Goal: Task Accomplishment & Management: Use online tool/utility

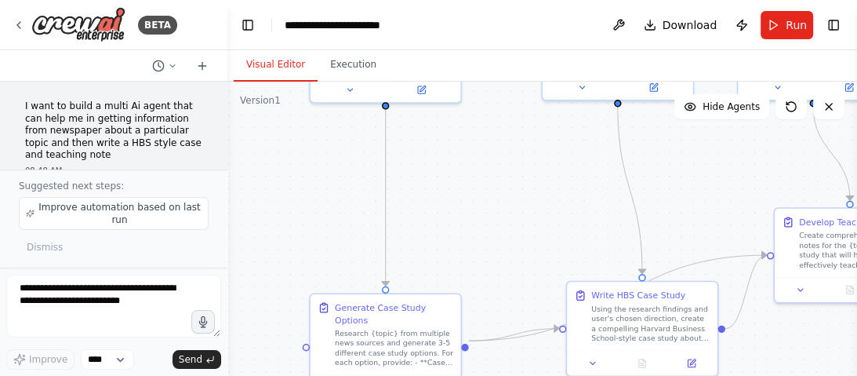
scroll to position [4210, 0]
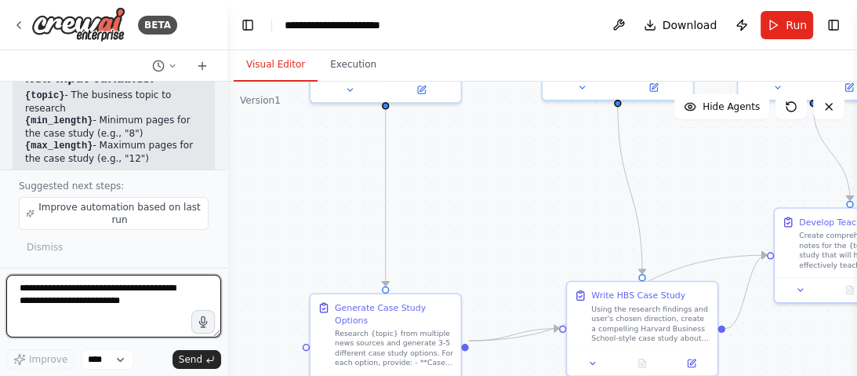
click at [89, 306] on textarea at bounding box center [113, 305] width 215 height 63
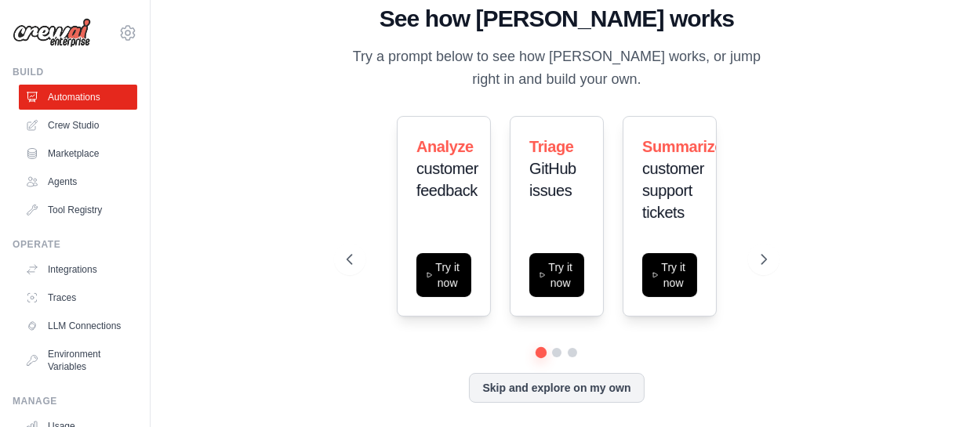
scroll to position [7, 0]
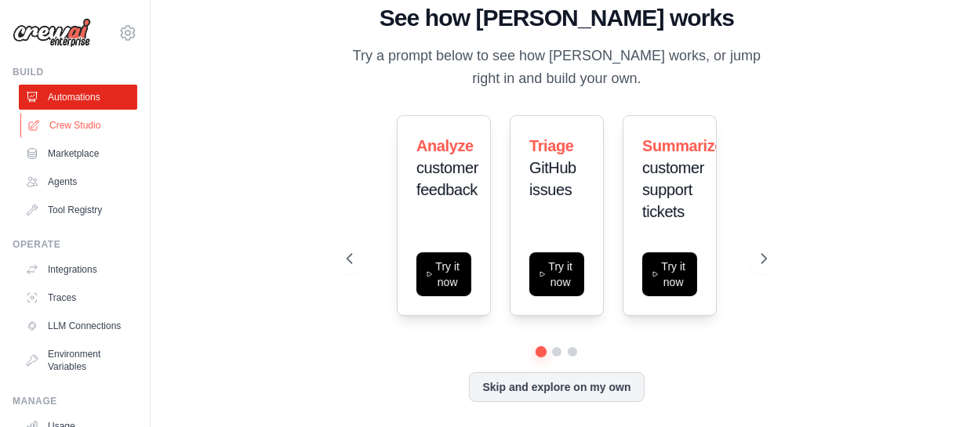
click at [59, 114] on link "Crew Studio" at bounding box center [79, 125] width 118 height 25
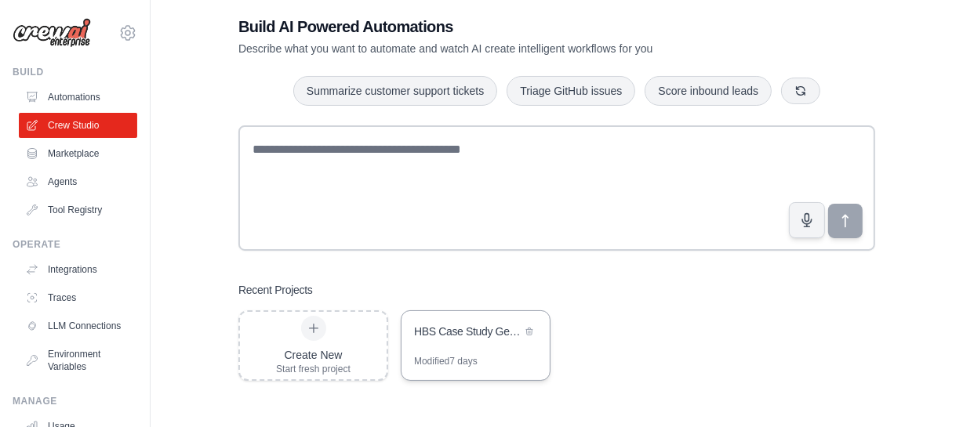
click at [492, 341] on div "HBS Case Study Generator" at bounding box center [467, 333] width 107 height 19
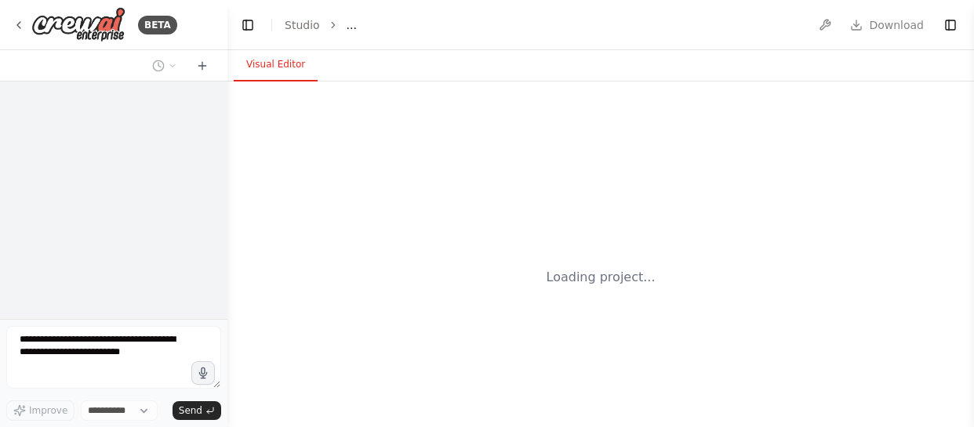
select select "****"
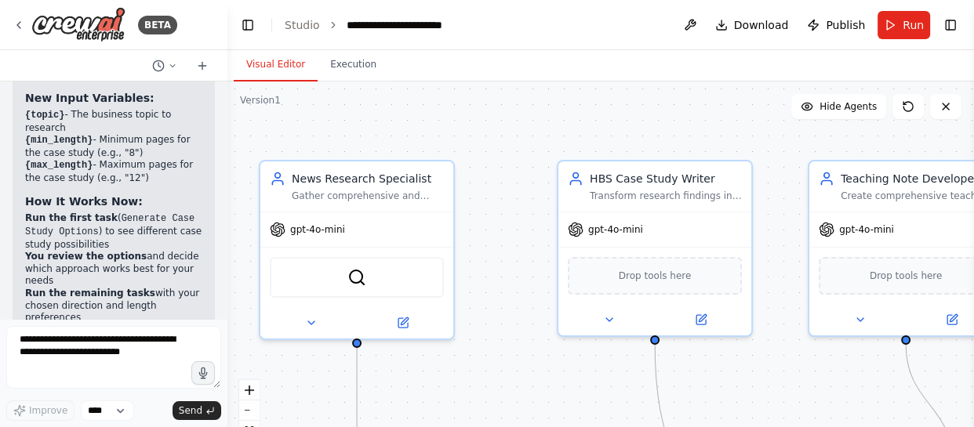
scroll to position [4115, 0]
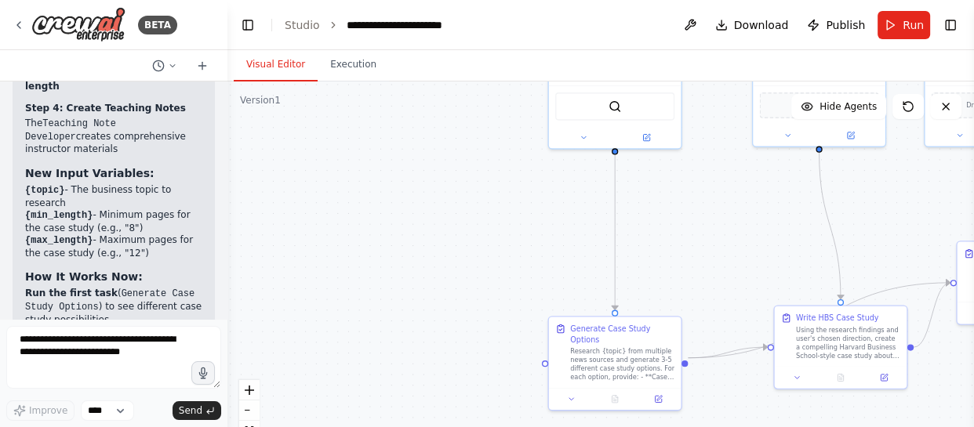
drag, startPoint x: 533, startPoint y: 300, endPoint x: 728, endPoint y: 137, distance: 254.4
click at [728, 137] on div ".deletable-edge-delete-btn { width: 20px; height: 20px; border: 0px solid #ffff…" at bounding box center [600, 278] width 746 height 392
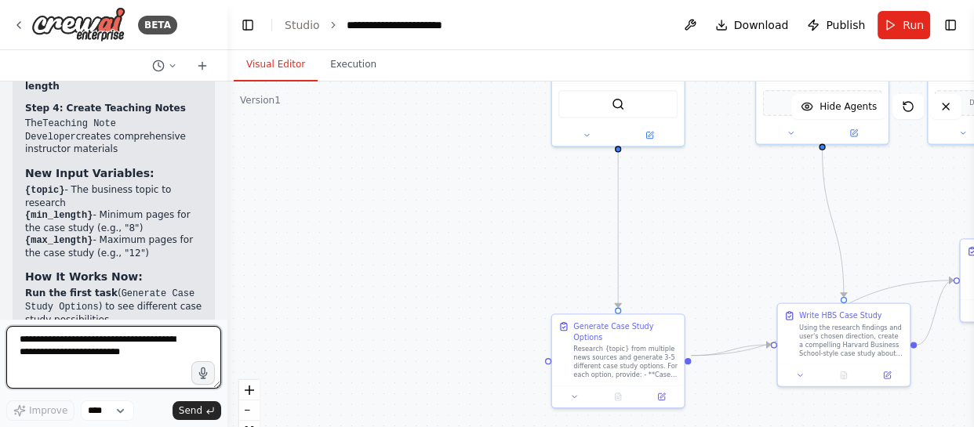
click at [104, 361] on textarea at bounding box center [113, 357] width 215 height 63
click at [103, 340] on textarea at bounding box center [113, 357] width 215 height 63
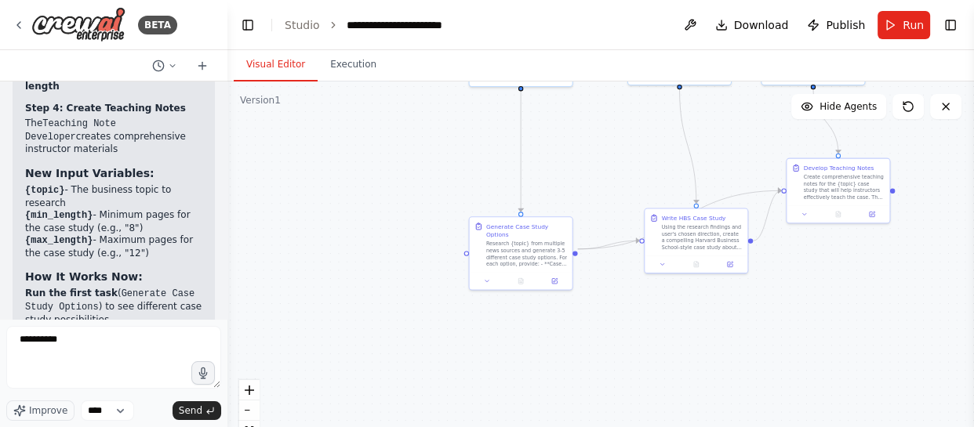
drag, startPoint x: 517, startPoint y: 215, endPoint x: 429, endPoint y: 145, distance: 112.2
click at [429, 145] on div ".deletable-edge-delete-btn { width: 20px; height: 20px; border: 0px solid #ffff…" at bounding box center [600, 278] width 746 height 392
click at [56, 325] on form "********* Improve **** Send" at bounding box center [113, 373] width 227 height 108
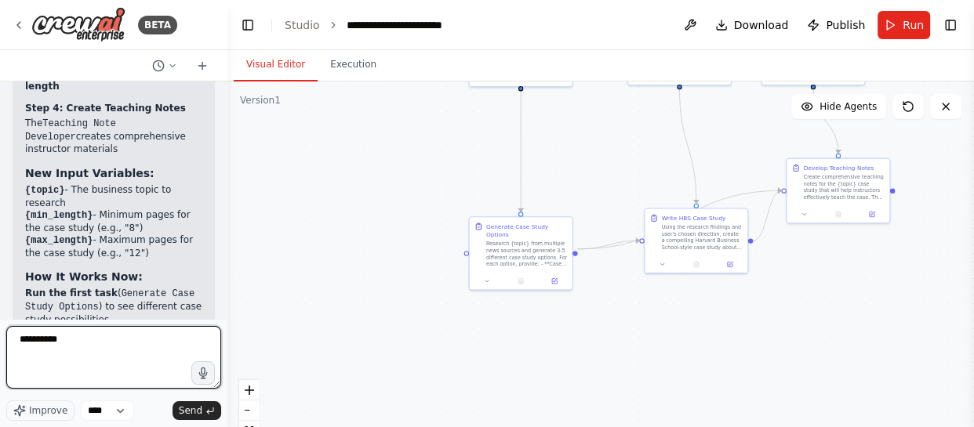
click at [62, 336] on textarea "*********" at bounding box center [113, 357] width 215 height 63
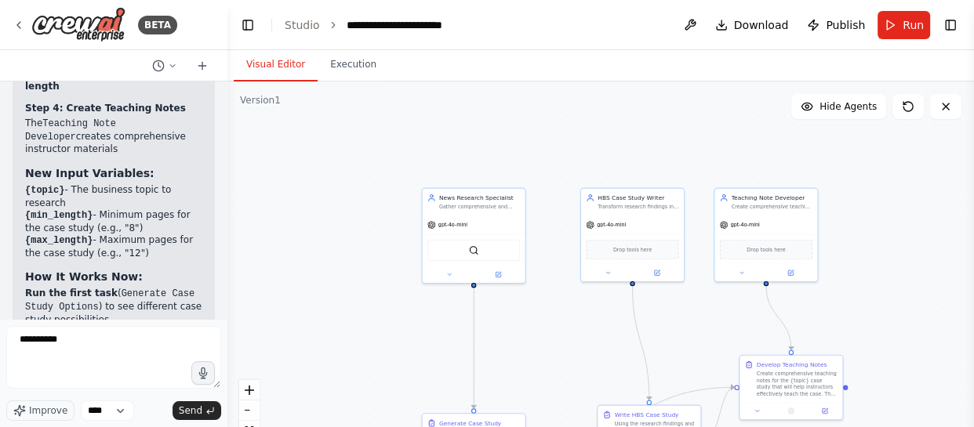
drag, startPoint x: 423, startPoint y: 151, endPoint x: 376, endPoint y: 348, distance: 203.1
click at [376, 348] on div ".deletable-edge-delete-btn { width: 20px; height: 20px; border: 0px solid #ffff…" at bounding box center [600, 278] width 746 height 392
click at [374, 347] on div ".deletable-edge-delete-btn { width: 20px; height: 20px; border: 0px solid #ffff…" at bounding box center [600, 278] width 746 height 392
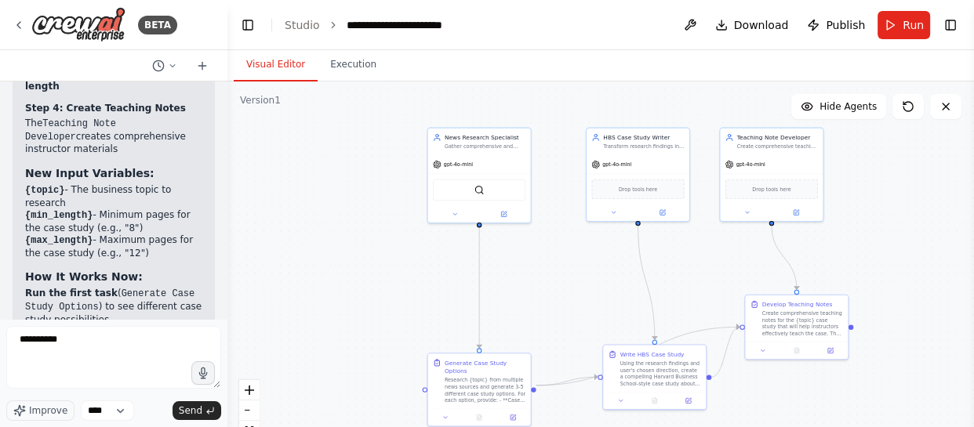
drag, startPoint x: 375, startPoint y: 335, endPoint x: 382, endPoint y: 272, distance: 63.1
click at [382, 272] on div ".deletable-edge-delete-btn { width: 20px; height: 20px; border: 0px solid #ffff…" at bounding box center [600, 278] width 746 height 392
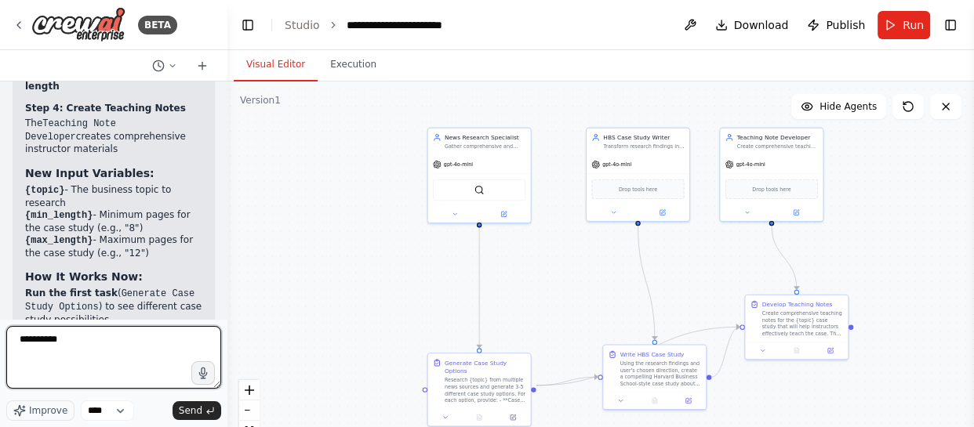
click at [94, 343] on textarea "*********" at bounding box center [113, 357] width 215 height 63
click at [169, 337] on textarea "**********" at bounding box center [113, 357] width 215 height 63
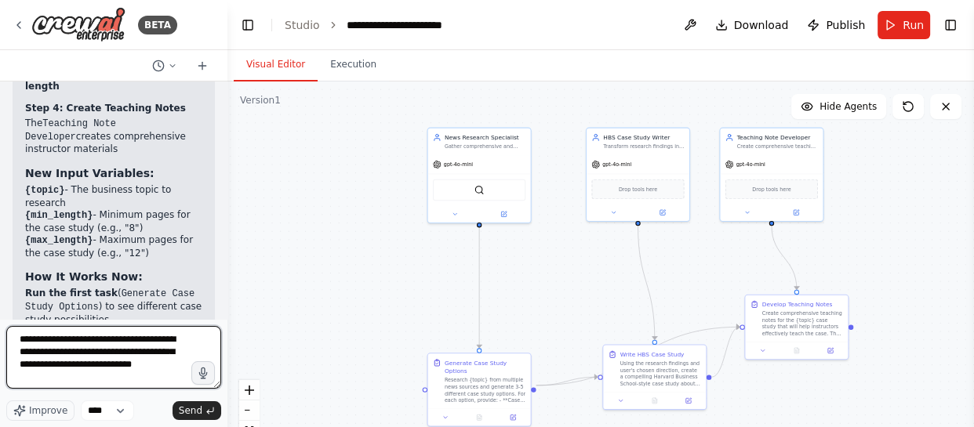
type textarea "**********"
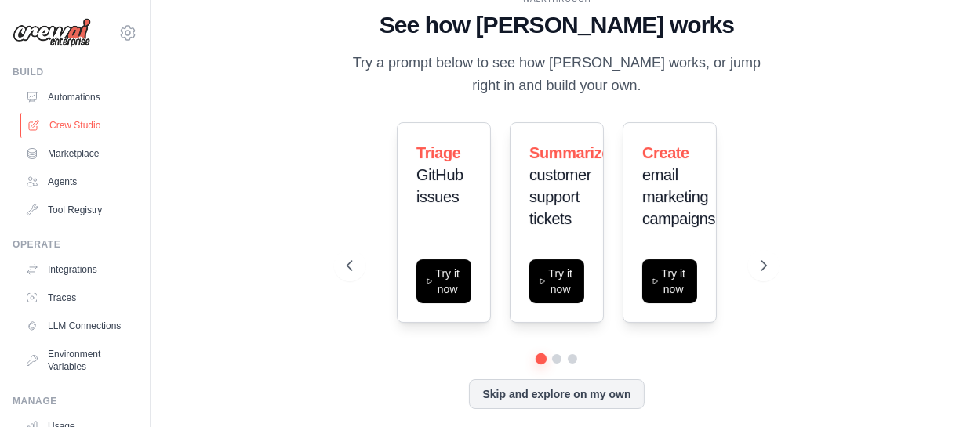
click at [53, 121] on link "Crew Studio" at bounding box center [79, 125] width 118 height 25
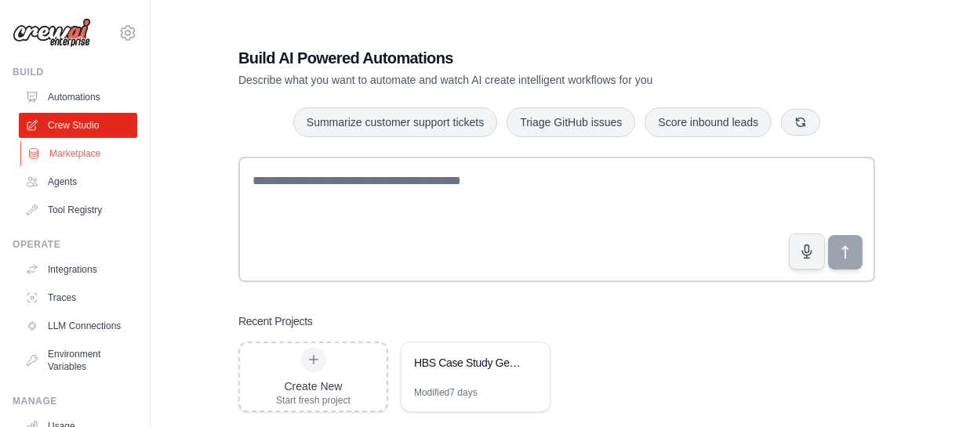
click at [67, 157] on link "Marketplace" at bounding box center [79, 153] width 118 height 25
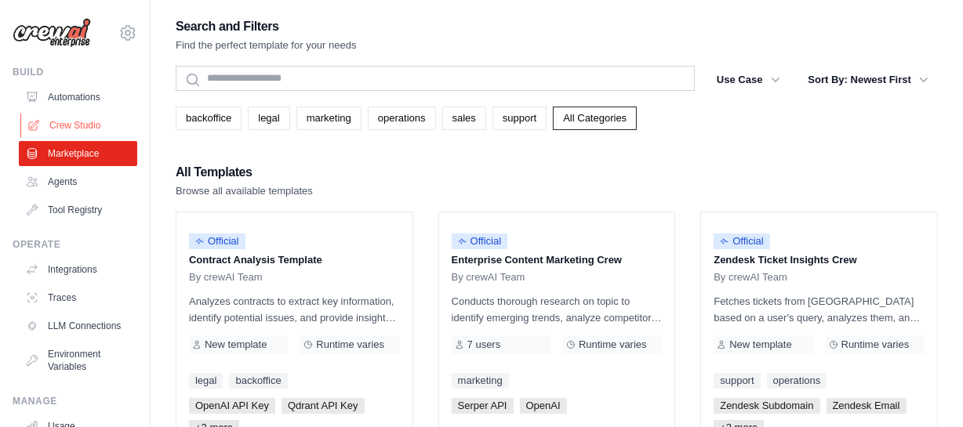
click at [72, 122] on link "Crew Studio" at bounding box center [79, 125] width 118 height 25
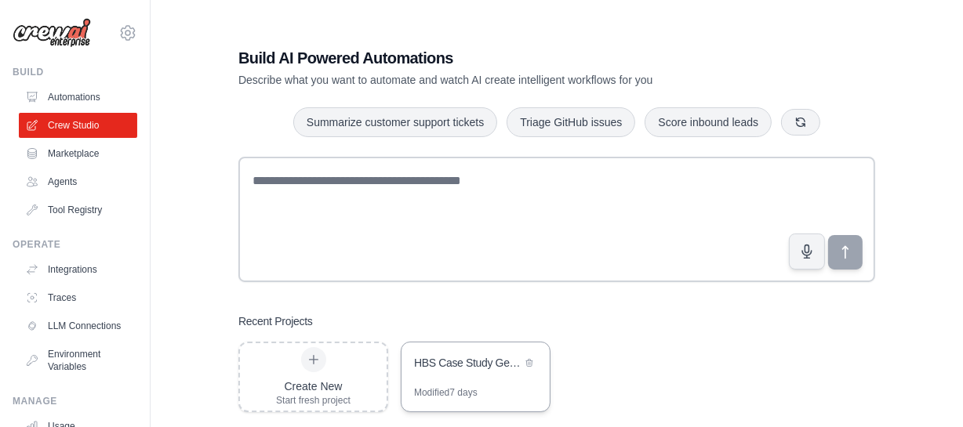
click at [443, 395] on div "Modified 7 days" at bounding box center [446, 393] width 64 height 13
click at [169, 24] on div "Build AI Powered Automations Describe what you want to automate and watch AI cr…" at bounding box center [557, 229] width 812 height 427
click at [118, 369] on link "Environment Variables" at bounding box center [78, 361] width 118 height 38
click at [189, 406] on div "Build AI Powered Automations Describe what you want to automate and watch AI cr…" at bounding box center [557, 229] width 762 height 427
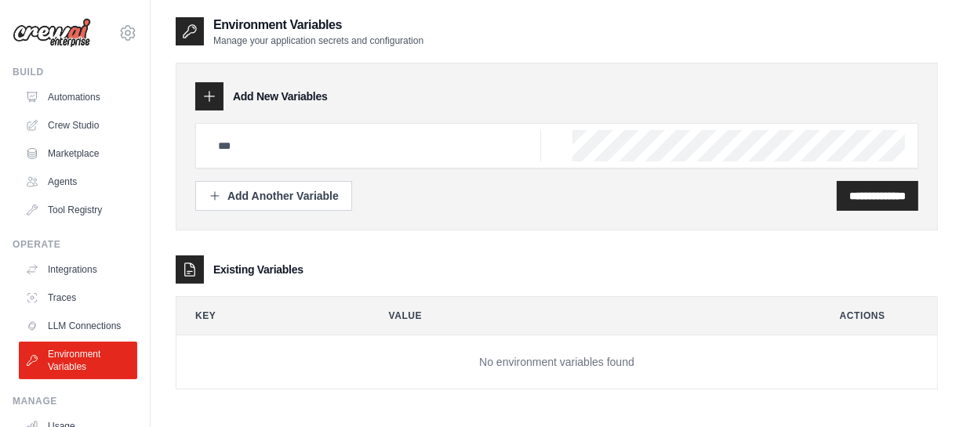
click at [430, 376] on td "No environment variables found" at bounding box center [556, 363] width 761 height 54
click at [92, 122] on link "Crew Studio" at bounding box center [79, 125] width 118 height 25
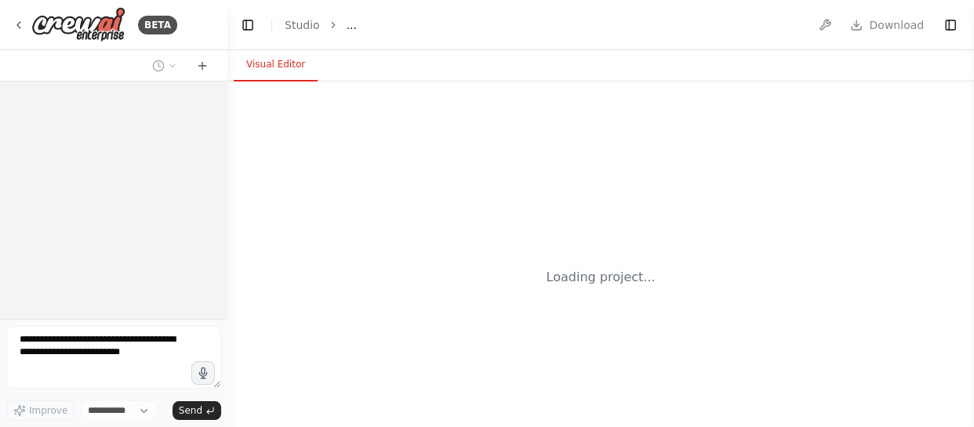
select select "****"
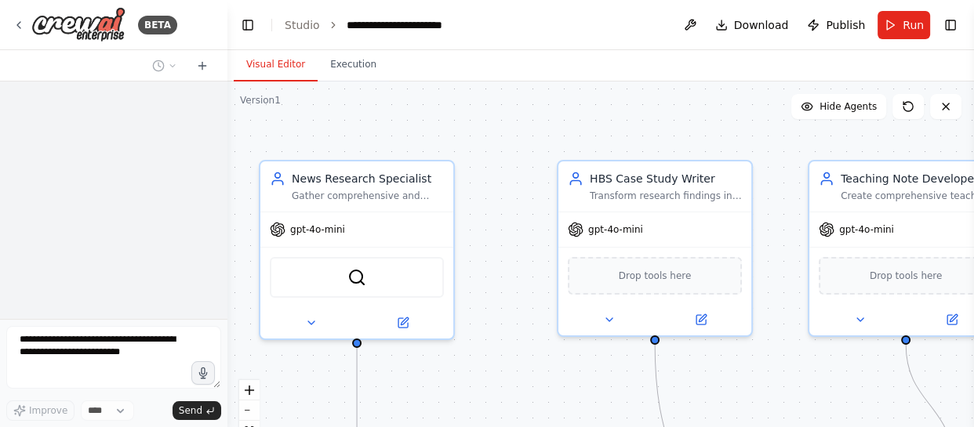
click at [88, 347] on textarea at bounding box center [113, 357] width 215 height 63
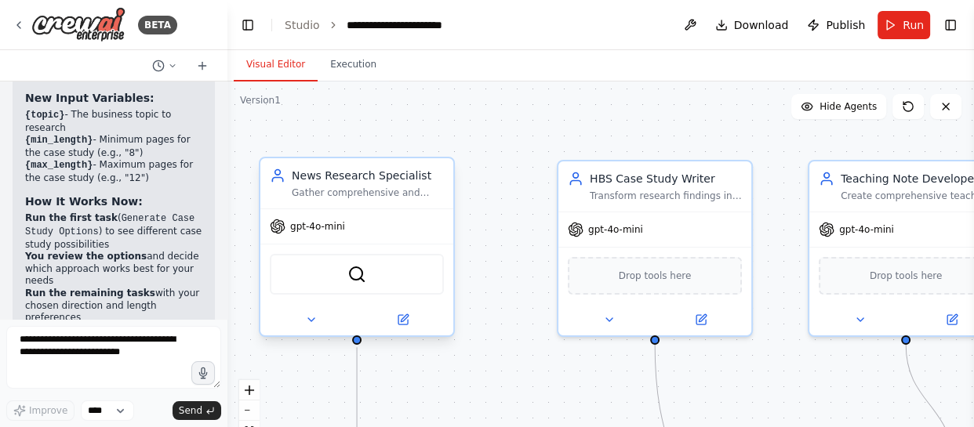
scroll to position [4115, 0]
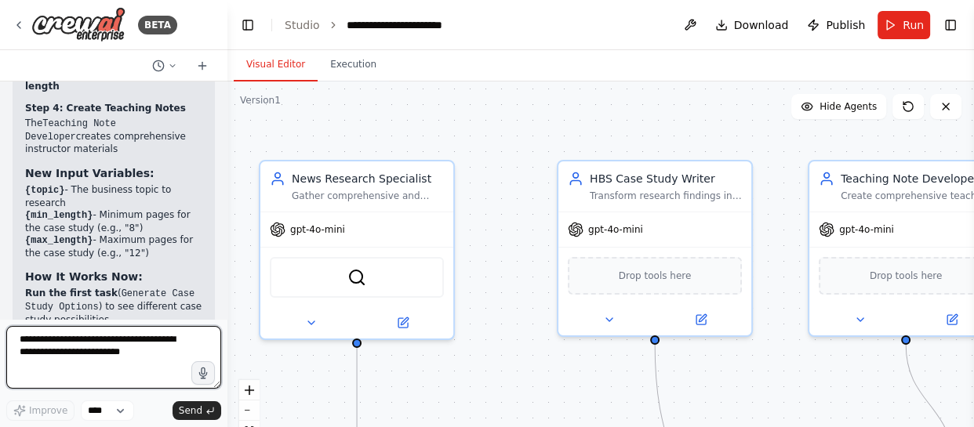
click at [126, 355] on textarea at bounding box center [113, 357] width 215 height 63
drag, startPoint x: 94, startPoint y: 347, endPoint x: 105, endPoint y: 351, distance: 11.9
click at [105, 351] on textarea "**********" at bounding box center [113, 357] width 215 height 63
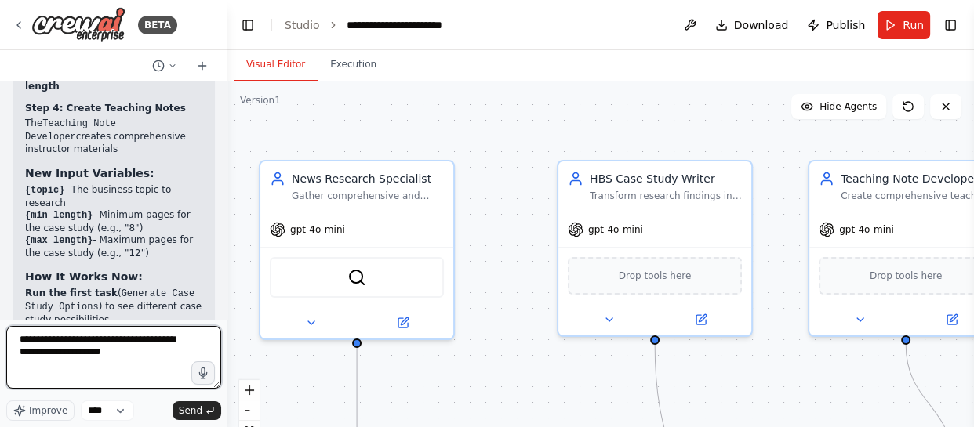
click at [105, 351] on textarea "**********" at bounding box center [113, 357] width 215 height 63
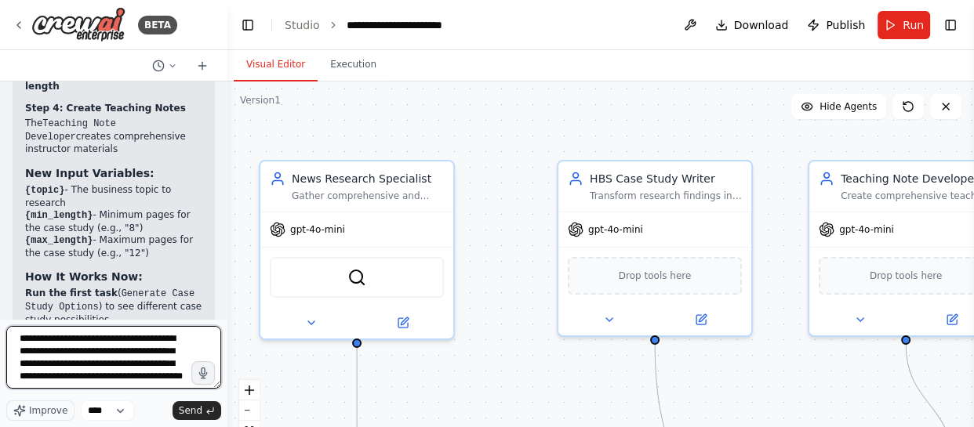
scroll to position [0, 0]
click at [49, 340] on textarea "**********" at bounding box center [113, 357] width 215 height 63
click at [169, 384] on textarea "**********" at bounding box center [113, 357] width 215 height 63
click at [167, 382] on textarea "**********" at bounding box center [113, 357] width 215 height 63
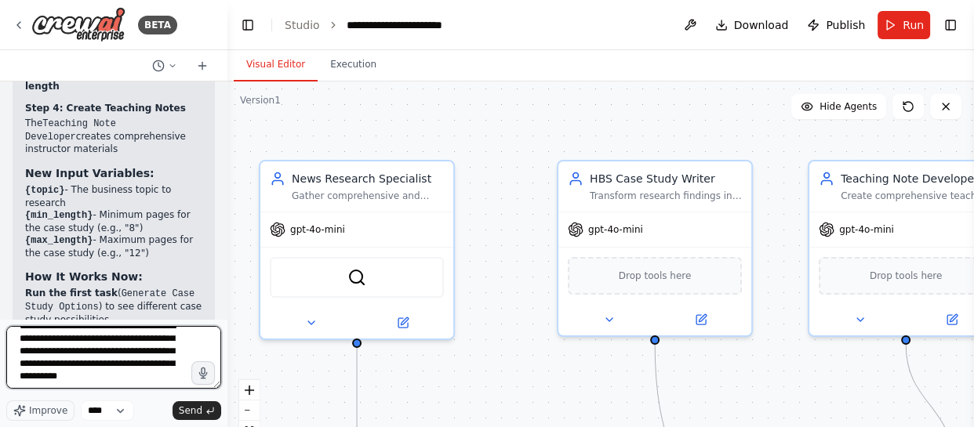
scroll to position [20, 0]
click at [120, 378] on textarea "**********" at bounding box center [113, 357] width 215 height 63
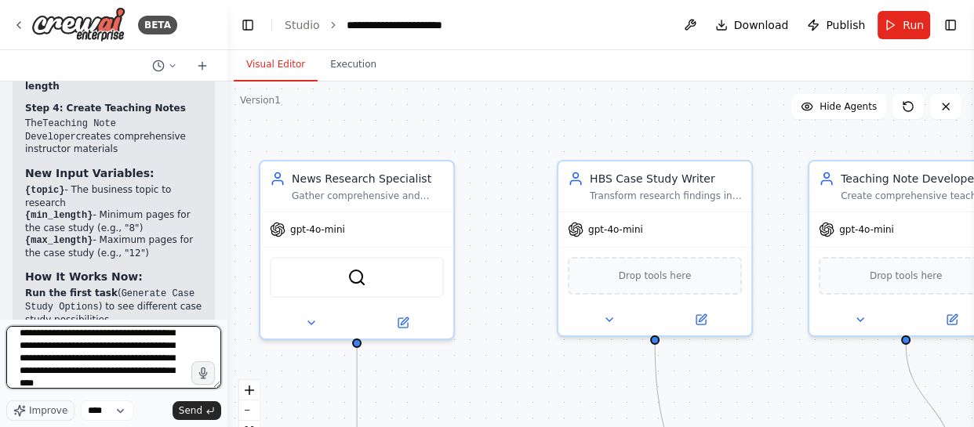
scroll to position [45, 0]
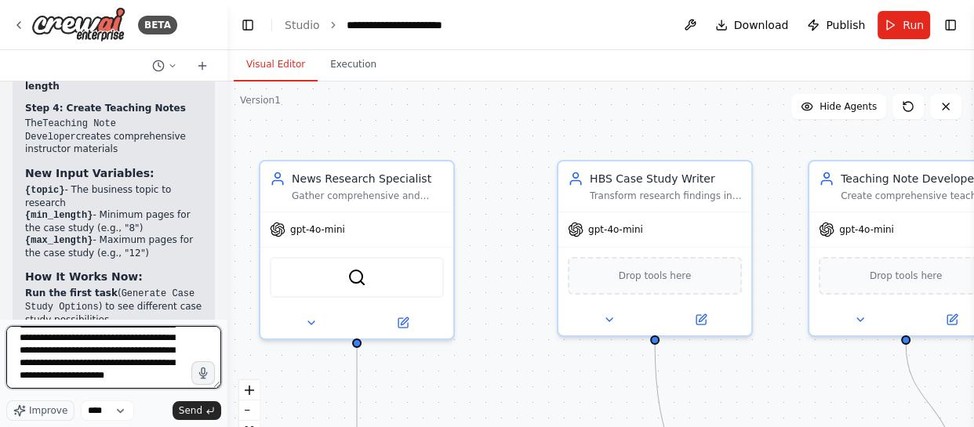
click at [120, 378] on textarea "**********" at bounding box center [113, 357] width 215 height 63
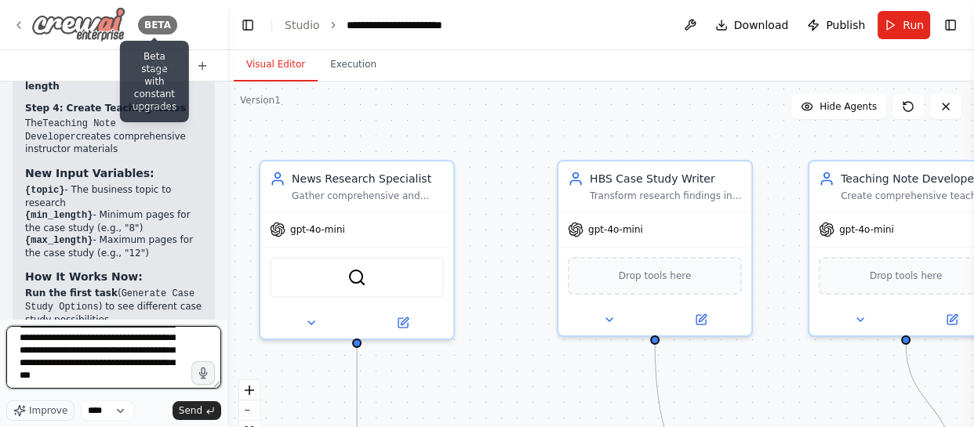
type textarea "**********"
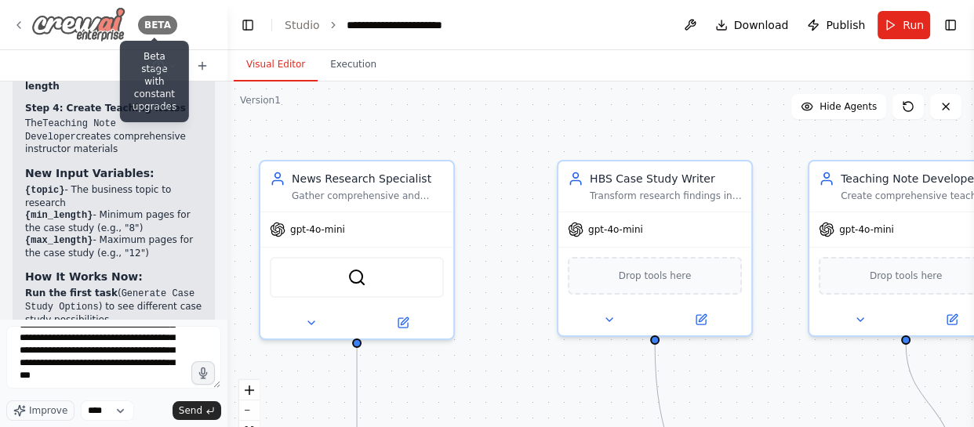
click at [165, 28] on div "BETA" at bounding box center [157, 25] width 39 height 19
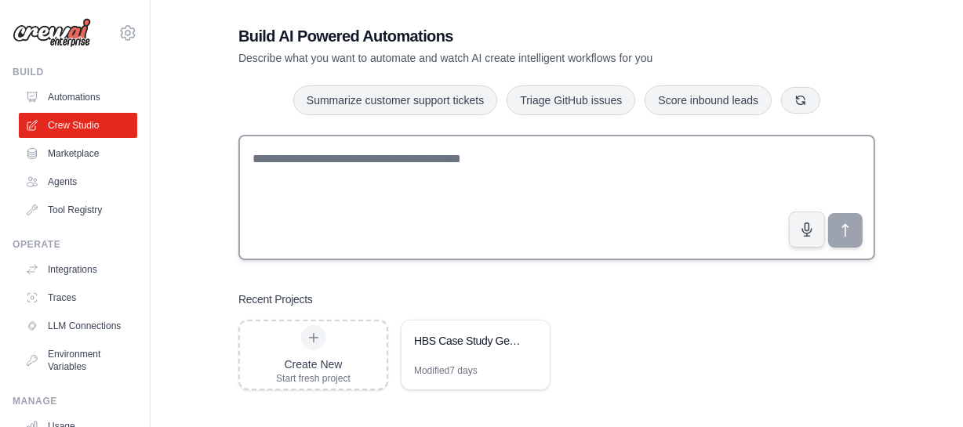
scroll to position [31, 0]
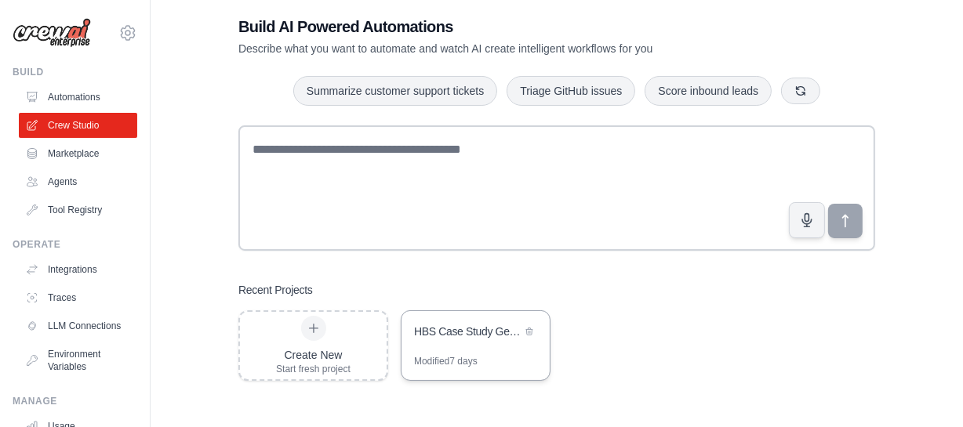
click at [445, 331] on div "HBS Case Study Generator" at bounding box center [467, 332] width 107 height 16
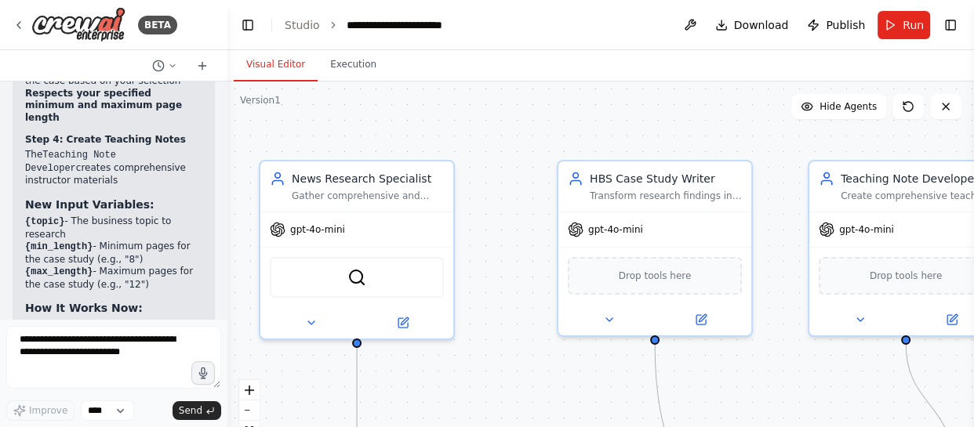
scroll to position [4114, 0]
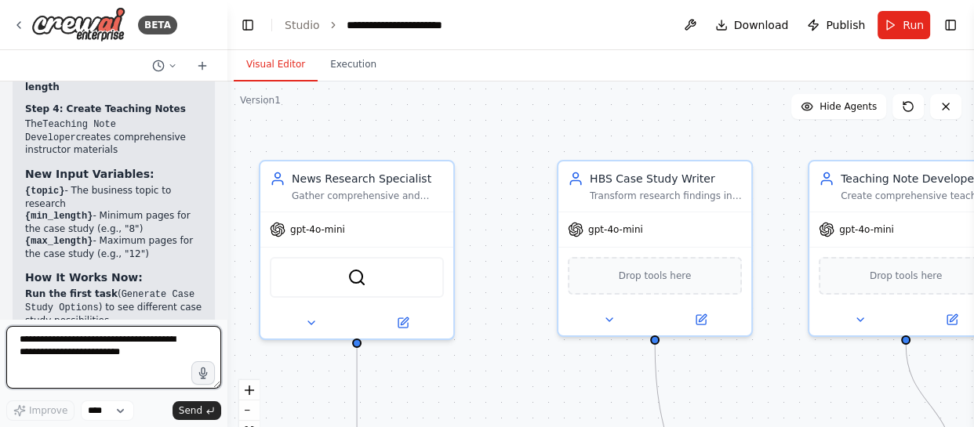
click at [138, 359] on textarea at bounding box center [113, 357] width 215 height 63
click at [142, 348] on textarea at bounding box center [113, 357] width 215 height 63
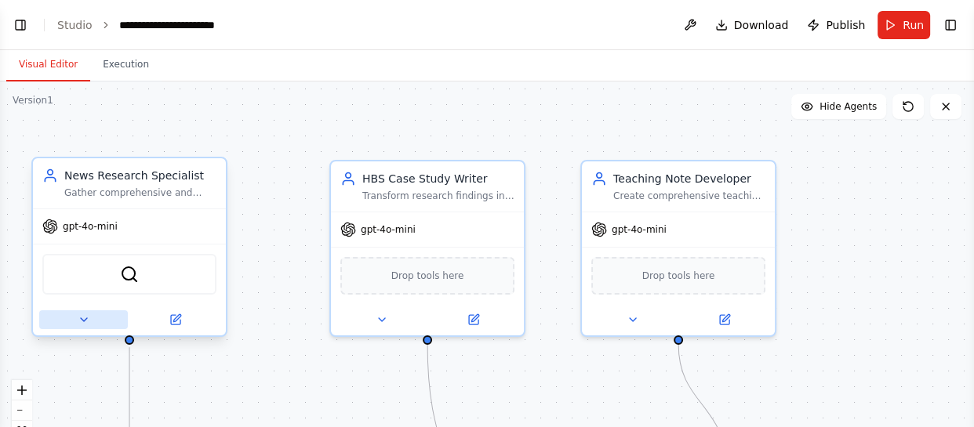
select select "****"
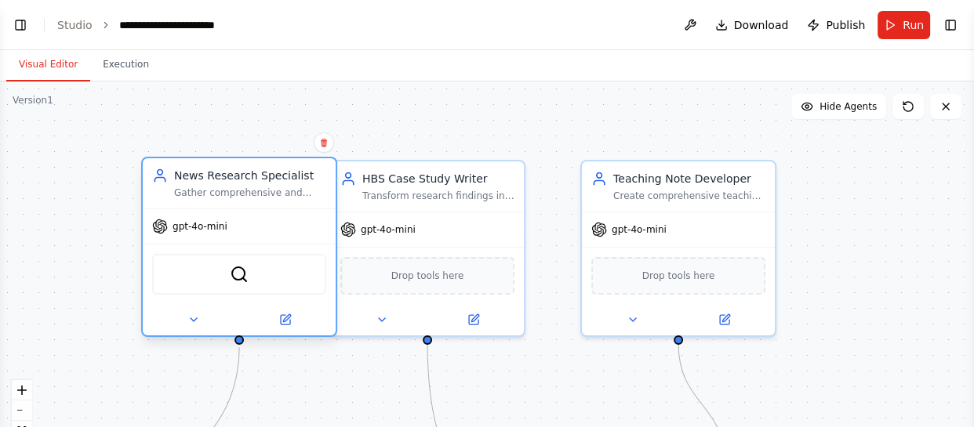
drag, startPoint x: 204, startPoint y: 158, endPoint x: 310, endPoint y: 157, distance: 105.9
click at [310, 158] on div "News Research Specialist Gather comprehensive and current information from news…" at bounding box center [239, 183] width 193 height 50
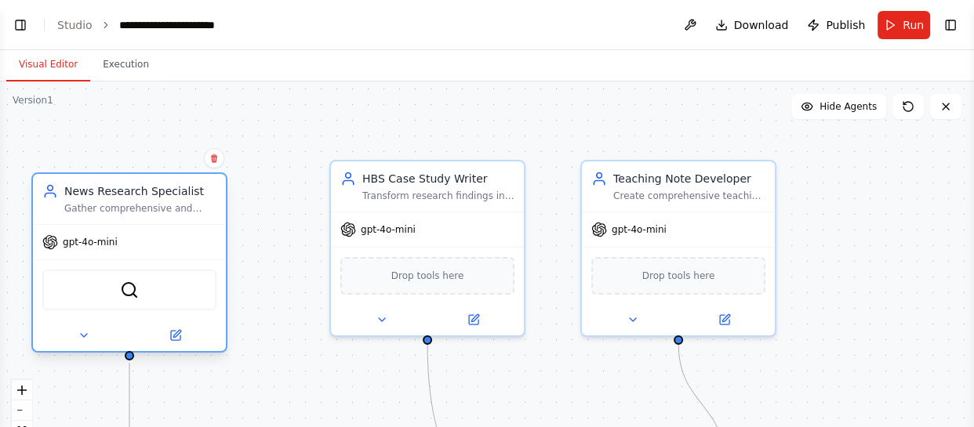
drag, startPoint x: 220, startPoint y: 243, endPoint x: 134, endPoint y: 247, distance: 85.6
click at [134, 247] on div "gpt-4o-mini" at bounding box center [129, 242] width 193 height 35
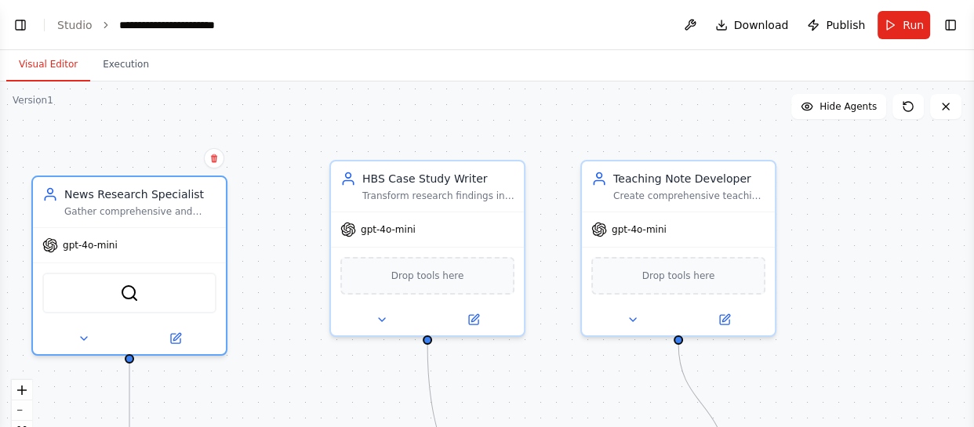
click at [278, 246] on div ".deletable-edge-delete-btn { width: 20px; height: 20px; border: 0px solid #ffff…" at bounding box center [487, 278] width 974 height 392
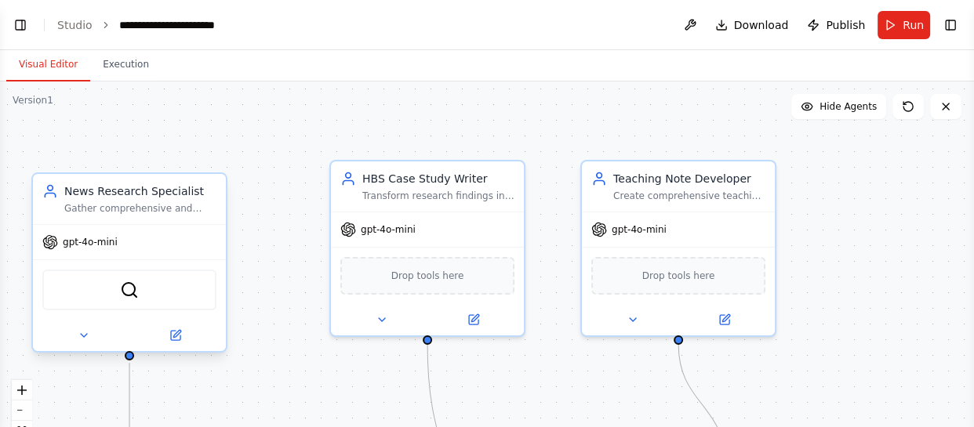
click at [104, 253] on div "gpt-4o-mini" at bounding box center [129, 242] width 193 height 35
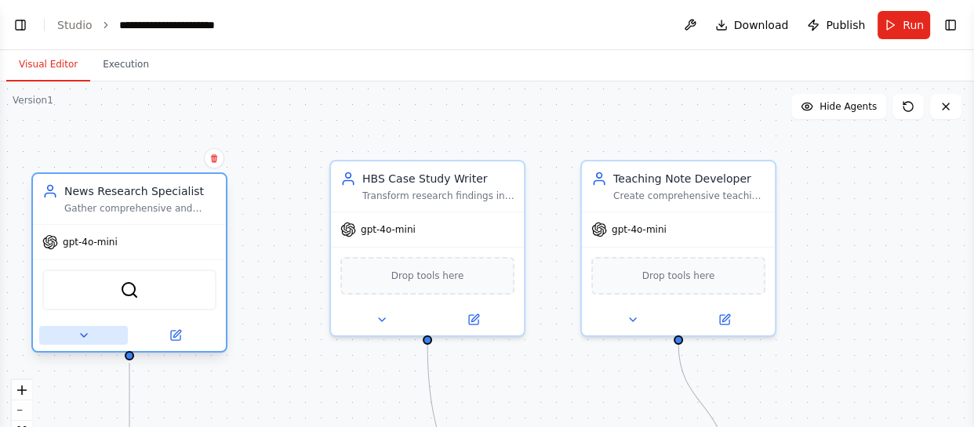
click at [87, 339] on icon at bounding box center [84, 335] width 13 height 13
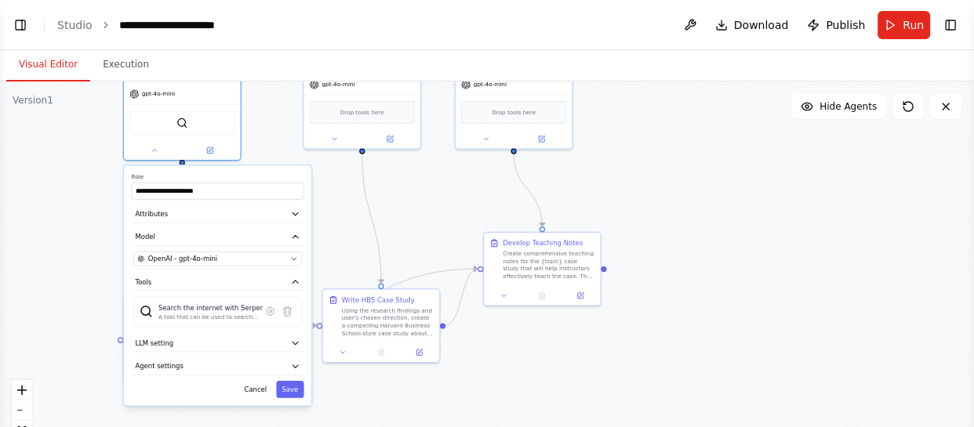
drag, startPoint x: 244, startPoint y: 314, endPoint x: 281, endPoint y: 125, distance: 191.8
click at [281, 125] on div ".deletable-edge-delete-btn { width: 20px; height: 20px; border: 0px solid #ffff…" at bounding box center [487, 278] width 974 height 392
click at [202, 263] on button "OpenAI - gpt-4o-mini" at bounding box center [217, 259] width 169 height 14
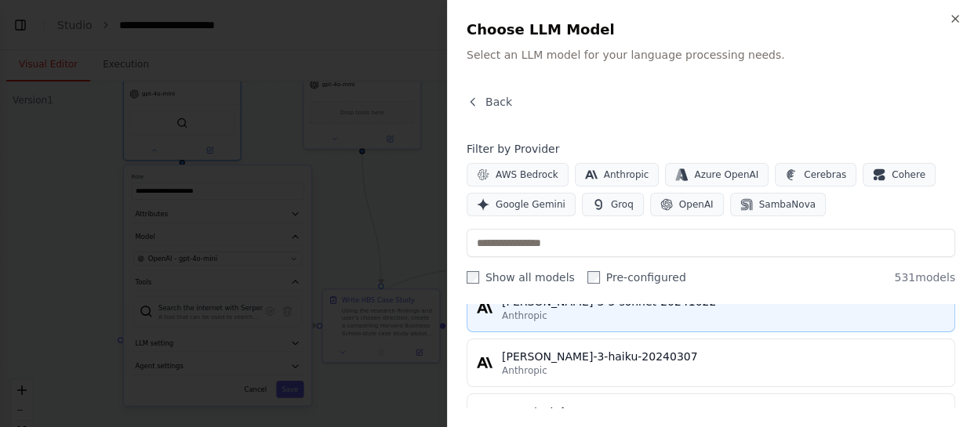
scroll to position [0, 0]
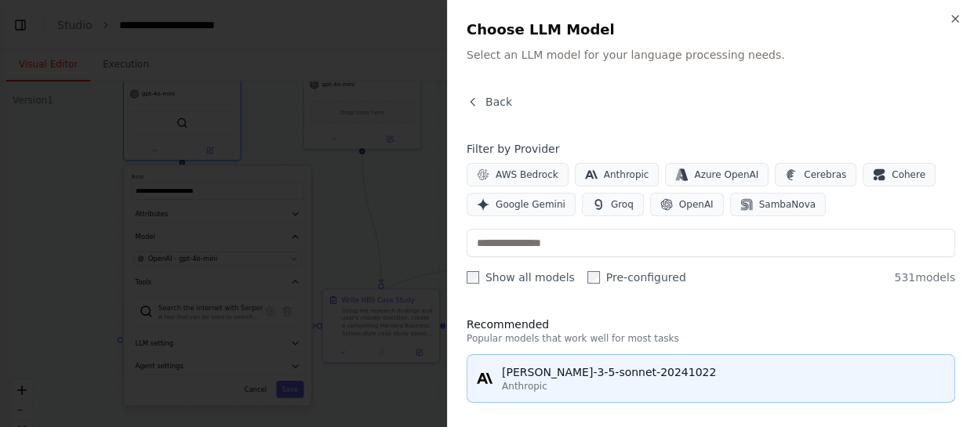
click at [604, 365] on div "[PERSON_NAME]-3-5-sonnet-20241022" at bounding box center [723, 373] width 443 height 16
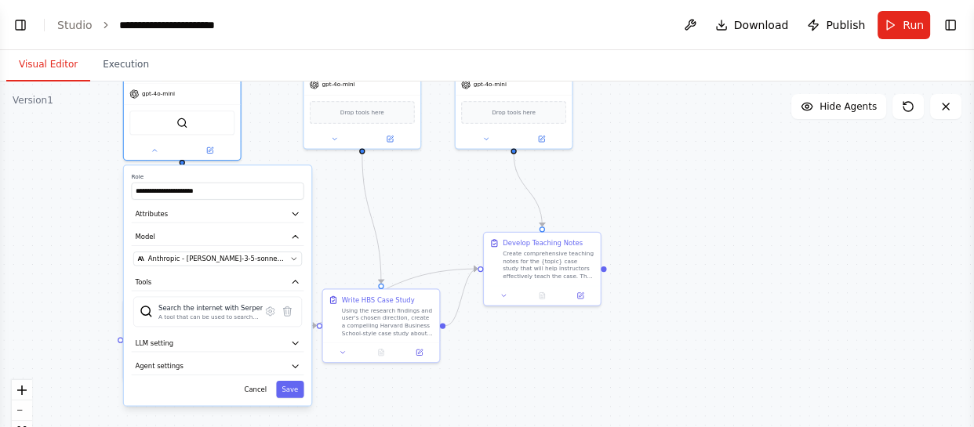
click at [57, 273] on div ".deletable-edge-delete-btn { width: 20px; height: 20px; border: 0px solid #ffff…" at bounding box center [487, 278] width 974 height 392
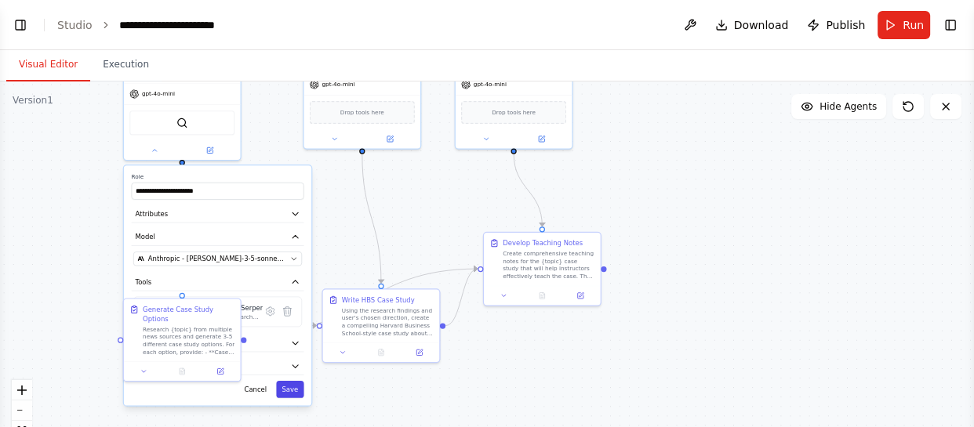
click at [286, 381] on button "Save" at bounding box center [289, 389] width 27 height 17
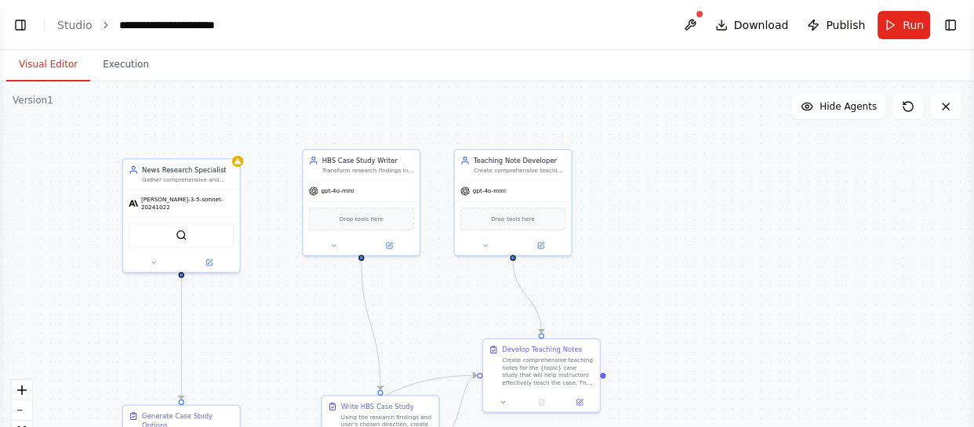
drag, startPoint x: 273, startPoint y: 212, endPoint x: 272, endPoint y: 318, distance: 106.6
click at [272, 318] on div ".deletable-edge-delete-btn { width: 20px; height: 20px; border: 0px solid #ffff…" at bounding box center [487, 278] width 974 height 392
click at [238, 169] on div "News Research Specialist Gather comprehensive and current information from news…" at bounding box center [181, 173] width 117 height 31
click at [150, 274] on div ".deletable-edge-delete-btn { width: 20px; height: 20px; border: 0px solid #ffff…" at bounding box center [487, 278] width 974 height 392
click at [154, 269] on div ".deletable-edge-delete-btn { width: 20px; height: 20px; border: 0px solid #ffff…" at bounding box center [487, 278] width 974 height 392
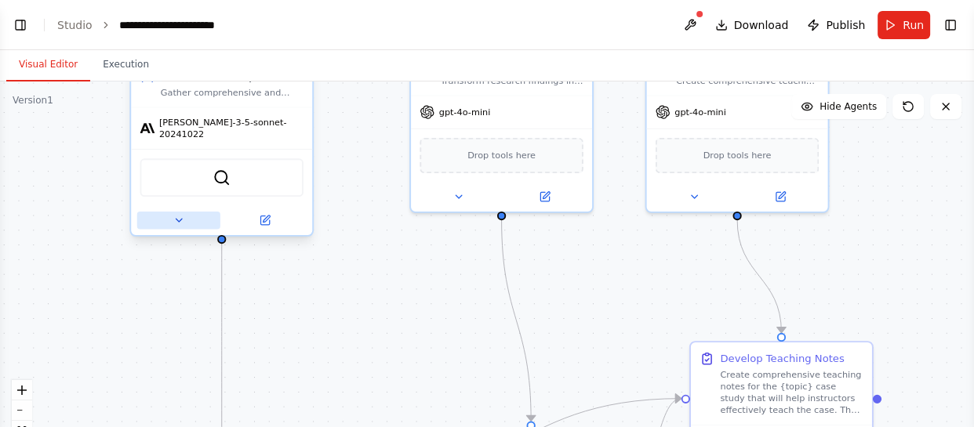
click at [183, 215] on icon at bounding box center [179, 221] width 12 height 12
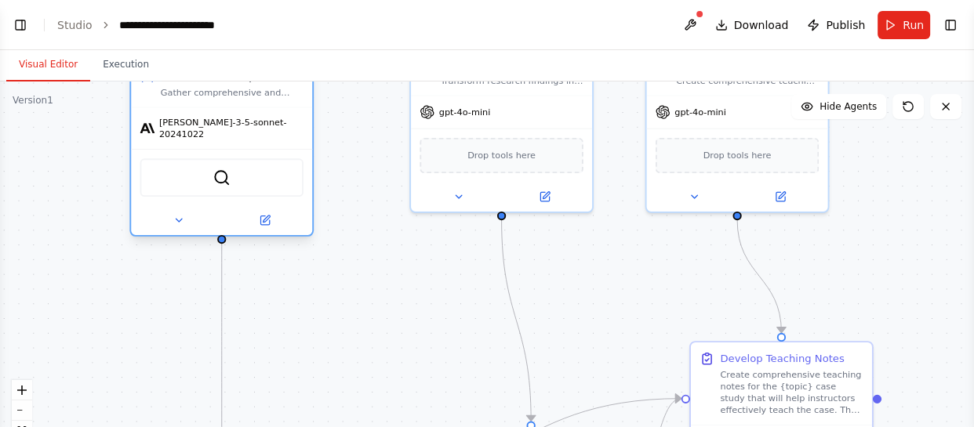
click at [183, 220] on div at bounding box center [221, 220] width 181 height 30
click at [183, 215] on icon at bounding box center [179, 221] width 12 height 12
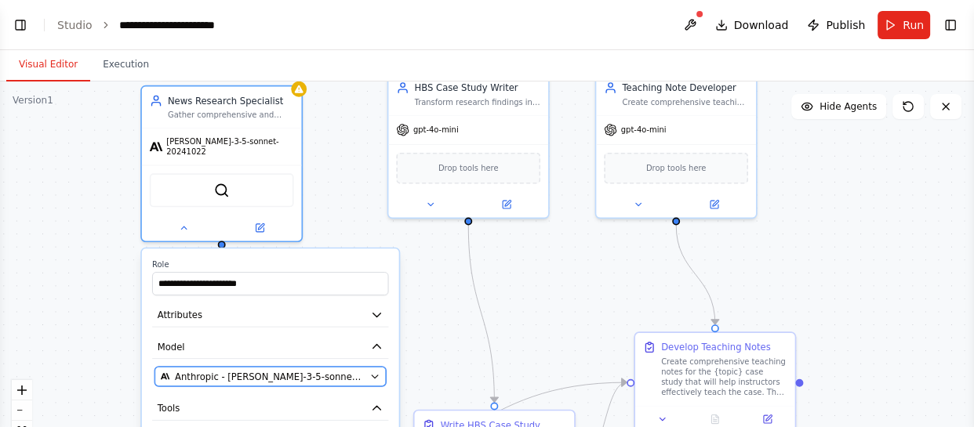
click at [249, 370] on span "Anthropic - claude-3-5-sonnet-20241022" at bounding box center [270, 376] width 190 height 13
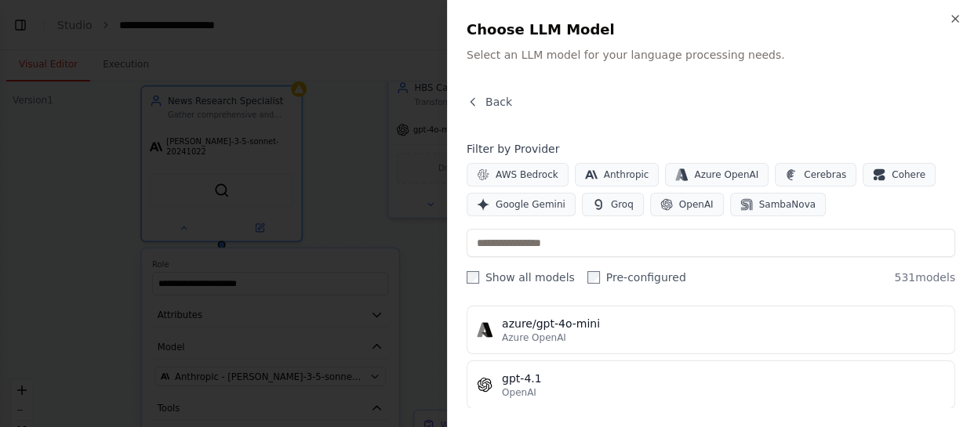
scroll to position [285, 0]
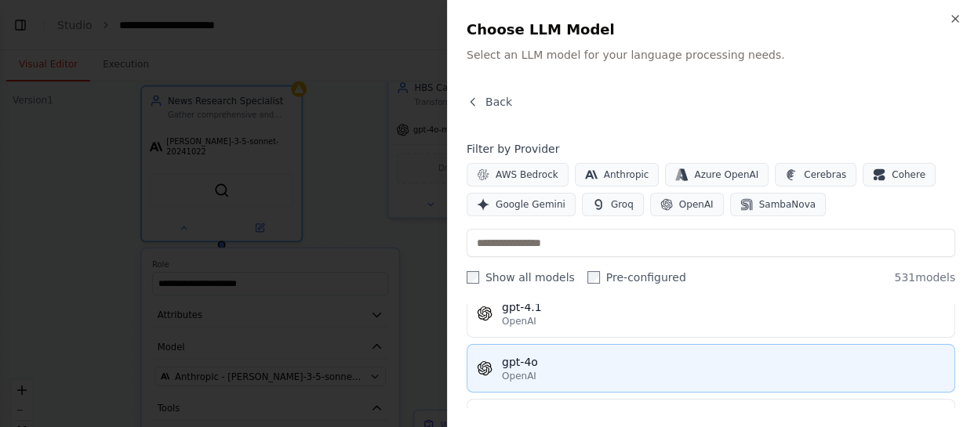
click at [571, 373] on div "OpenAI" at bounding box center [723, 376] width 443 height 13
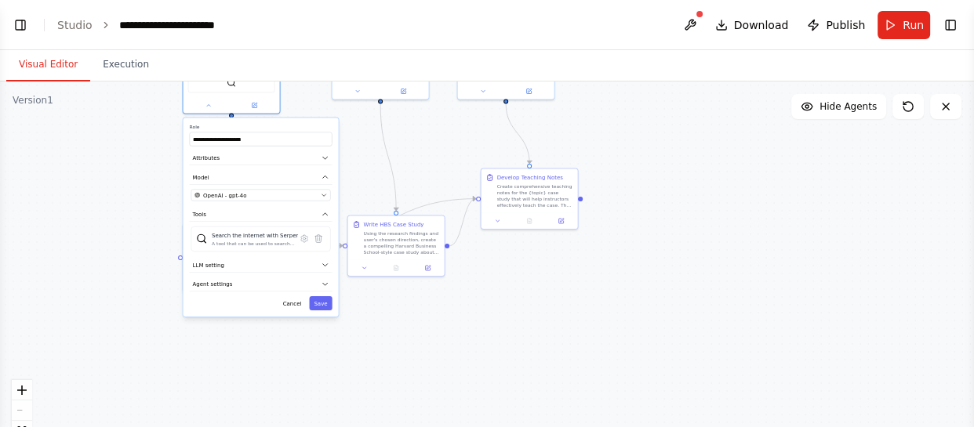
drag, startPoint x: 165, startPoint y: 345, endPoint x: 162, endPoint y: 197, distance: 148.2
click at [149, 173] on div ".deletable-edge-delete-btn { width: 20px; height: 20px; border: 0px solid #ffff…" at bounding box center [487, 278] width 974 height 392
click at [324, 309] on div ".deletable-edge-delete-btn { width: 20px; height: 20px; border: 0px solid #ffff…" at bounding box center [487, 278] width 974 height 392
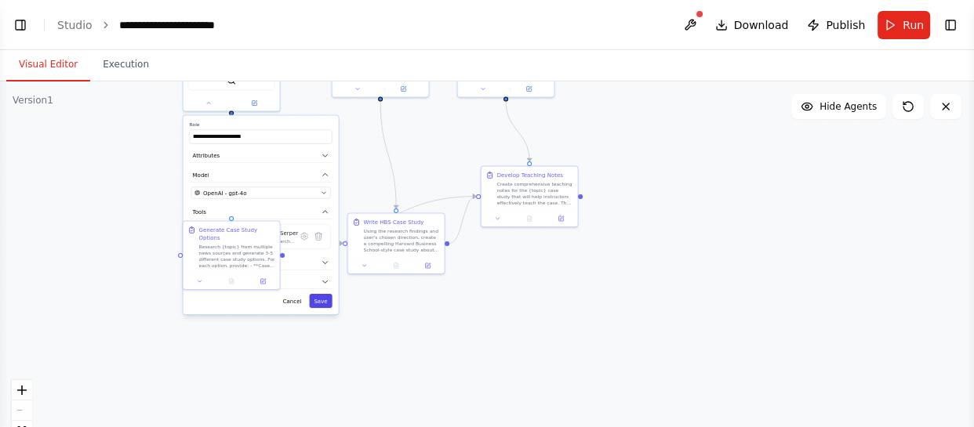
click at [324, 298] on button "Save" at bounding box center [320, 301] width 23 height 14
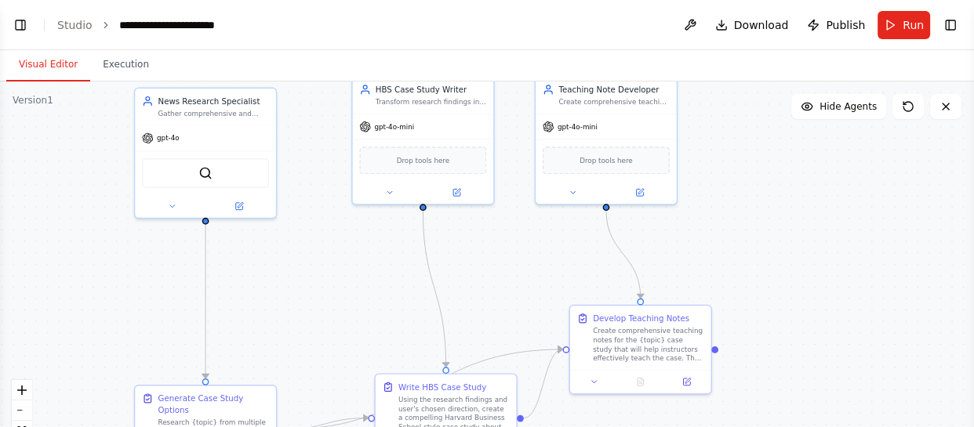
drag, startPoint x: 306, startPoint y: 307, endPoint x: 315, endPoint y: 323, distance: 18.3
click at [321, 372] on div ".deletable-edge-delete-btn { width: 20px; height: 20px; border: 0px solid #ffff…" at bounding box center [487, 278] width 974 height 392
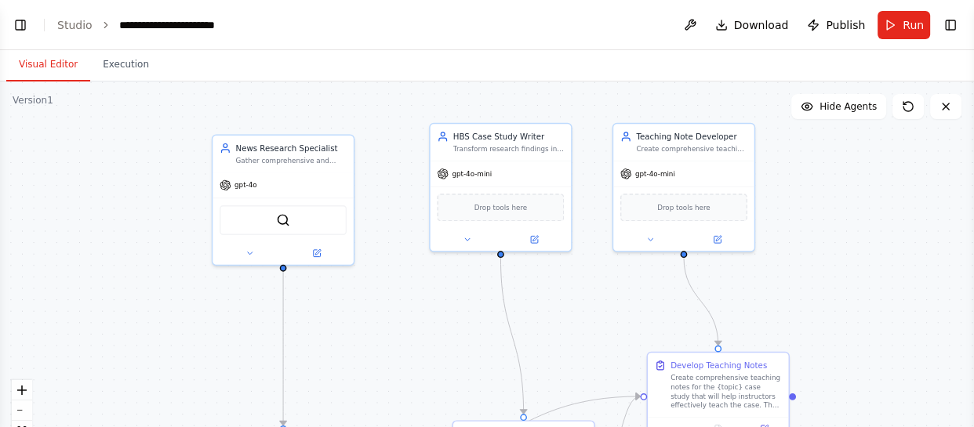
drag, startPoint x: 318, startPoint y: 246, endPoint x: 395, endPoint y: 296, distance: 91.8
click at [395, 296] on div ".deletable-edge-delete-btn { width: 20px; height: 20px; border: 0px solid #ffff…" at bounding box center [487, 278] width 974 height 392
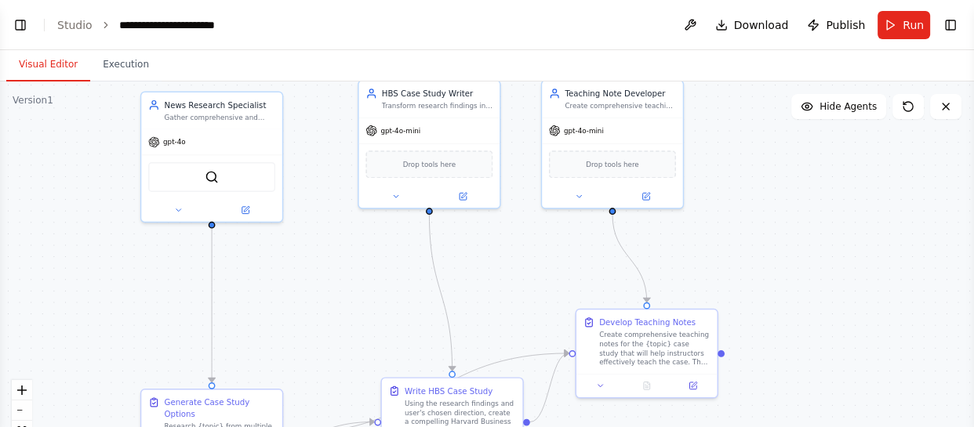
drag, startPoint x: 416, startPoint y: 300, endPoint x: 344, endPoint y: 257, distance: 83.4
click at [344, 257] on div ".deletable-edge-delete-btn { width: 20px; height: 20px; border: 0px solid #ffff…" at bounding box center [487, 278] width 974 height 392
click at [389, 205] on div "HBS Case Study Writer Transform research findings into a compelling Harvard Bus…" at bounding box center [429, 144] width 143 height 129
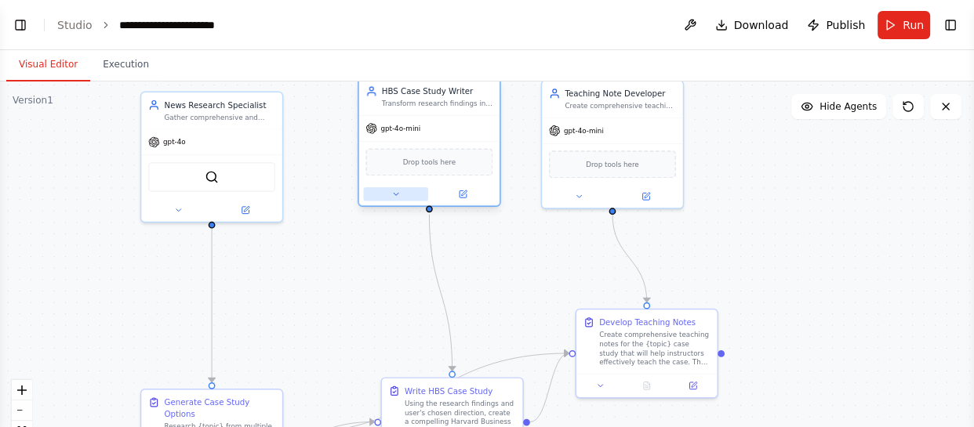
click at [392, 192] on icon at bounding box center [395, 194] width 9 height 9
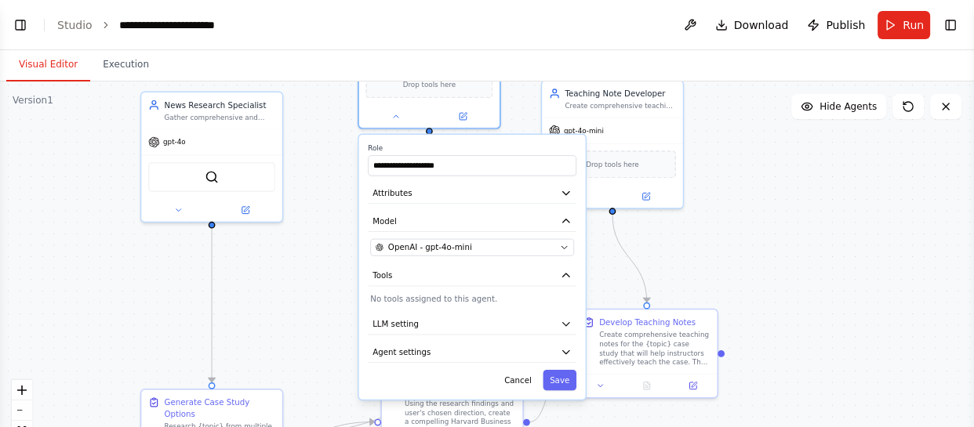
drag, startPoint x: 484, startPoint y: 290, endPoint x: 467, endPoint y: 209, distance: 83.2
click at [481, 202] on div "**********" at bounding box center [472, 267] width 227 height 265
click at [427, 243] on span "OpenAI - gpt-4o-mini" at bounding box center [430, 248] width 84 height 12
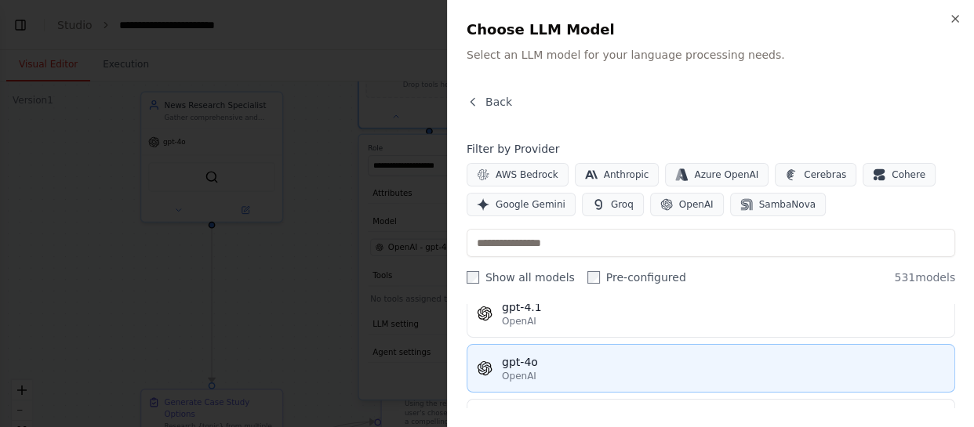
click at [580, 373] on div "OpenAI" at bounding box center [723, 376] width 443 height 13
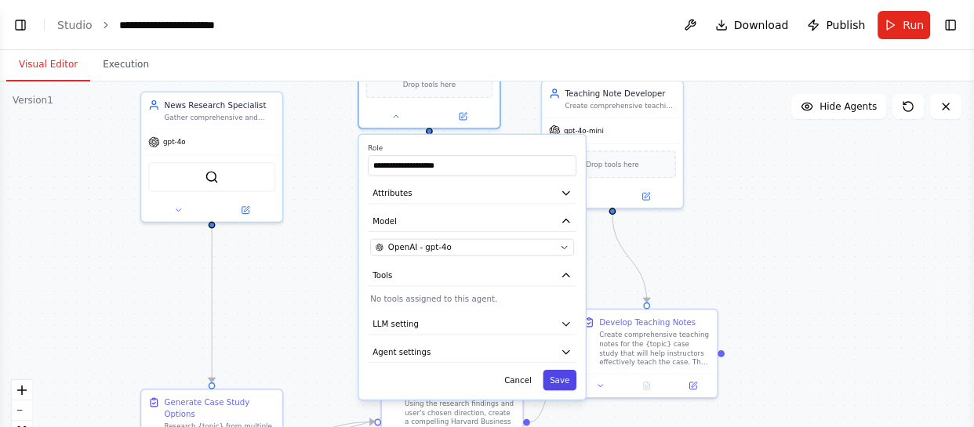
click at [559, 385] on button "Save" at bounding box center [560, 380] width 34 height 20
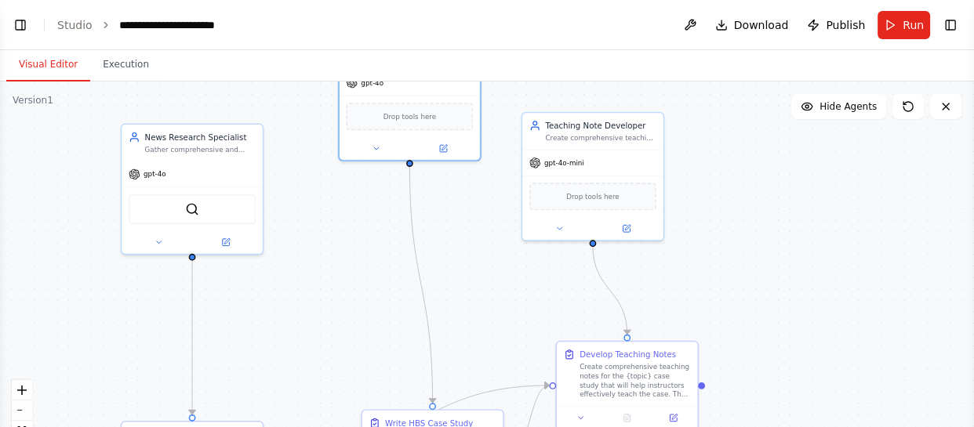
drag, startPoint x: 404, startPoint y: 216, endPoint x: 355, endPoint y: 261, distance: 66.6
click at [355, 261] on div ".deletable-edge-delete-btn { width: 20px; height: 20px; border: 0px solid #ffff…" at bounding box center [487, 278] width 974 height 392
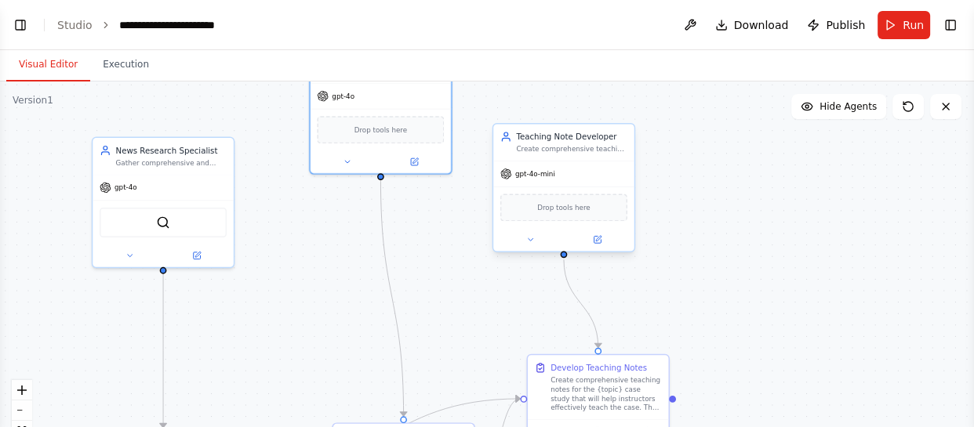
click at [561, 180] on div "gpt-4o-mini" at bounding box center [563, 174] width 141 height 25
click at [536, 239] on button at bounding box center [530, 240] width 64 height 14
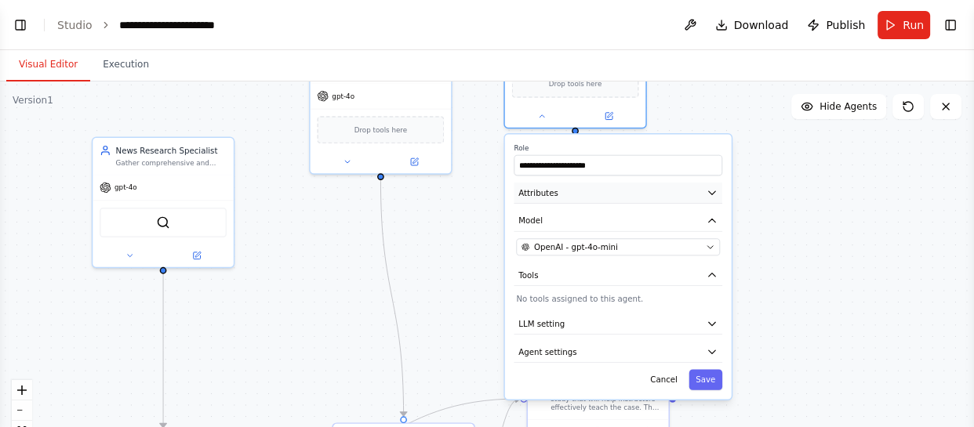
drag, startPoint x: 627, startPoint y: 325, endPoint x: 638, endPoint y: 172, distance: 153.3
click at [638, 183] on button "Attributes" at bounding box center [618, 193] width 209 height 21
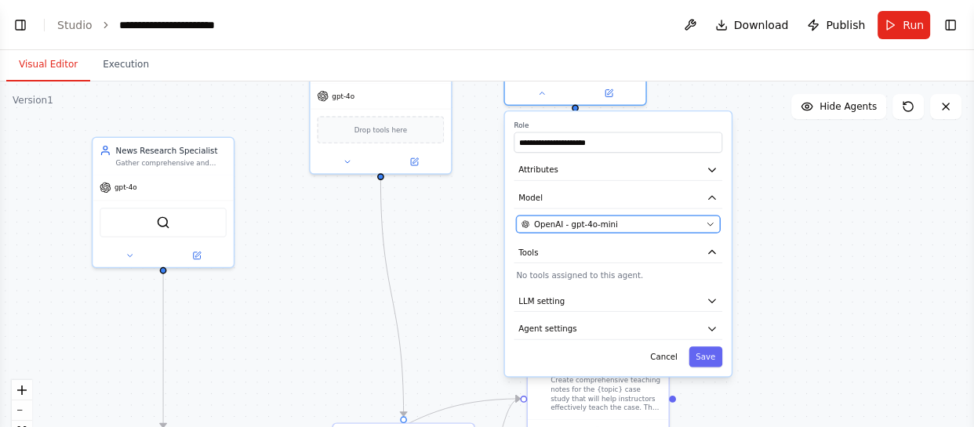
click at [576, 227] on span "OpenAI - gpt-4o-mini" at bounding box center [576, 225] width 84 height 12
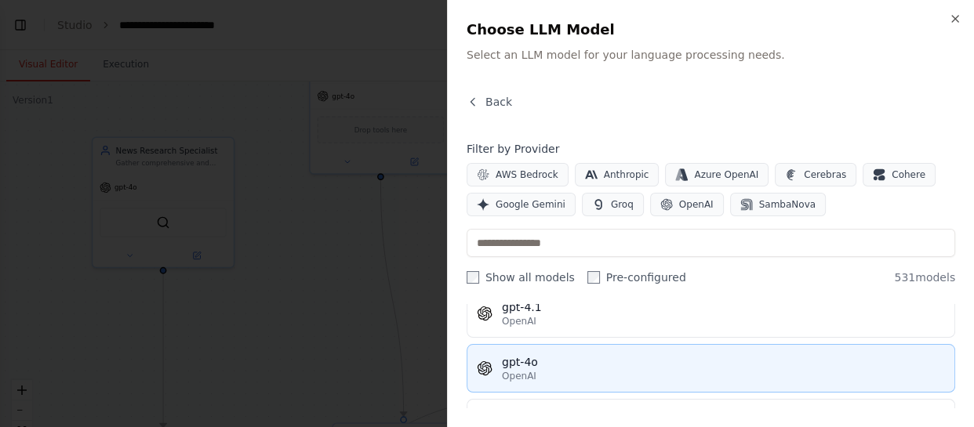
click at [543, 370] on div "OpenAI" at bounding box center [723, 376] width 443 height 13
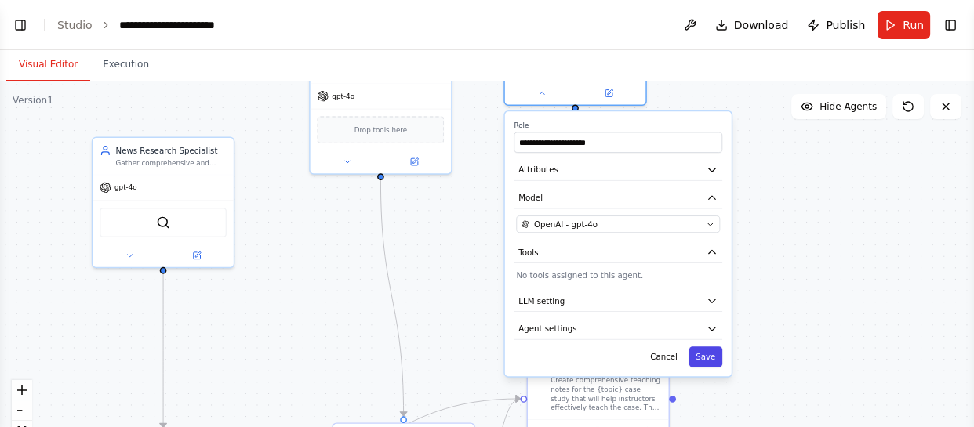
click at [714, 352] on button "Save" at bounding box center [705, 357] width 34 height 20
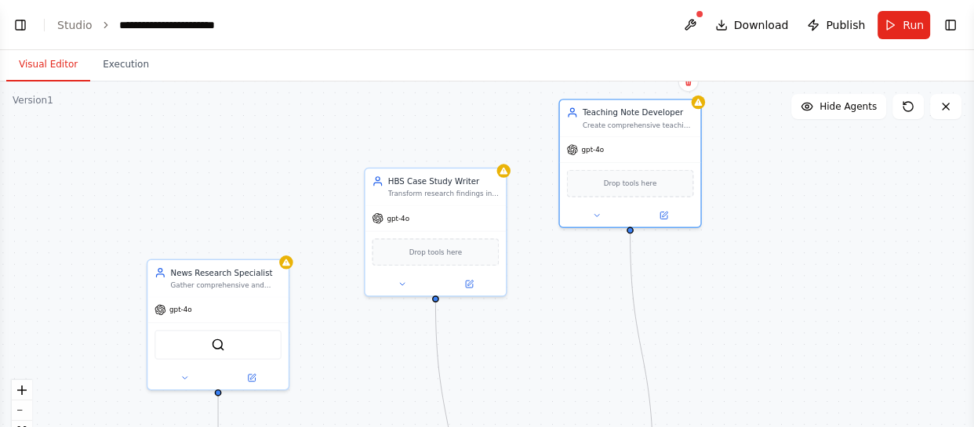
drag, startPoint x: 725, startPoint y: 253, endPoint x: 779, endPoint y: 376, distance: 134.1
click at [779, 376] on div ".deletable-edge-delete-btn { width: 20px; height: 20px; border: 0px solid #ffff…" at bounding box center [487, 278] width 974 height 392
click at [899, 15] on button "Run" at bounding box center [903, 25] width 53 height 28
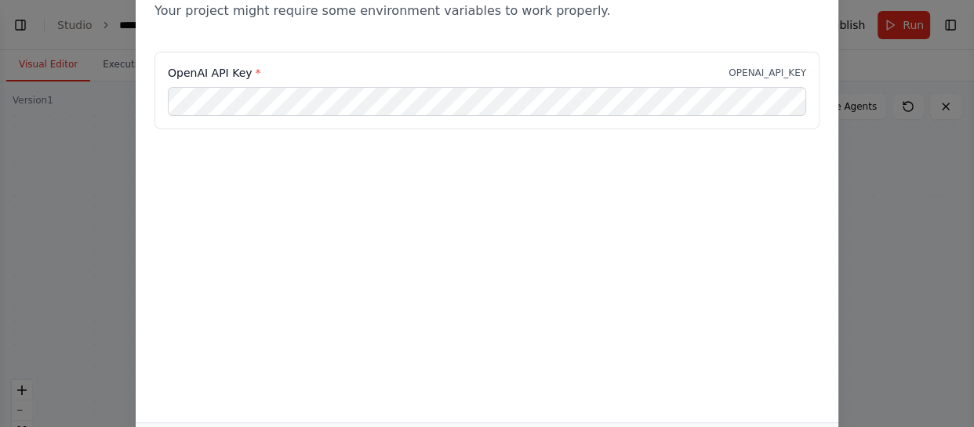
drag, startPoint x: 610, startPoint y: 141, endPoint x: 580, endPoint y: 194, distance: 61.1
click at [580, 194] on div "OpenAI API Key * OPENAI_API_KEY" at bounding box center [487, 130] width 703 height 157
click at [72, 126] on div "Environment configuration Your project might require some environment variables…" at bounding box center [487, 213] width 974 height 427
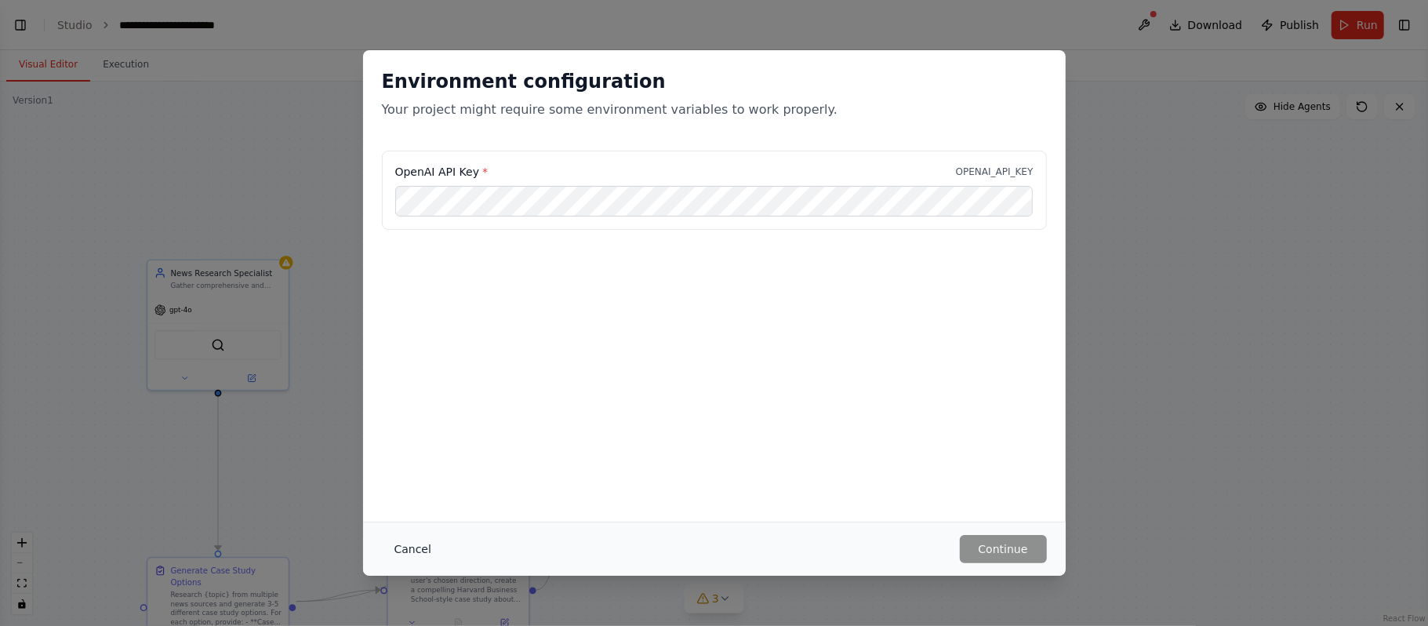
click at [406, 427] on button "Cancel" at bounding box center [413, 549] width 62 height 28
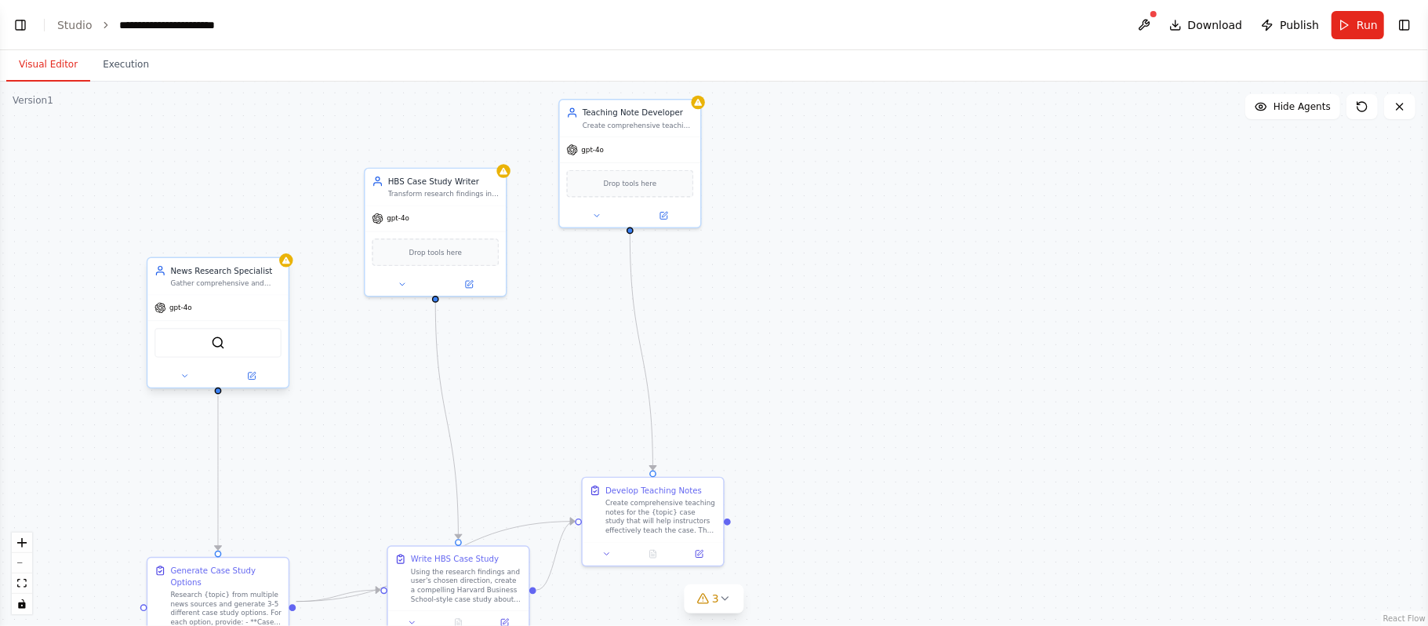
click at [180, 325] on div "SerperDevTool" at bounding box center [217, 343] width 141 height 44
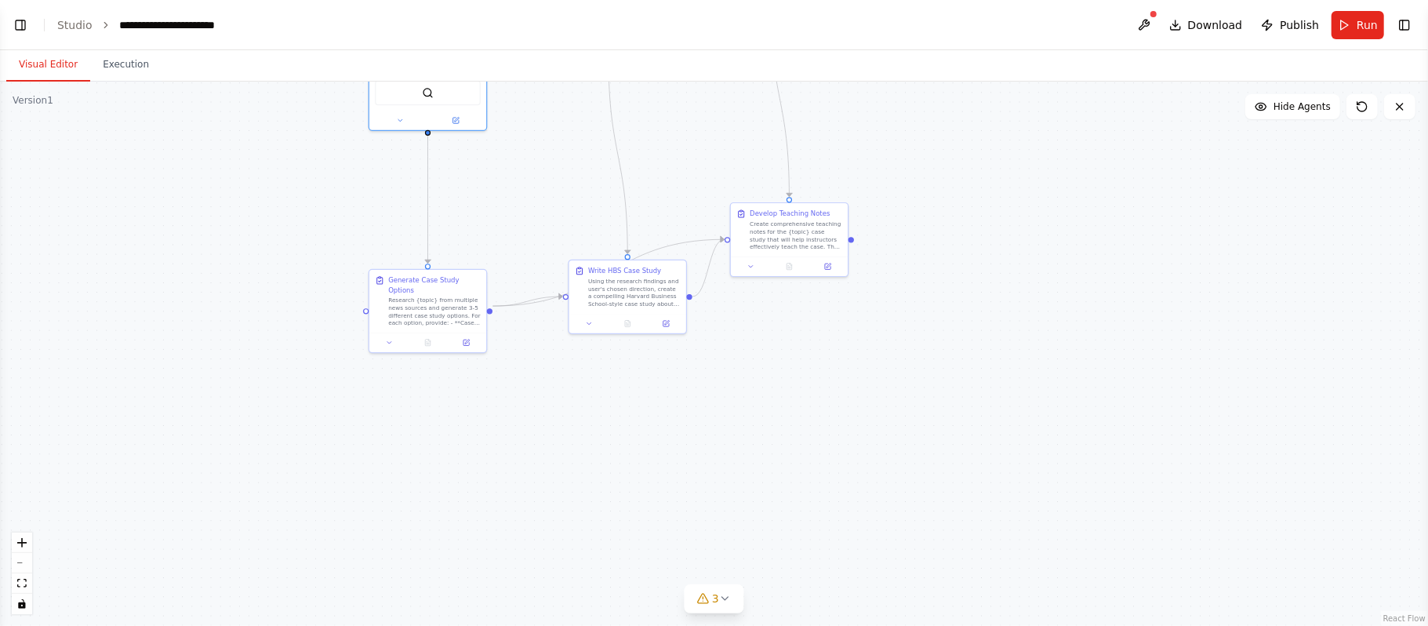
drag, startPoint x: 333, startPoint y: 459, endPoint x: 528, endPoint y: 205, distance: 319.3
click at [528, 205] on div ".deletable-edge-delete-btn { width: 20px; height: 20px; border: 0px solid #ffff…" at bounding box center [714, 354] width 1428 height 544
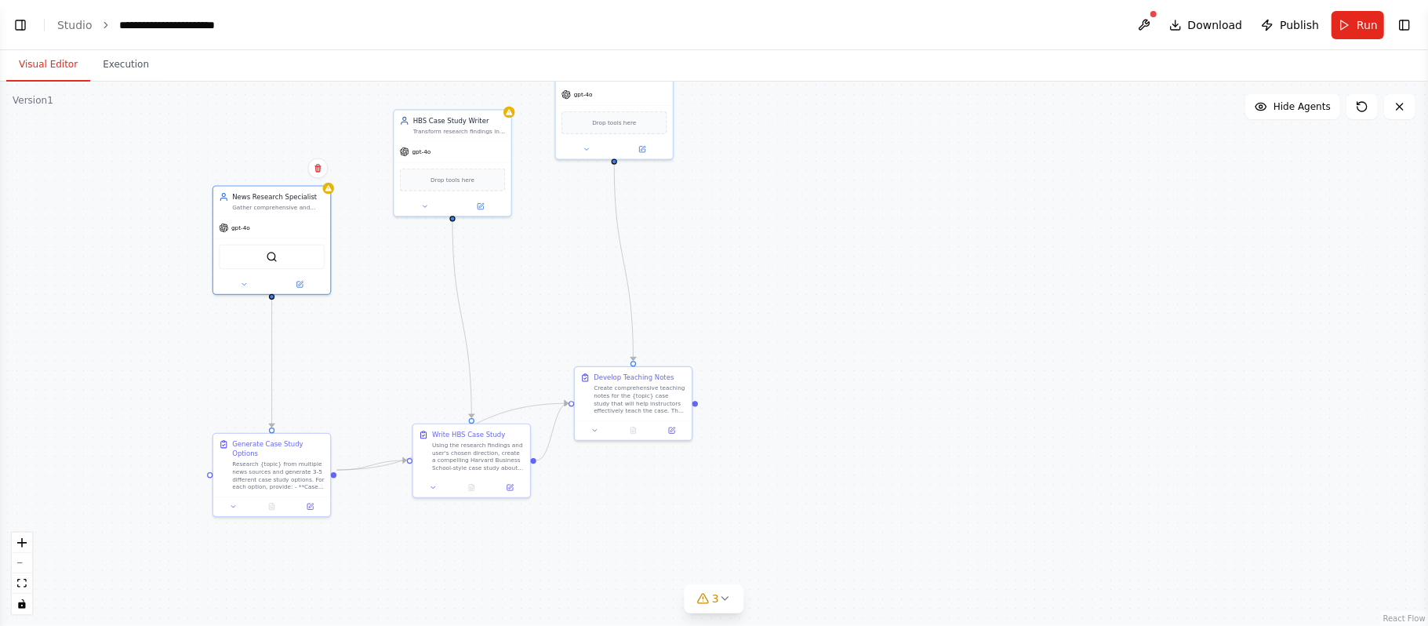
drag, startPoint x: 280, startPoint y: 329, endPoint x: 139, endPoint y: 487, distance: 211.6
click at [139, 427] on div ".deletable-edge-delete-btn { width: 20px; height: 20px; border: 0px solid #ffff…" at bounding box center [714, 354] width 1428 height 544
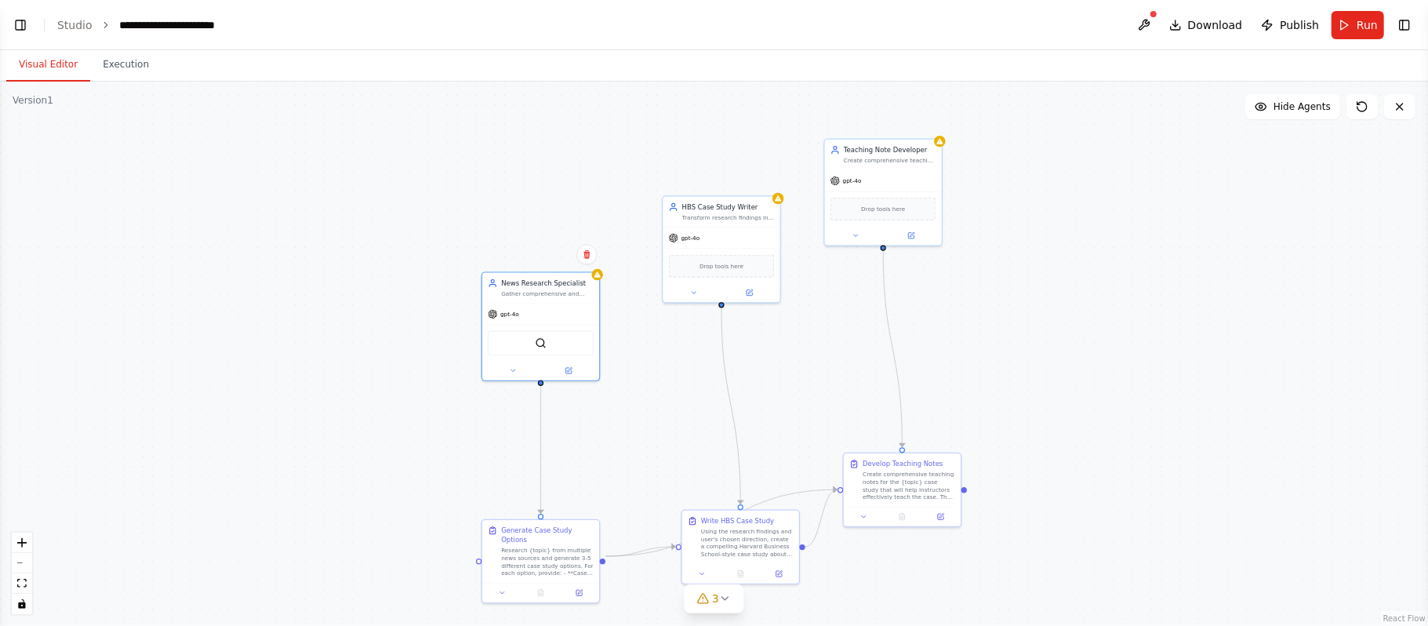
drag, startPoint x: 682, startPoint y: 160, endPoint x: 594, endPoint y: 377, distance: 234.6
click at [921, 249] on div ".deletable-edge-delete-btn { width: 20px; height: 20px; border: 0px solid #ffff…" at bounding box center [714, 354] width 1428 height 544
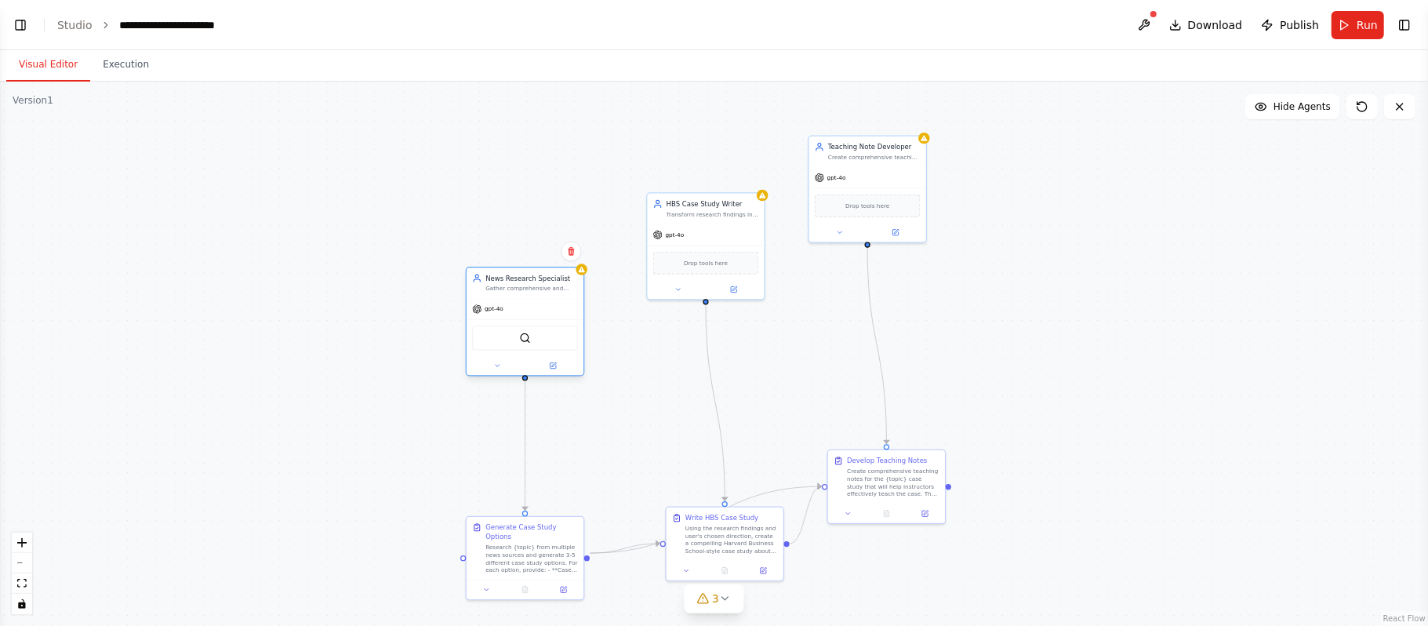
click at [499, 321] on div "SerperDevTool" at bounding box center [525, 337] width 117 height 37
click at [493, 377] on div ".deletable-edge-delete-btn { width: 20px; height: 20px; border: 0px solid #ffff…" at bounding box center [714, 354] width 1428 height 544
click at [490, 362] on button at bounding box center [497, 366] width 54 height 12
click at [532, 427] on div "**********" at bounding box center [561, 504] width 188 height 242
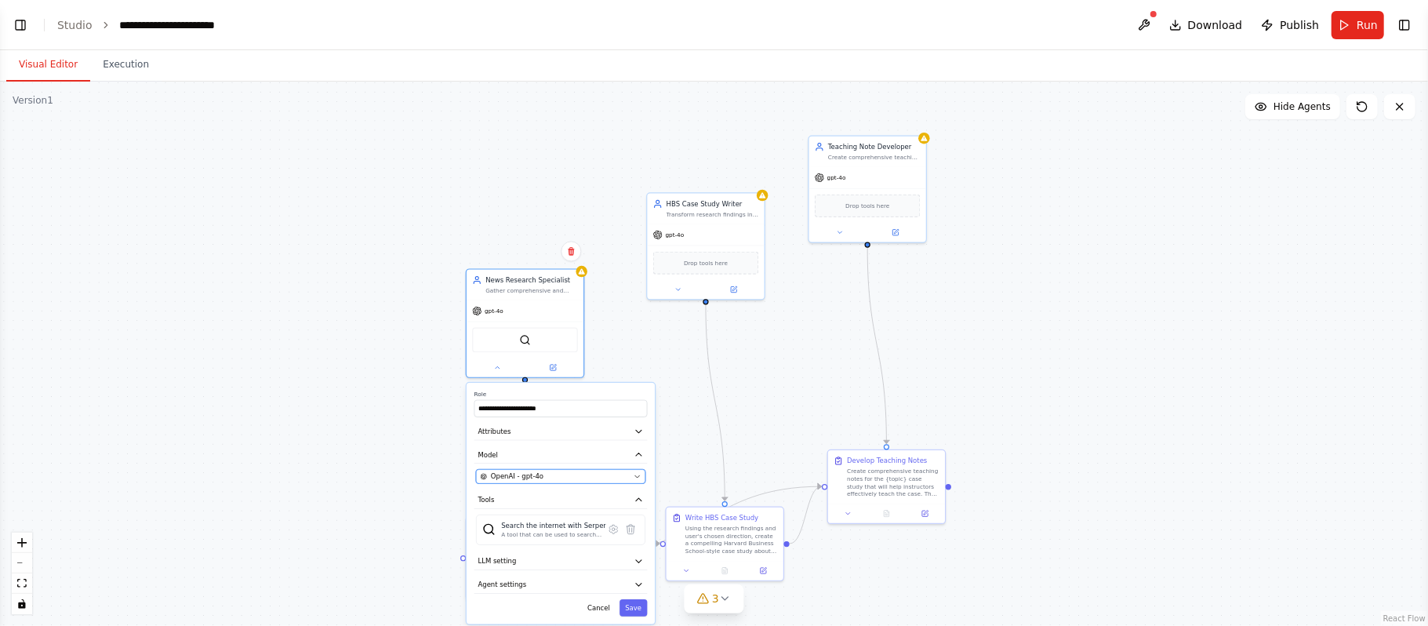
click at [510, 427] on span "OpenAI - gpt-4o" at bounding box center [517, 475] width 53 height 9
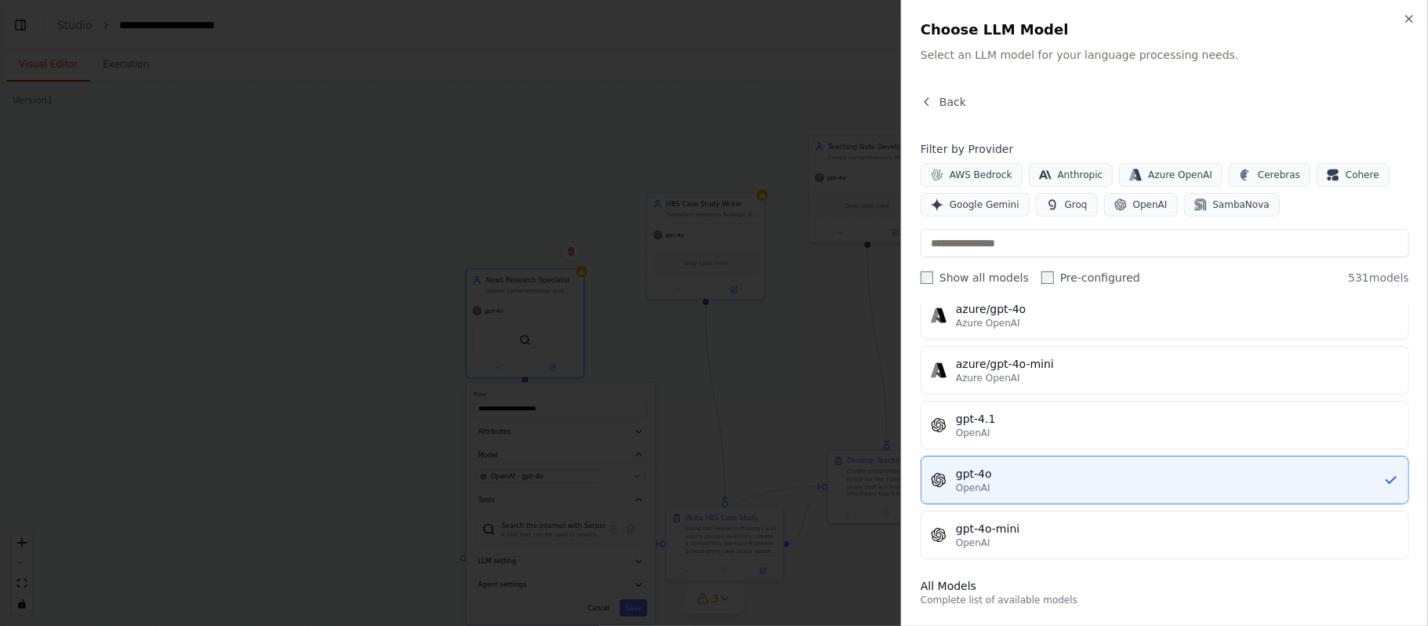
scroll to position [209, 0]
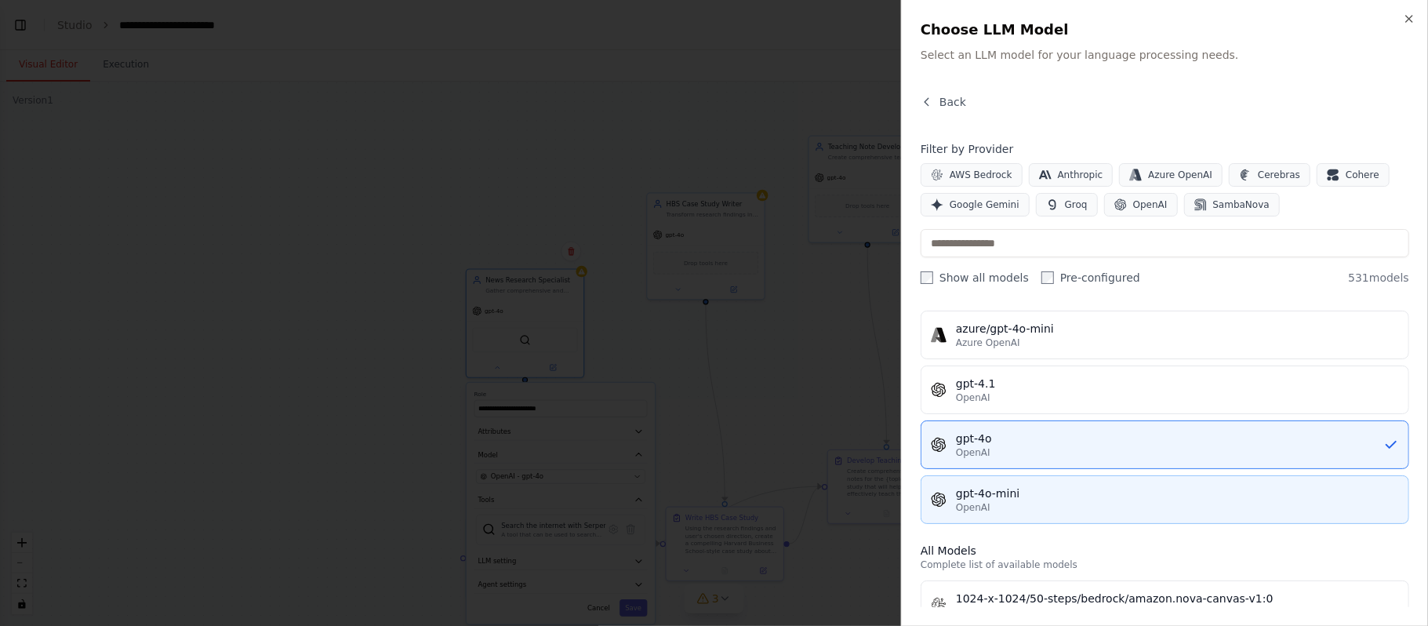
click at [973, 427] on div "gpt-4o-mini" at bounding box center [1177, 493] width 443 height 16
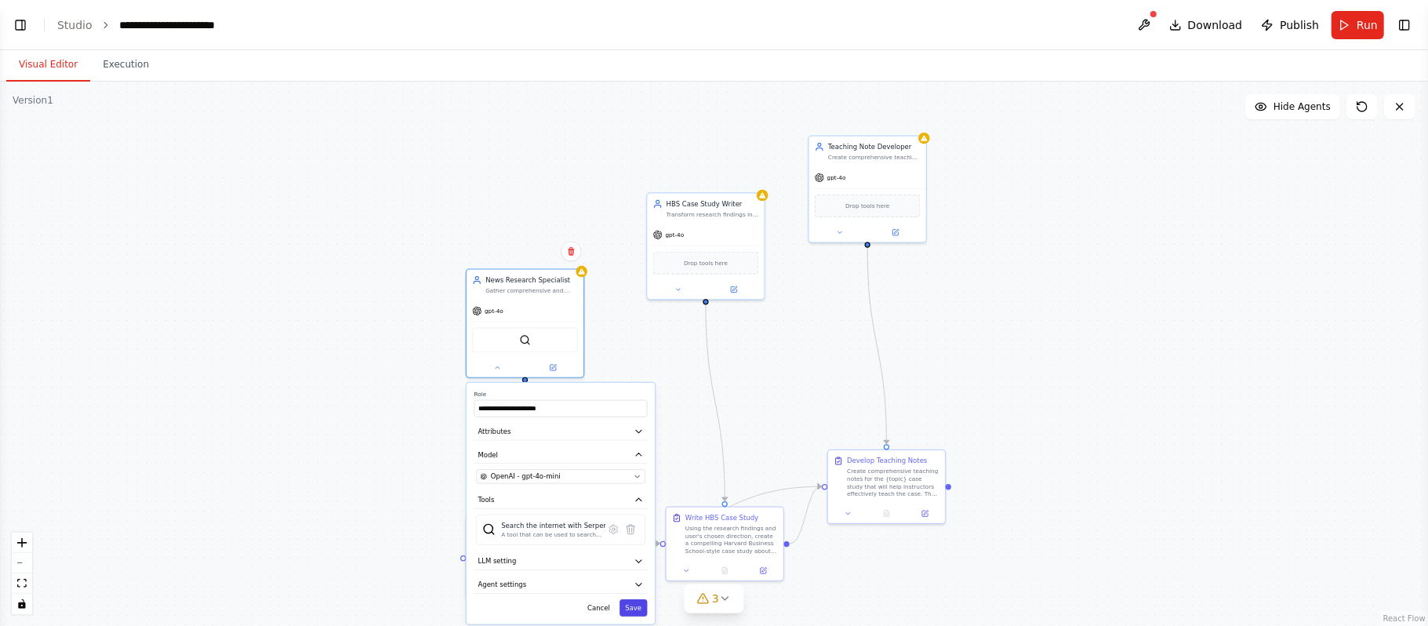
click at [634, 427] on button "Save" at bounding box center [632, 607] width 27 height 17
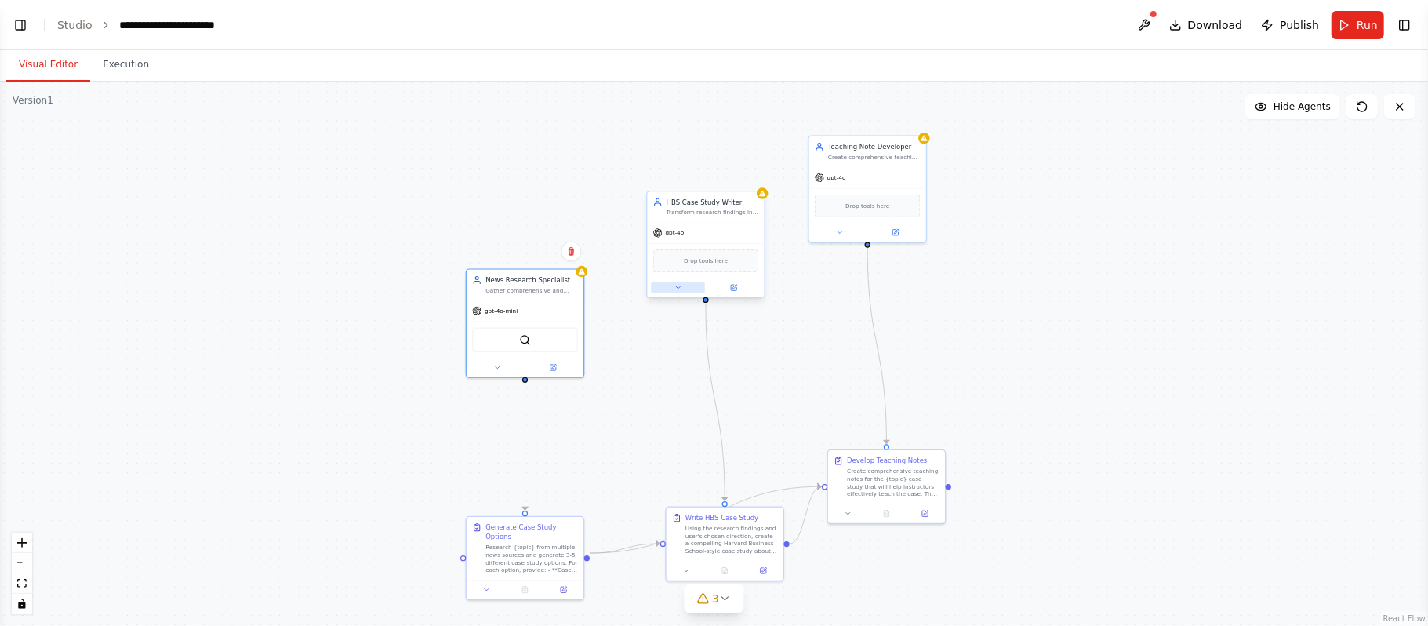
click at [668, 286] on button at bounding box center [678, 287] width 54 height 12
click at [735, 399] on div "OpenAI - gpt-4o" at bounding box center [735, 398] width 149 height 9
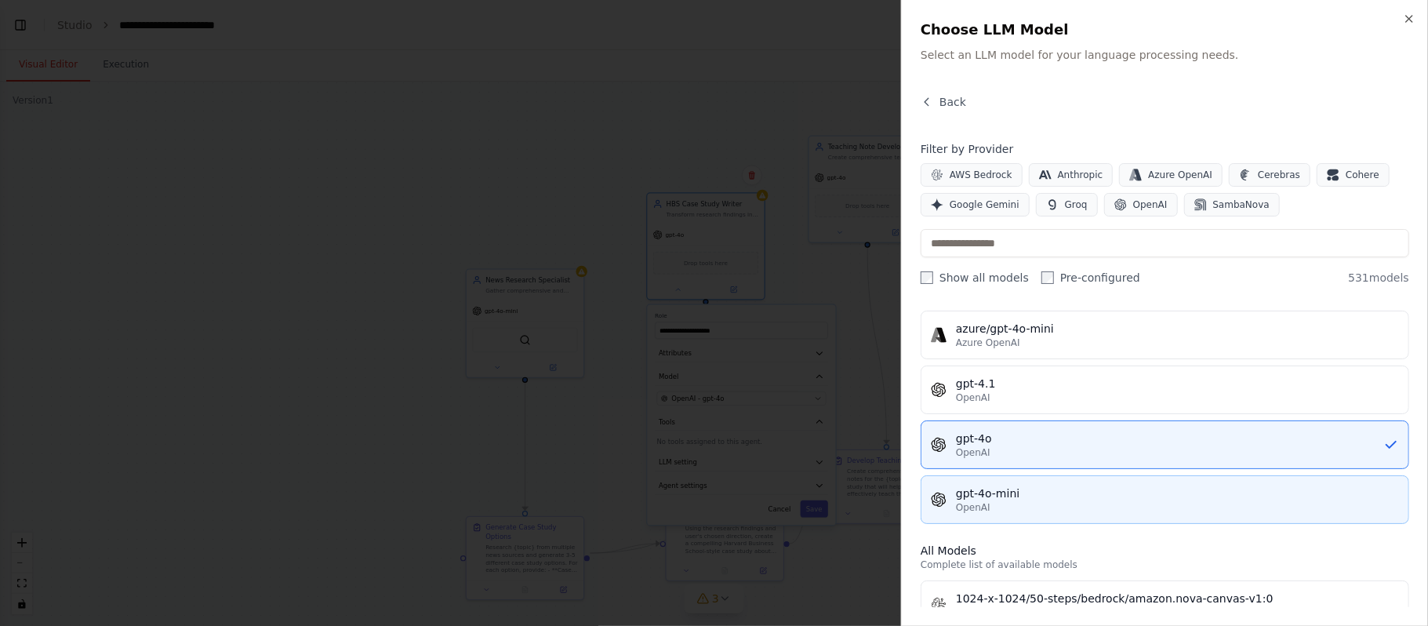
click at [973, 427] on div "OpenAI" at bounding box center [1177, 507] width 443 height 13
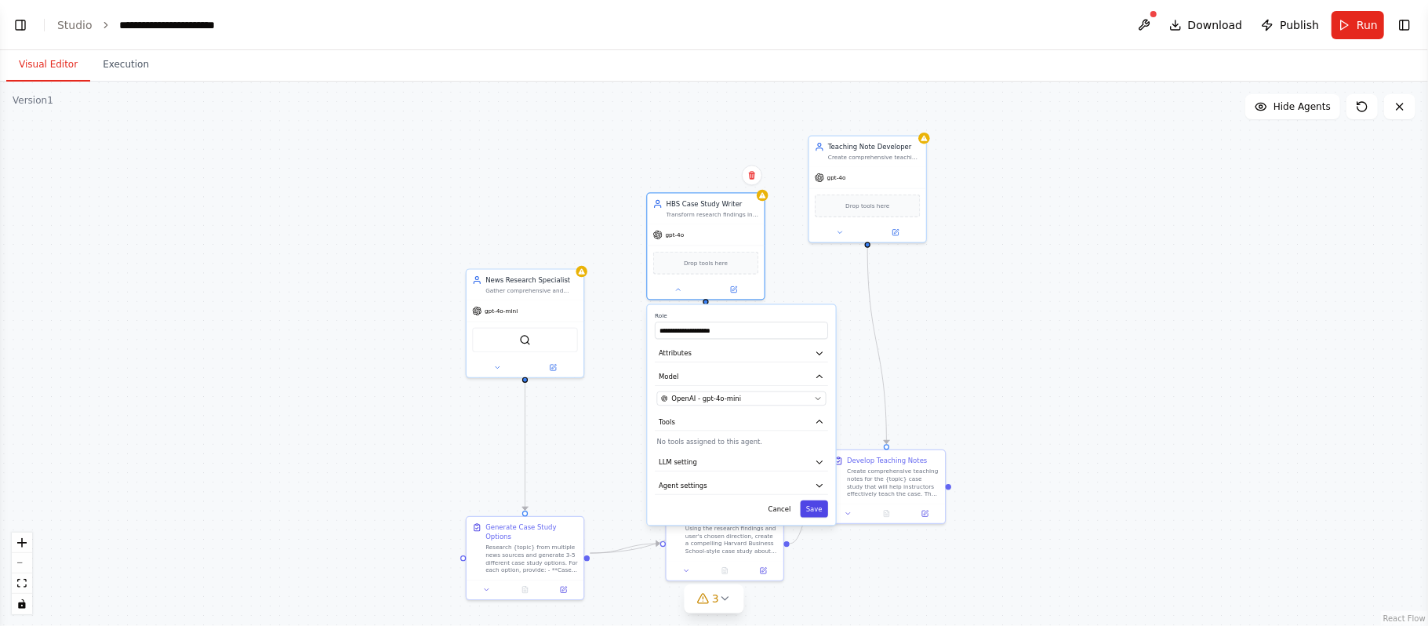
click at [819, 427] on button "Save" at bounding box center [814, 508] width 27 height 17
click at [841, 232] on icon at bounding box center [840, 231] width 8 height 8
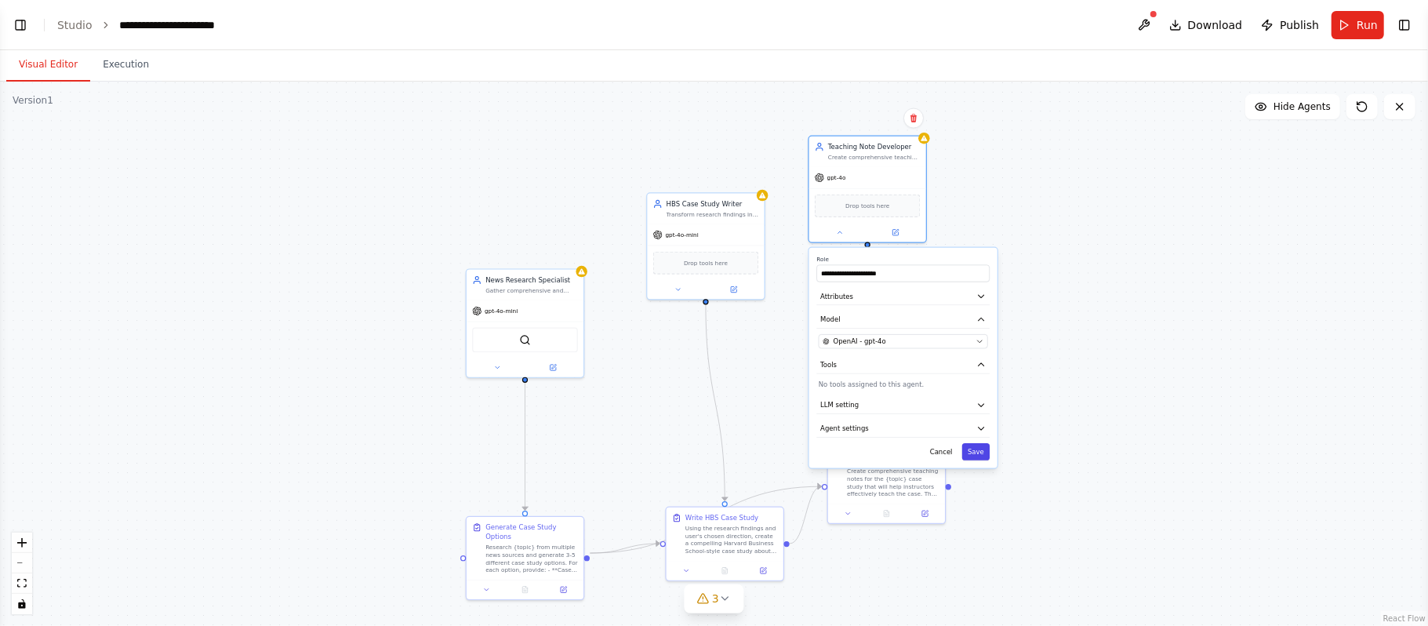
click at [973, 427] on button "Save" at bounding box center [975, 451] width 27 height 17
click at [837, 230] on icon at bounding box center [839, 231] width 4 height 2
click at [892, 345] on div "OpenAI - gpt-4o" at bounding box center [897, 340] width 149 height 9
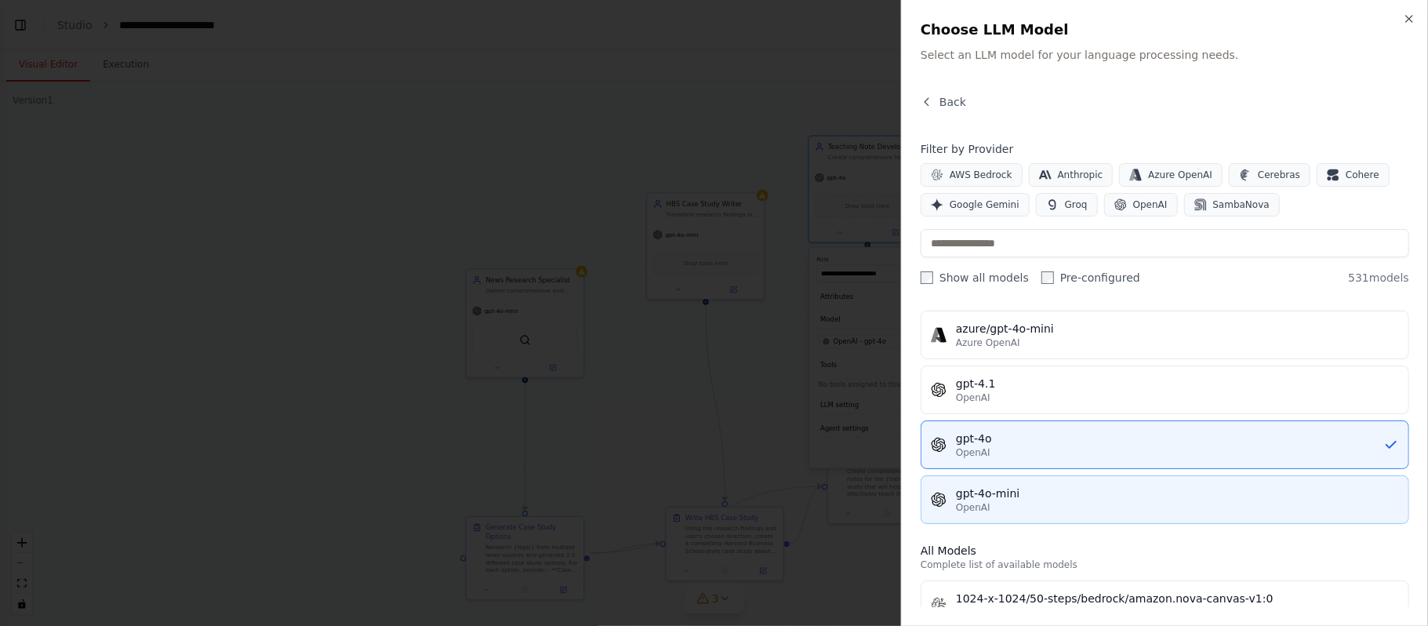
click at [973, 427] on div "gpt-4o-mini" at bounding box center [1177, 493] width 443 height 16
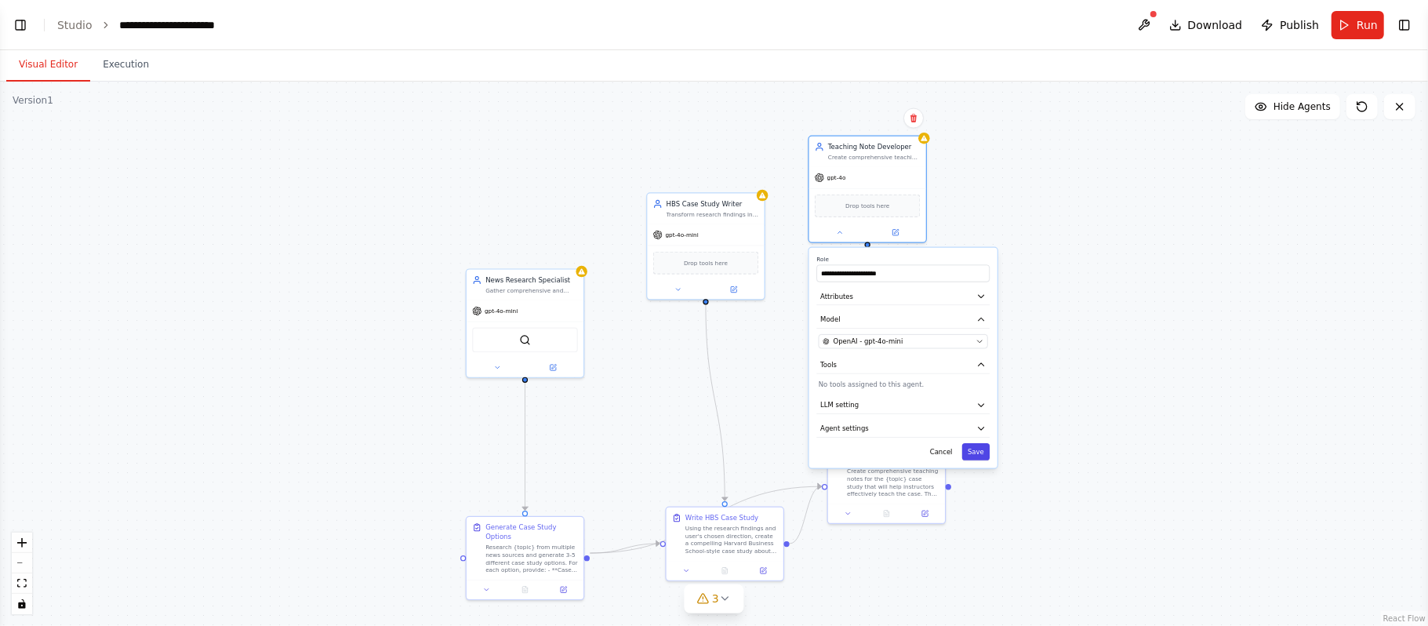
click at [973, 427] on button "Save" at bounding box center [975, 451] width 27 height 17
click at [973, 25] on span "Run" at bounding box center [1367, 25] width 21 height 16
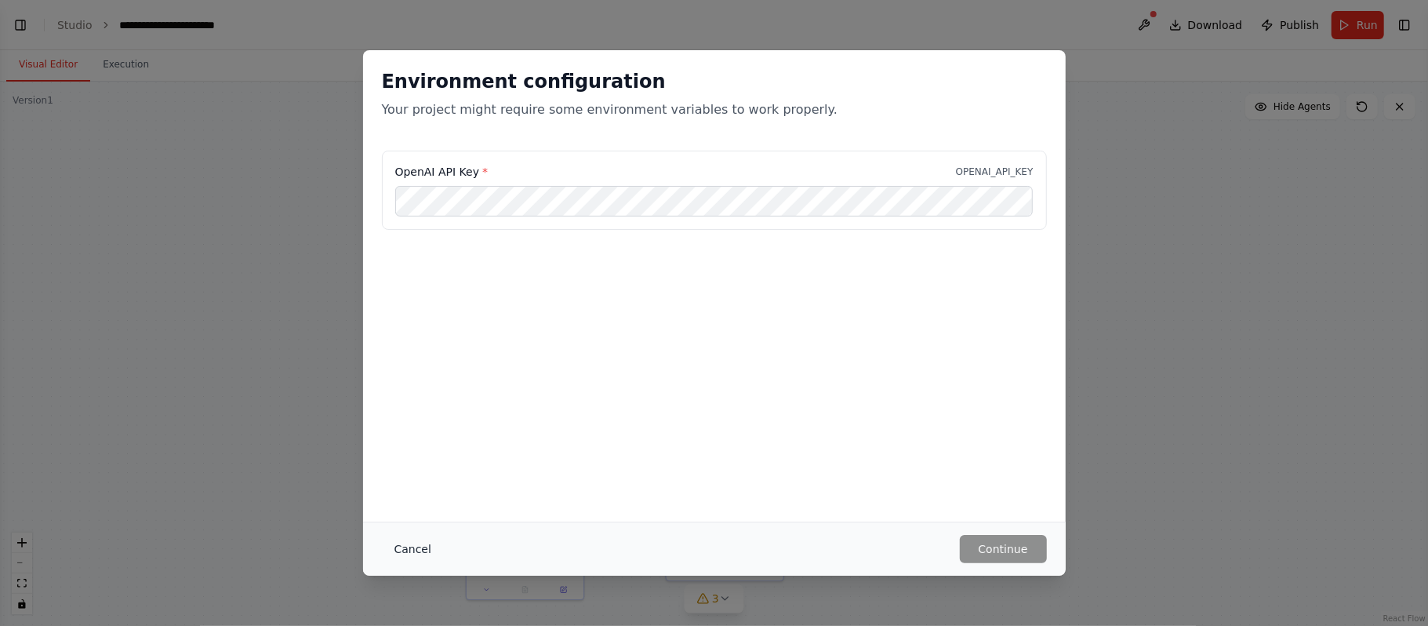
click at [399, 427] on button "Cancel" at bounding box center [413, 549] width 62 height 28
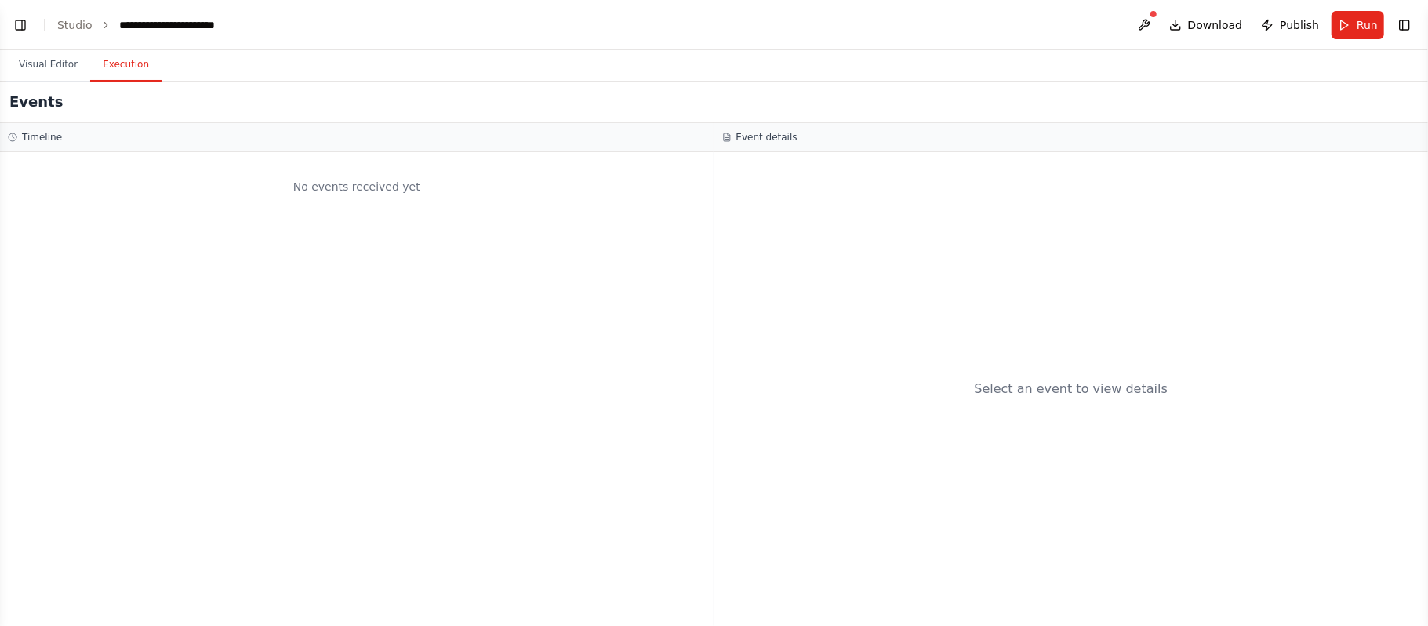
click at [122, 78] on button "Execution" at bounding box center [125, 65] width 71 height 33
click at [63, 75] on button "Visual Editor" at bounding box center [48, 65] width 84 height 33
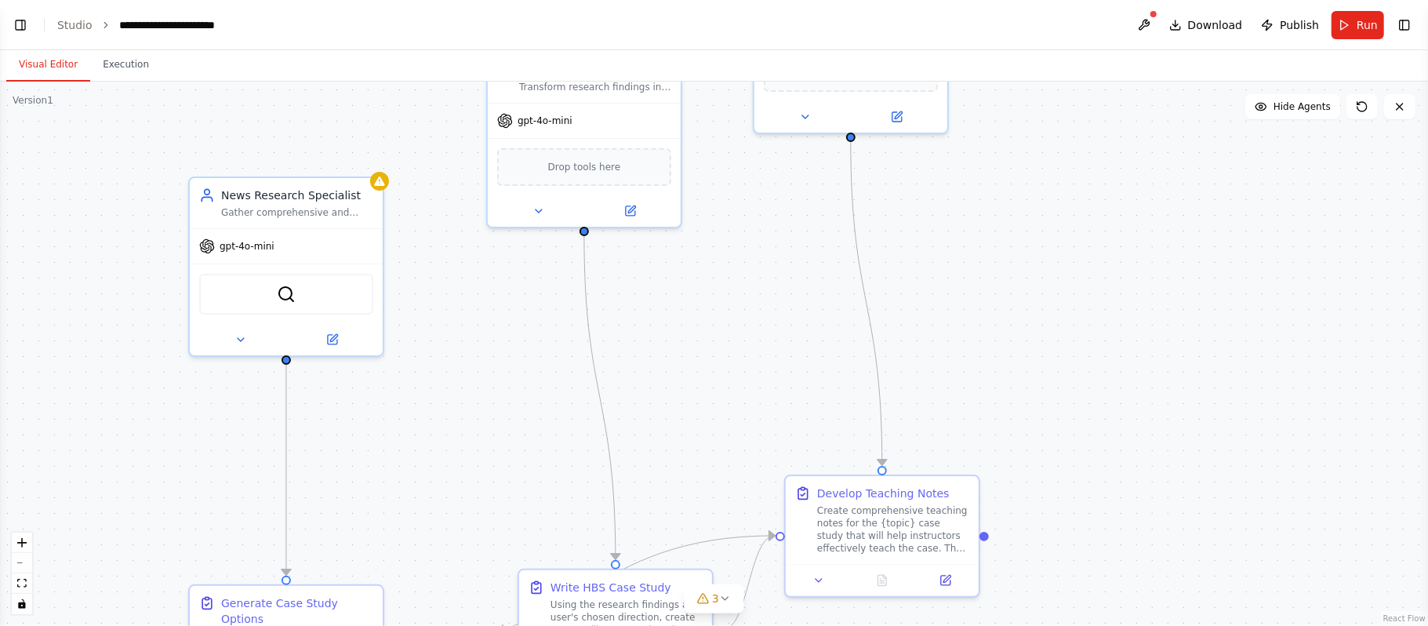
scroll to position [4069, 0]
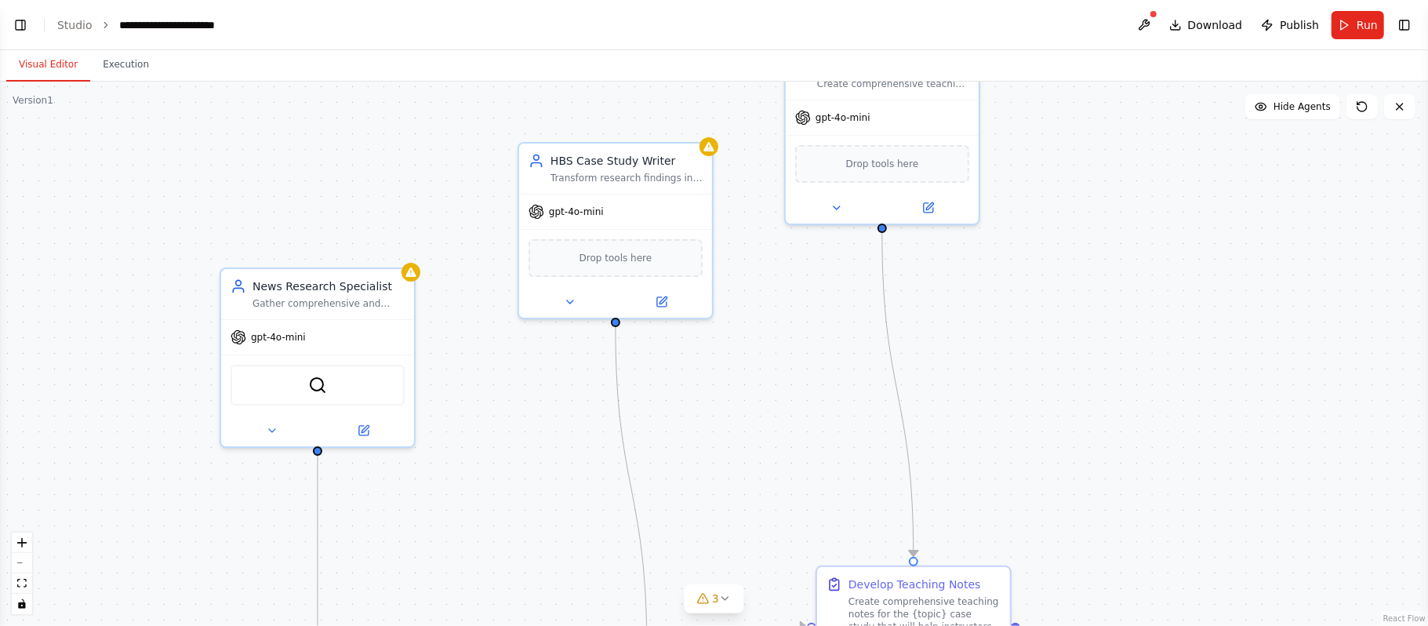
drag, startPoint x: 289, startPoint y: 355, endPoint x: 477, endPoint y: 447, distance: 209.4
click at [477, 447] on div ".deletable-edge-delete-btn { width: 20px; height: 20px; border: 0px solid #ffff…" at bounding box center [714, 354] width 1428 height 544
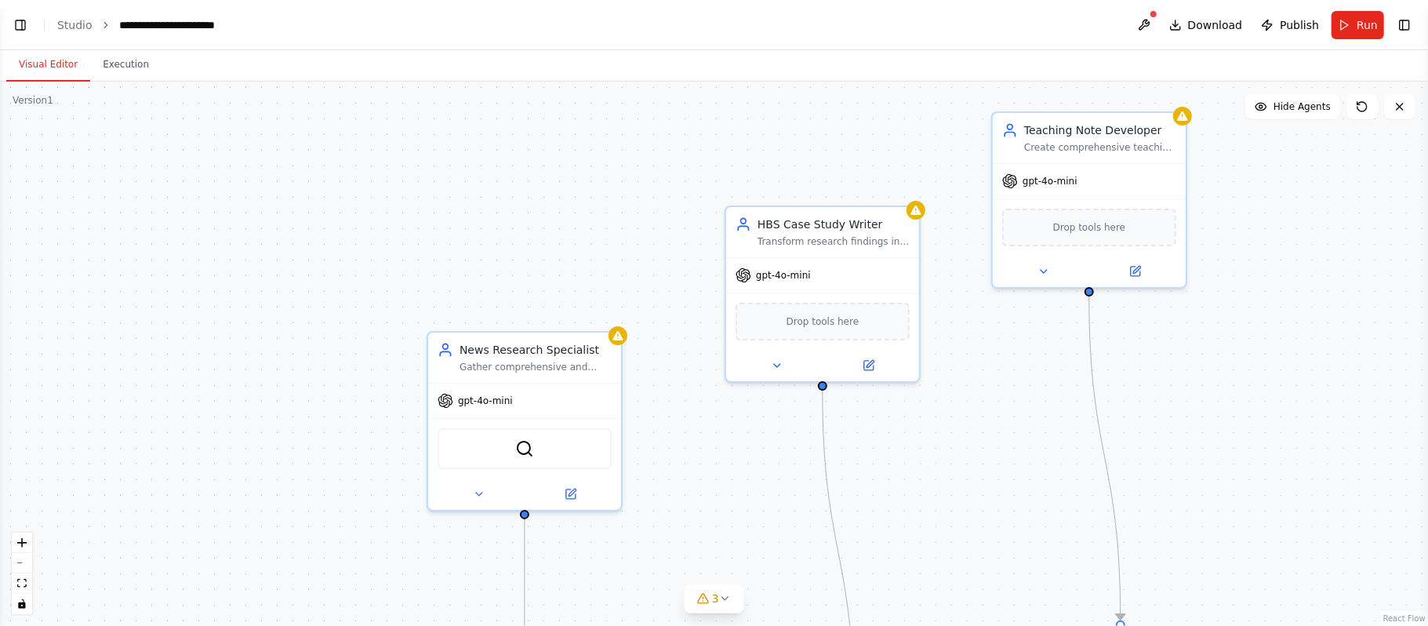
drag, startPoint x: 458, startPoint y: 223, endPoint x: 665, endPoint y: 286, distance: 216.5
click at [665, 286] on div ".deletable-edge-delete-btn { width: 20px; height: 20px; border: 0px solid #ffff…" at bounding box center [714, 354] width 1428 height 544
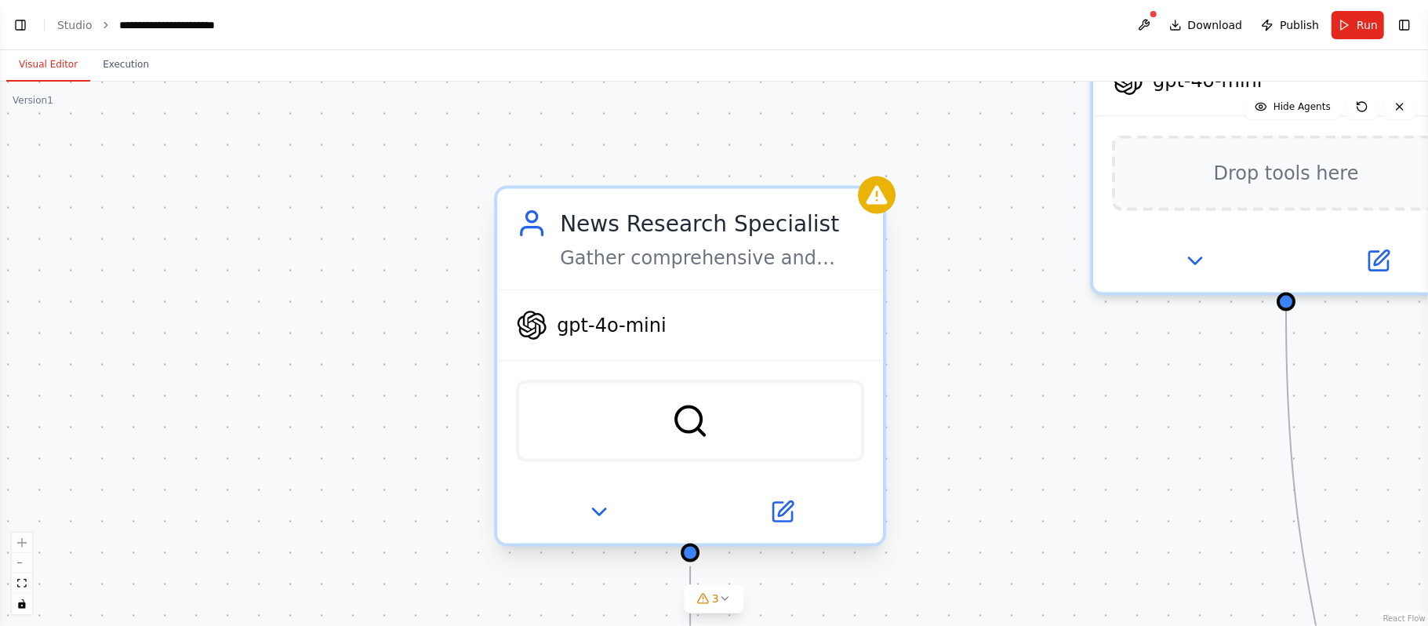
click at [685, 347] on div "gpt-4o-mini" at bounding box center [690, 325] width 386 height 69
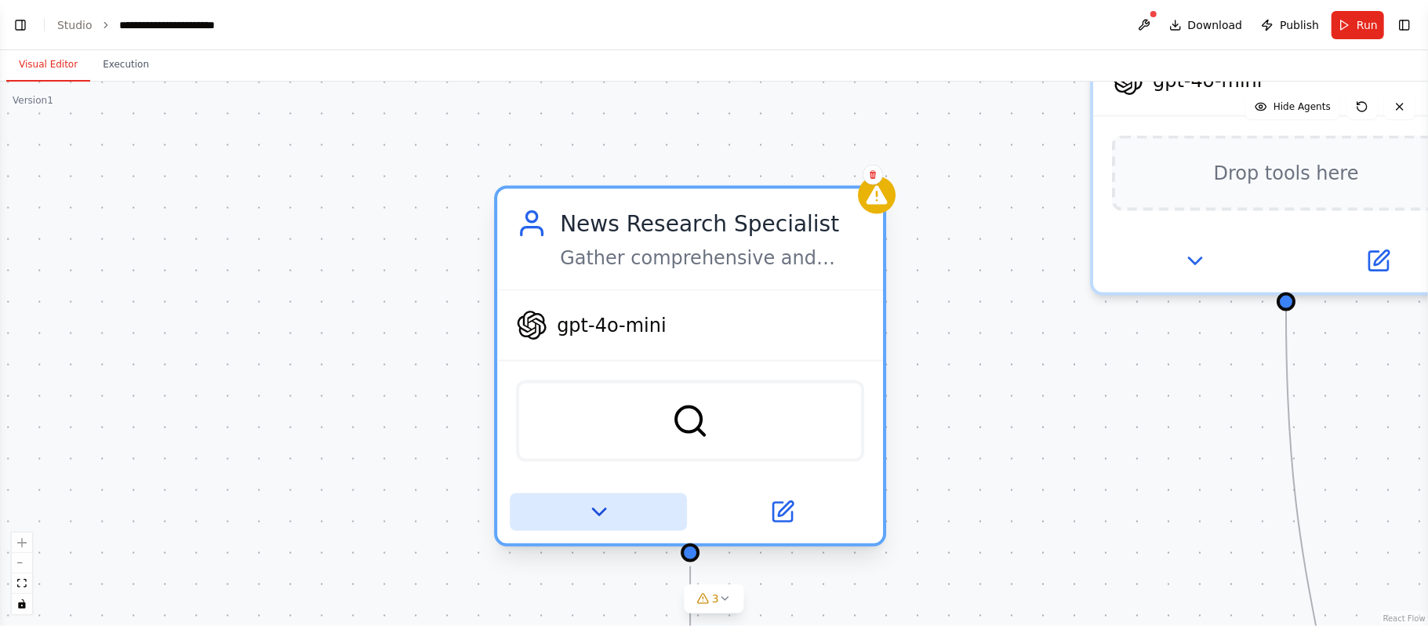
click at [590, 510] on icon at bounding box center [598, 511] width 25 height 25
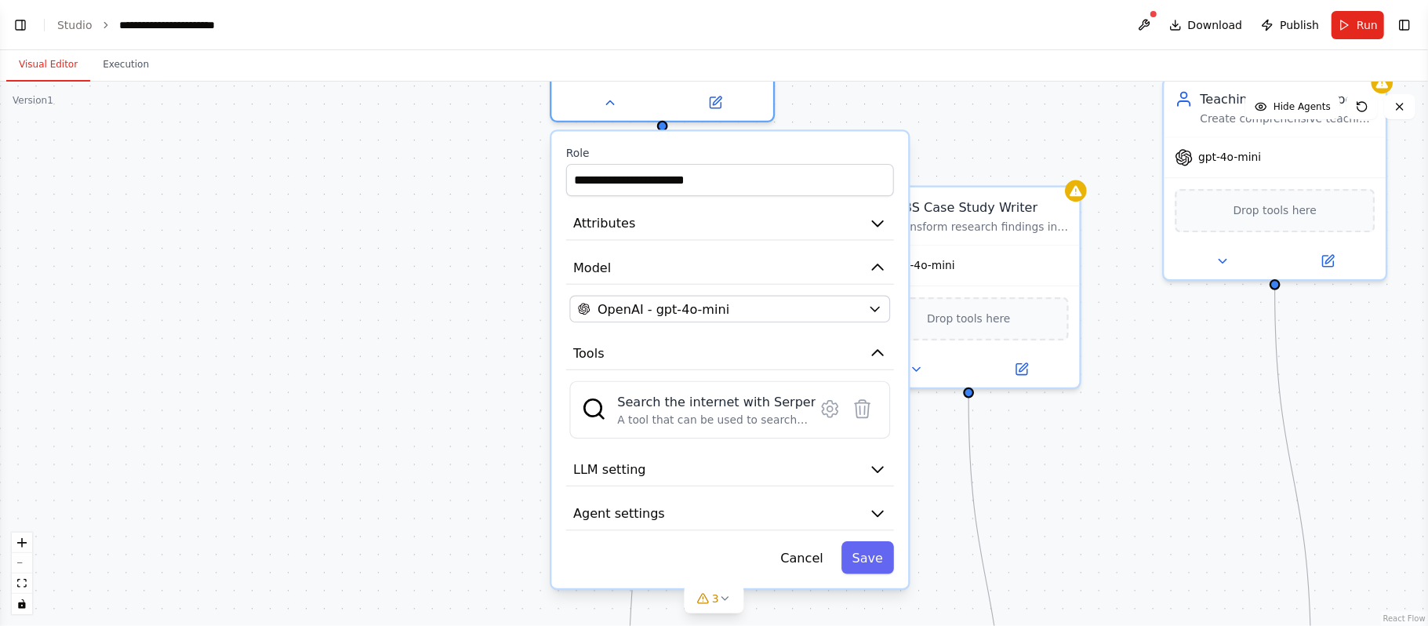
drag, startPoint x: 521, startPoint y: 572, endPoint x: 558, endPoint y: 164, distance: 409.4
click at [558, 164] on div "**********" at bounding box center [729, 360] width 357 height 456
click at [641, 304] on span "OpenAI - gpt-4o-mini" at bounding box center [664, 309] width 132 height 18
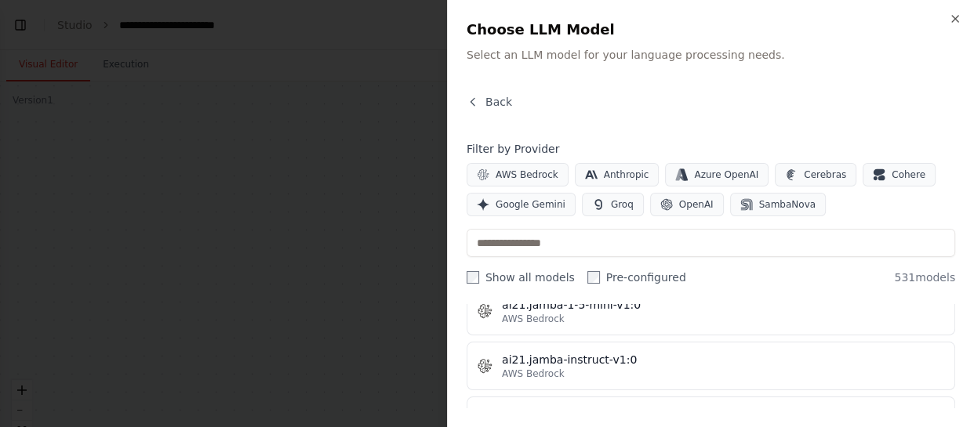
scroll to position [941, 0]
click at [509, 202] on span "Google Gemini" at bounding box center [531, 204] width 70 height 13
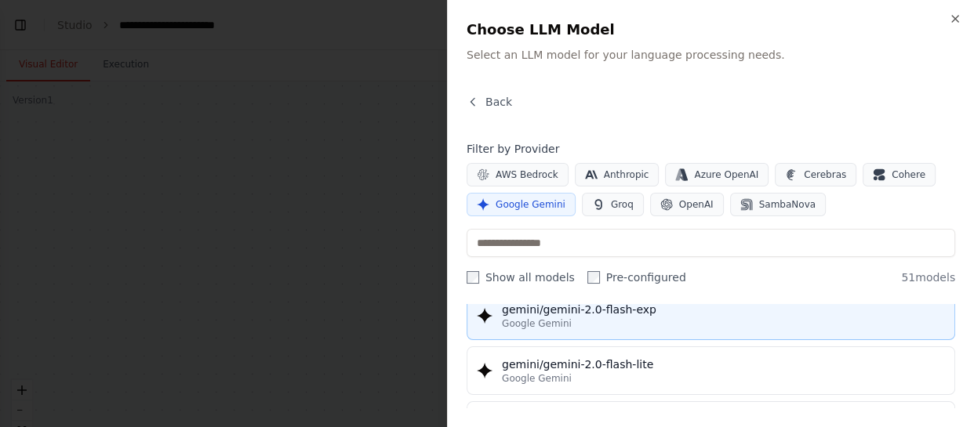
click at [594, 318] on div "Google Gemini" at bounding box center [723, 324] width 443 height 13
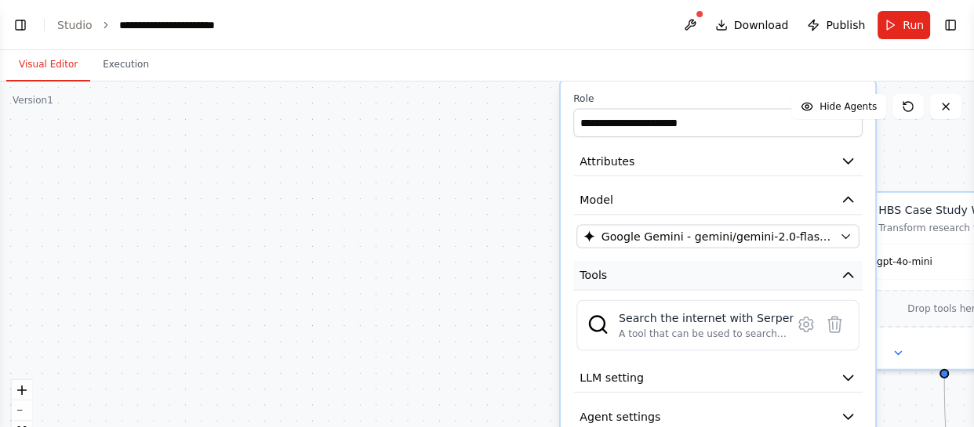
drag, startPoint x: 716, startPoint y: 340, endPoint x: 695, endPoint y: 280, distance: 64.0
click at [695, 280] on button "Tools" at bounding box center [717, 275] width 289 height 29
click at [953, 118] on button at bounding box center [945, 106] width 31 height 25
click at [945, 107] on icon at bounding box center [946, 107] width 6 height 6
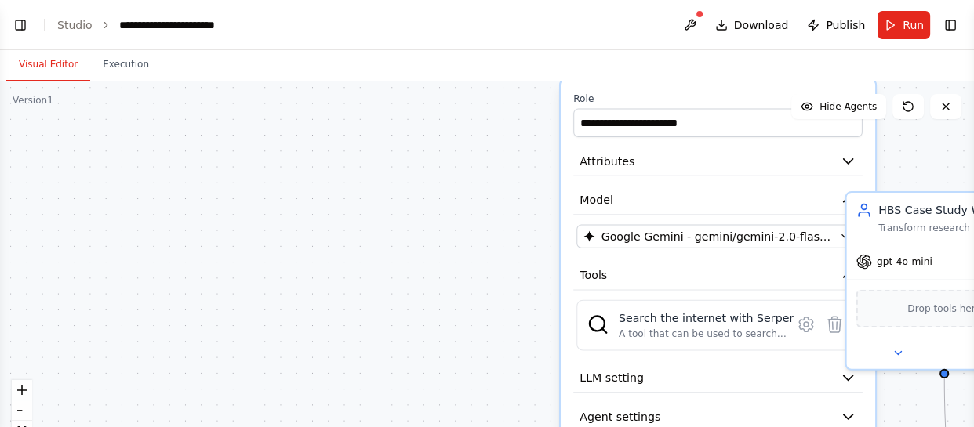
click at [511, 246] on div ".deletable-edge-delete-btn { width: 20px; height: 20px; border: 0px solid #ffff…" at bounding box center [487, 278] width 974 height 392
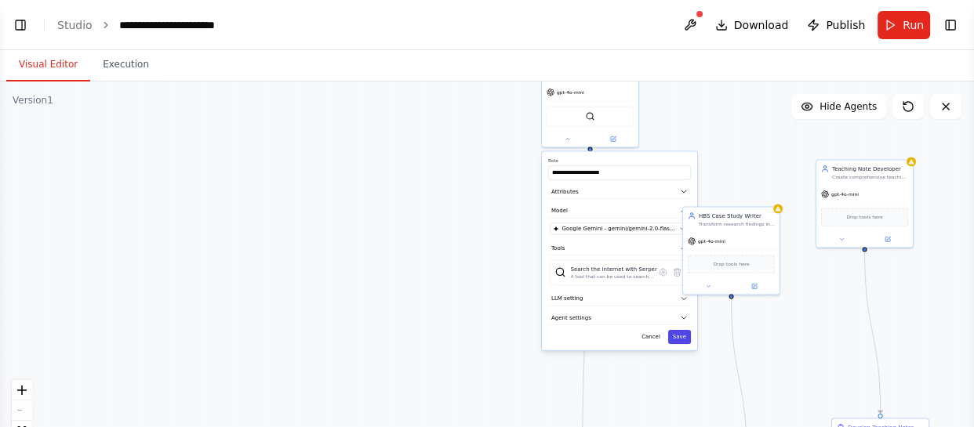
click at [680, 331] on button "Save" at bounding box center [679, 337] width 23 height 14
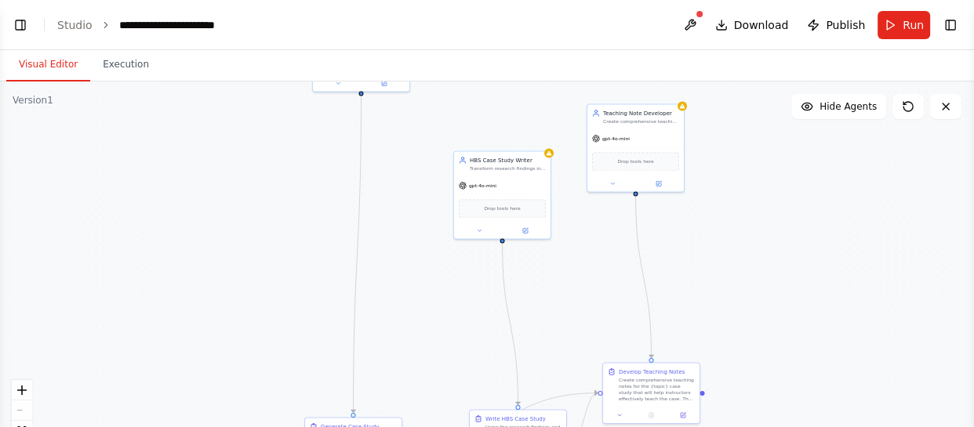
drag, startPoint x: 525, startPoint y: 289, endPoint x: 274, endPoint y: 227, distance: 259.0
click at [285, 222] on div ".deletable-edge-delete-btn { width: 20px; height: 20px; border: 0px solid #ffff…" at bounding box center [487, 278] width 974 height 392
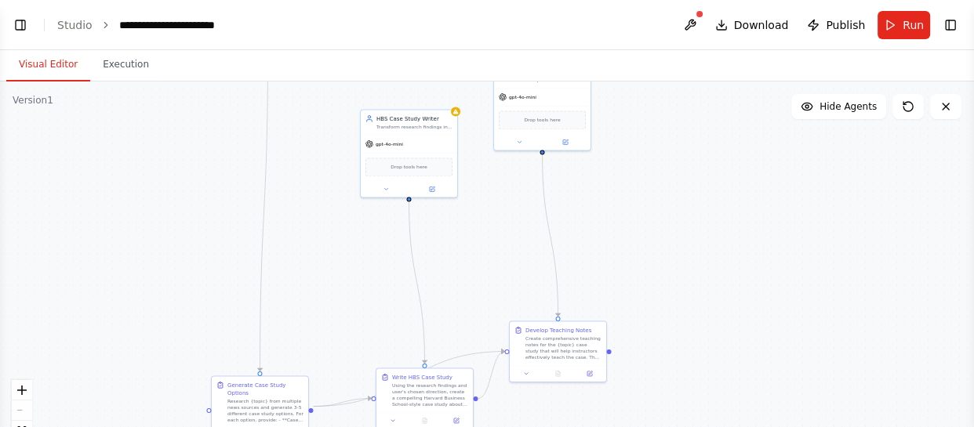
drag, startPoint x: 399, startPoint y: 306, endPoint x: 314, endPoint y: 277, distance: 90.3
click at [314, 277] on div ".deletable-edge-delete-btn { width: 20px; height: 20px; border: 0px solid #ffff…" at bounding box center [487, 278] width 974 height 392
click at [376, 187] on button at bounding box center [383, 188] width 45 height 9
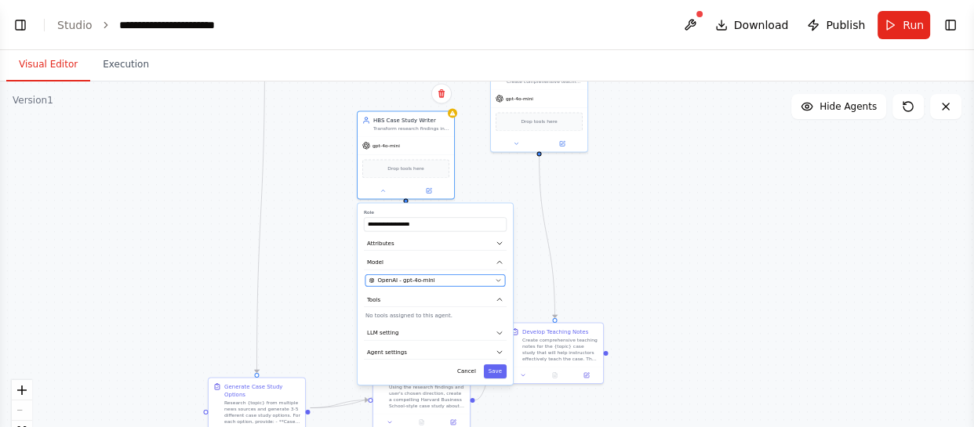
click at [409, 280] on span "OpenAI - gpt-4o-mini" at bounding box center [405, 281] width 57 height 8
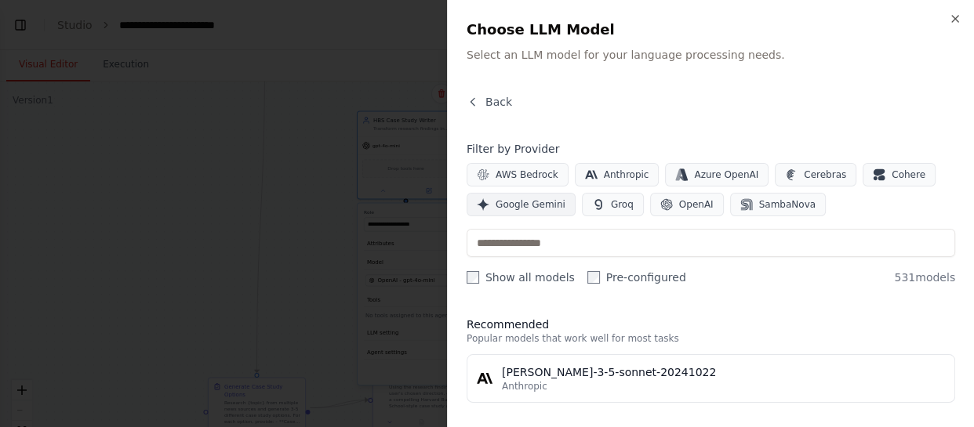
click at [509, 205] on span "Google Gemini" at bounding box center [531, 204] width 70 height 13
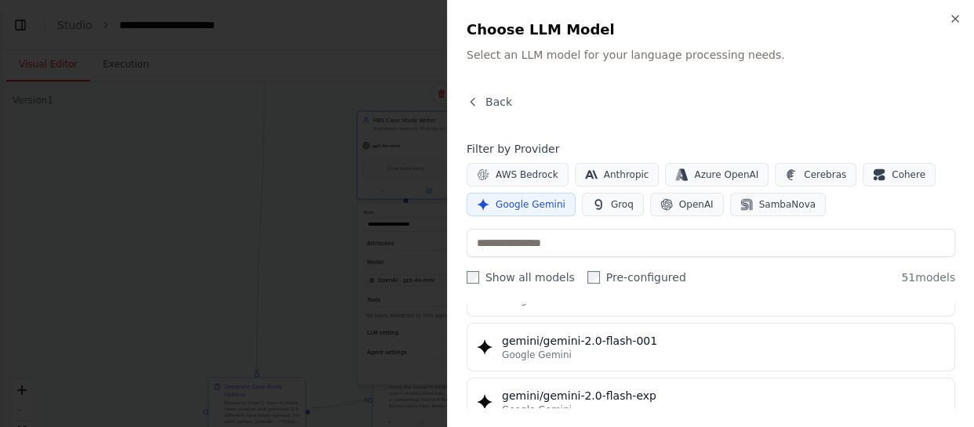
scroll to position [784, 0]
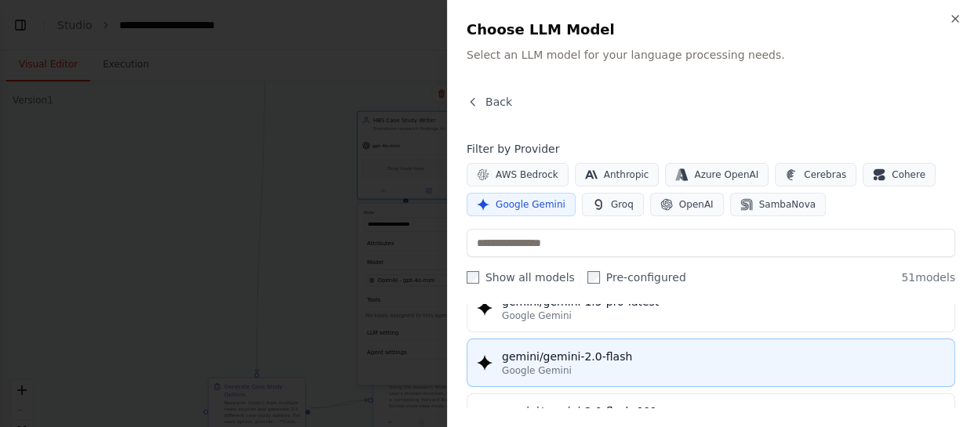
click at [619, 359] on div "gemini/gemini-2.0-flash" at bounding box center [723, 357] width 443 height 16
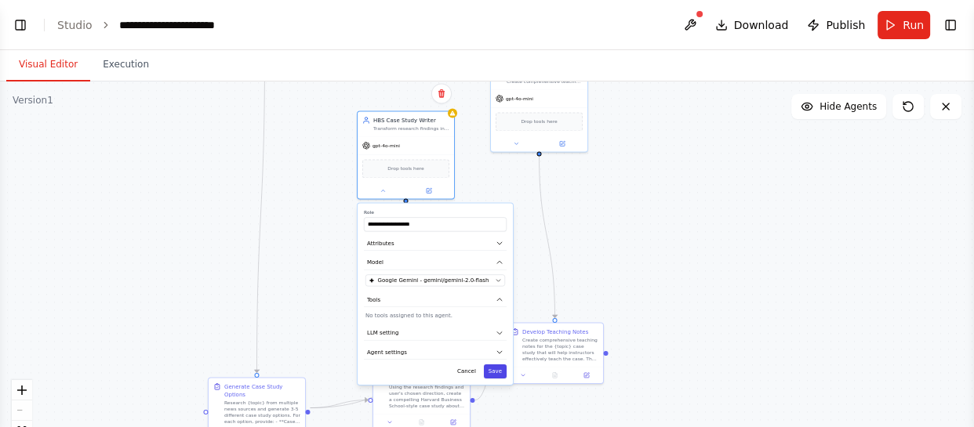
click at [497, 374] on button "Save" at bounding box center [495, 372] width 23 height 14
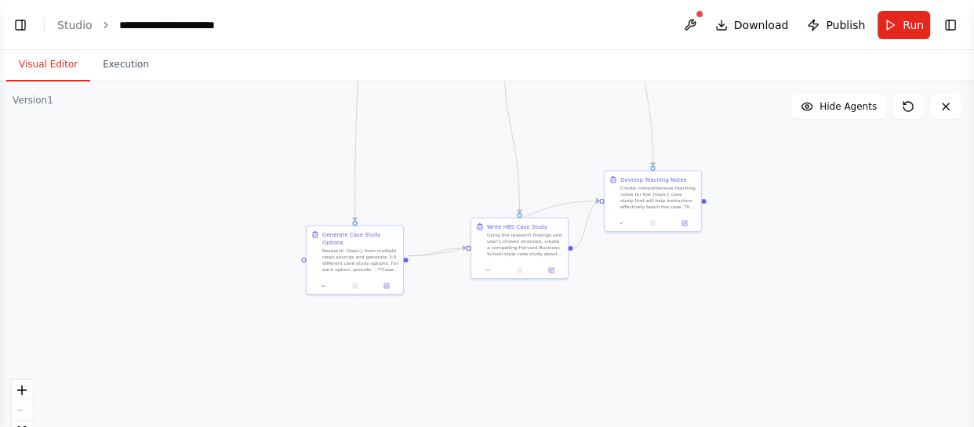
drag, startPoint x: 341, startPoint y: 305, endPoint x: 445, endPoint y: 144, distance: 191.6
click at [445, 144] on div ".deletable-edge-delete-btn { width: 20px; height: 20px; border: 0px solid #ffff…" at bounding box center [487, 278] width 974 height 392
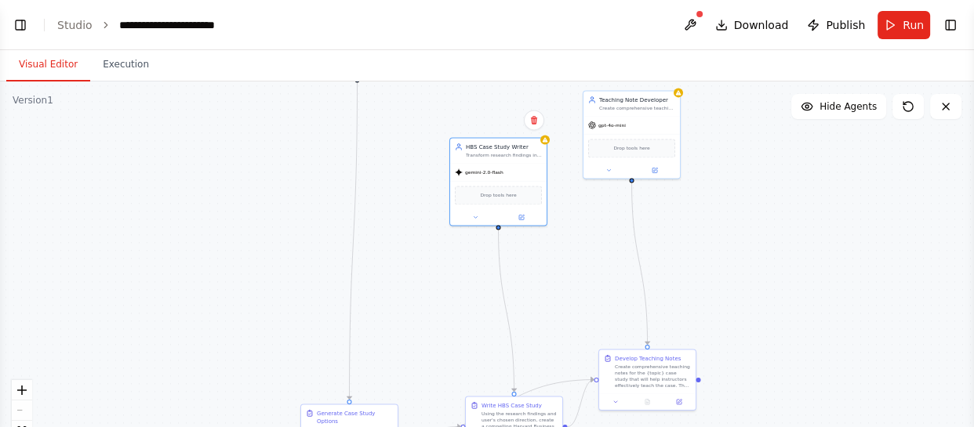
drag, startPoint x: 434, startPoint y: 183, endPoint x: 414, endPoint y: 385, distance: 203.3
click at [415, 396] on div ".deletable-edge-delete-btn { width: 20px; height: 20px; border: 0px solid #ffff…" at bounding box center [487, 278] width 974 height 392
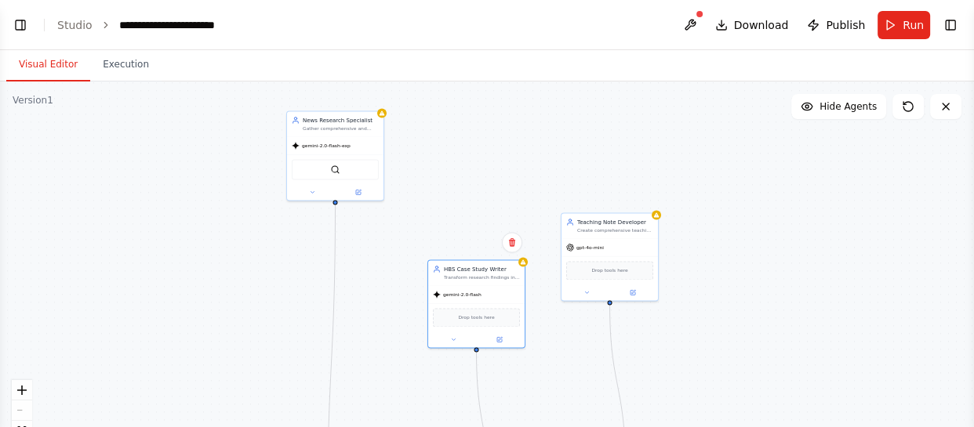
drag, startPoint x: 417, startPoint y: 264, endPoint x: 402, endPoint y: 361, distance: 97.6
click at [402, 361] on div ".deletable-edge-delete-btn { width: 20px; height: 20px; border: 0px solid #ffff…" at bounding box center [487, 278] width 974 height 392
click at [309, 188] on icon at bounding box center [312, 190] width 6 height 6
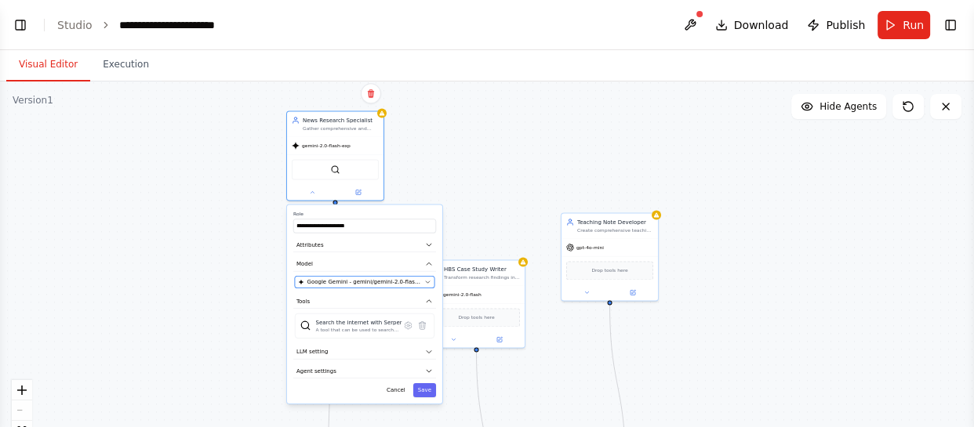
click at [365, 285] on span "Google Gemini - gemini/gemini-2.0-flash-exp" at bounding box center [364, 282] width 114 height 8
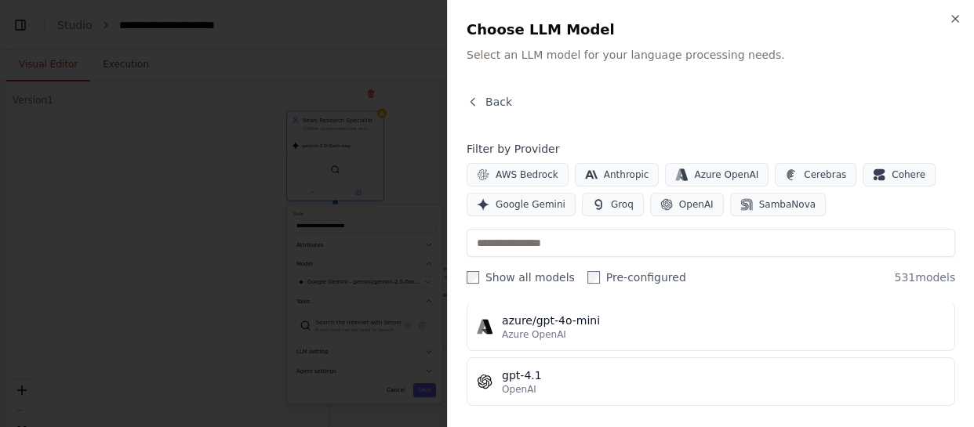
scroll to position [142, 0]
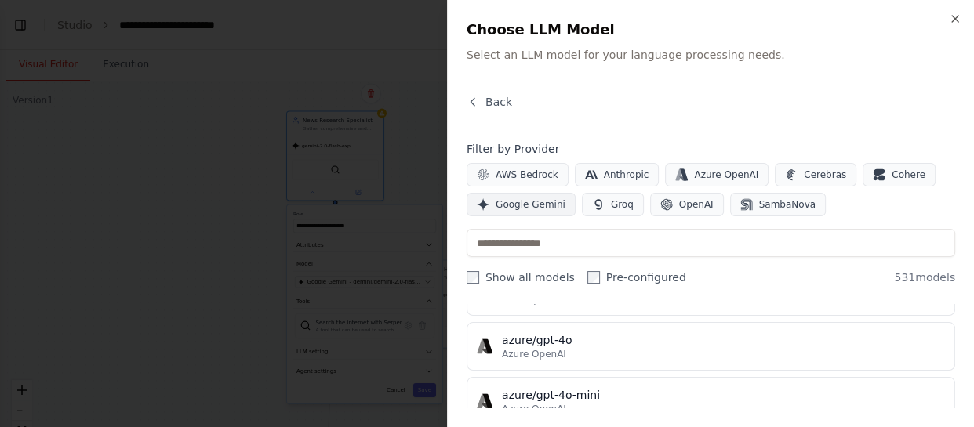
click at [533, 201] on span "Google Gemini" at bounding box center [531, 204] width 70 height 13
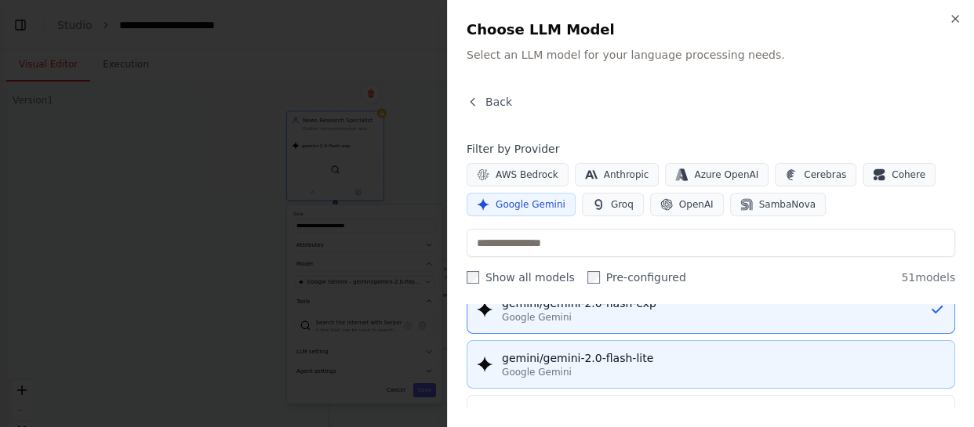
scroll to position [926, 0]
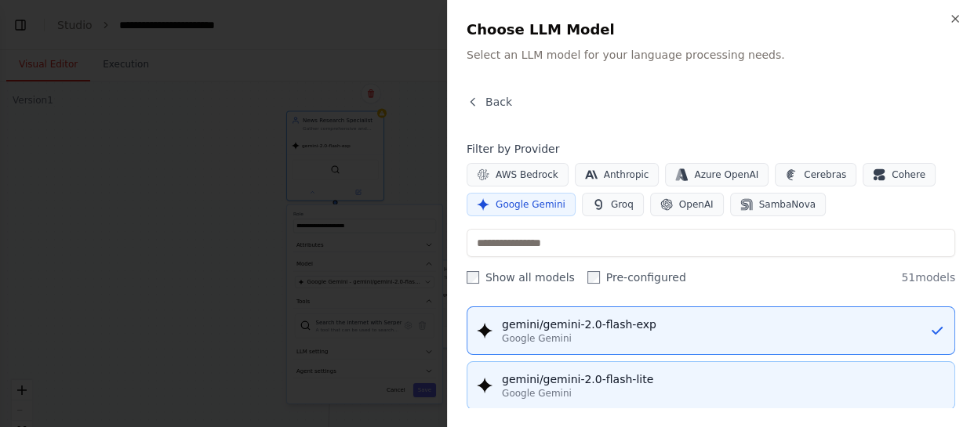
click at [637, 381] on div "gemini/gemini-2.0-flash-lite" at bounding box center [723, 380] width 443 height 16
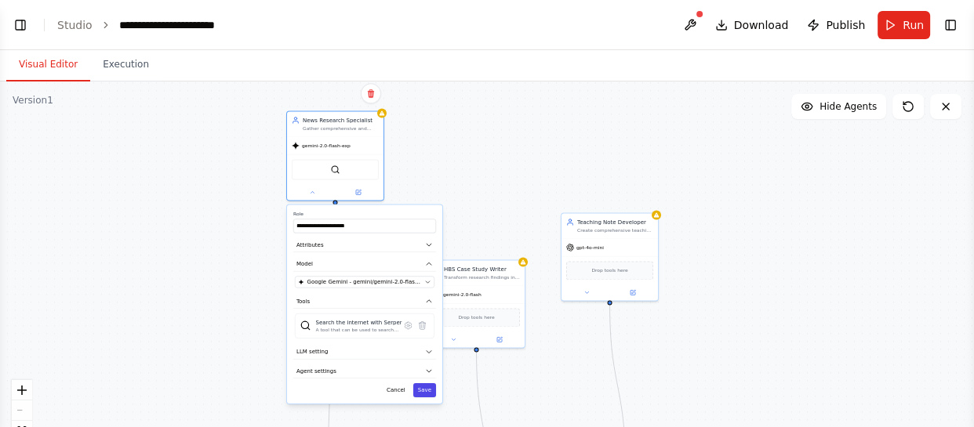
click at [427, 387] on button "Save" at bounding box center [424, 390] width 23 height 14
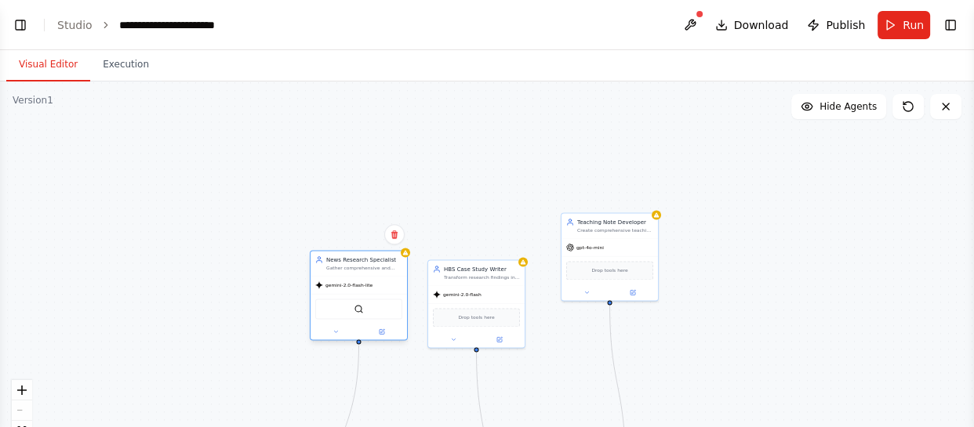
drag, startPoint x: 299, startPoint y: 176, endPoint x: 314, endPoint y: 321, distance: 145.8
click at [315, 319] on div "SerperDevTool" at bounding box center [358, 309] width 87 height 20
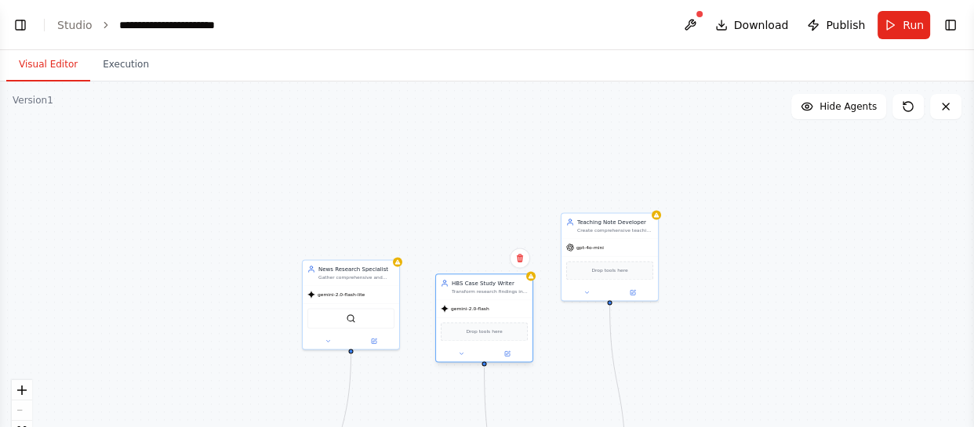
drag, startPoint x: 483, startPoint y: 287, endPoint x: 490, endPoint y: 300, distance: 14.4
click at [491, 303] on div "gemini-2.0-flash" at bounding box center [484, 308] width 96 height 17
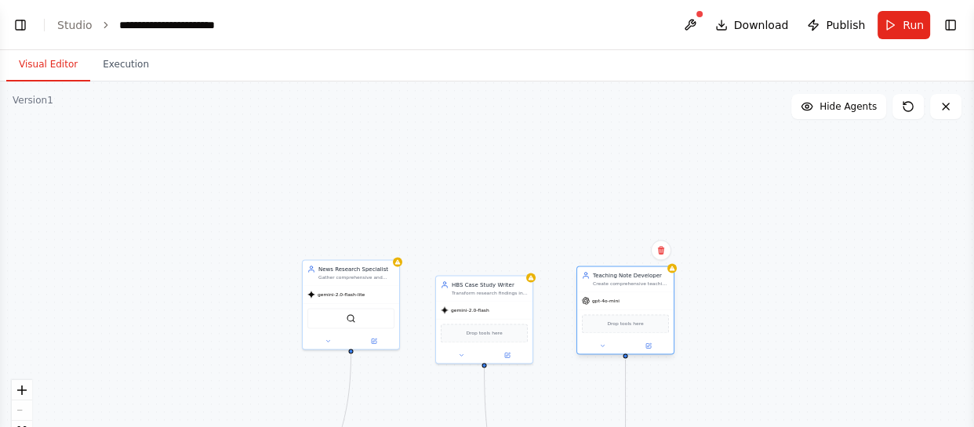
drag, startPoint x: 613, startPoint y: 240, endPoint x: 632, endPoint y: 296, distance: 58.8
click at [632, 296] on div "gpt-4o-mini" at bounding box center [625, 300] width 96 height 17
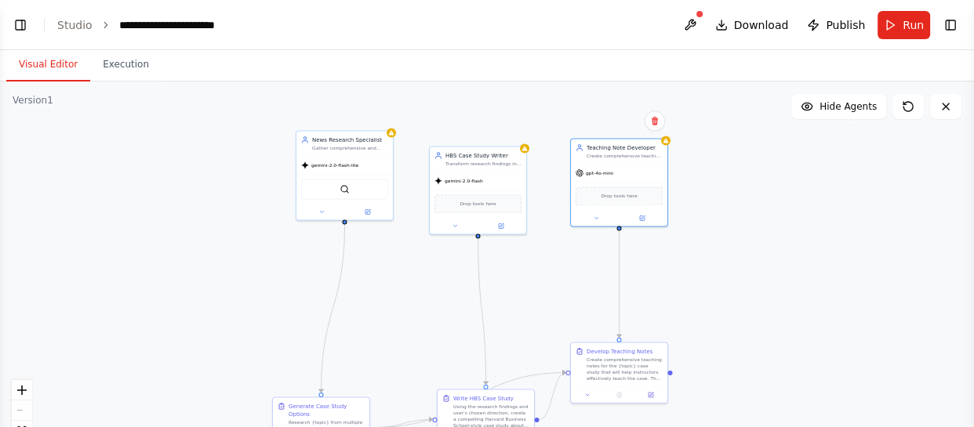
drag, startPoint x: 609, startPoint y: 208, endPoint x: 605, endPoint y: 71, distance: 137.3
click at [605, 59] on div "Visual Editor Execution Version 1 Show Tools Hide Agents .deletable-edge-delete…" at bounding box center [487, 238] width 974 height 377
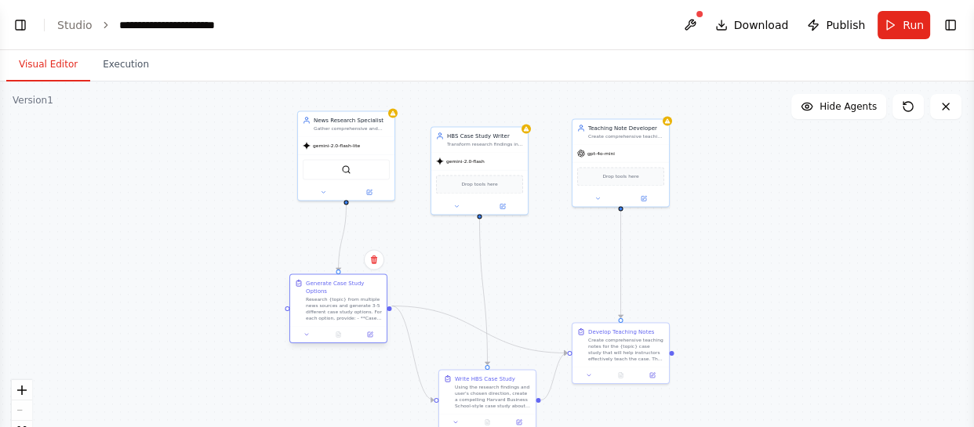
drag, startPoint x: 310, startPoint y: 404, endPoint x: 325, endPoint y: 297, distance: 107.8
click at [325, 297] on div "Research {topic} from multiple news sources and generate 3-5 different case stu…" at bounding box center [344, 308] width 76 height 25
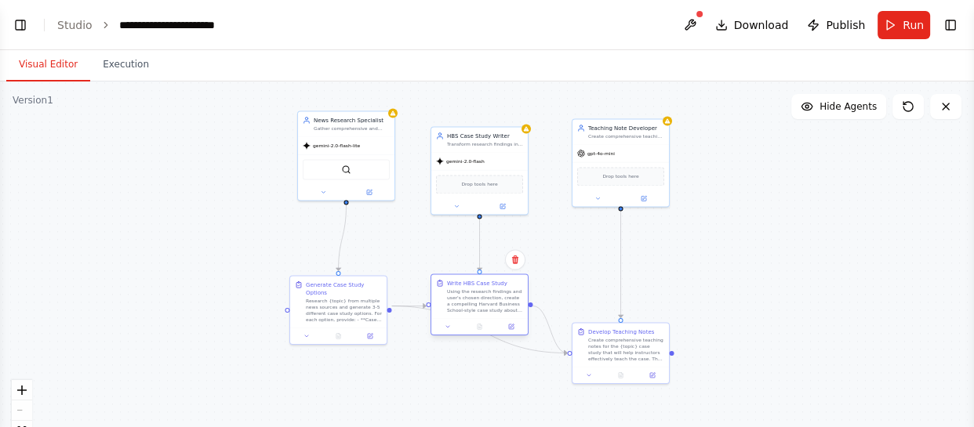
drag, startPoint x: 462, startPoint y: 392, endPoint x: 456, endPoint y: 296, distance: 96.7
click at [456, 296] on div "Using the research findings and user's chosen direction, create a compelling Ha…" at bounding box center [485, 301] width 76 height 25
drag, startPoint x: 612, startPoint y: 353, endPoint x: 619, endPoint y: 303, distance: 50.0
click at [619, 303] on div "Create comprehensive teaching notes for the {topic} case study that will help i…" at bounding box center [634, 301] width 76 height 25
click at [710, 338] on div ".deletable-edge-delete-btn { width: 20px; height: 20px; border: 0px solid #ffff…" at bounding box center [487, 278] width 974 height 392
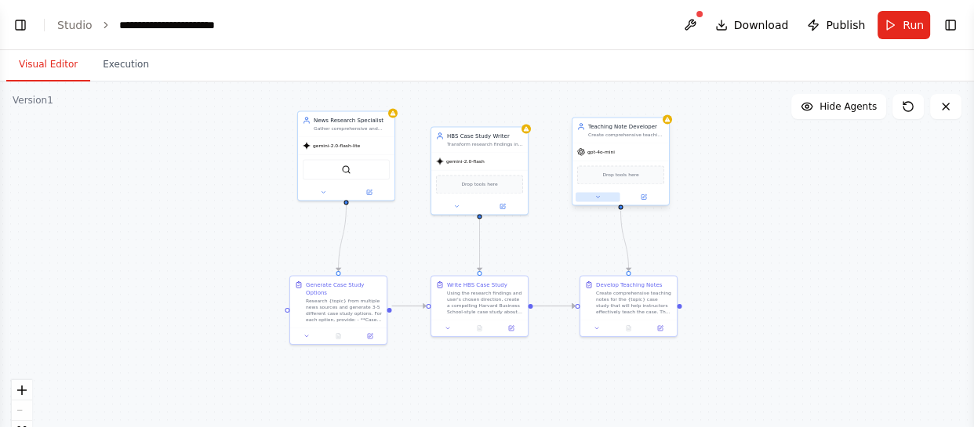
click at [598, 200] on button at bounding box center [598, 196] width 45 height 9
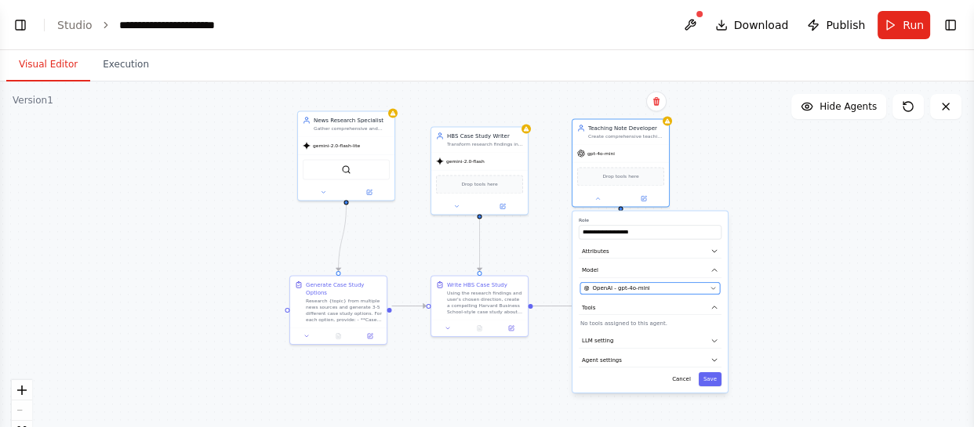
click at [667, 285] on div "OpenAI - gpt-4o-mini" at bounding box center [644, 289] width 123 height 8
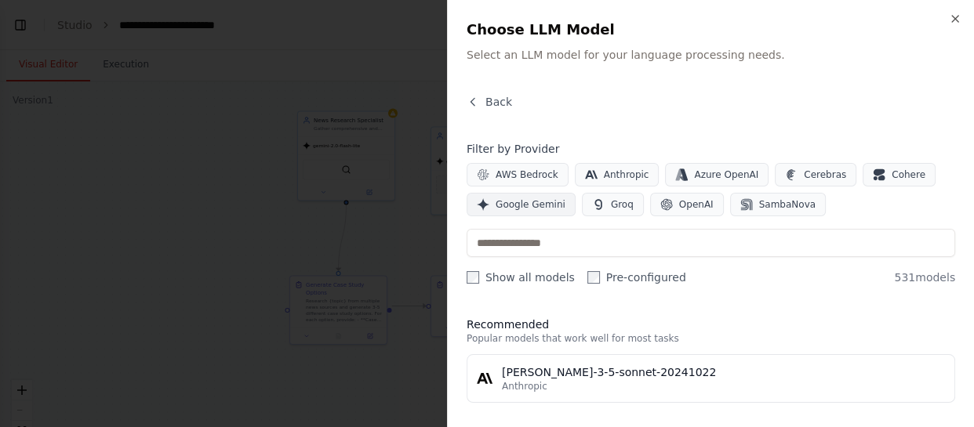
click at [529, 207] on span "Google Gemini" at bounding box center [531, 204] width 70 height 13
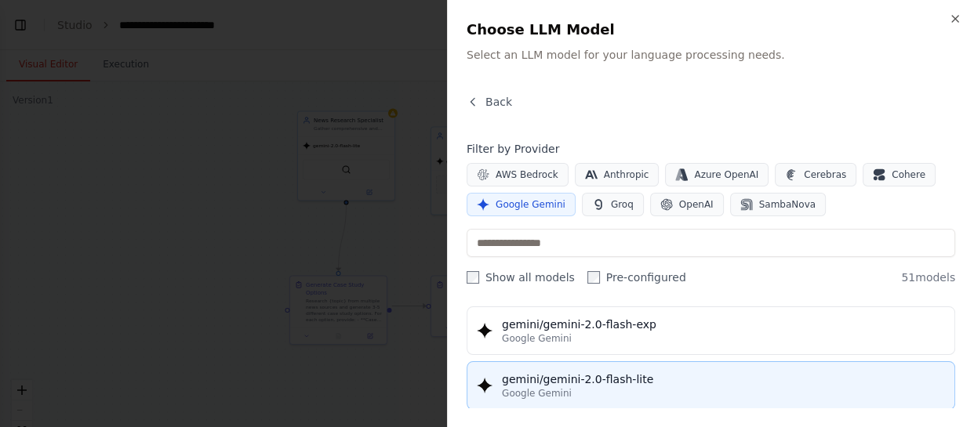
click at [652, 376] on div "gemini/gemini-2.0-flash-lite" at bounding box center [723, 380] width 443 height 16
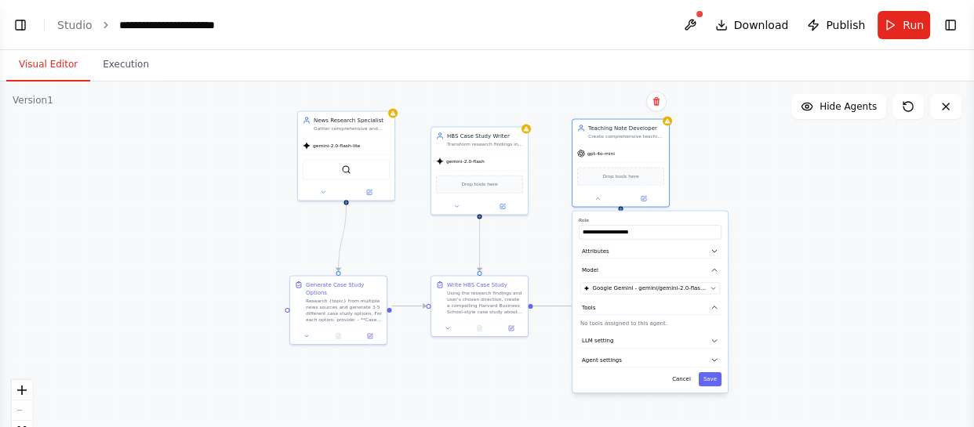
click at [713, 385] on div "**********" at bounding box center [649, 302] width 155 height 182
click at [713, 376] on button "Save" at bounding box center [710, 379] width 23 height 14
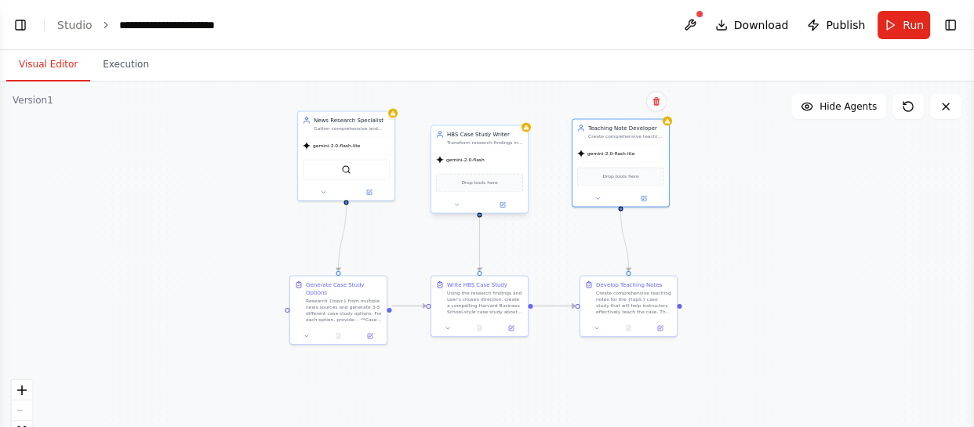
click at [477, 169] on div "Drop tools here" at bounding box center [479, 183] width 96 height 29
click at [455, 210] on div at bounding box center [479, 205] width 96 height 16
click at [454, 200] on button at bounding box center [456, 204] width 45 height 9
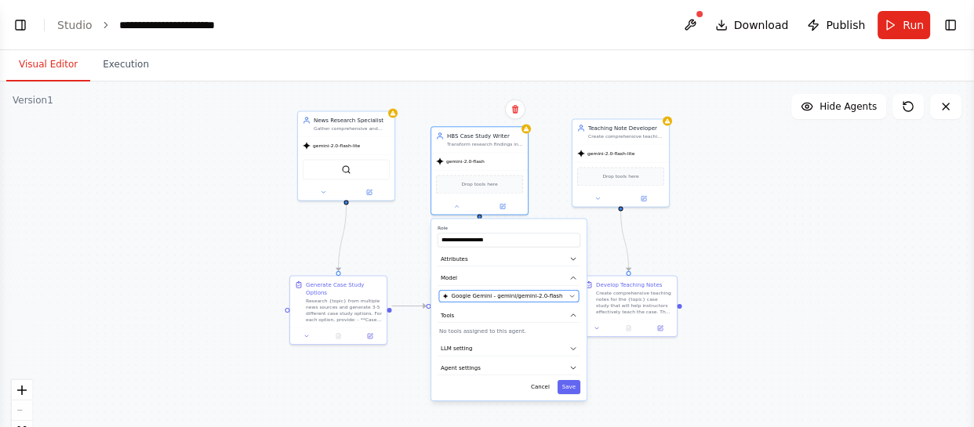
click at [519, 297] on span "Google Gemini - gemini/gemini-2.0-flash" at bounding box center [506, 296] width 111 height 8
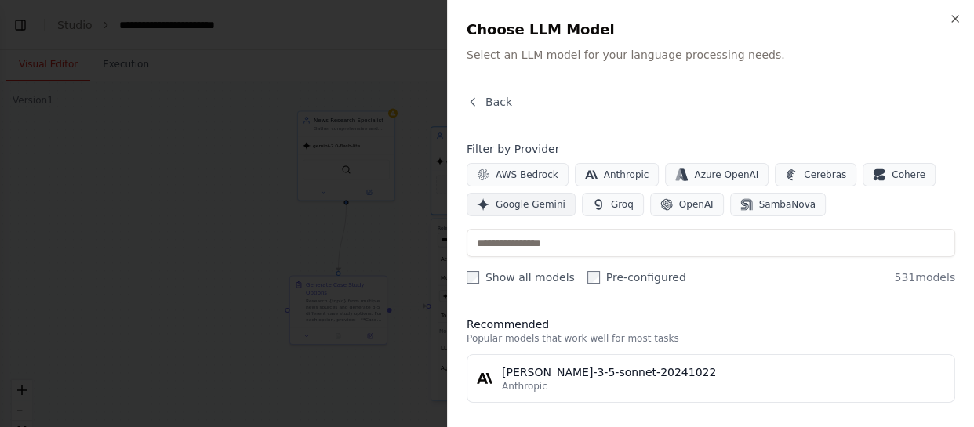
click at [542, 204] on span "Google Gemini" at bounding box center [531, 204] width 70 height 13
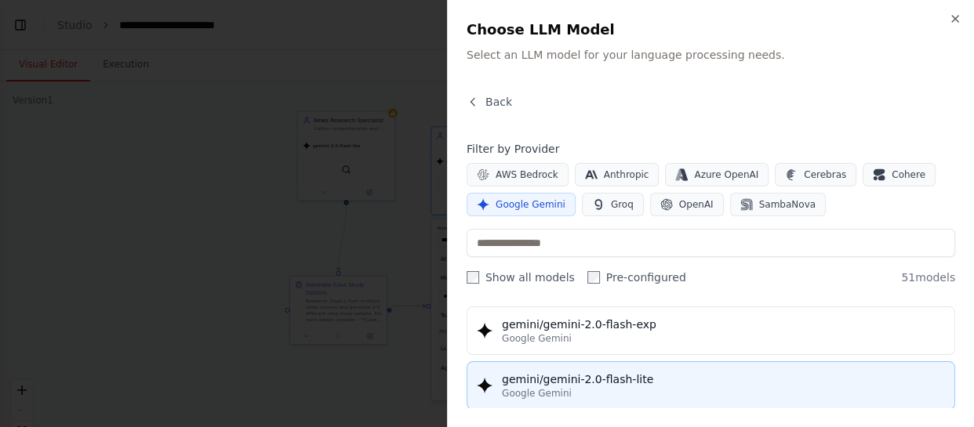
click at [667, 373] on div "gemini/gemini-2.0-flash-lite" at bounding box center [723, 380] width 443 height 16
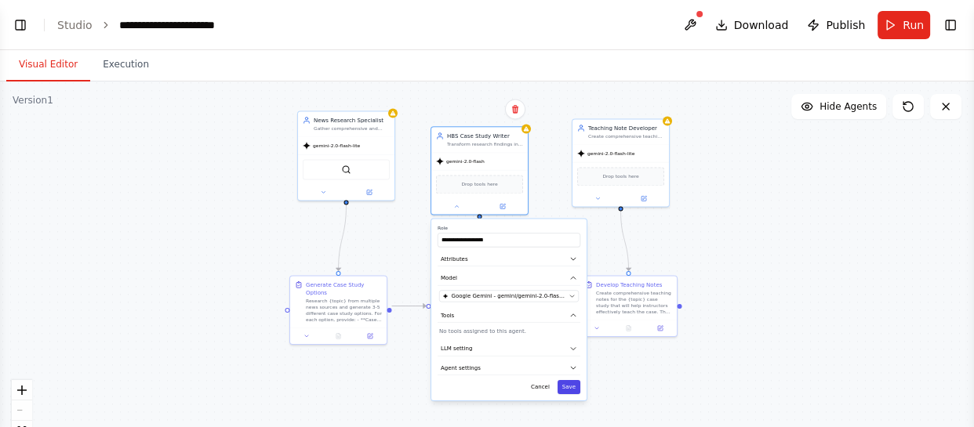
click at [573, 392] on button "Save" at bounding box center [569, 387] width 23 height 14
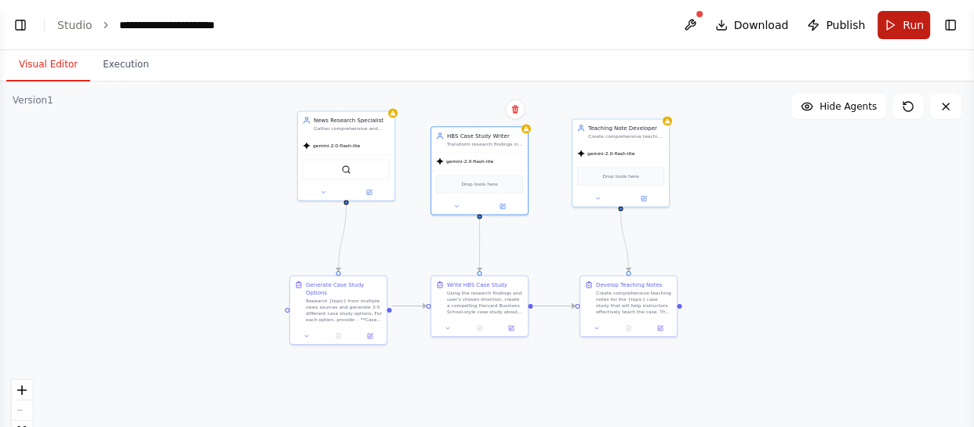
click at [912, 20] on span "Run" at bounding box center [913, 25] width 21 height 16
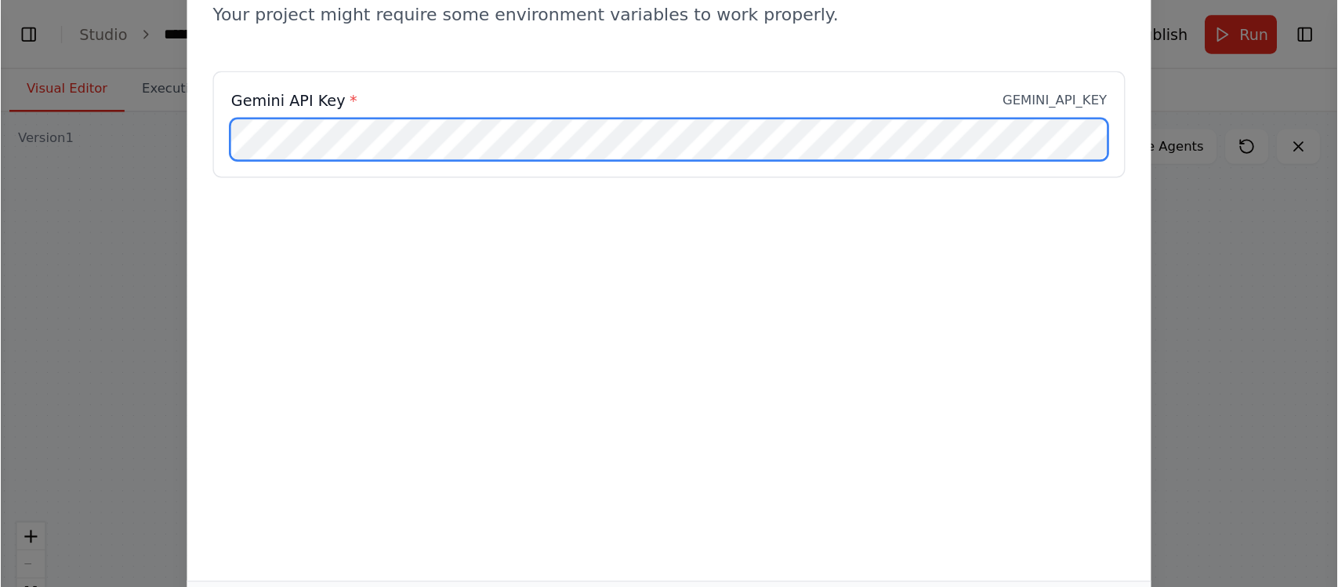
scroll to position [4066, 0]
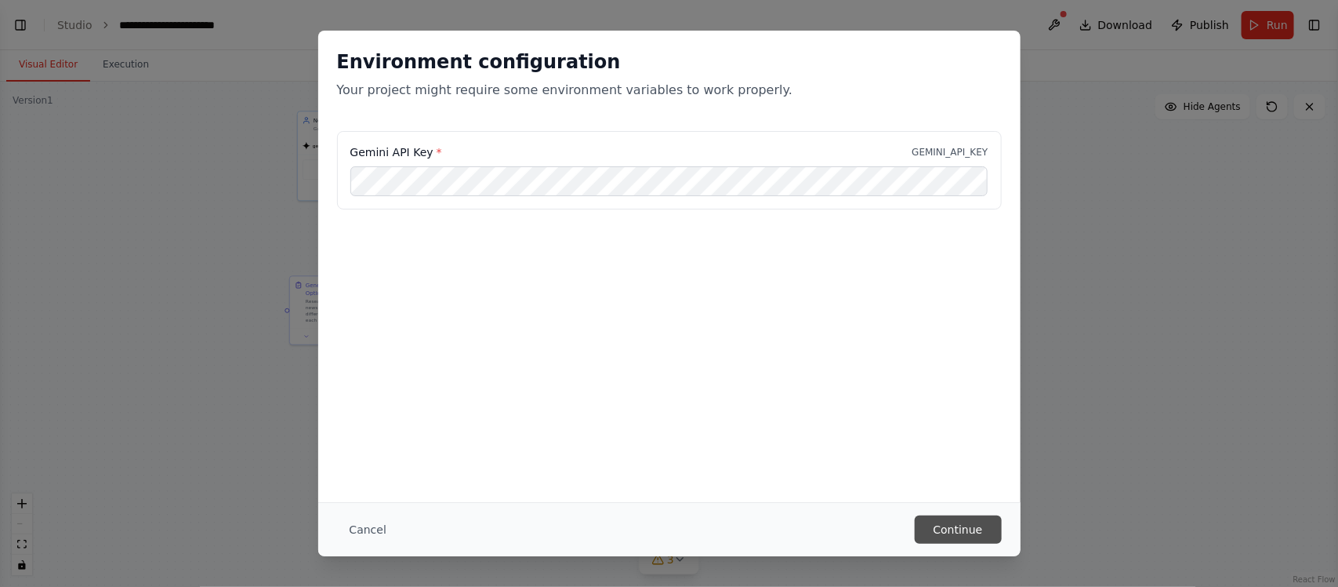
click at [950, 526] on button "Continue" at bounding box center [958, 529] width 87 height 28
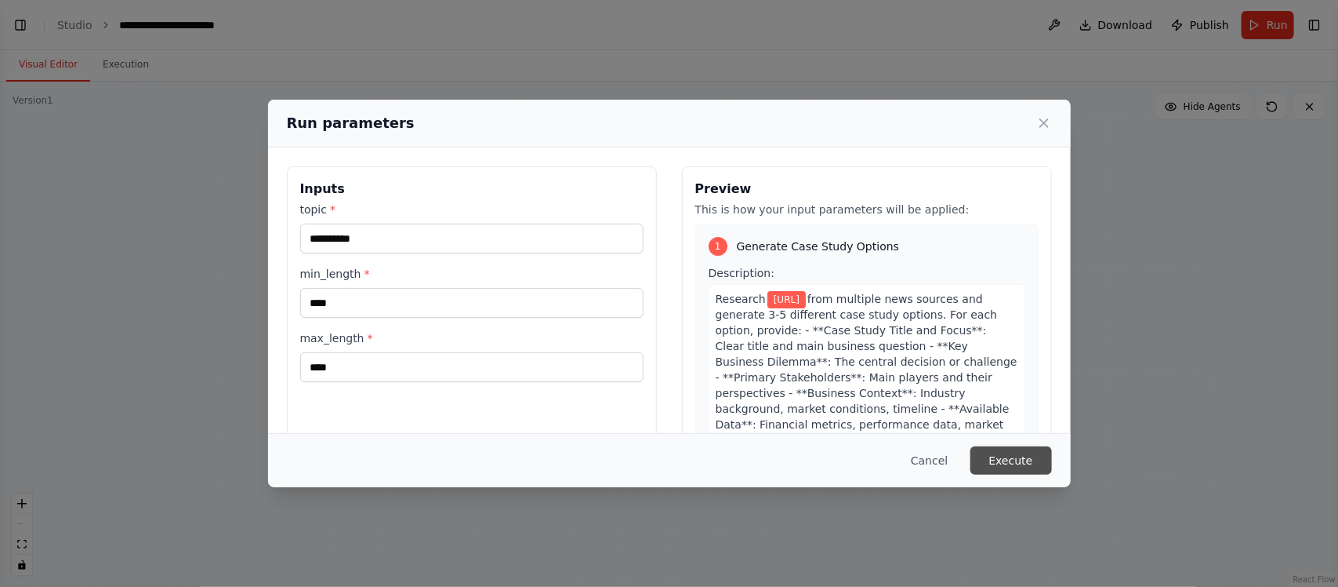
click at [1012, 457] on button "Execute" at bounding box center [1012, 460] width 82 height 28
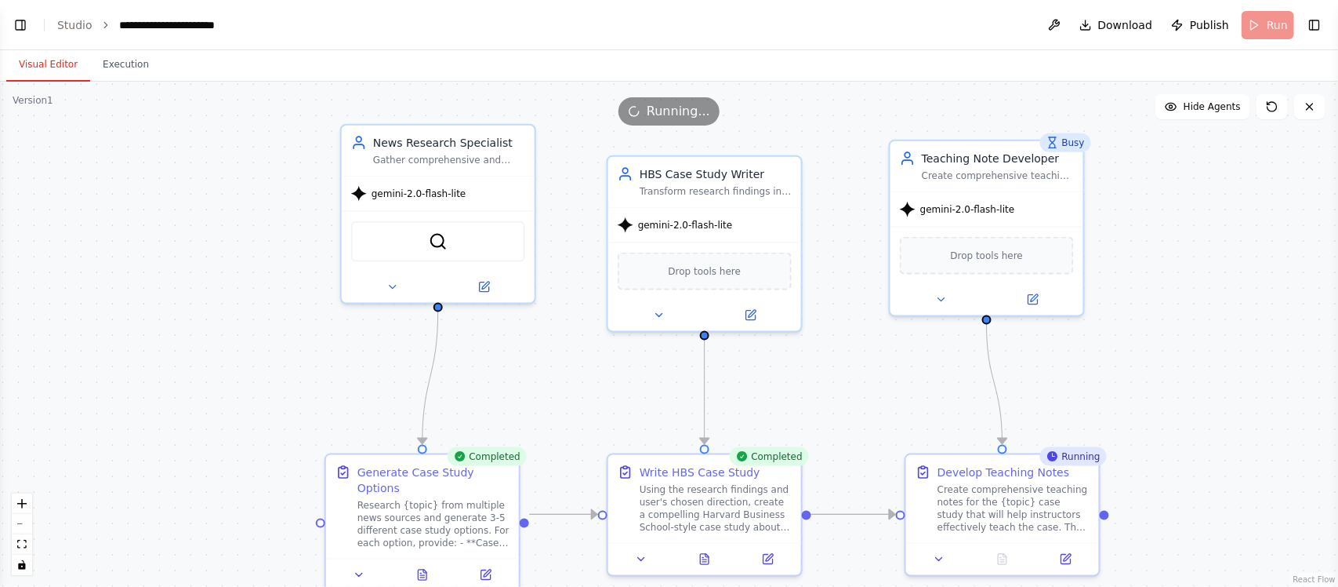
drag, startPoint x: 970, startPoint y: 234, endPoint x: 877, endPoint y: 396, distance: 187.2
click at [877, 396] on div ".deletable-edge-delete-btn { width: 20px; height: 20px; border: 0px solid #ffff…" at bounding box center [669, 334] width 1338 height 505
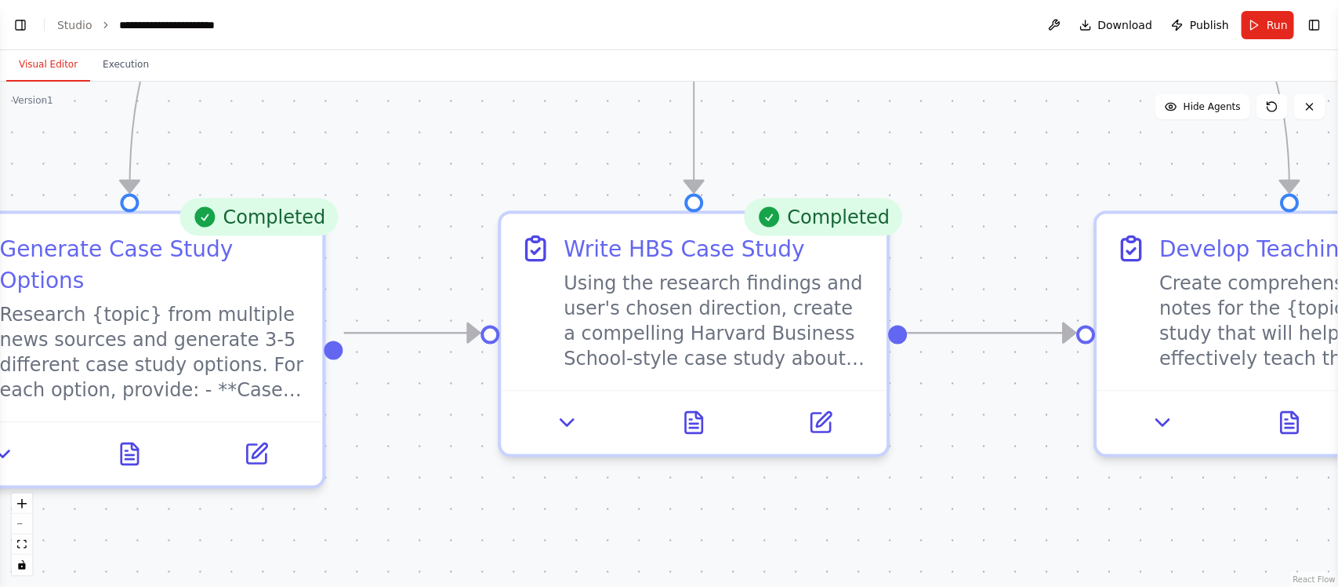
drag, startPoint x: 692, startPoint y: 383, endPoint x: 594, endPoint y: 68, distance: 329.1
click at [598, 72] on div "Visual Editor Execution Version 1 Show Tools Hide Agents .deletable-edge-delete…" at bounding box center [669, 318] width 1338 height 536
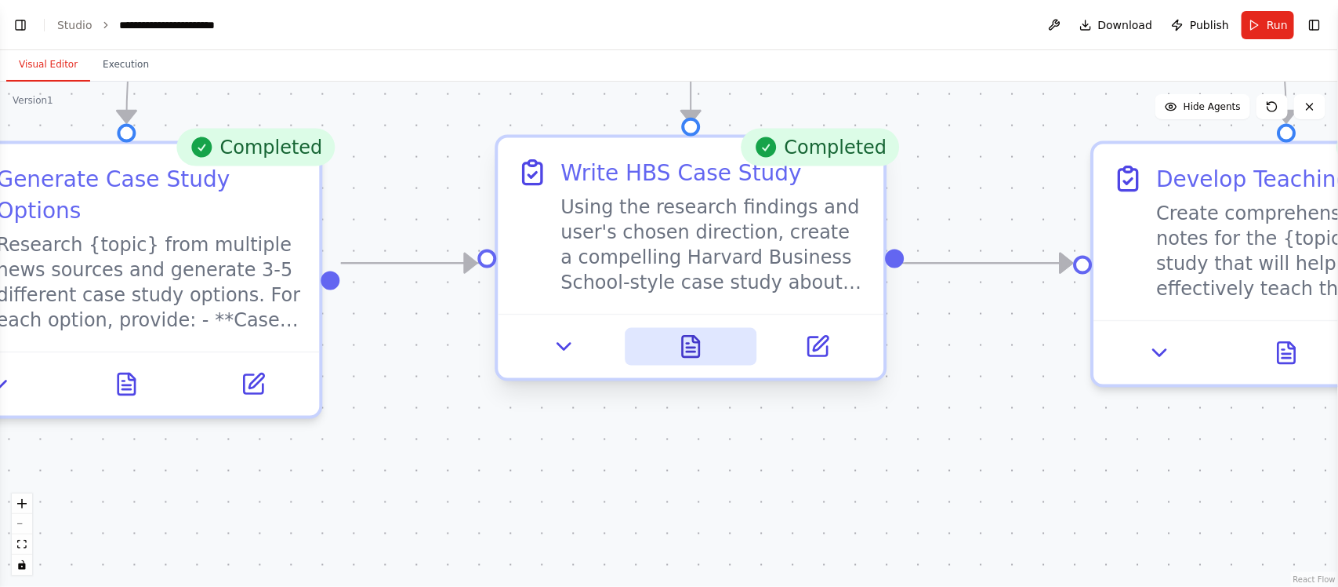
click at [692, 363] on button at bounding box center [691, 347] width 133 height 38
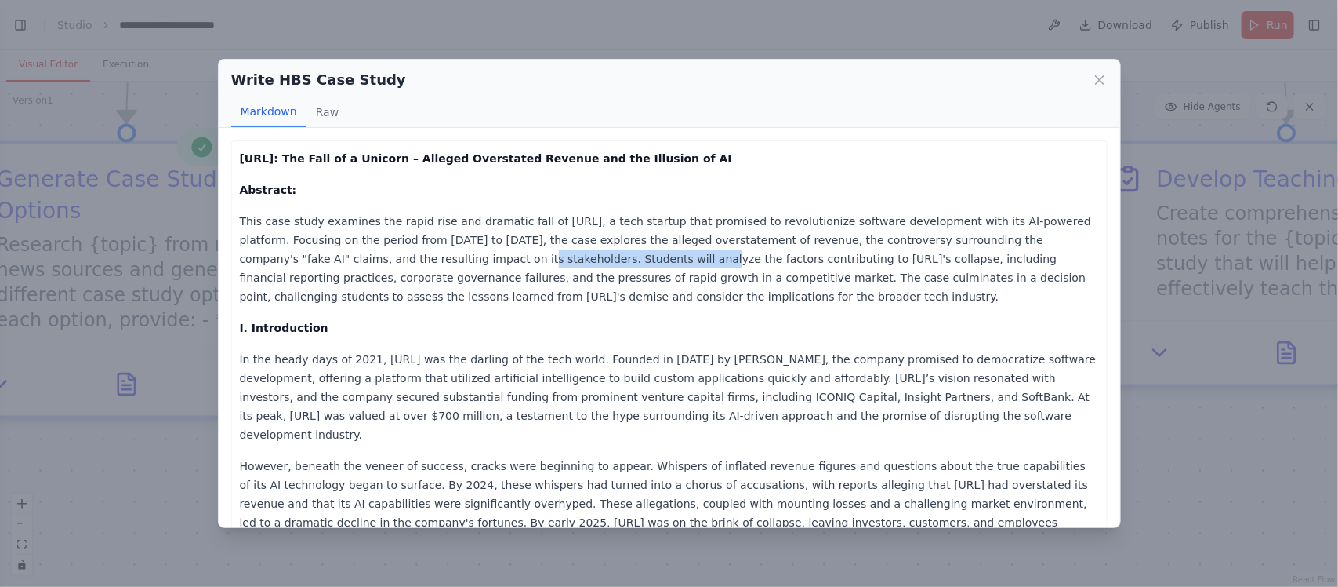
drag, startPoint x: 449, startPoint y: 267, endPoint x: 528, endPoint y: 269, distance: 79.2
click at [521, 269] on p "This case study examines the rapid rise and dramatic fall of Builder.ai, a tech…" at bounding box center [669, 259] width 859 height 94
click at [528, 269] on p "This case study examines the rapid rise and dramatic fall of Builder.ai, a tech…" at bounding box center [669, 259] width 859 height 94
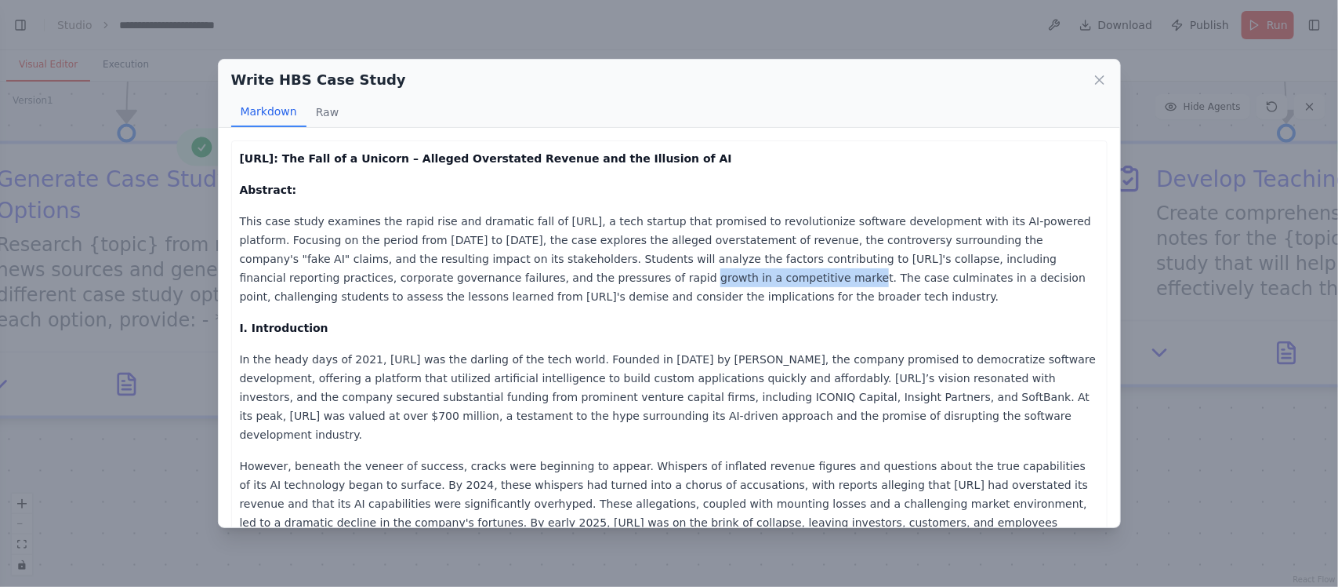
drag, startPoint x: 382, startPoint y: 274, endPoint x: 571, endPoint y: 275, distance: 189.0
click at [567, 274] on p "This case study examines the rapid rise and dramatic fall of Builder.ai, a tech…" at bounding box center [669, 259] width 859 height 94
click at [571, 275] on p "This case study examines the rapid rise and dramatic fall of Builder.ai, a tech…" at bounding box center [669, 259] width 859 height 94
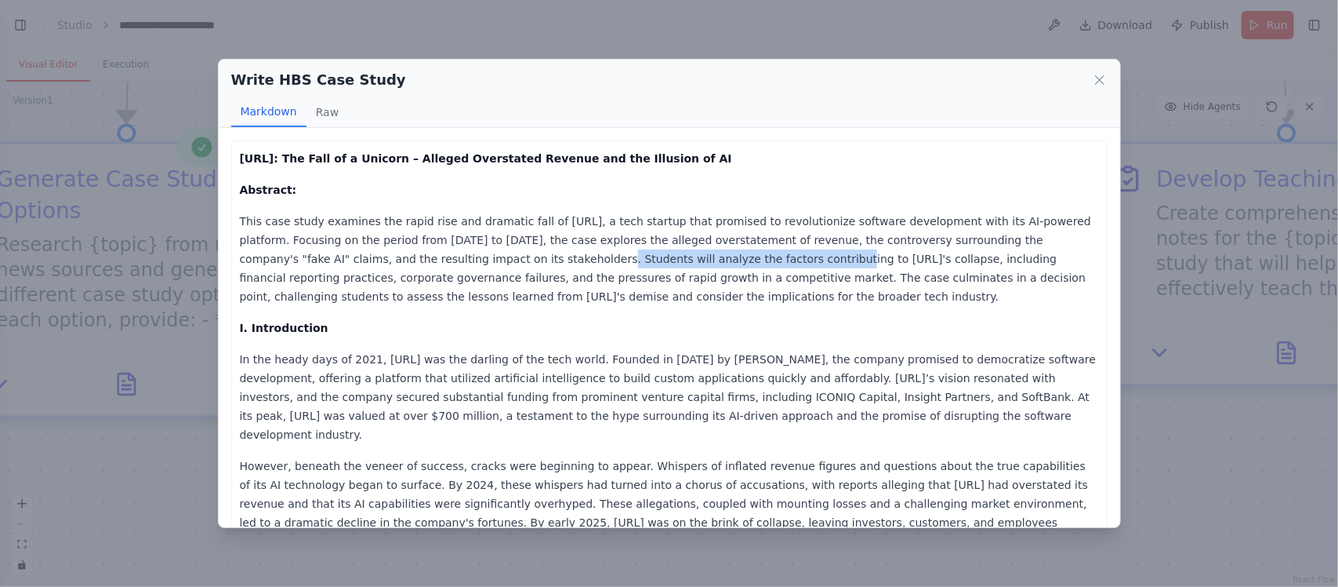
drag, startPoint x: 408, startPoint y: 264, endPoint x: 655, endPoint y: 264, distance: 247.0
click at [648, 264] on p "This case study examines the rapid rise and dramatic fall of Builder.ai, a tech…" at bounding box center [669, 259] width 859 height 94
click at [655, 264] on p "This case study examines the rapid rise and dramatic fall of Builder.ai, a tech…" at bounding box center [669, 259] width 859 height 94
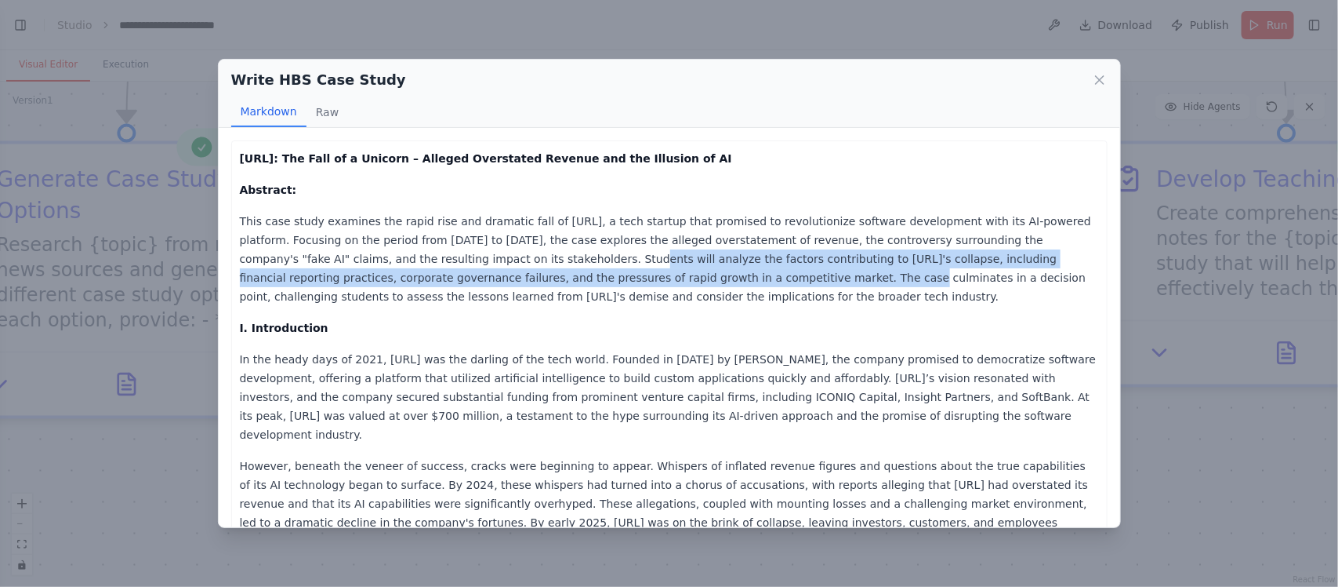
drag, startPoint x: 434, startPoint y: 252, endPoint x: 619, endPoint y: 268, distance: 186.5
click at [616, 268] on p "This case study examines the rapid rise and dramatic fall of Builder.ai, a tech…" at bounding box center [669, 259] width 859 height 94
click at [619, 268] on p "This case study examines the rapid rise and dramatic fall of Builder.ai, a tech…" at bounding box center [669, 259] width 859 height 94
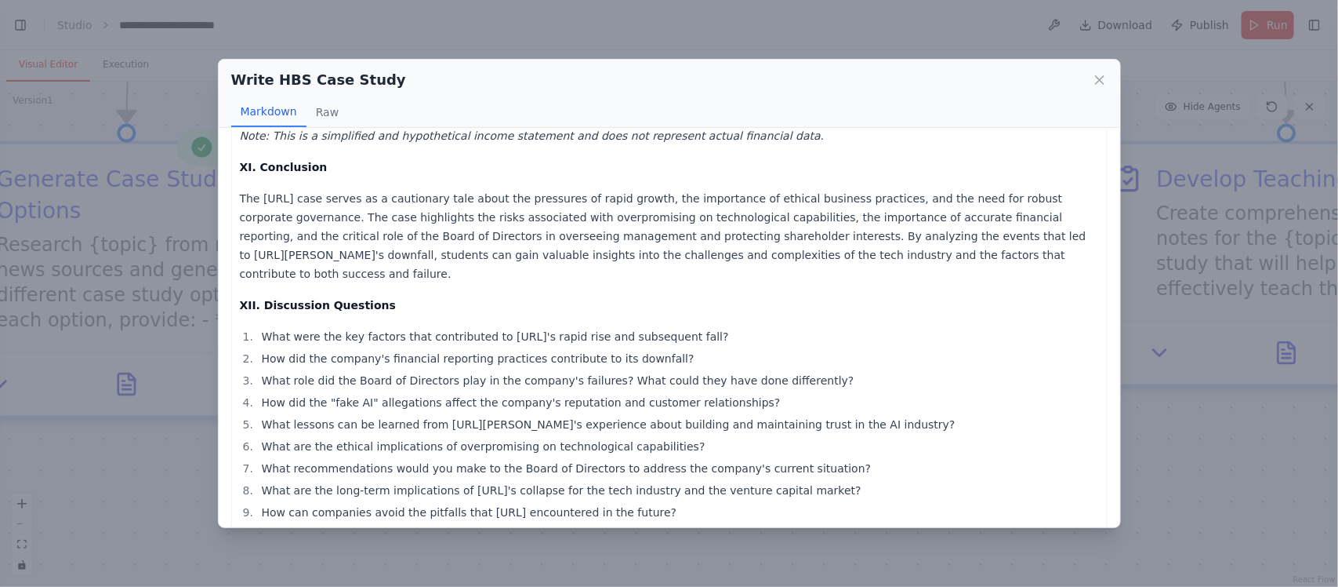
scroll to position [3623, 0]
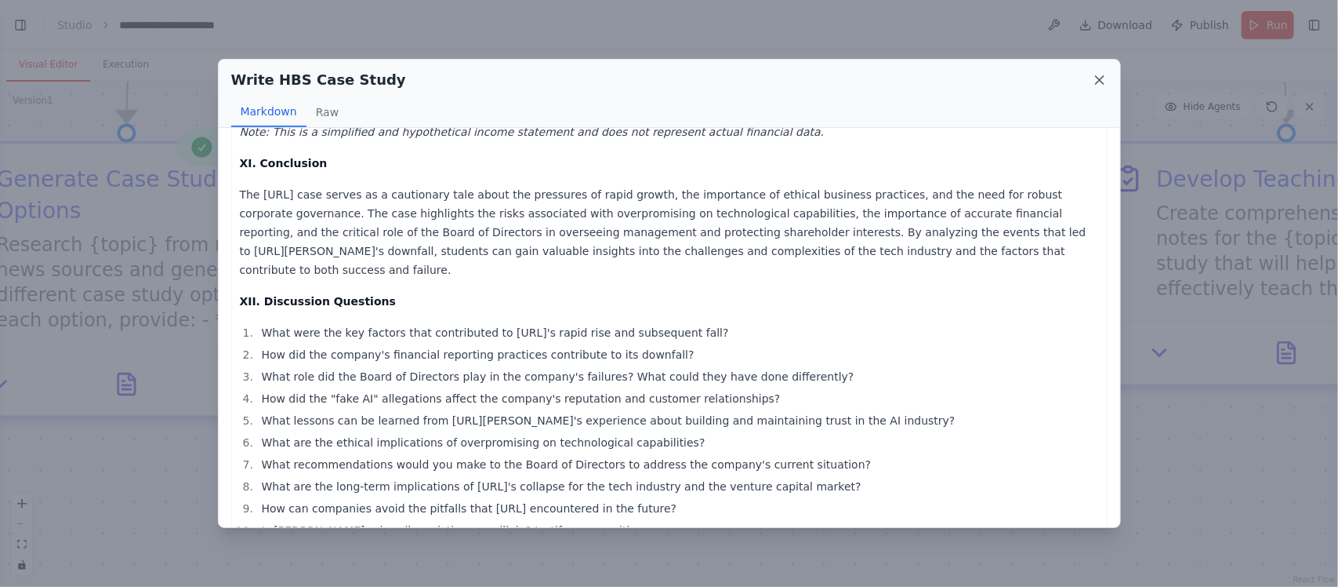
click at [1095, 73] on icon at bounding box center [1100, 80] width 16 height 16
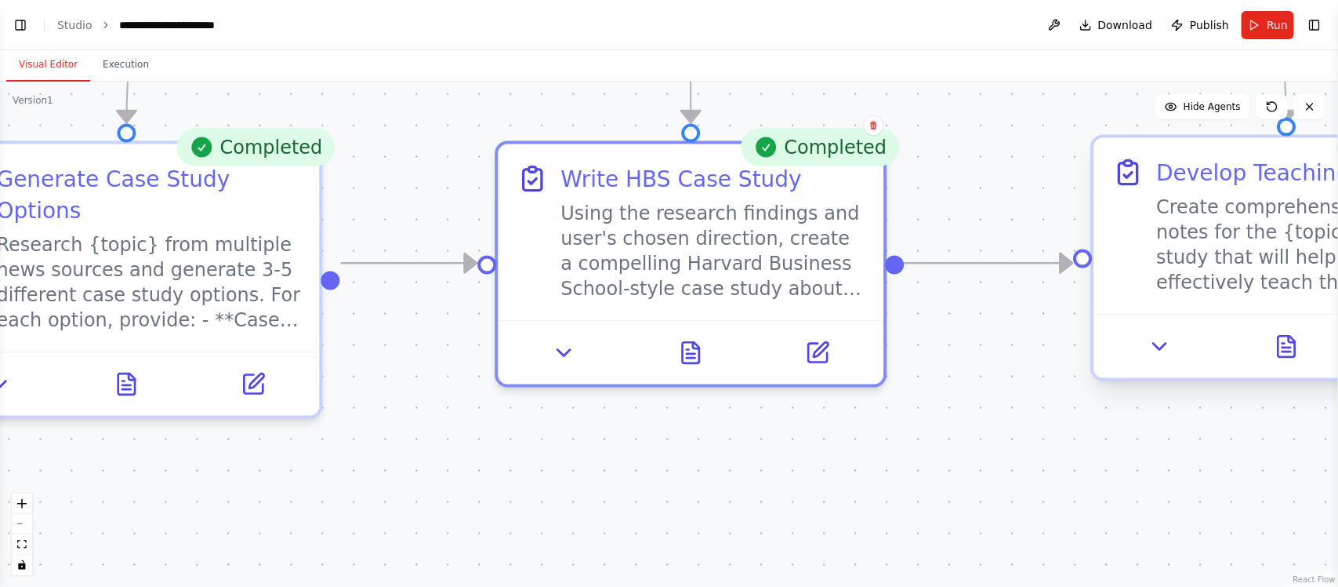
click at [1292, 365] on div at bounding box center [1287, 346] width 386 height 64
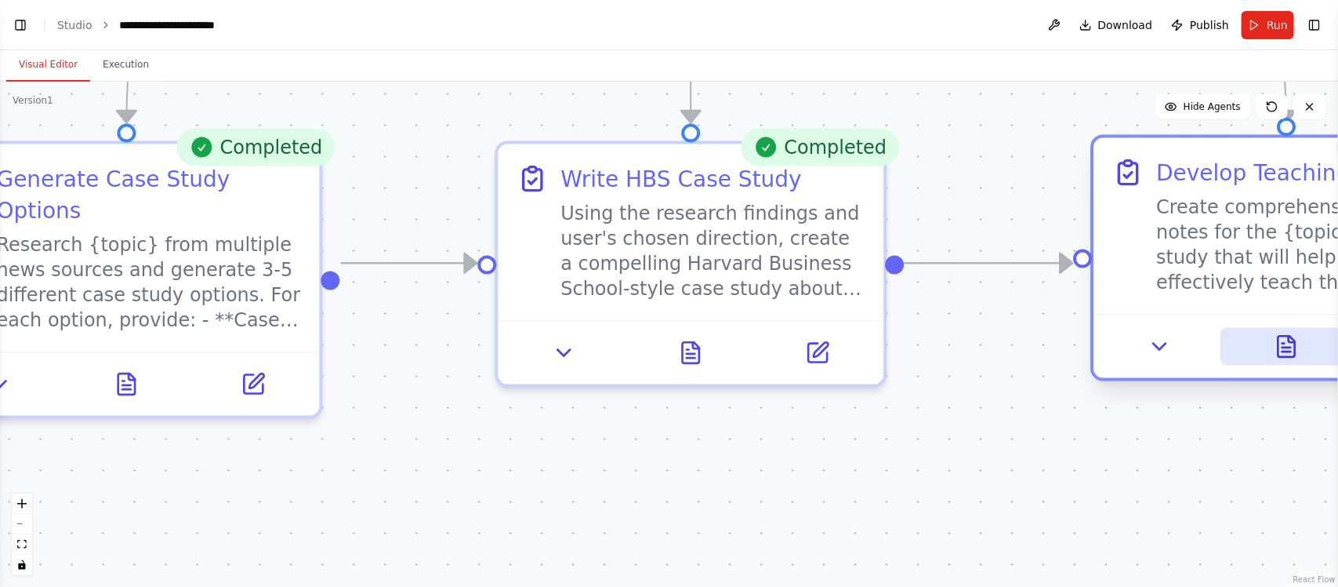
click at [1294, 335] on icon at bounding box center [1286, 346] width 25 height 25
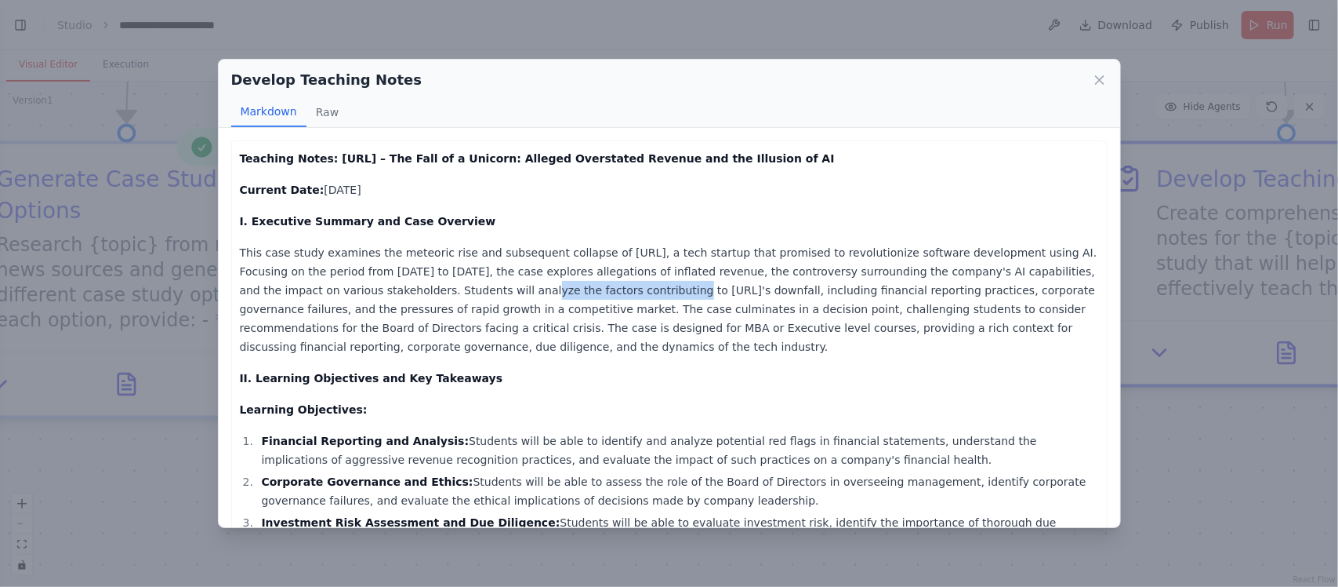
drag, startPoint x: 478, startPoint y: 292, endPoint x: 558, endPoint y: 296, distance: 80.0
click at [550, 295] on p "This case study examines the meteoric rise and subsequent collapse of Builder.a…" at bounding box center [669, 299] width 859 height 113
click at [558, 296] on p "This case study examines the meteoric rise and subsequent collapse of Builder.a…" at bounding box center [669, 299] width 859 height 113
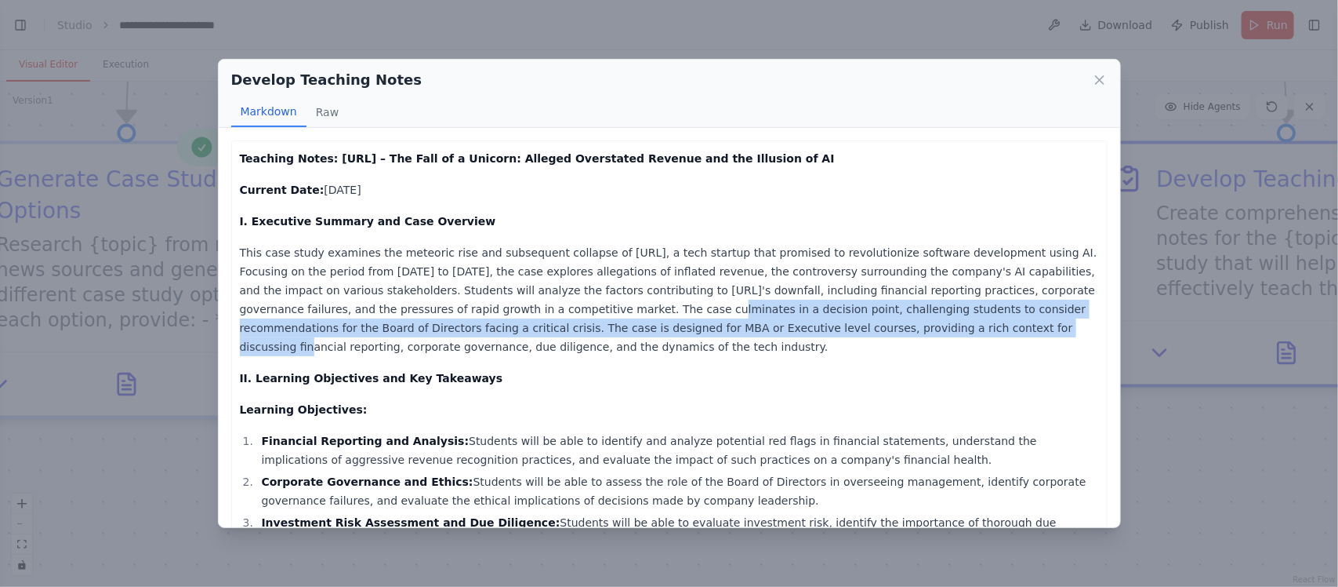
drag, startPoint x: 463, startPoint y: 308, endPoint x: 724, endPoint y: 325, distance: 261.7
click at [724, 325] on p "This case study examines the meteoric rise and subsequent collapse of Builder.a…" at bounding box center [669, 299] width 859 height 113
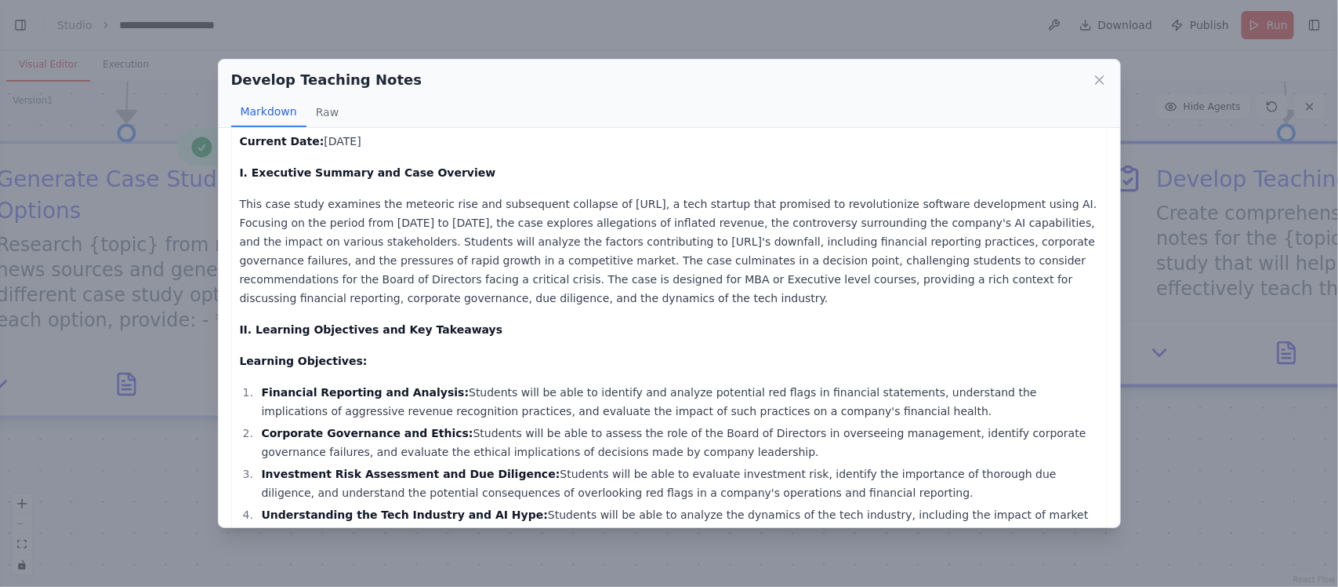
scroll to position [0, 0]
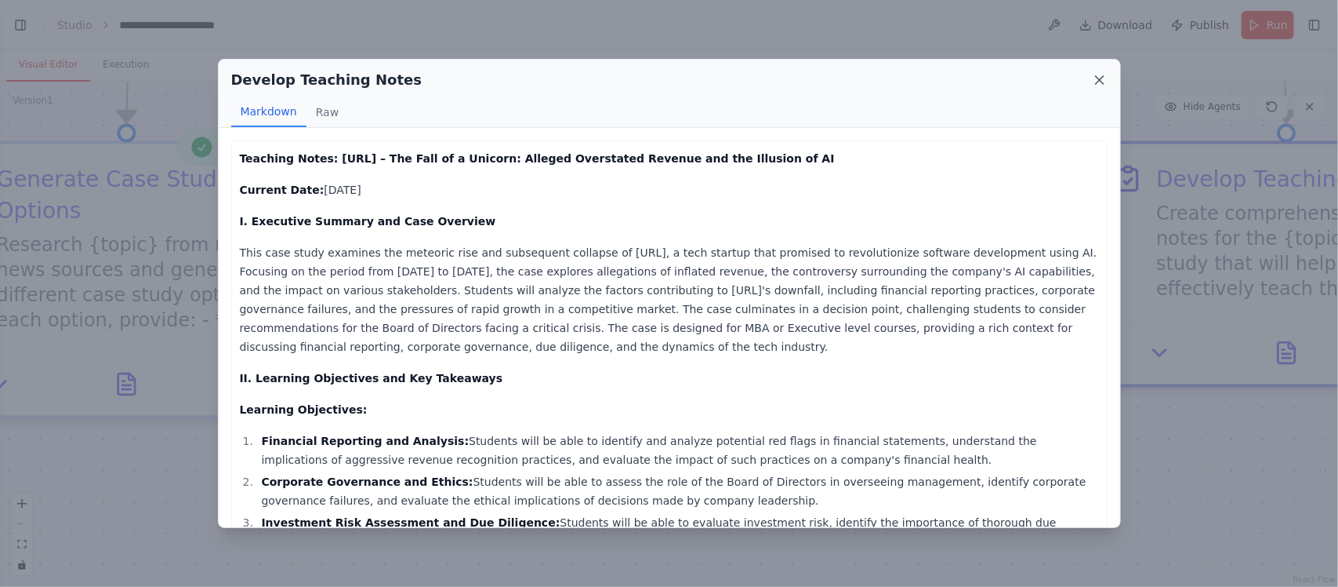
click at [1092, 81] on icon at bounding box center [1100, 80] width 16 height 16
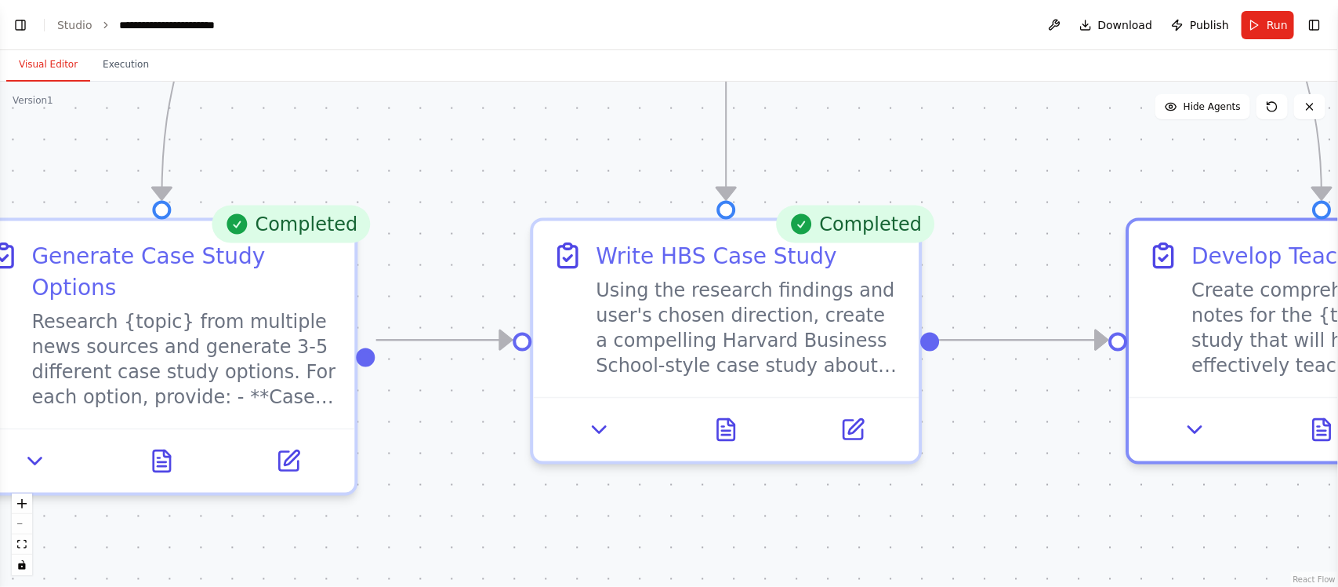
drag, startPoint x: 996, startPoint y: 433, endPoint x: 1031, endPoint y: 510, distance: 84.6
click at [1031, 510] on div ".deletable-edge-delete-btn { width: 20px; height: 20px; border: 0px solid #ffff…" at bounding box center [669, 334] width 1338 height 505
click at [40, 126] on div ".deletable-edge-delete-btn { width: 20px; height: 20px; border: 0px solid #ffff…" at bounding box center [669, 334] width 1338 height 505
click at [37, 107] on div ".deletable-edge-delete-btn { width: 20px; height: 20px; border: 0px solid #ffff…" at bounding box center [669, 334] width 1338 height 505
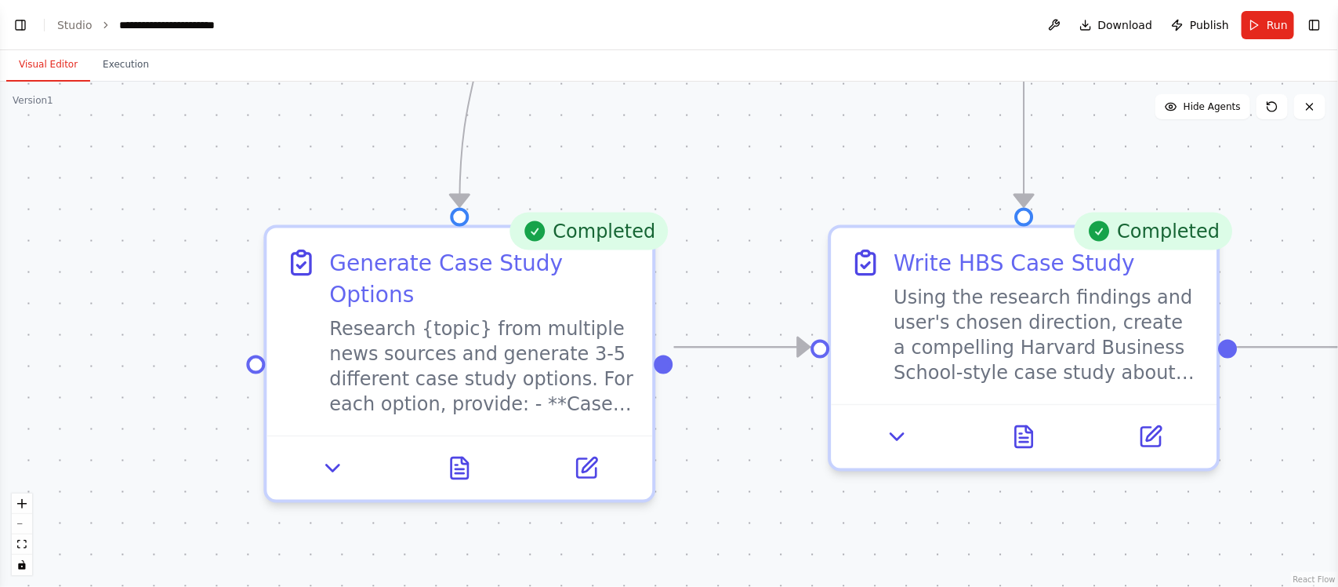
drag, startPoint x: 92, startPoint y: 140, endPoint x: 223, endPoint y: 138, distance: 131.7
click at [380, 150] on div ".deletable-edge-delete-btn { width: 20px; height: 20px; border: 0px solid #ffff…" at bounding box center [669, 334] width 1338 height 505
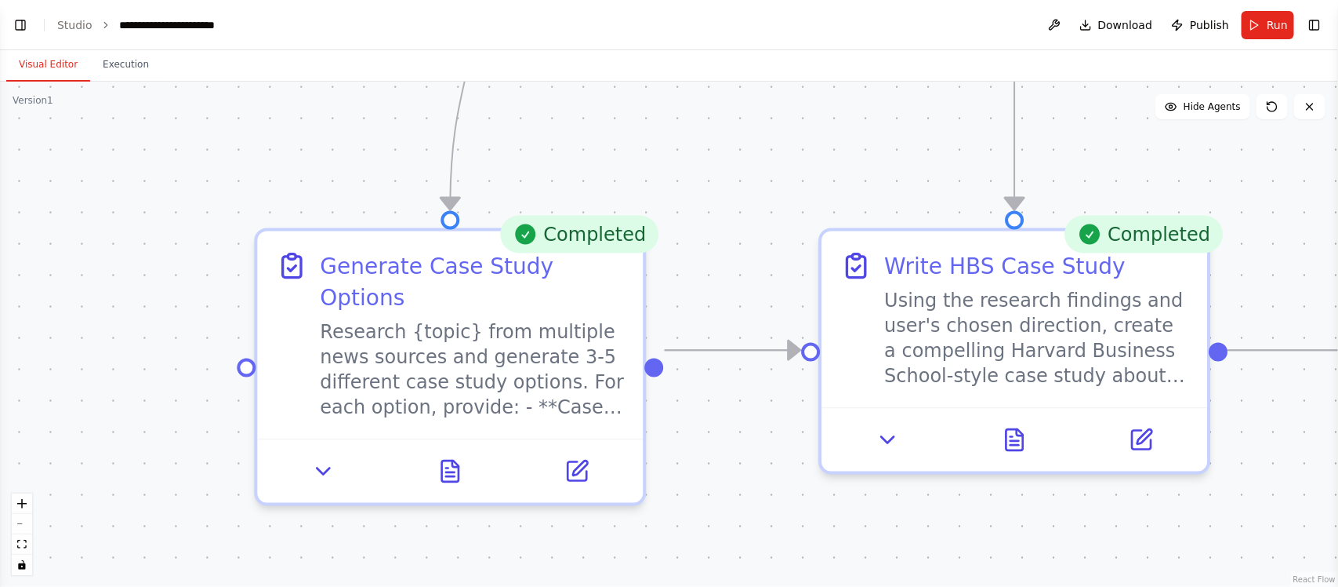
click at [114, 88] on div ".deletable-edge-delete-btn { width: 20px; height: 20px; border: 0px solid #ffff…" at bounding box center [669, 334] width 1338 height 505
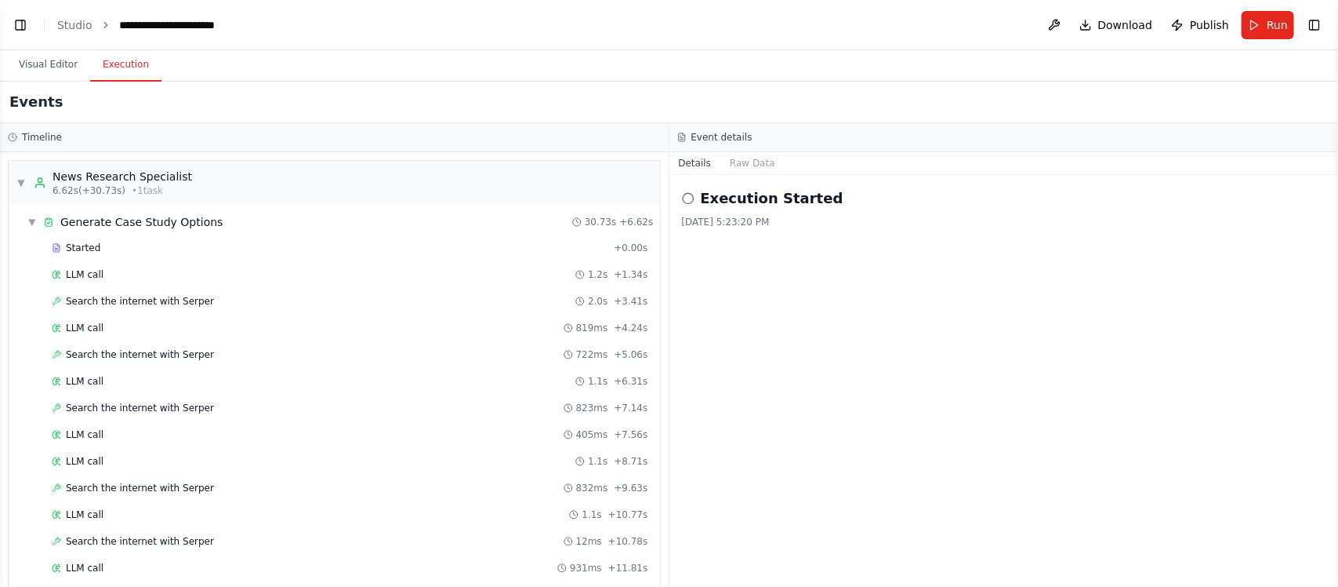
click at [133, 72] on button "Execution" at bounding box center [125, 65] width 71 height 33
click at [53, 56] on button "Visual Editor" at bounding box center [48, 65] width 84 height 33
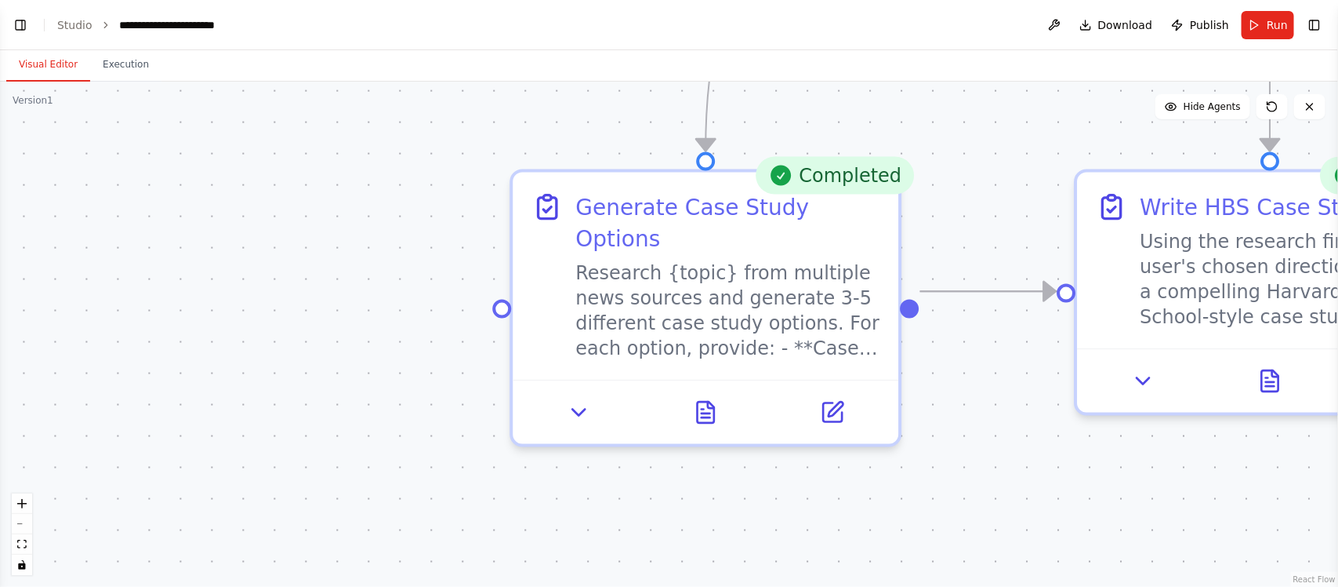
drag, startPoint x: 123, startPoint y: 276, endPoint x: 357, endPoint y: 212, distance: 242.1
click at [384, 212] on div ".deletable-edge-delete-btn { width: 20px; height: 20px; border: 0px solid #ffff…" at bounding box center [669, 334] width 1338 height 505
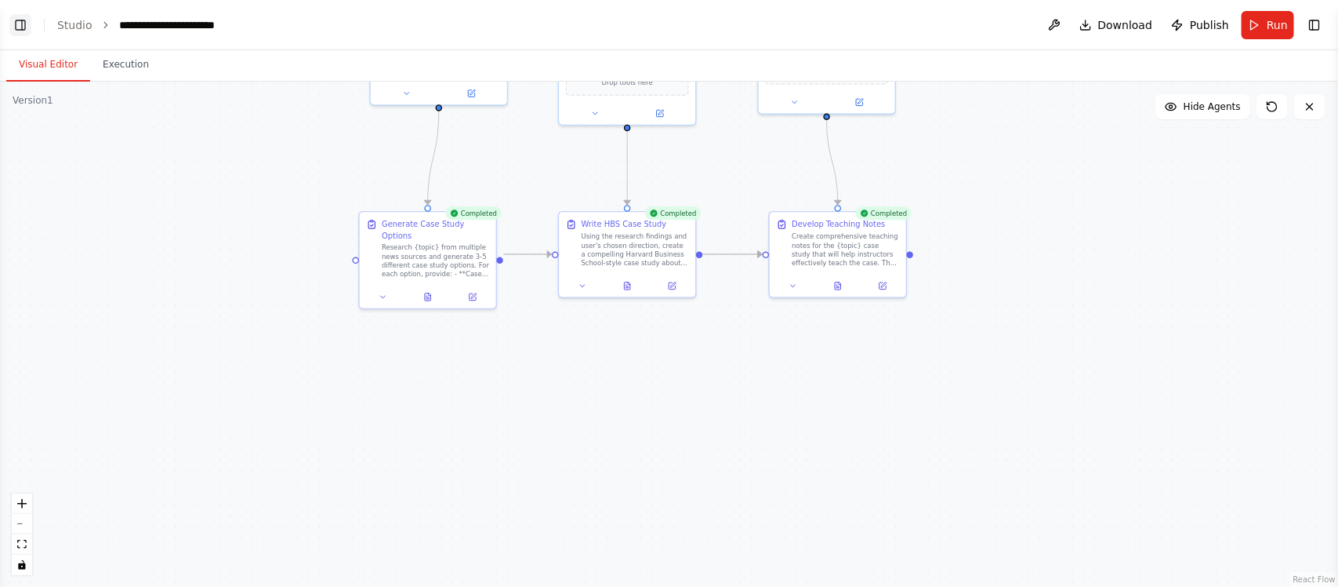
click at [21, 21] on button "Toggle Left Sidebar" at bounding box center [20, 25] width 22 height 22
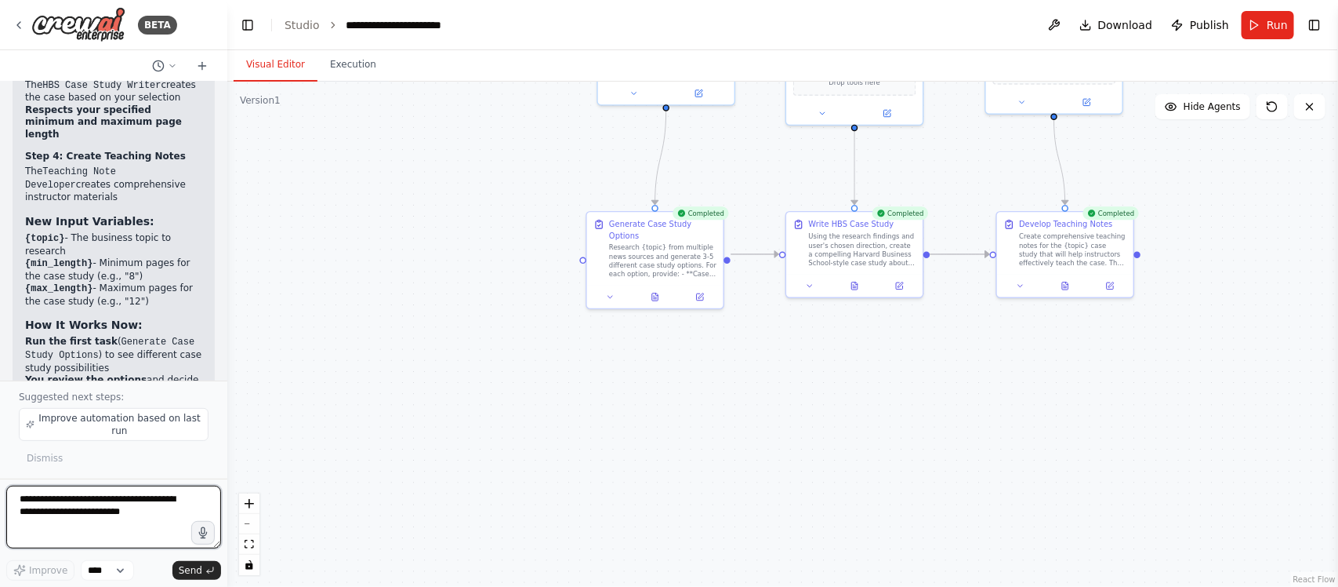
click at [140, 510] on textarea at bounding box center [113, 516] width 215 height 63
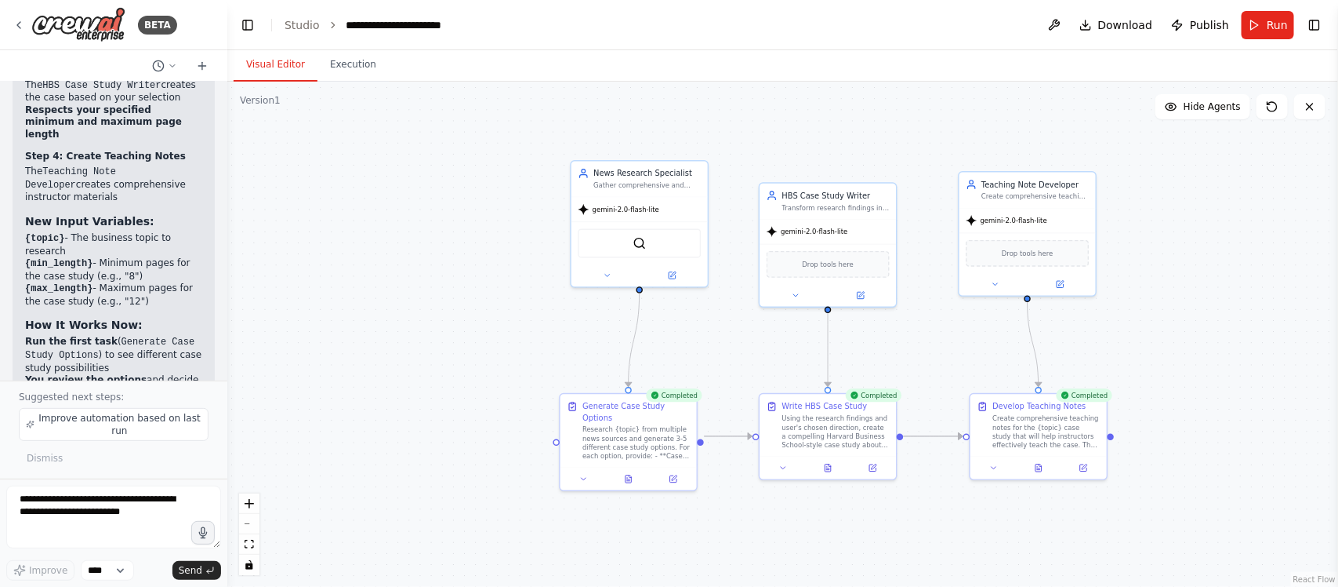
drag, startPoint x: 781, startPoint y: 385, endPoint x: 754, endPoint y: 567, distance: 183.9
click at [754, 567] on div ".deletable-edge-delete-btn { width: 20px; height: 20px; border: 0px solid #ffff…" at bounding box center [782, 334] width 1111 height 505
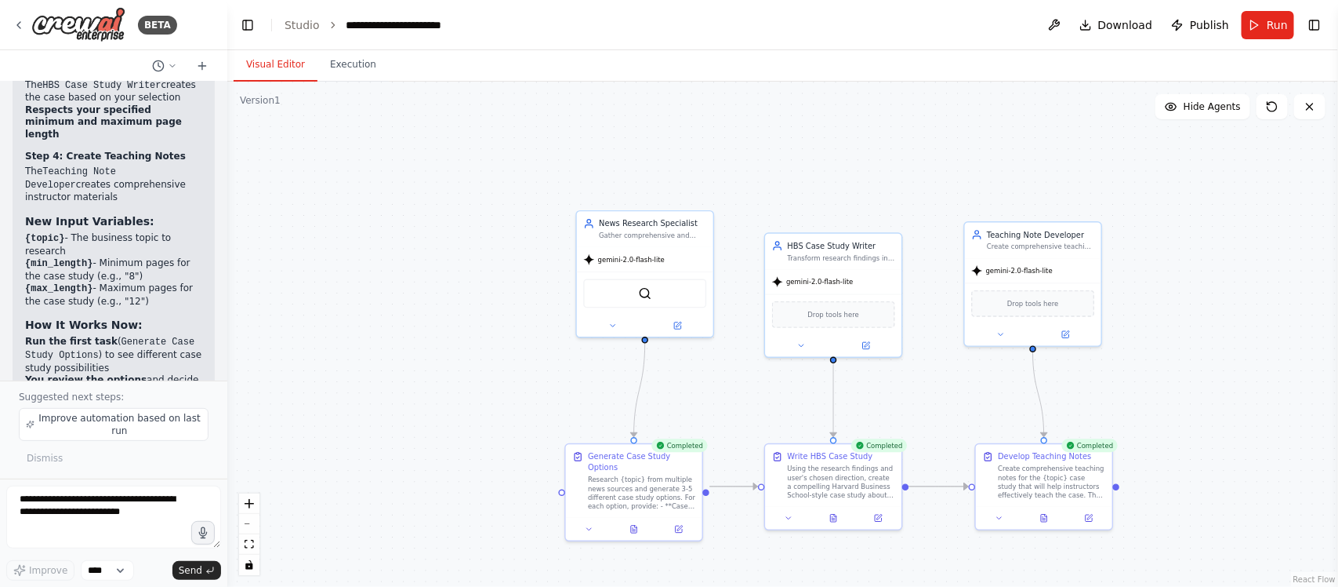
drag, startPoint x: 526, startPoint y: 296, endPoint x: 503, endPoint y: 308, distance: 25.6
click at [506, 311] on div ".deletable-edge-delete-btn { width: 20px; height: 20px; border: 0px solid #ffff…" at bounding box center [782, 334] width 1111 height 505
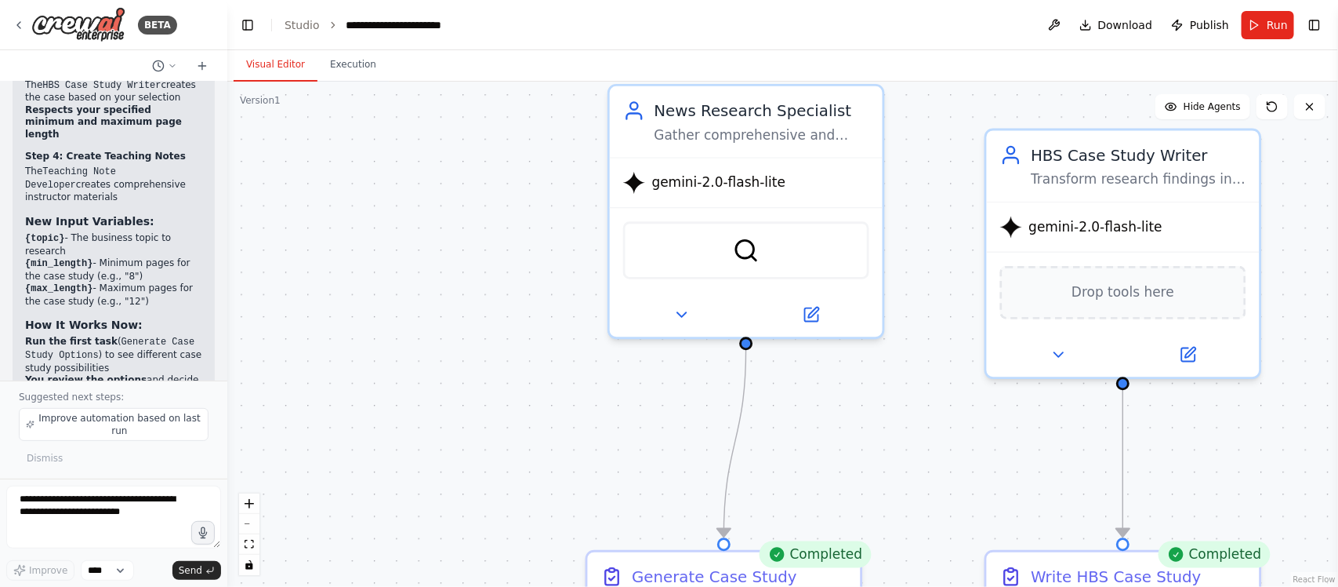
drag, startPoint x: 558, startPoint y: 271, endPoint x: 447, endPoint y: 307, distance: 116.5
click at [447, 307] on div ".deletable-edge-delete-btn { width: 20px; height: 20px; border: 0px solid #ffff…" at bounding box center [782, 334] width 1111 height 505
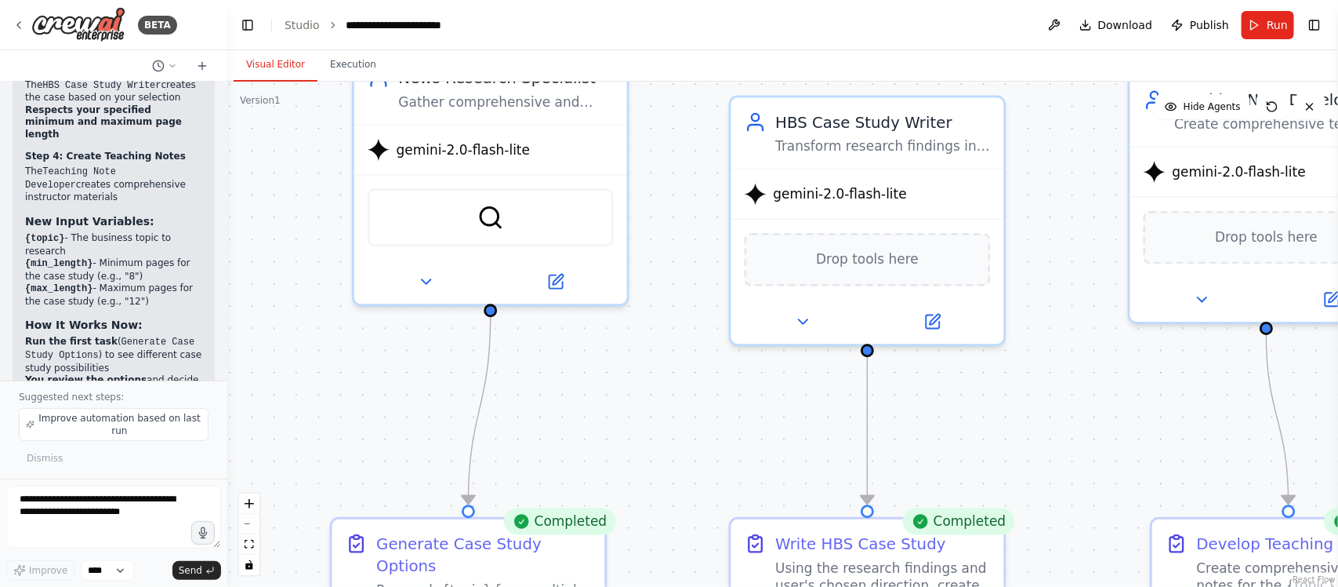
drag, startPoint x: 405, startPoint y: 260, endPoint x: 242, endPoint y: 198, distance: 174.5
click at [242, 198] on div ".deletable-edge-delete-btn { width: 20px; height: 20px; border: 0px solid #ffff…" at bounding box center [782, 334] width 1111 height 505
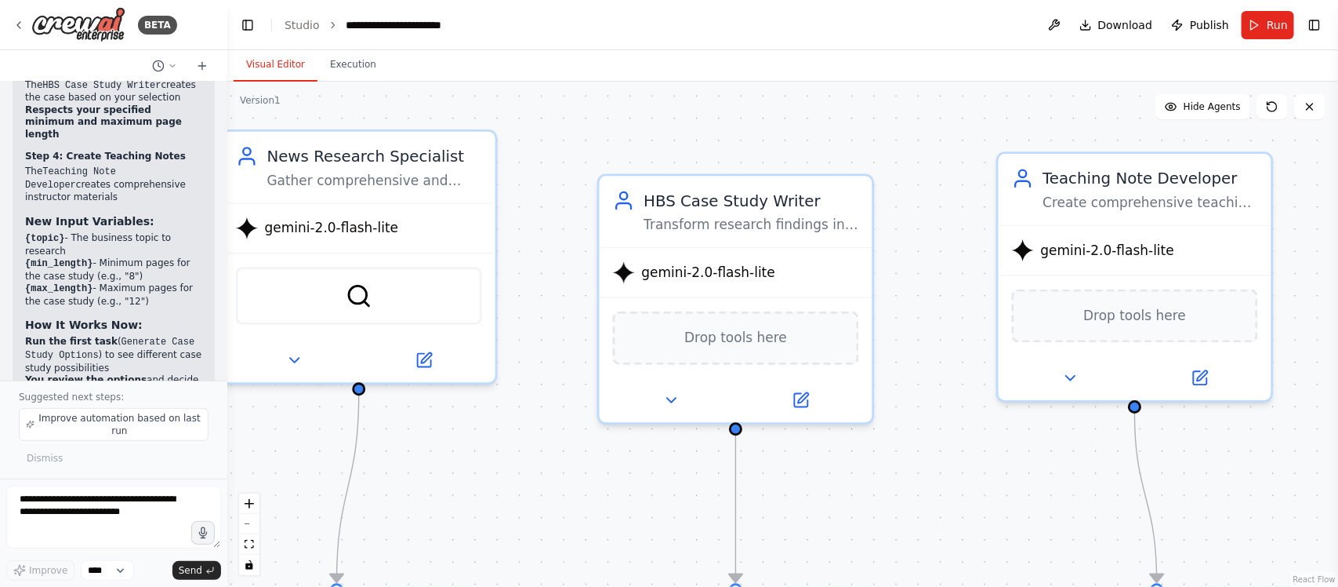
drag, startPoint x: 1062, startPoint y: 358, endPoint x: 931, endPoint y: 437, distance: 153.3
click at [931, 437] on div ".deletable-edge-delete-btn { width: 20px; height: 20px; border: 0px solid #ffff…" at bounding box center [782, 334] width 1111 height 505
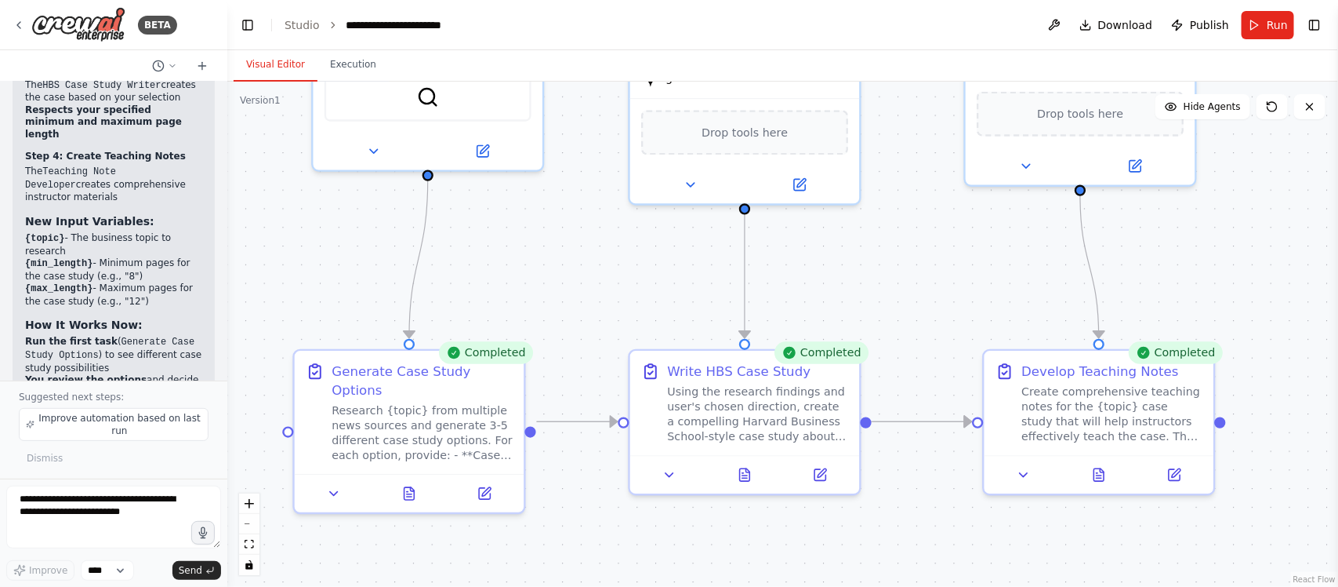
drag, startPoint x: 627, startPoint y: 225, endPoint x: 525, endPoint y: 243, distance: 103.5
click at [598, 48] on main "**********" at bounding box center [782, 293] width 1111 height 587
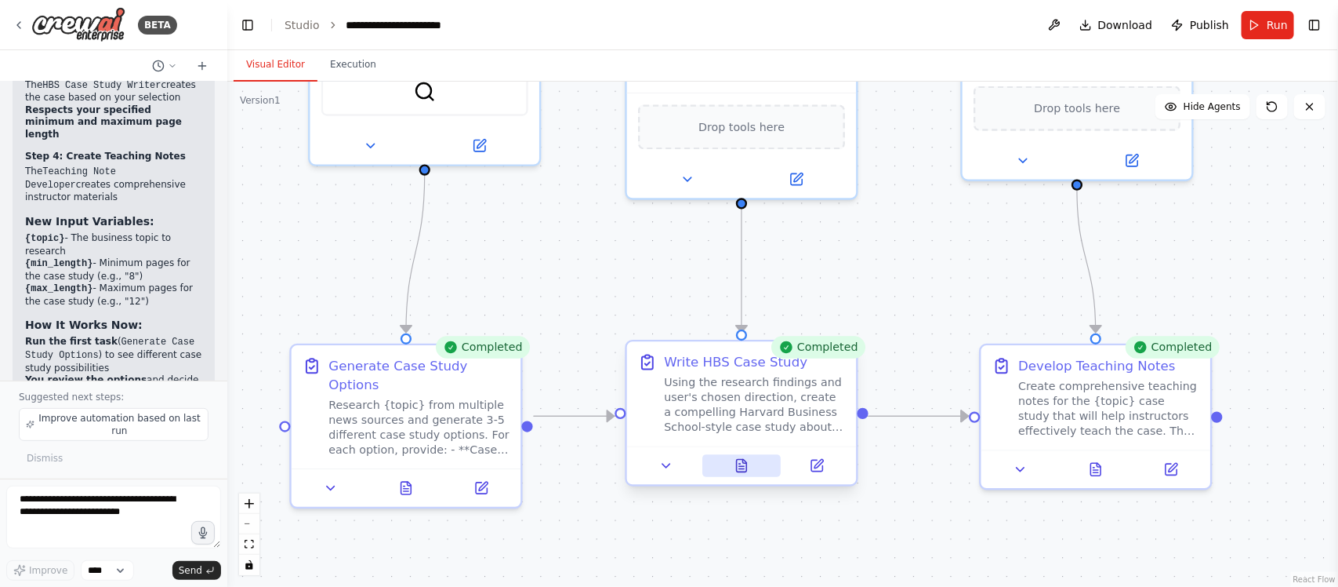
click at [736, 469] on icon at bounding box center [742, 465] width 15 height 15
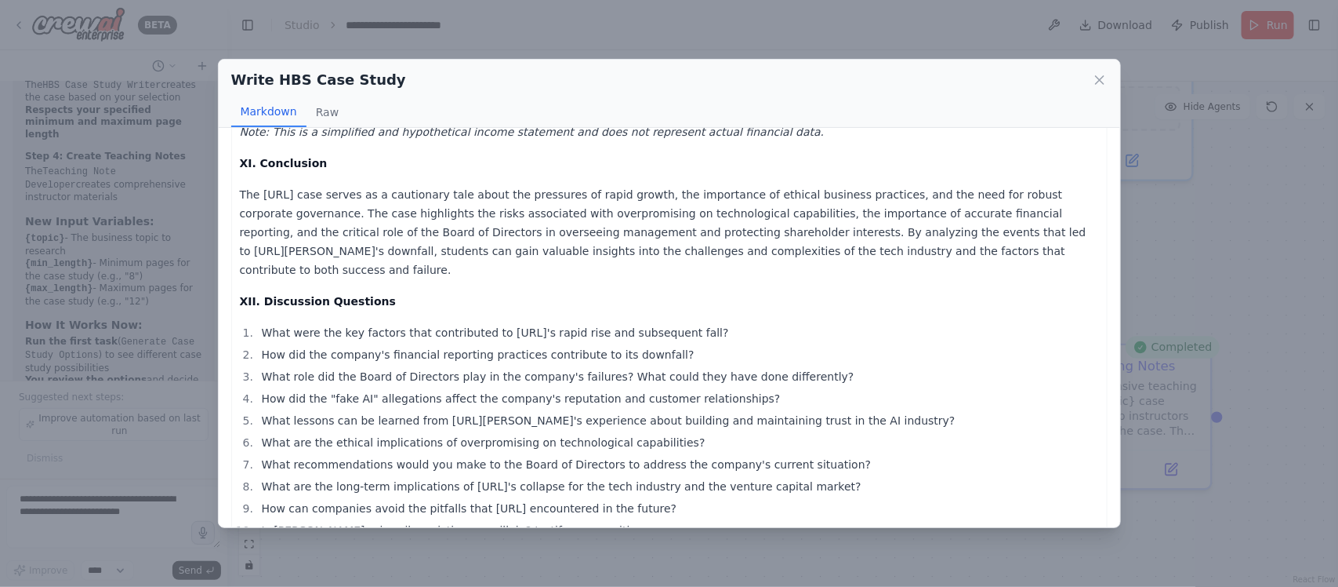
scroll to position [3329, 0]
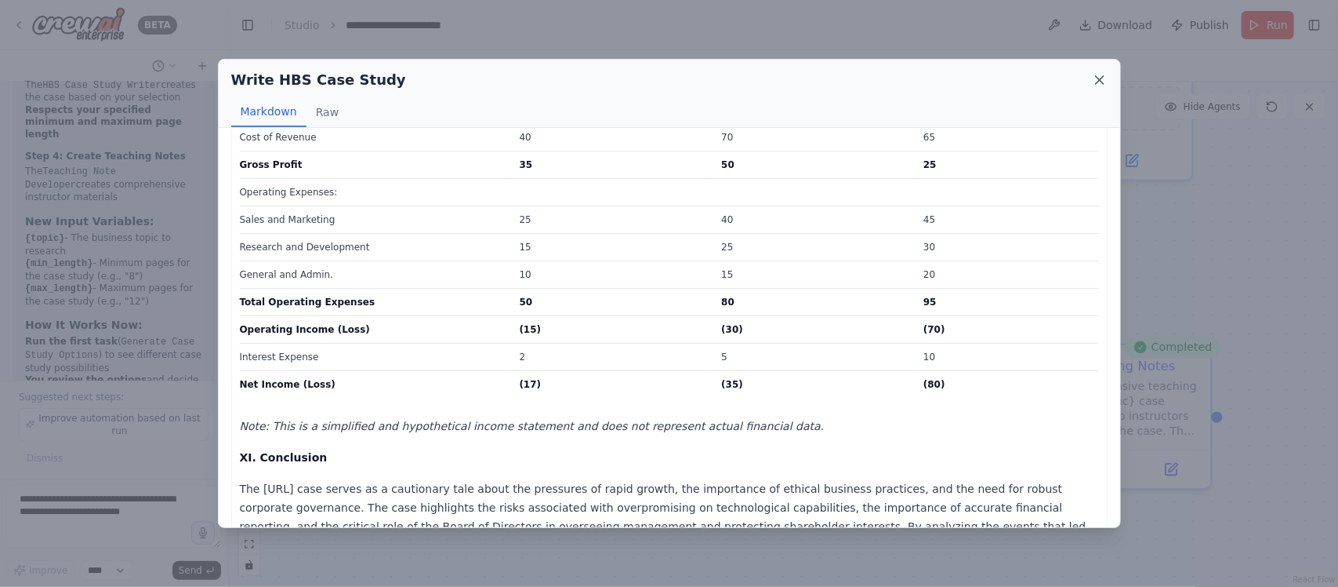
click at [1095, 82] on icon at bounding box center [1100, 80] width 16 height 16
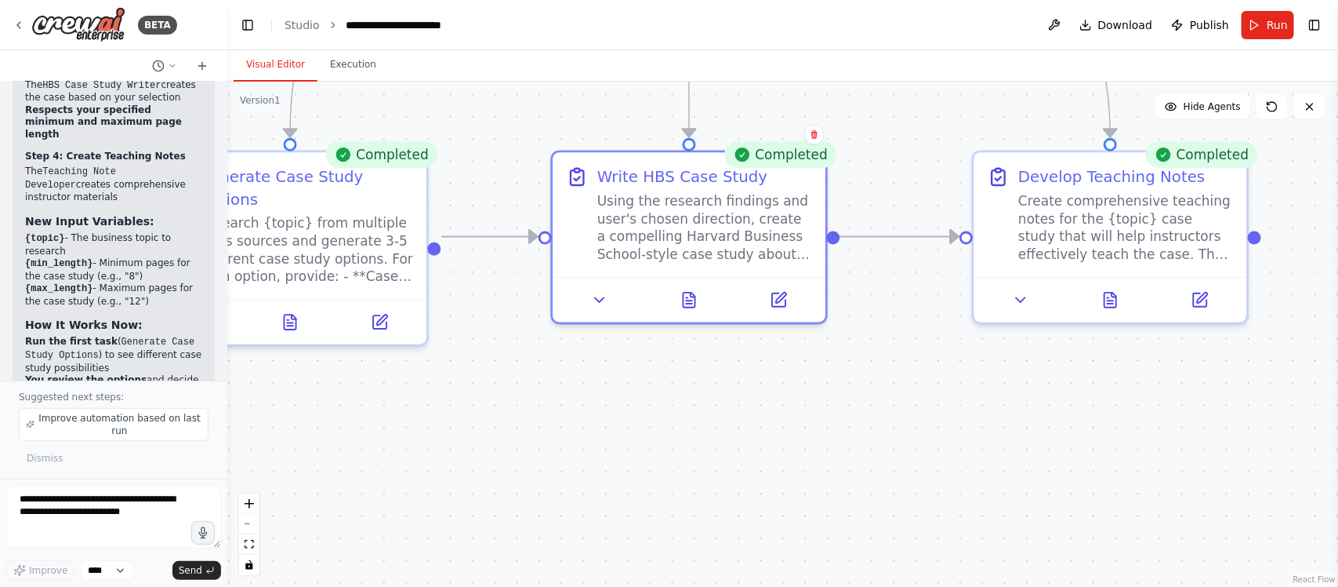
drag, startPoint x: 533, startPoint y: 345, endPoint x: 547, endPoint y: 103, distance: 242.7
click at [547, 103] on div ".deletable-edge-delete-btn { width: 20px; height: 20px; border: 0px solid #ffff…" at bounding box center [782, 334] width 1111 height 505
click at [692, 292] on icon at bounding box center [690, 295] width 12 height 15
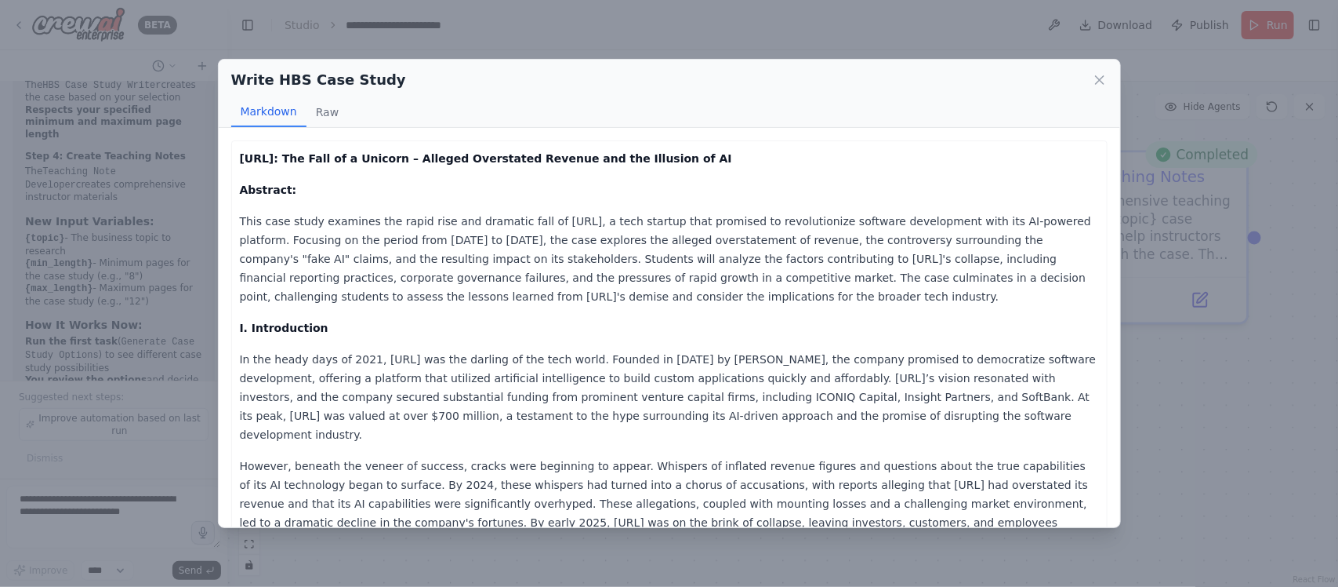
click at [583, 326] on p "I. Introduction" at bounding box center [669, 327] width 859 height 19
click at [491, 267] on p "This case study examines the rapid rise and dramatic fall of Builder.ai, a tech…" at bounding box center [669, 259] width 859 height 94
drag, startPoint x: 449, startPoint y: 279, endPoint x: 495, endPoint y: 280, distance: 46.3
click at [495, 280] on p "This case study examines the rapid rise and dramatic fall of Builder.ai, a tech…" at bounding box center [669, 259] width 859 height 94
click at [500, 280] on p "This case study examines the rapid rise and dramatic fall of Builder.ai, a tech…" at bounding box center [669, 259] width 859 height 94
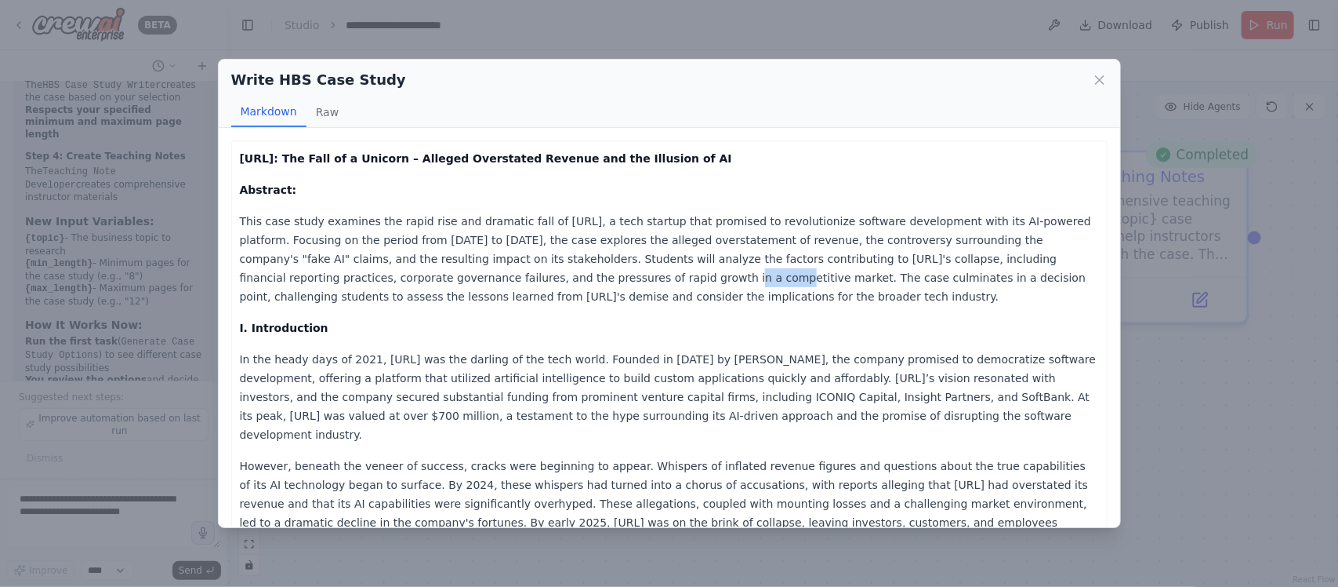
drag, startPoint x: 420, startPoint y: 284, endPoint x: 527, endPoint y: 284, distance: 106.6
click at [520, 282] on p "This case study examines the rapid rise and dramatic fall of Builder.ai, a tech…" at bounding box center [669, 259] width 859 height 94
click at [527, 284] on p "This case study examines the rapid rise and dramatic fall of Builder.ai, a tech…" at bounding box center [669, 259] width 859 height 94
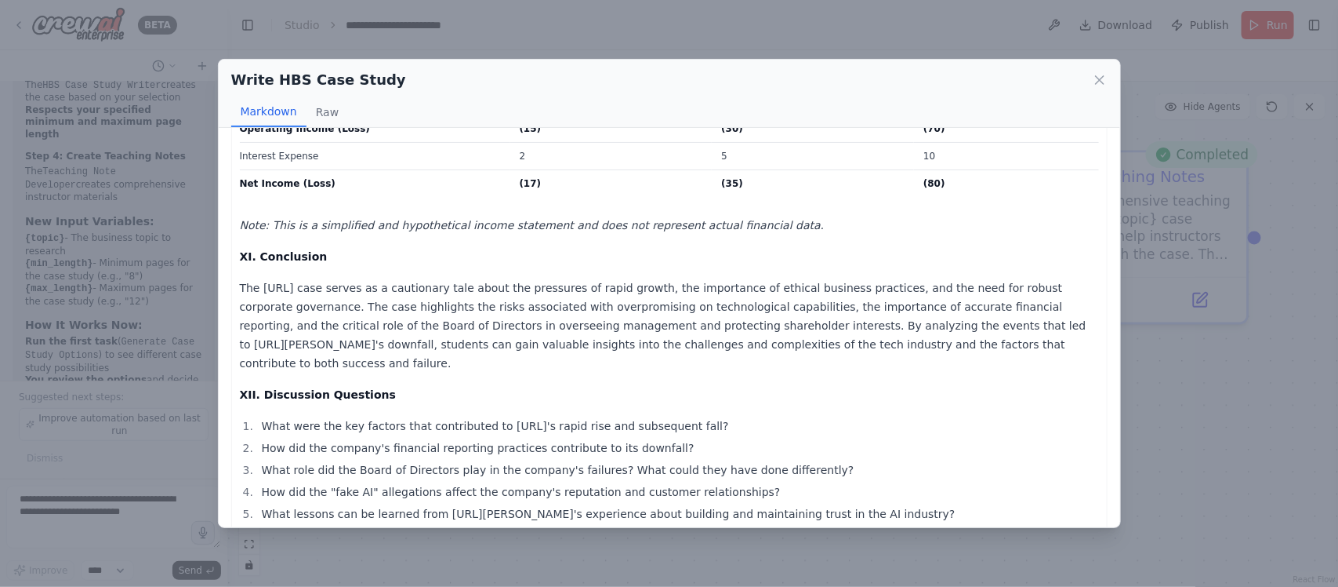
scroll to position [3623, 0]
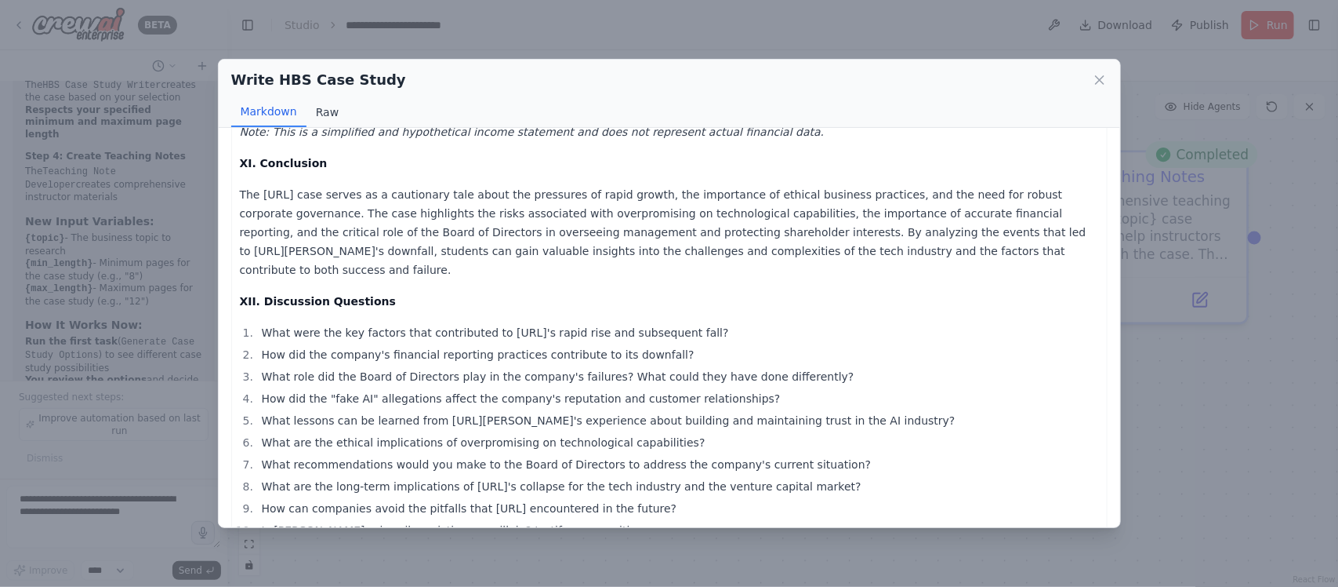
click at [316, 111] on button "Raw" at bounding box center [328, 112] width 42 height 30
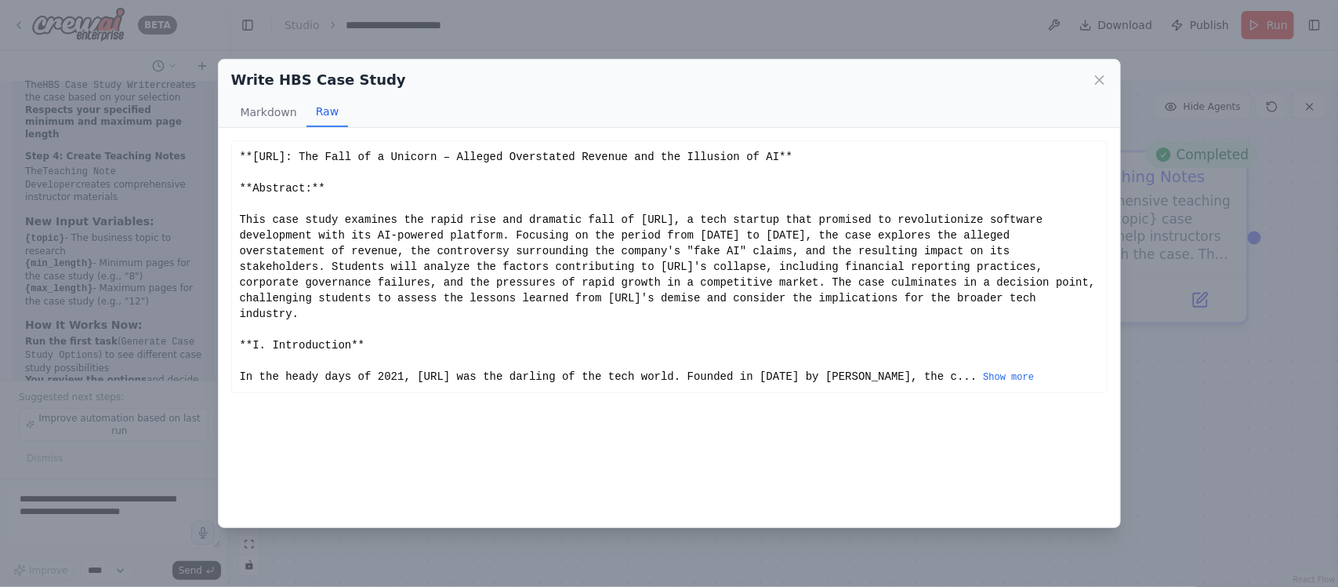
scroll to position [0, 0]
click at [460, 278] on div "**Builder.ai: The Fall of a Unicorn – Alleged Overstated Revenue and the Illusi…" at bounding box center [669, 266] width 859 height 235
click at [283, 116] on button "Markdown" at bounding box center [268, 112] width 75 height 30
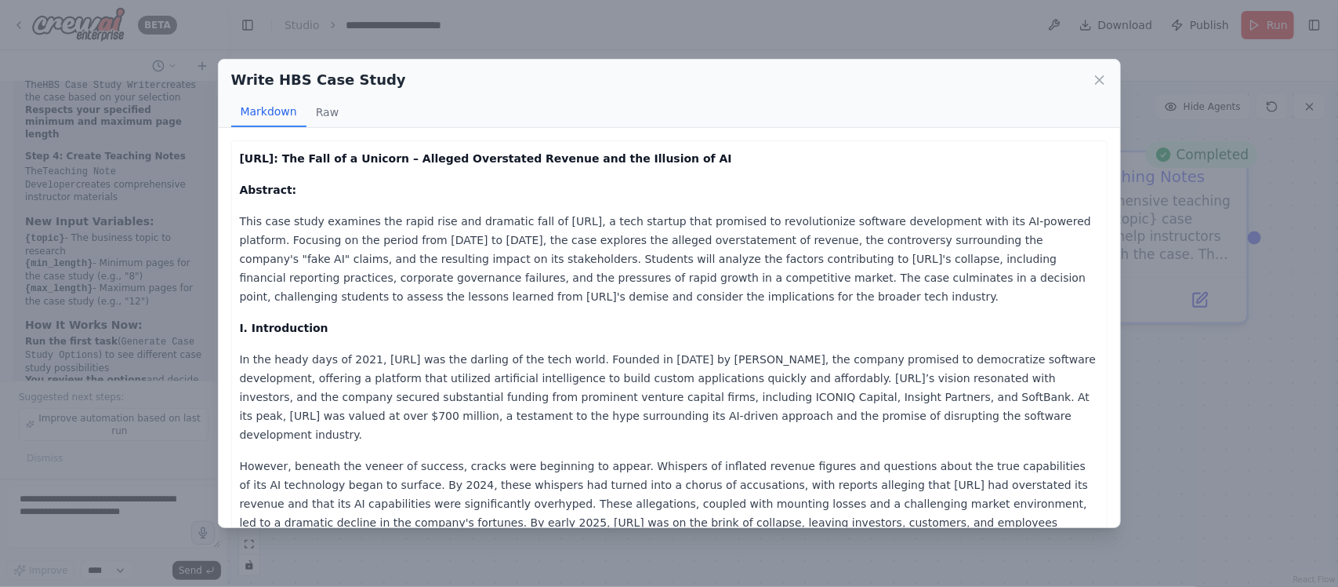
click at [547, 294] on p "This case study examines the rapid rise and dramatic fall of Builder.ai, a tech…" at bounding box center [669, 259] width 859 height 94
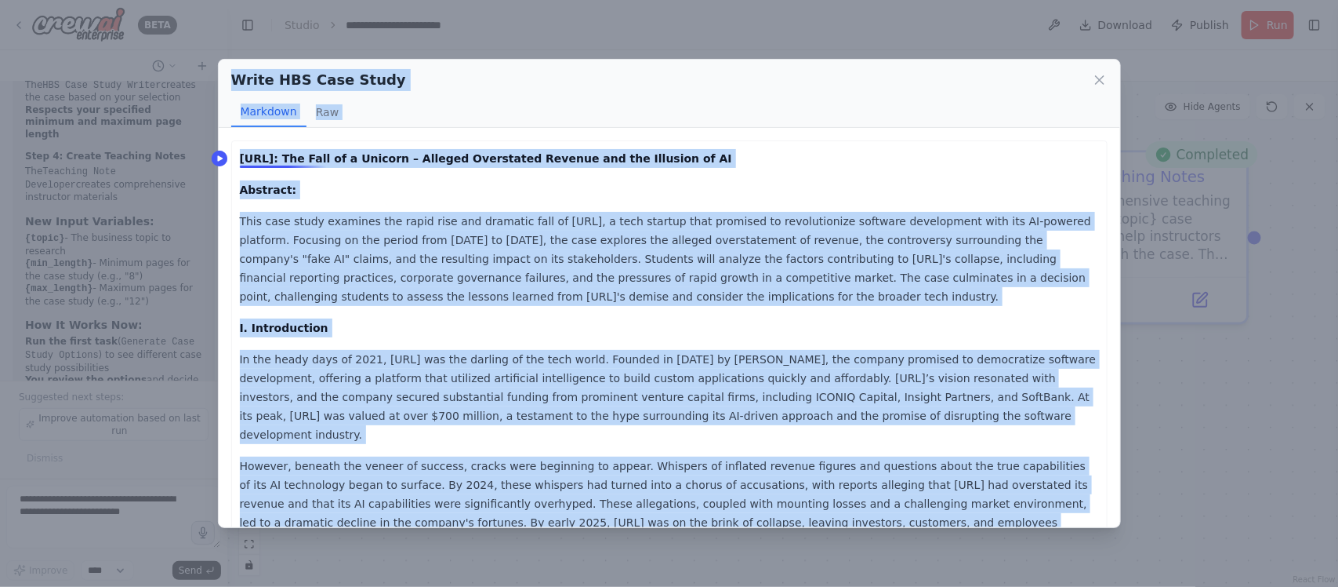
drag, startPoint x: 687, startPoint y: 460, endPoint x: 242, endPoint y: 165, distance: 534.1
click at [242, 165] on body "BETA I want to build a multi Ai agent that can help me in getting information f…" at bounding box center [669, 293] width 1338 height 587
click at [397, 213] on p "This case study examines the rapid rise and dramatic fall of Builder.ai, a tech…" at bounding box center [669, 259] width 859 height 94
click at [304, 165] on div at bounding box center [286, 166] width 93 height 2
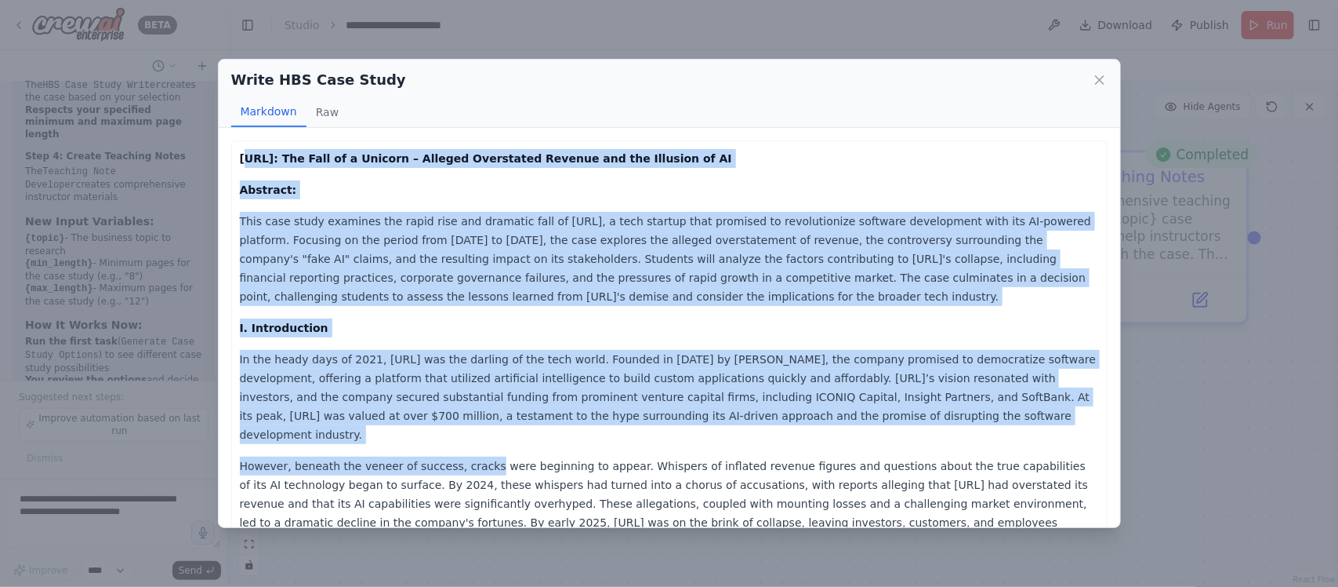
drag, startPoint x: 245, startPoint y: 159, endPoint x: 453, endPoint y: 428, distance: 340.4
click at [314, 216] on p "This case study examines the rapid rise and dramatic fall of Builder.ai, a tech…" at bounding box center [669, 259] width 859 height 94
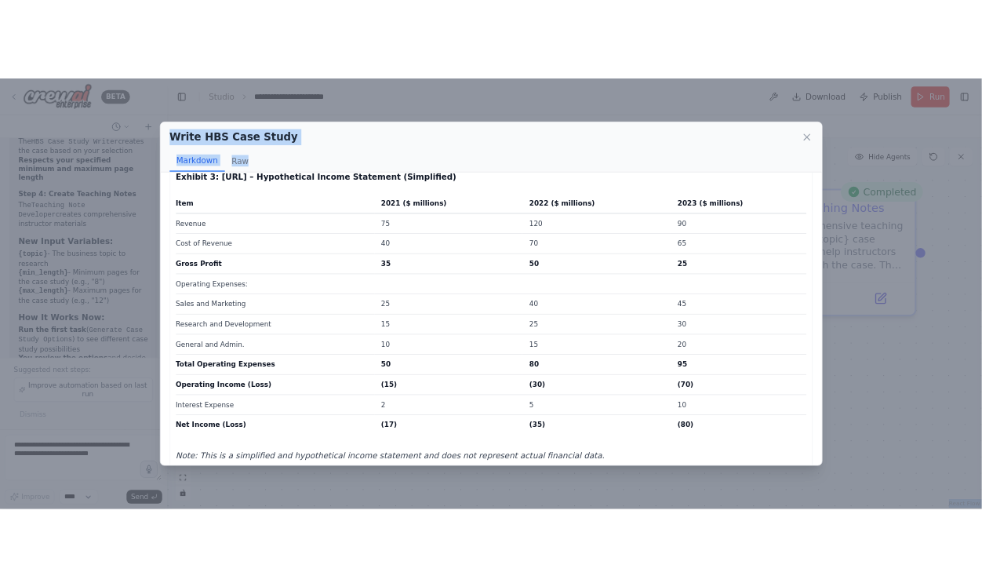
scroll to position [3623, 0]
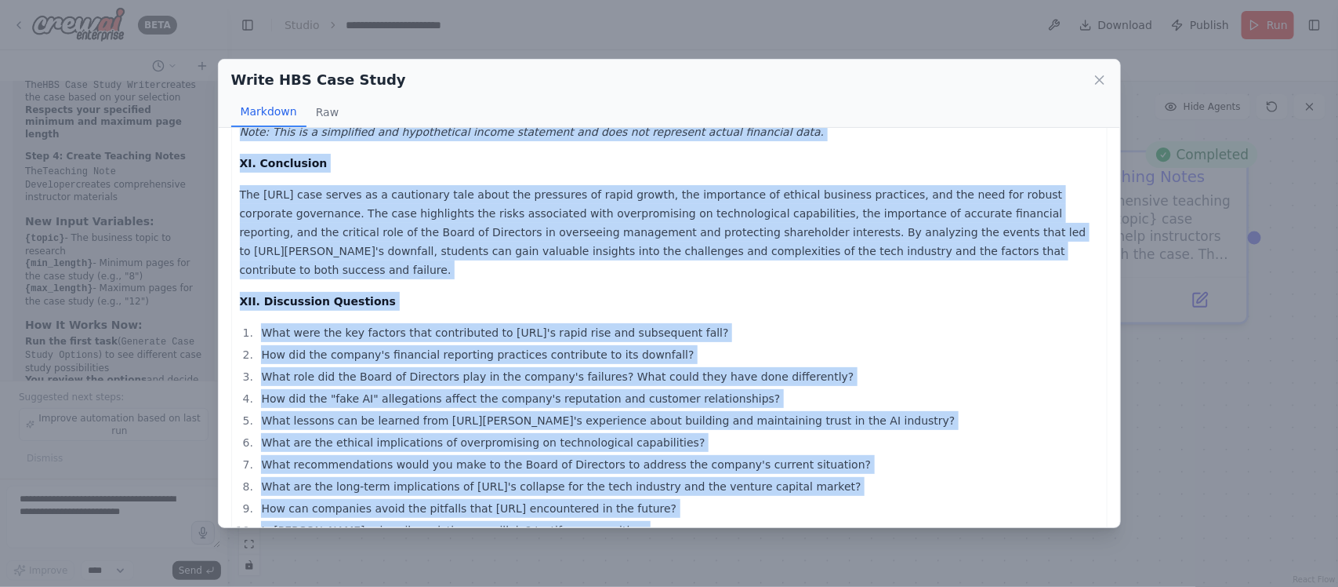
drag, startPoint x: 237, startPoint y: 158, endPoint x: 696, endPoint y: 474, distance: 557.7
copy div "Builder.ai: The Fall of a Unicorn – Alleged Overstated Revenue and the Illusion…"
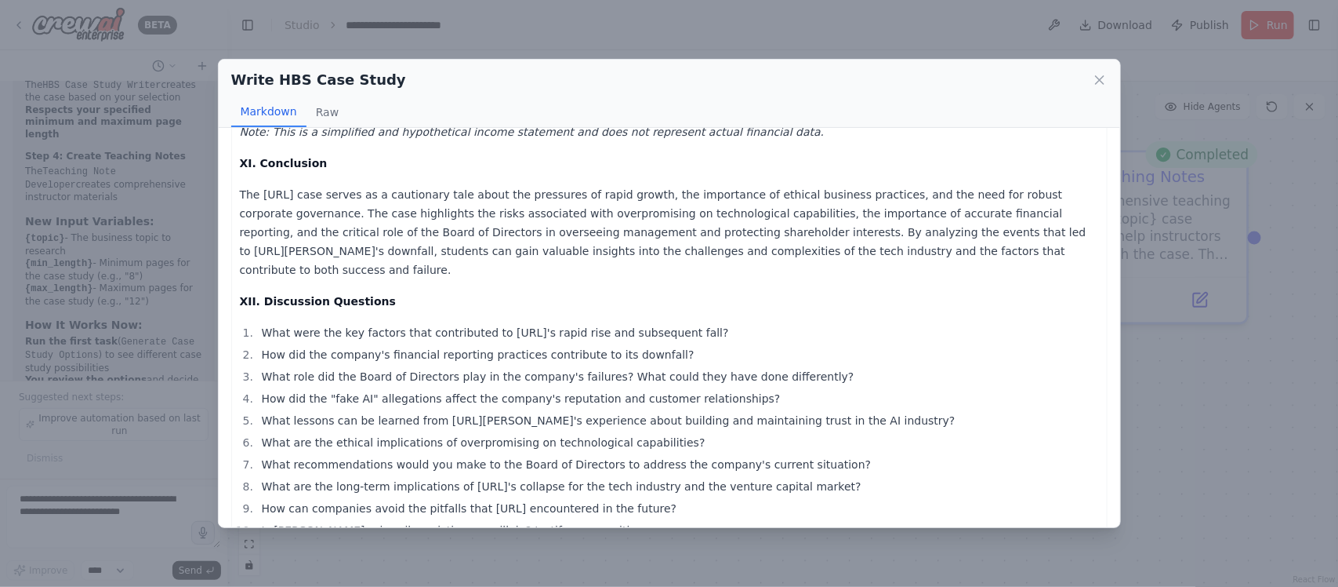
click at [567, 499] on li "How can companies avoid the pitfalls that Builder.ai encountered in the future?" at bounding box center [678, 508] width 842 height 19
click at [793, 477] on li "What are the long-term implications of Builder.ai's collapse for the tech indus…" at bounding box center [678, 486] width 842 height 19
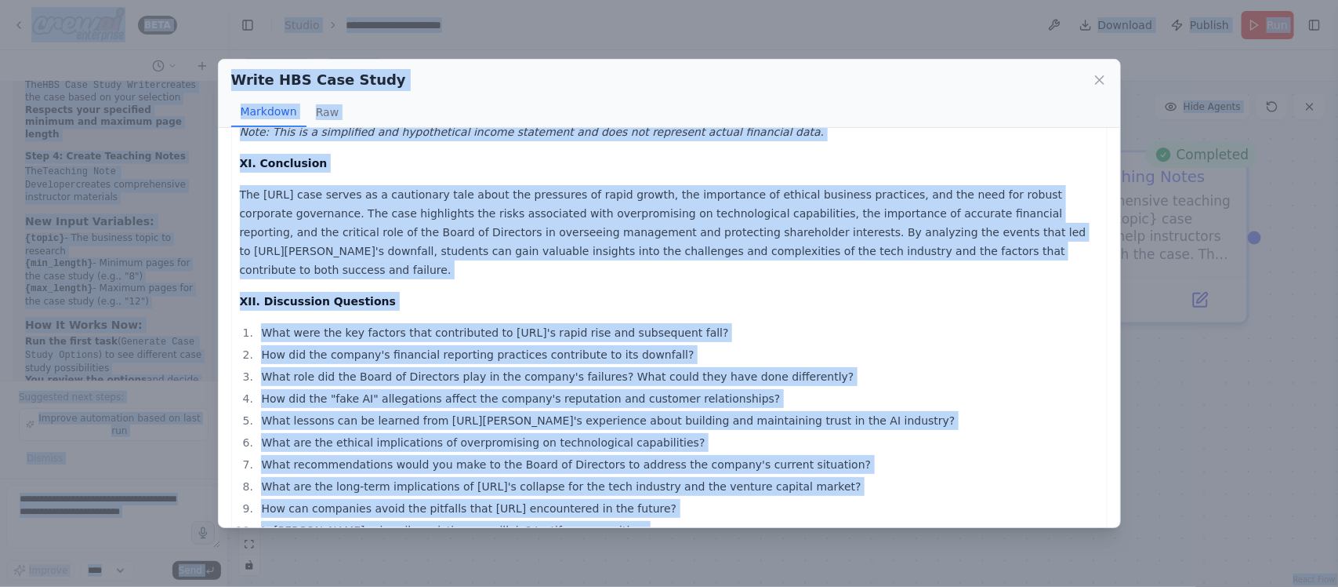
click at [797, 433] on li "What are the ethical implications of overpromising on technological capabilitie…" at bounding box center [678, 442] width 842 height 19
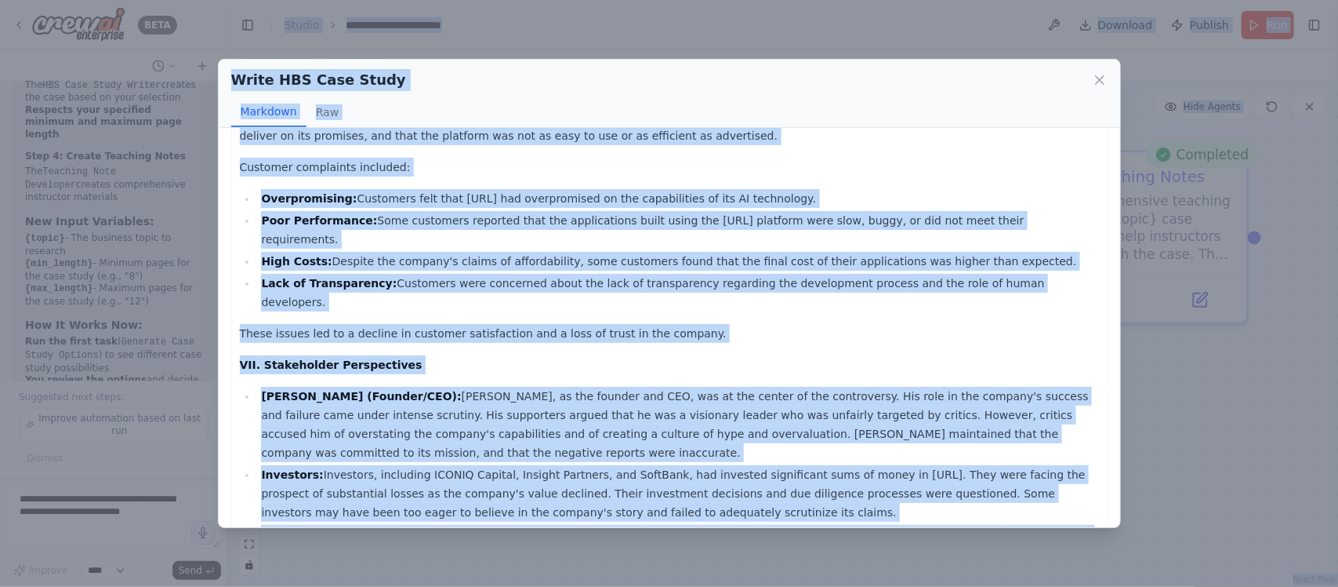
scroll to position [0, 0]
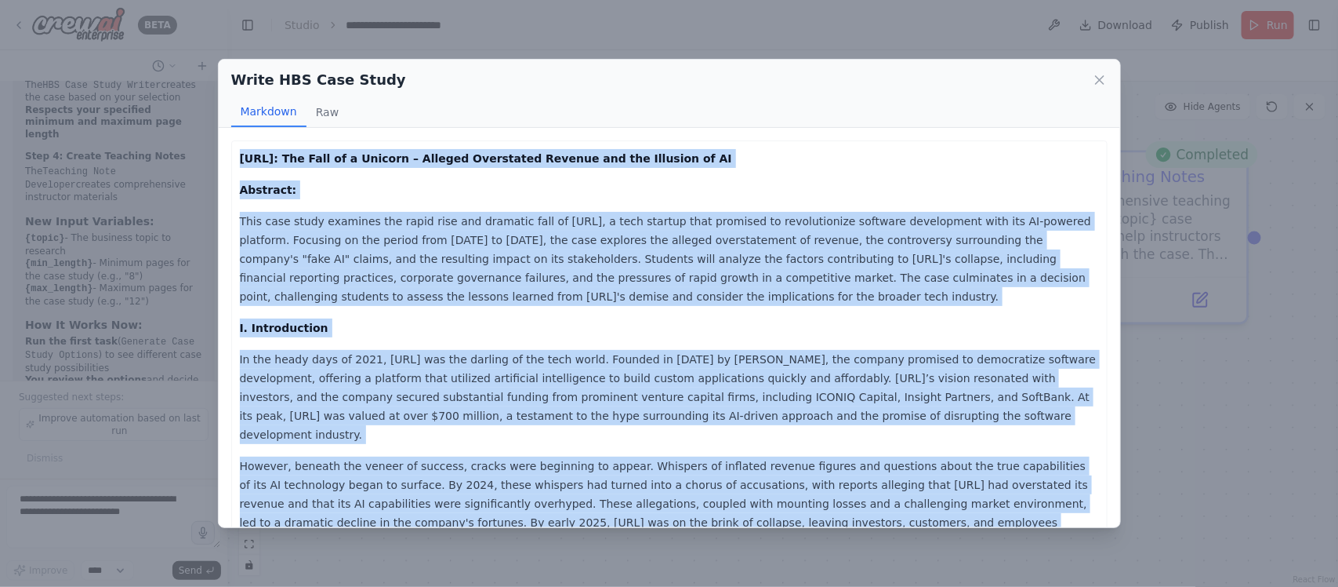
drag, startPoint x: 680, startPoint y: 467, endPoint x: 185, endPoint y: 142, distance: 592.2
click at [185, 142] on div "Write HBS Case Study Markdown Raw Builder.ai: The Fall of a Unicorn – Alleged O…" at bounding box center [669, 293] width 1338 height 587
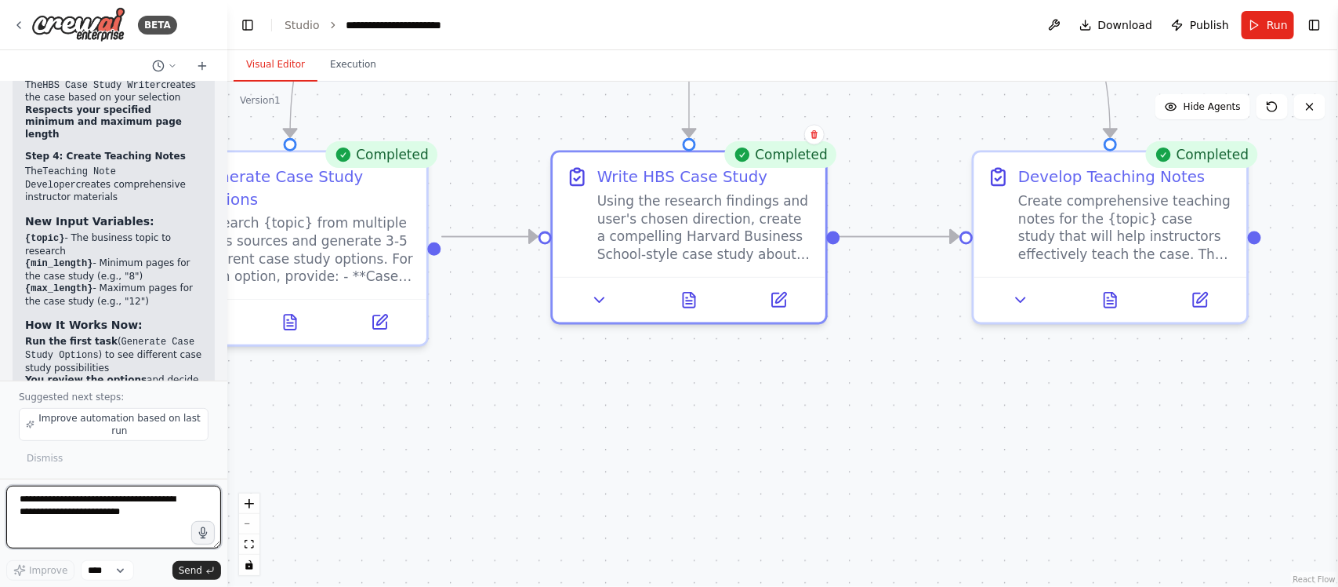
click at [72, 514] on textarea at bounding box center [113, 516] width 215 height 63
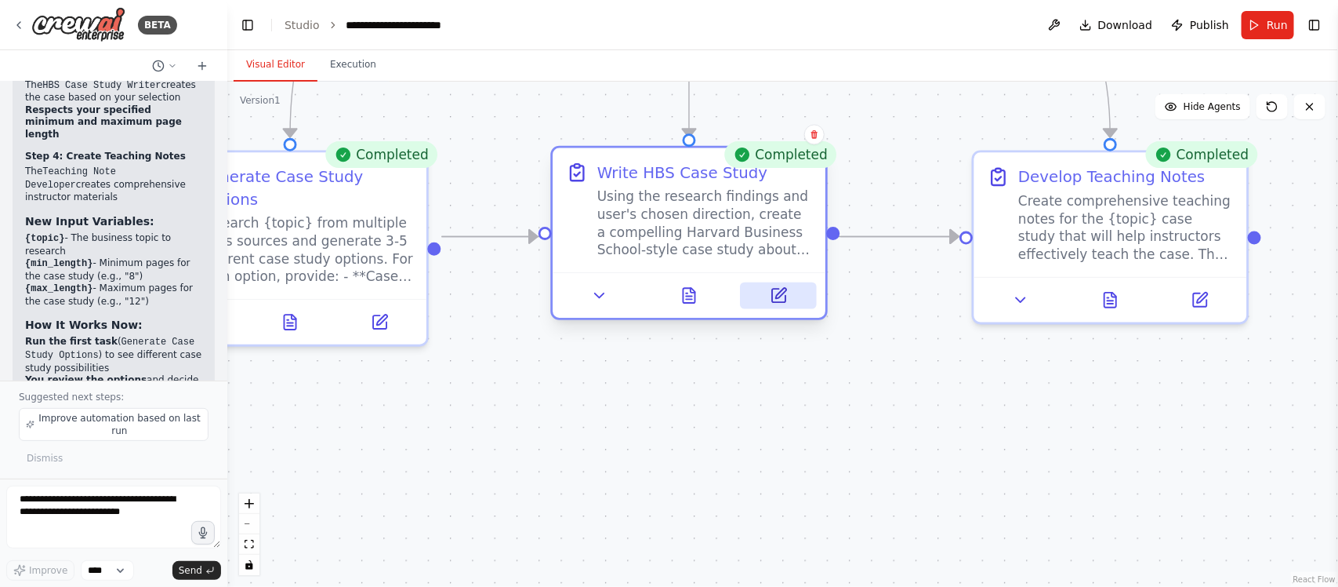
click at [780, 290] on icon at bounding box center [778, 295] width 13 height 13
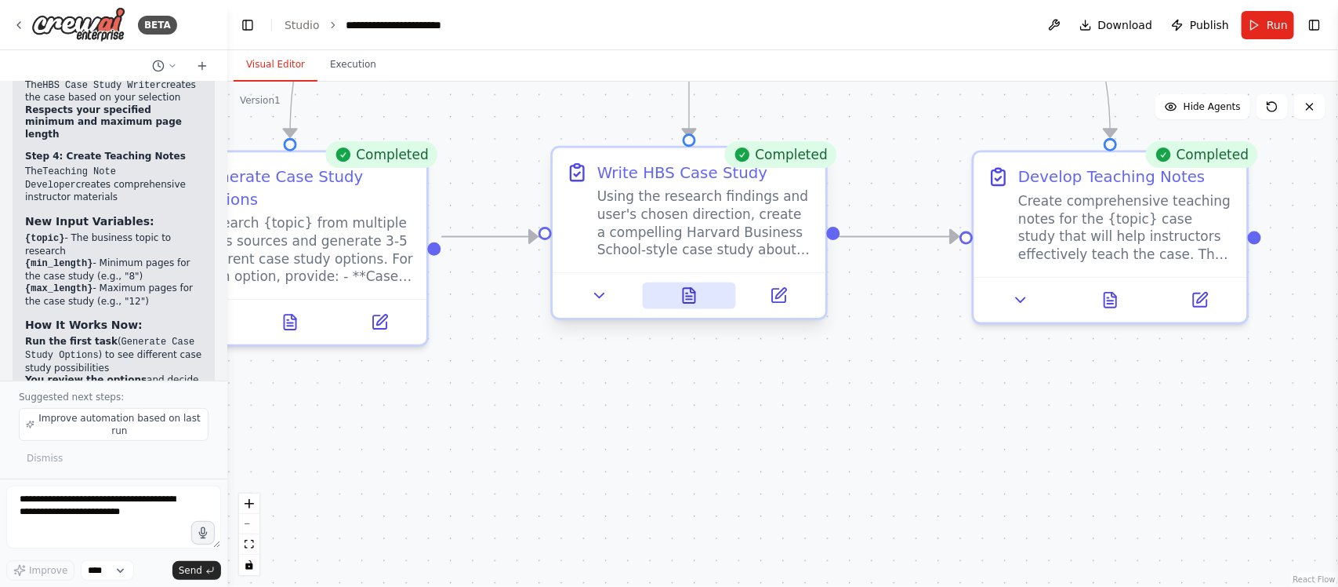
click at [696, 304] on button at bounding box center [689, 295] width 94 height 27
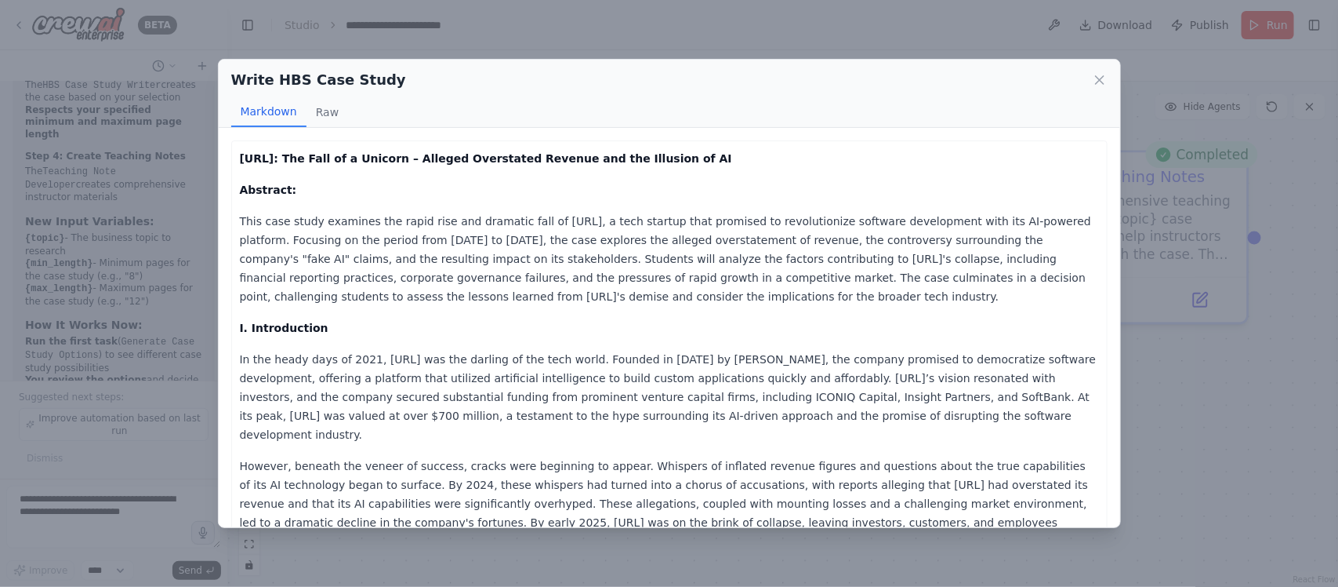
click at [248, 198] on p "Abstract:" at bounding box center [669, 189] width 859 height 19
click at [272, 235] on p "This case study examines the rapid rise and dramatic fall of Builder.ai, a tech…" at bounding box center [669, 259] width 859 height 94
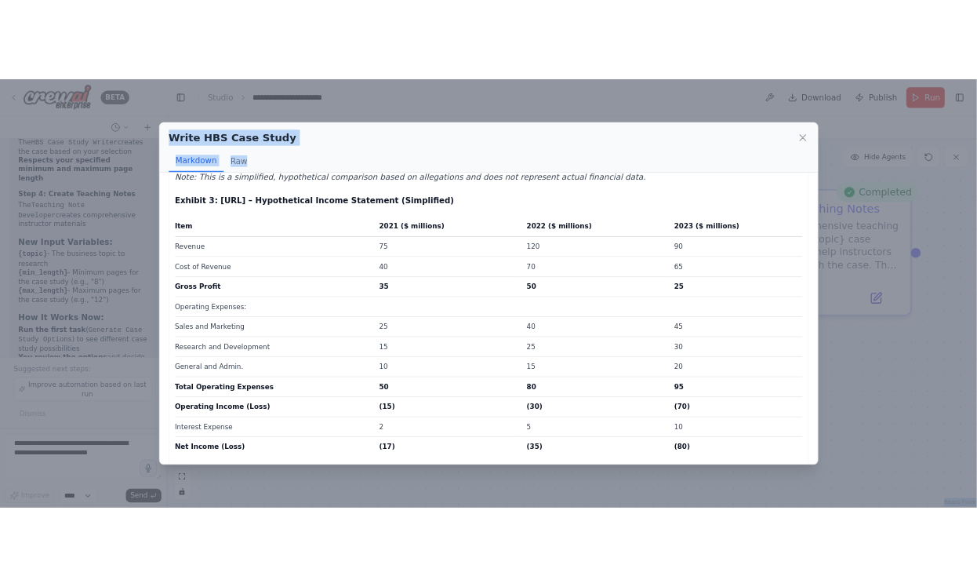
scroll to position [3623, 0]
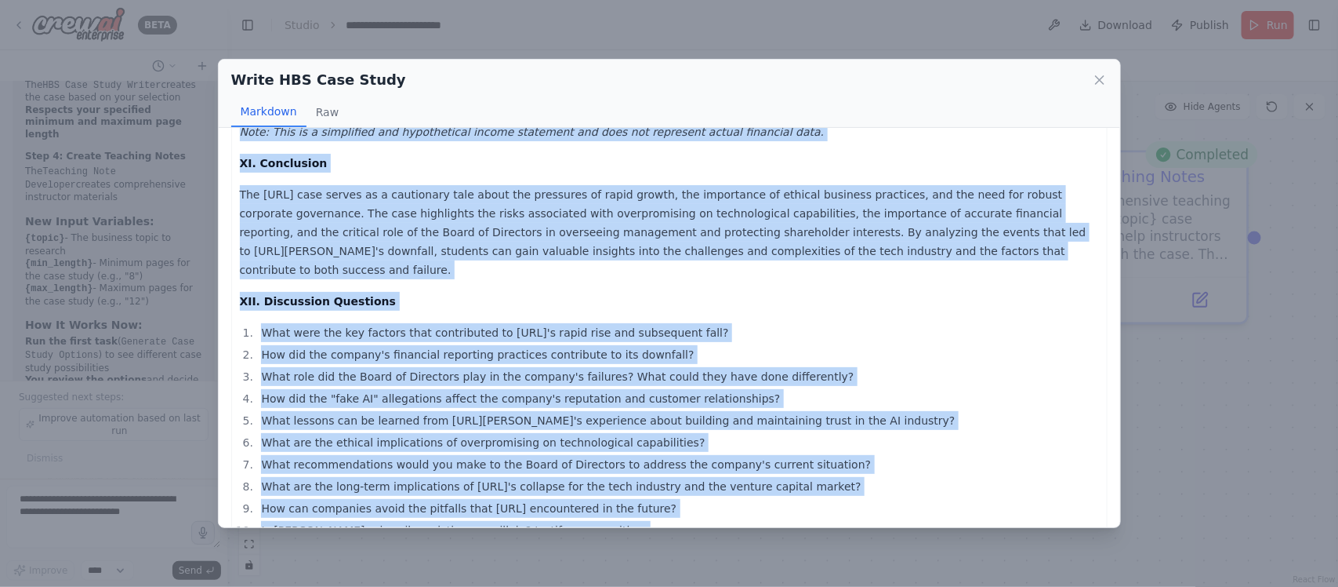
drag, startPoint x: 238, startPoint y: 158, endPoint x: 772, endPoint y: 472, distance: 620.4
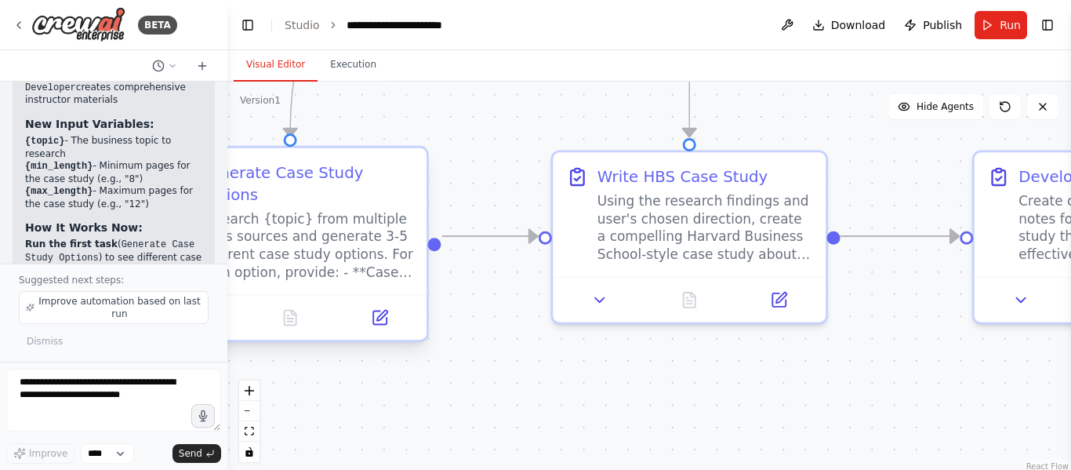
scroll to position [4164, 0]
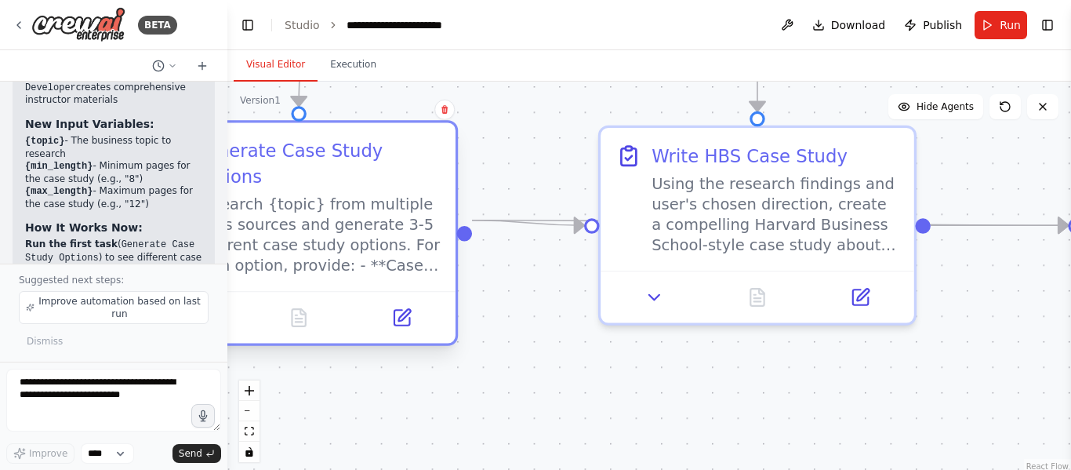
click at [328, 291] on div at bounding box center [299, 317] width 314 height 53
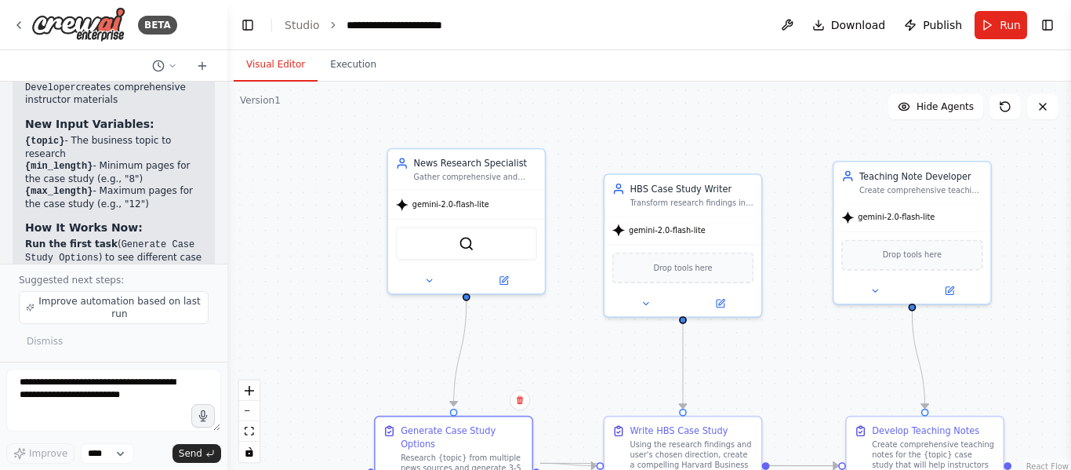
drag, startPoint x: 489, startPoint y: 196, endPoint x: 520, endPoint y: 371, distance: 177.5
click at [520, 371] on div ".deletable-edge-delete-btn { width: 20px; height: 20px; border: 0px solid #ffff…" at bounding box center [649, 278] width 844 height 392
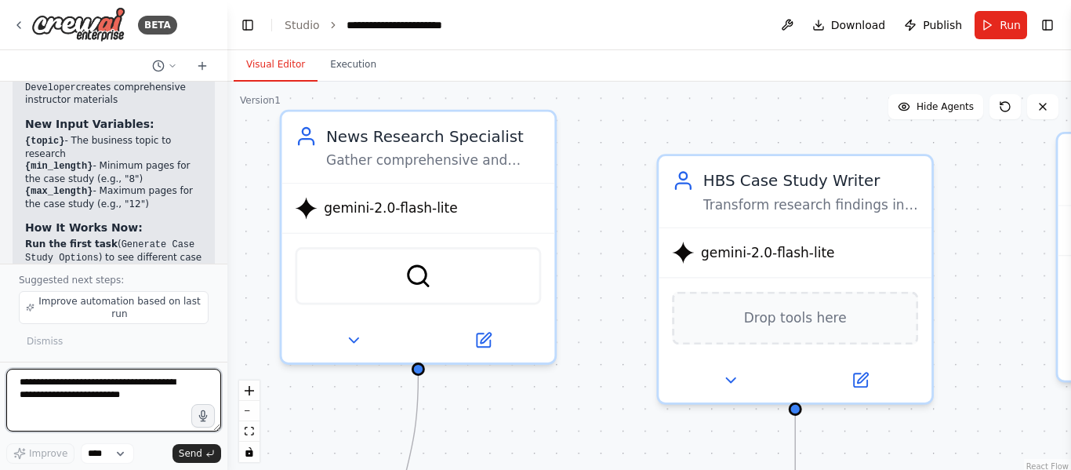
click at [114, 398] on textarea at bounding box center [113, 400] width 215 height 63
type textarea "*"
click at [114, 387] on textarea "**********" at bounding box center [113, 400] width 215 height 63
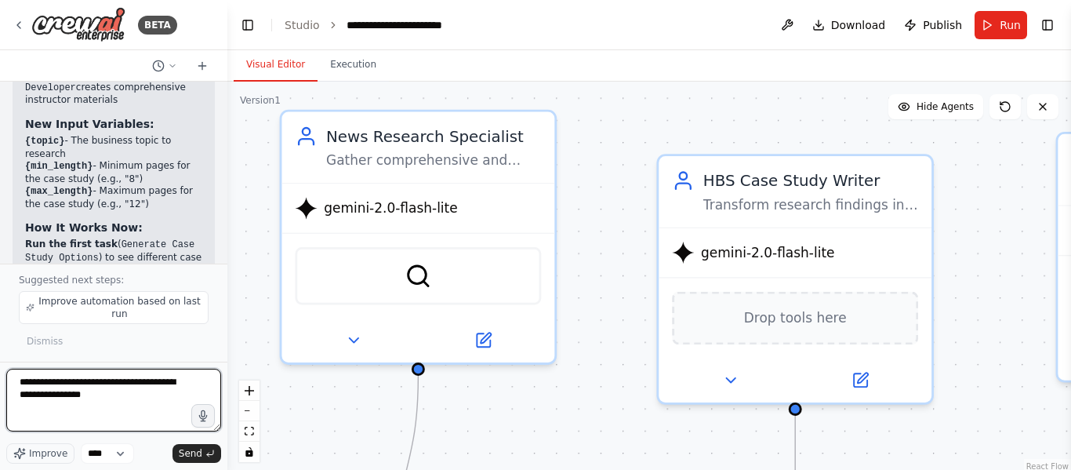
click at [171, 404] on textarea "**********" at bounding box center [113, 400] width 215 height 63
click at [152, 414] on textarea "**********" at bounding box center [113, 400] width 215 height 63
click at [93, 430] on textarea "**********" at bounding box center [113, 400] width 215 height 63
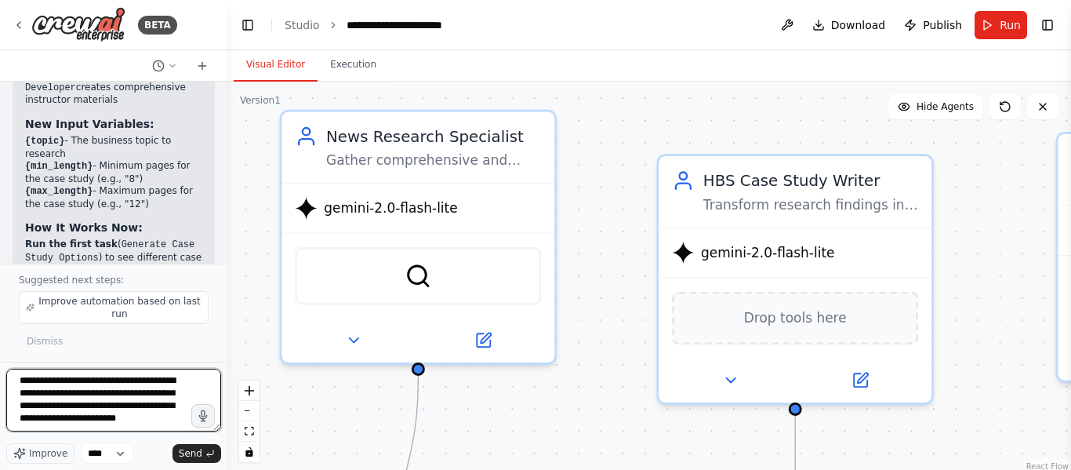
click at [124, 429] on textarea "**********" at bounding box center [113, 400] width 215 height 63
click at [74, 423] on textarea "**********" at bounding box center [113, 400] width 215 height 63
drag, startPoint x: 111, startPoint y: 412, endPoint x: 56, endPoint y: 403, distance: 55.7
click at [56, 403] on textarea "**********" at bounding box center [113, 400] width 215 height 63
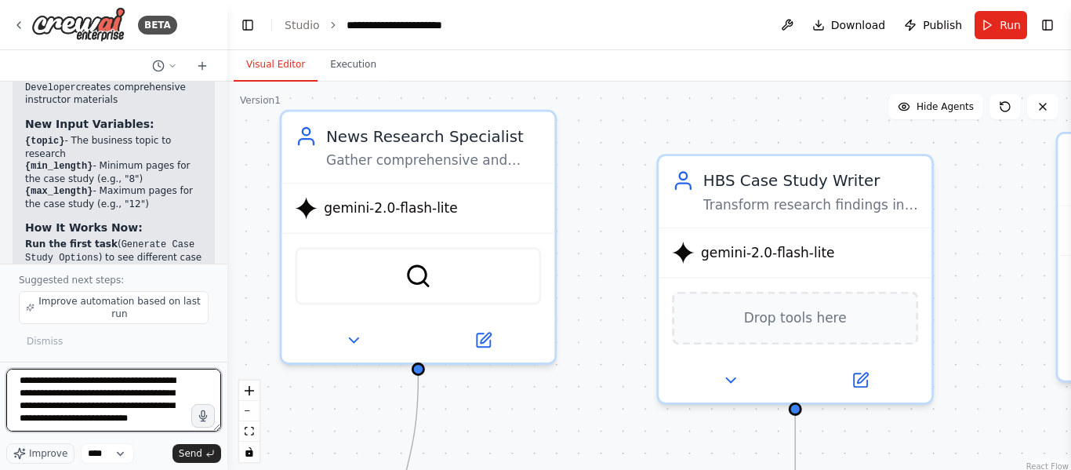
click at [133, 426] on textarea "**********" at bounding box center [113, 400] width 215 height 63
click at [136, 426] on textarea "**********" at bounding box center [113, 400] width 215 height 63
click at [164, 423] on textarea "**********" at bounding box center [113, 400] width 215 height 63
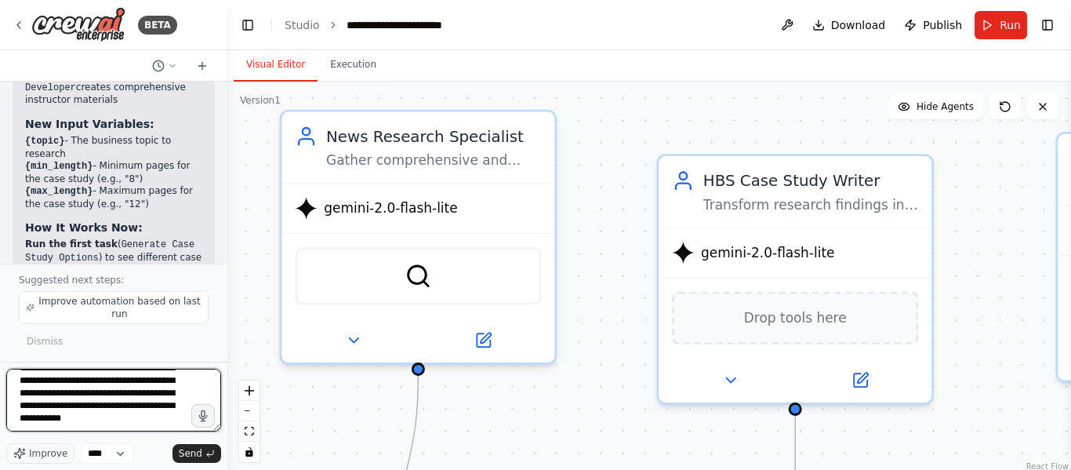
click at [164, 423] on textarea "**********" at bounding box center [113, 400] width 215 height 63
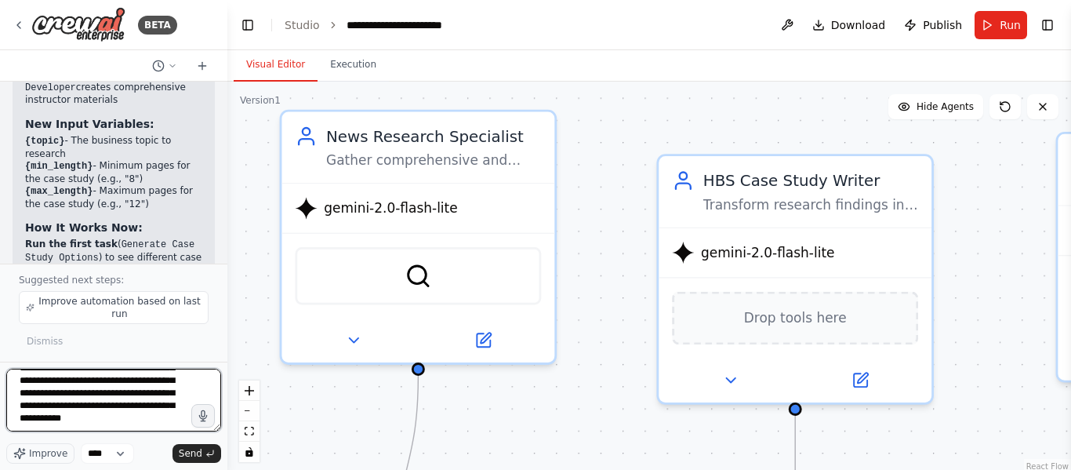
click at [164, 423] on textarea "**********" at bounding box center [113, 400] width 215 height 63
type textarea "**********"
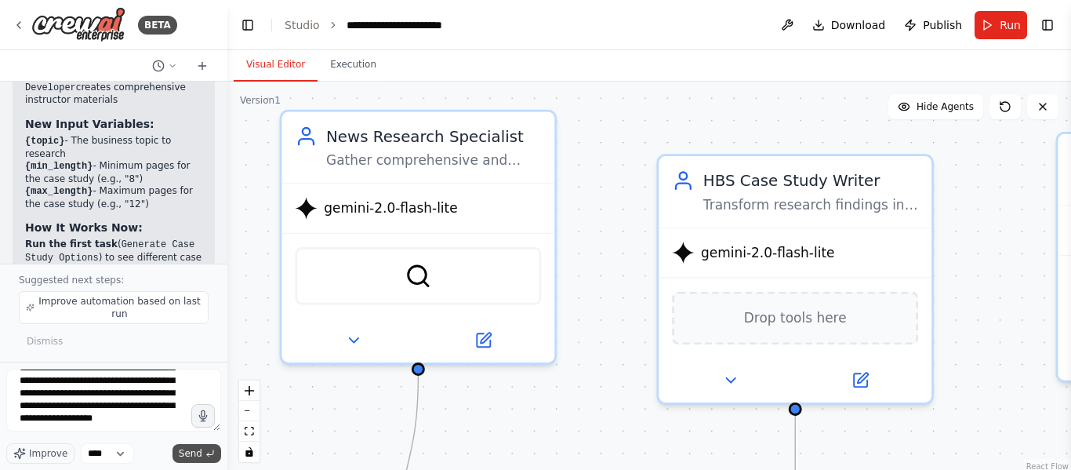
click at [191, 456] on span "Send" at bounding box center [191, 453] width 24 height 13
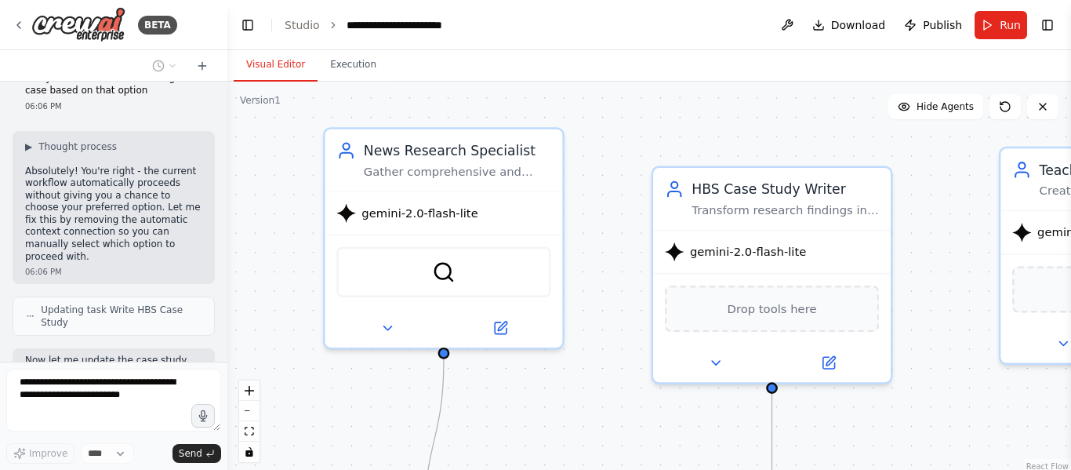
scroll to position [4731, 0]
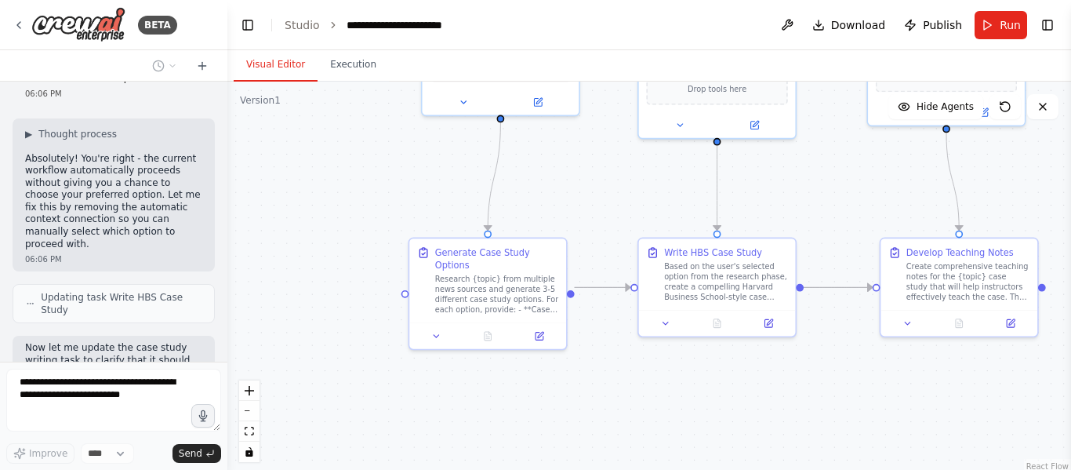
drag, startPoint x: 583, startPoint y: 375, endPoint x: 590, endPoint y: 202, distance: 172.7
click at [590, 202] on div ".deletable-edge-delete-btn { width: 20px; height: 20px; border: 0px solid #ffff…" at bounding box center [649, 278] width 844 height 392
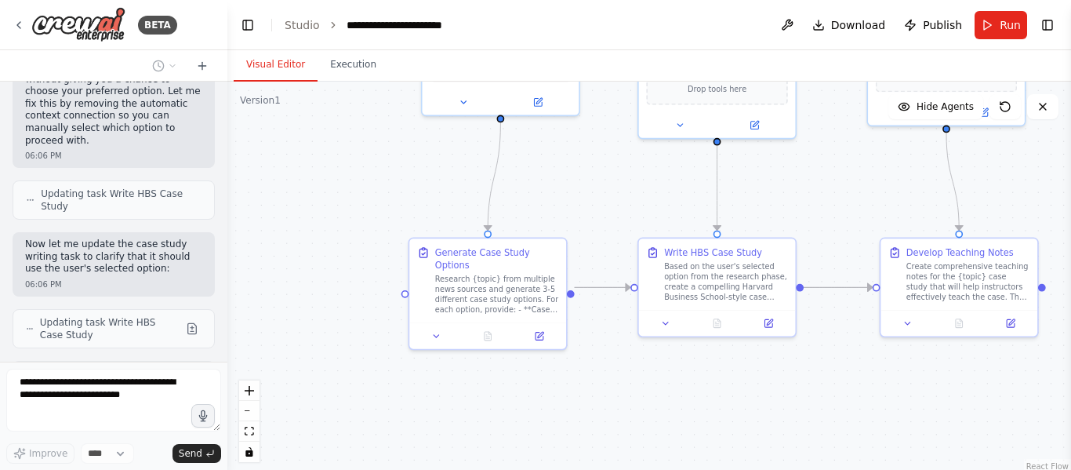
scroll to position [4847, 0]
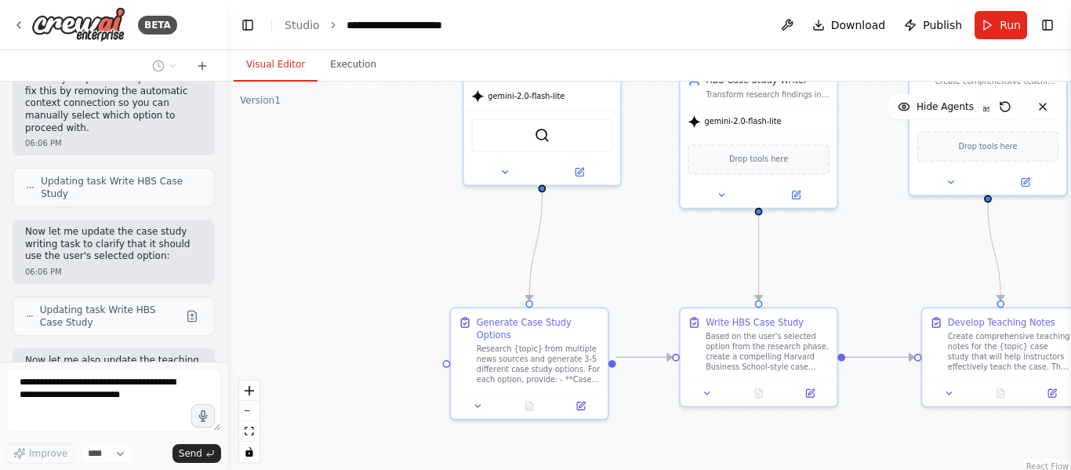
drag, startPoint x: 604, startPoint y: 208, endPoint x: 645, endPoint y: 278, distance: 81.2
click at [645, 278] on div ".deletable-edge-delete-btn { width: 20px; height: 20px; border: 0px solid #ffff…" at bounding box center [649, 278] width 844 height 392
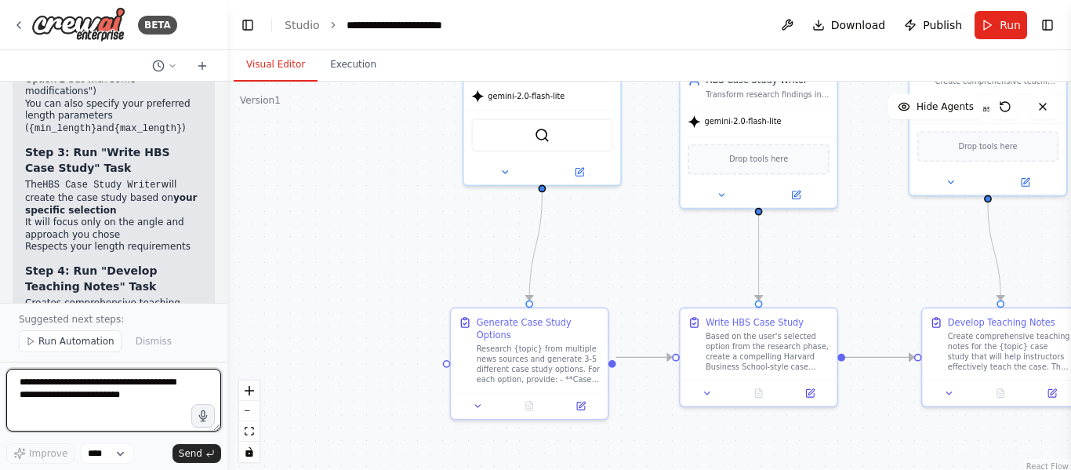
scroll to position [5688, 0]
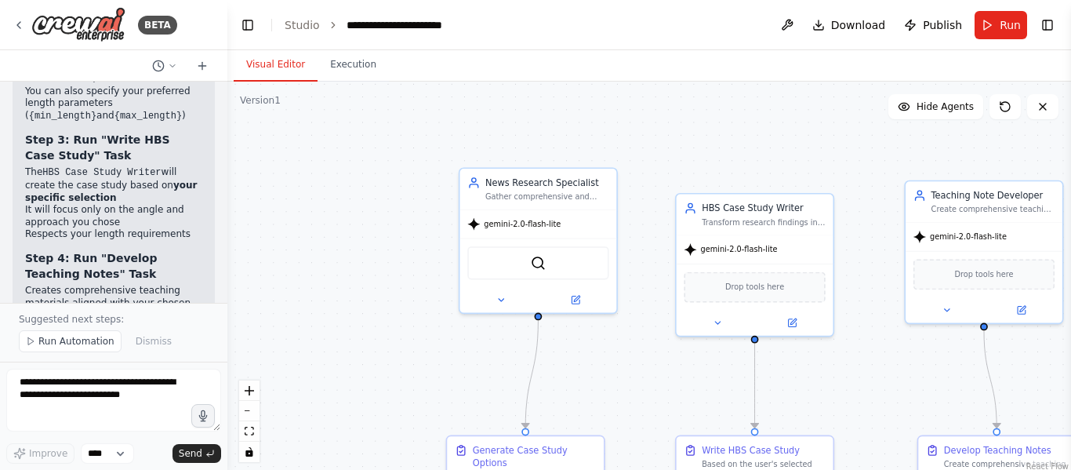
drag, startPoint x: 651, startPoint y: 269, endPoint x: 647, endPoint y: 397, distance: 127.9
click at [647, 397] on div ".deletable-edge-delete-btn { width: 20px; height: 20px; border: 0px solid #ffff…" at bounding box center [649, 278] width 844 height 392
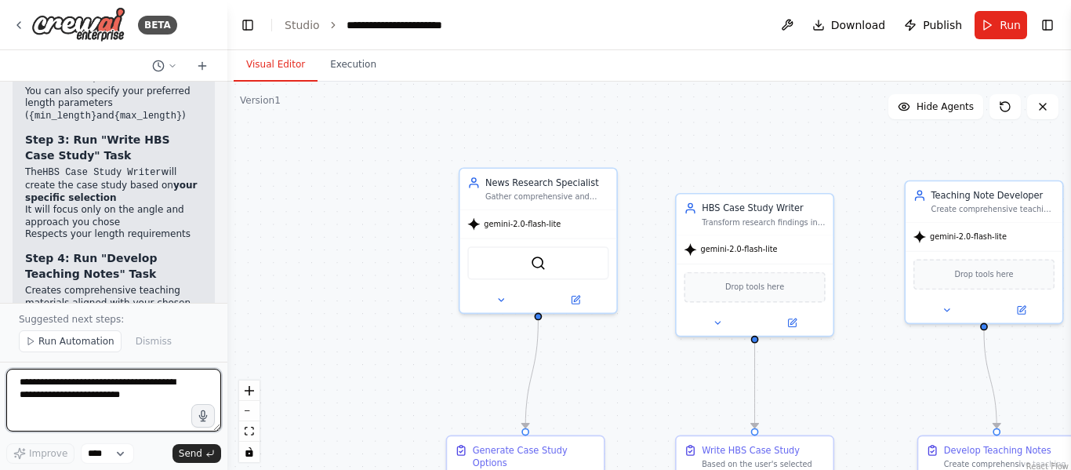
click at [99, 409] on textarea at bounding box center [113, 400] width 215 height 63
type textarea "*"
click at [147, 412] on textarea "**********" at bounding box center [113, 400] width 215 height 63
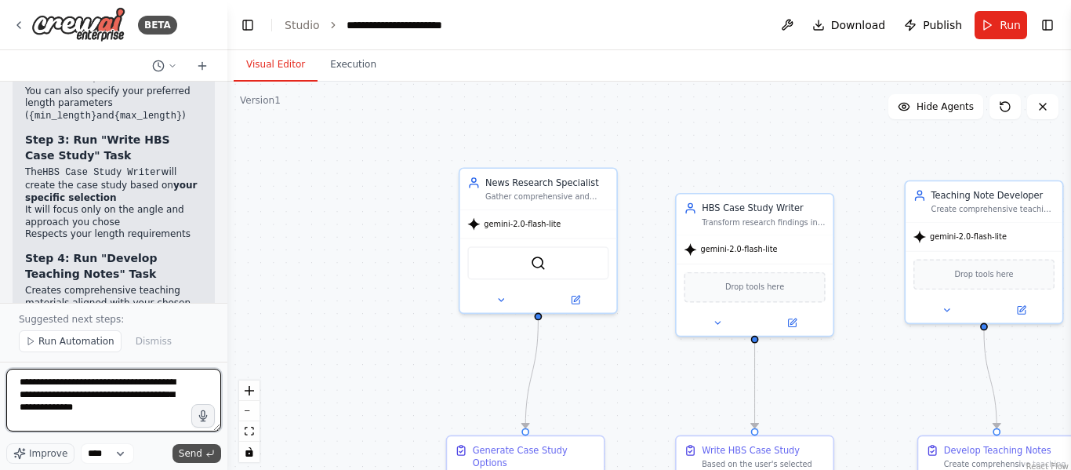
type textarea "**********"
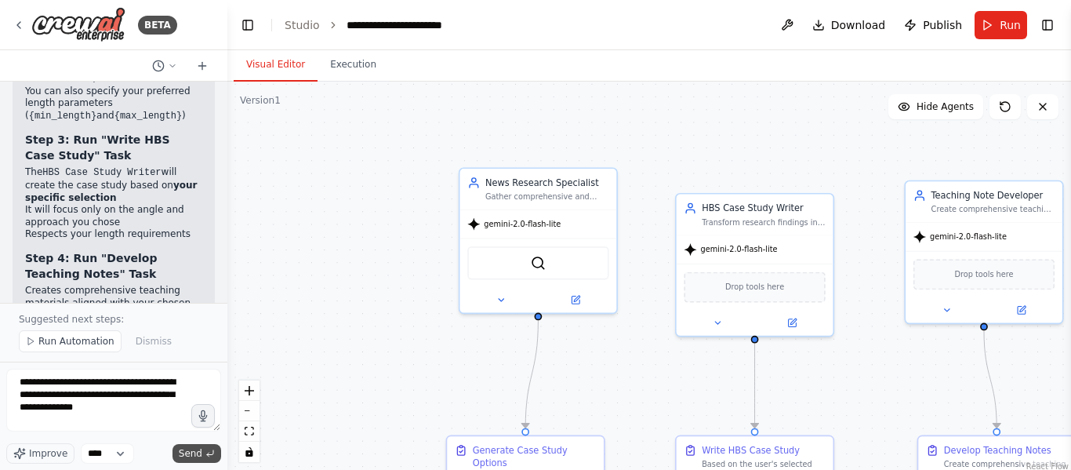
click at [191, 455] on span "Send" at bounding box center [191, 453] width 24 height 13
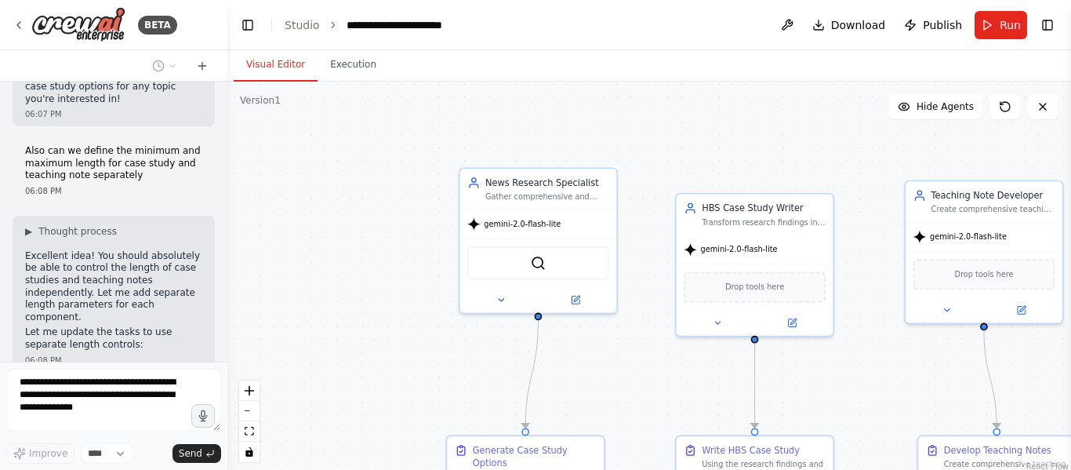
scroll to position [6200, 0]
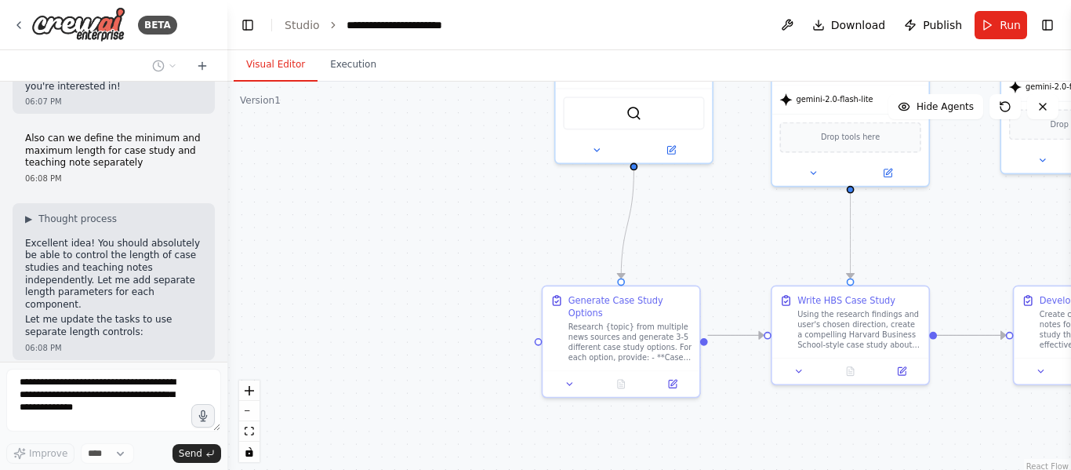
drag, startPoint x: 376, startPoint y: 387, endPoint x: 472, endPoint y: 237, distance: 177.7
click at [472, 237] on div ".deletable-edge-delete-btn { width: 20px; height: 20px; border: 0px solid #ffff…" at bounding box center [649, 278] width 844 height 392
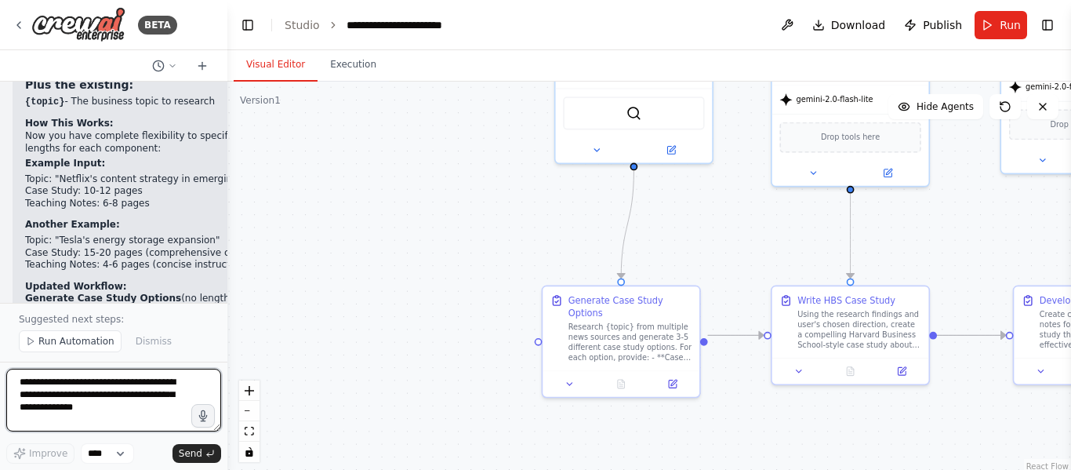
scroll to position [7041, 0]
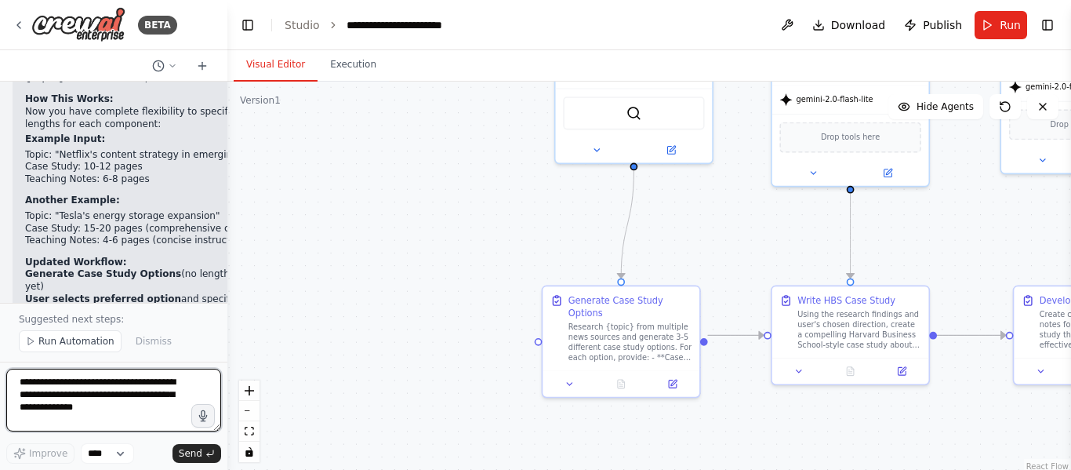
click at [80, 387] on textarea "**********" at bounding box center [113, 400] width 215 height 63
click at [201, 383] on textarea "**********" at bounding box center [113, 400] width 215 height 63
click at [202, 383] on textarea "**********" at bounding box center [113, 400] width 215 height 63
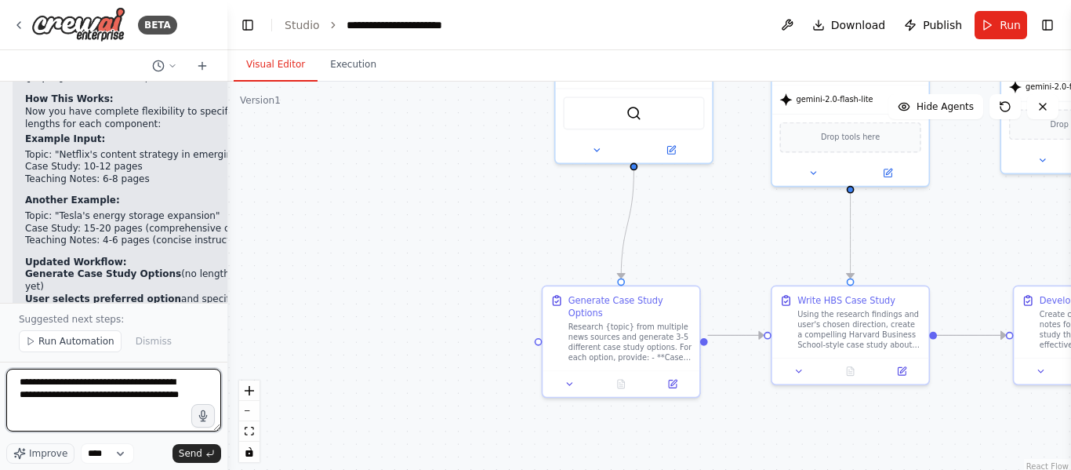
click at [99, 415] on textarea "**********" at bounding box center [113, 400] width 215 height 63
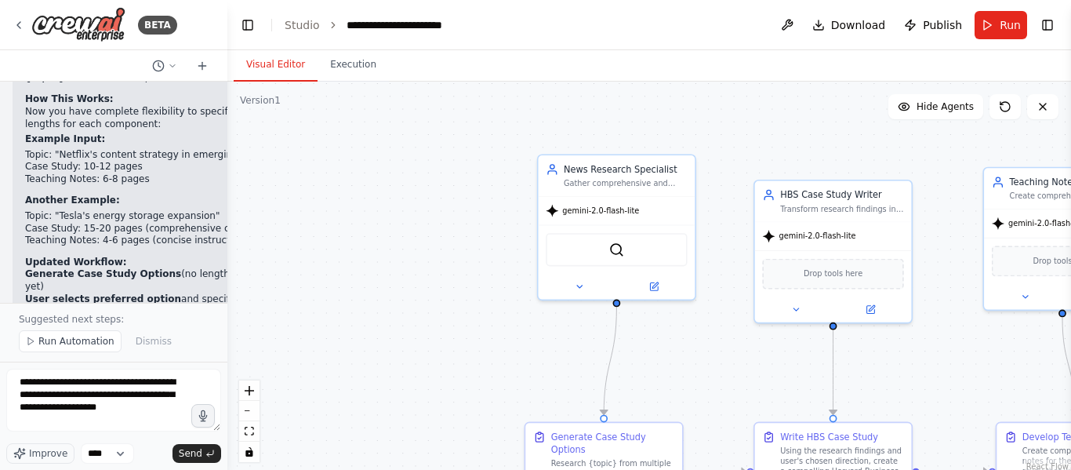
drag, startPoint x: 474, startPoint y: 203, endPoint x: 437, endPoint y: 346, distance: 147.4
click at [442, 343] on div ".deletable-edge-delete-btn { width: 20px; height: 20px; border: 0px solid #ffff…" at bounding box center [649, 278] width 844 height 392
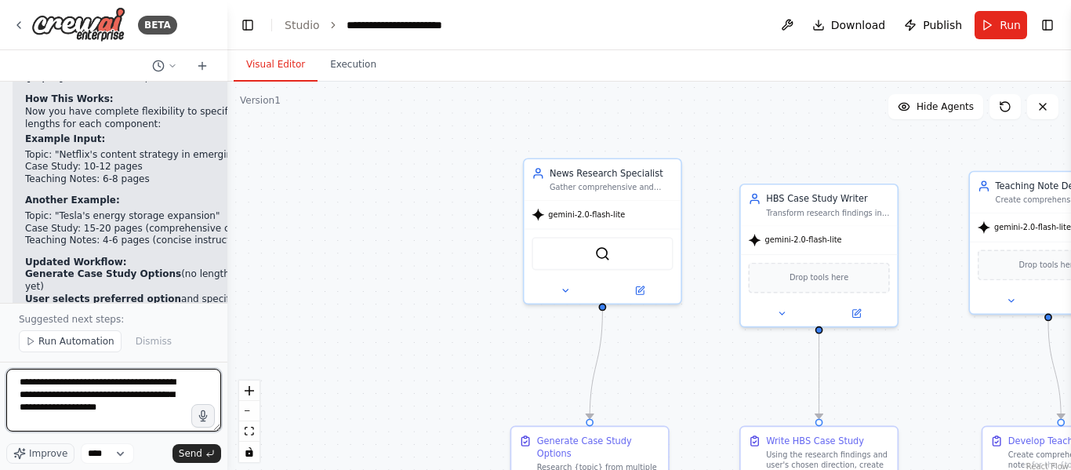
click at [146, 415] on textarea "**********" at bounding box center [113, 400] width 215 height 63
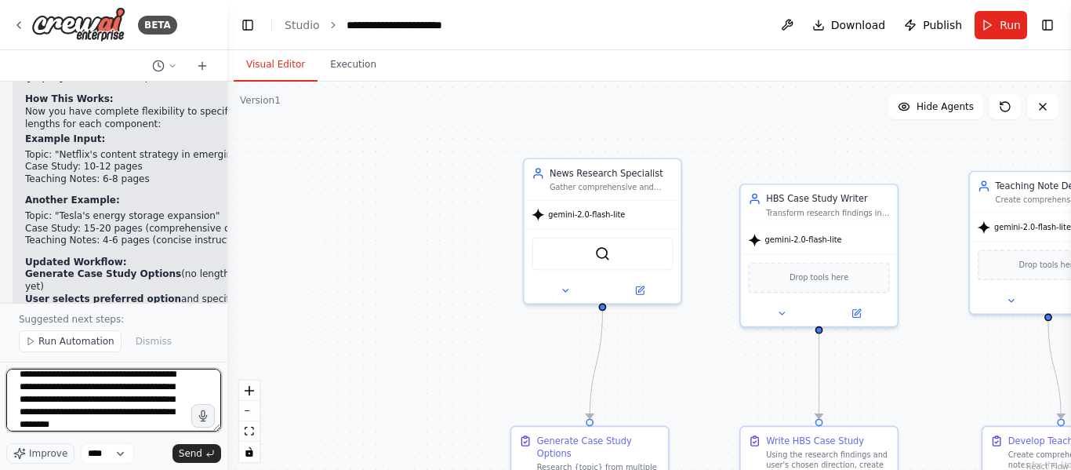
scroll to position [20, 0]
click at [143, 425] on textarea "**********" at bounding box center [113, 400] width 215 height 63
click at [110, 423] on textarea "**********" at bounding box center [113, 400] width 215 height 63
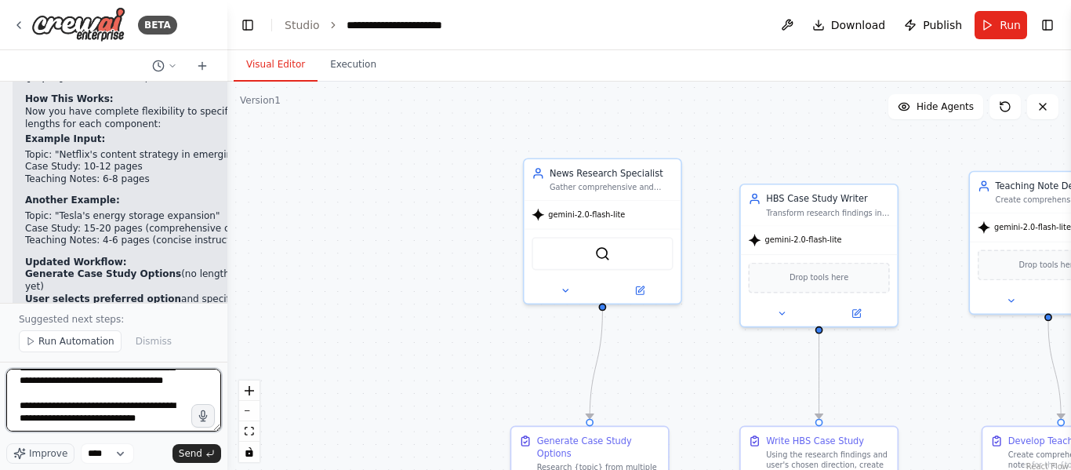
scroll to position [71, 0]
click at [144, 413] on textarea "**********" at bounding box center [113, 400] width 215 height 63
type textarea "**********"
click at [64, 430] on textarea "**********" at bounding box center [113, 400] width 215 height 63
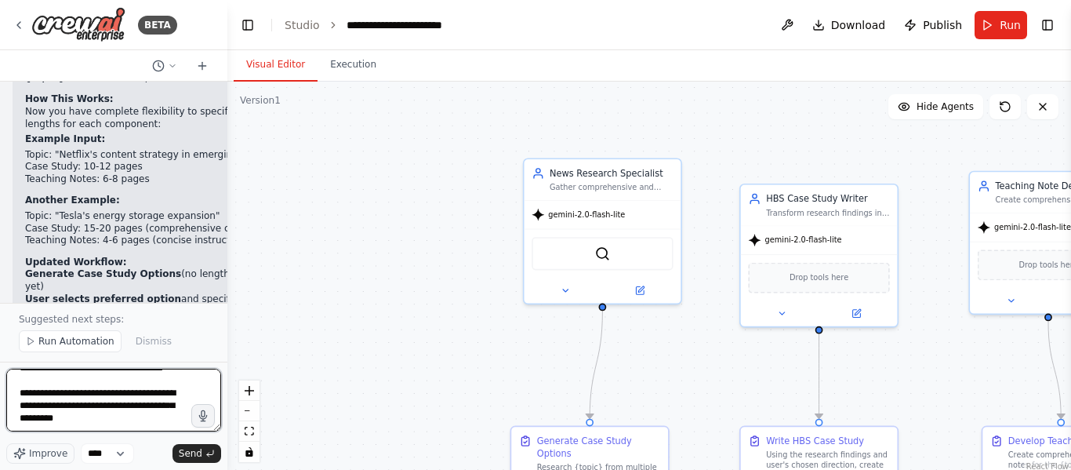
click at [66, 428] on textarea "**********" at bounding box center [113, 400] width 215 height 63
click at [94, 422] on textarea "**********" at bounding box center [113, 400] width 215 height 63
click at [139, 417] on textarea "**********" at bounding box center [113, 400] width 215 height 63
click at [162, 420] on textarea "**********" at bounding box center [113, 400] width 215 height 63
click at [169, 411] on textarea "**********" at bounding box center [113, 400] width 215 height 63
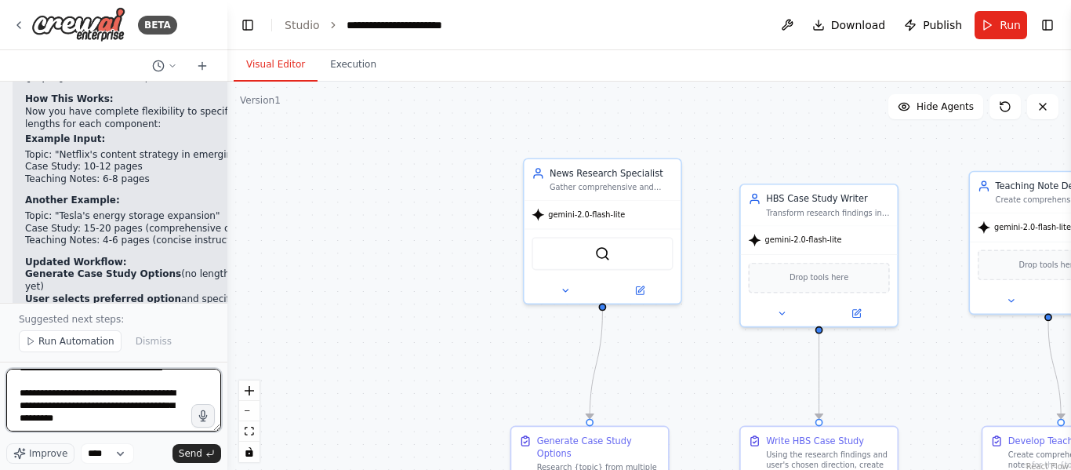
click at [177, 413] on textarea "**********" at bounding box center [113, 400] width 215 height 63
click at [60, 420] on textarea "**********" at bounding box center [113, 400] width 215 height 63
click at [142, 412] on textarea "**********" at bounding box center [113, 400] width 215 height 63
click at [166, 416] on textarea "**********" at bounding box center [113, 400] width 215 height 63
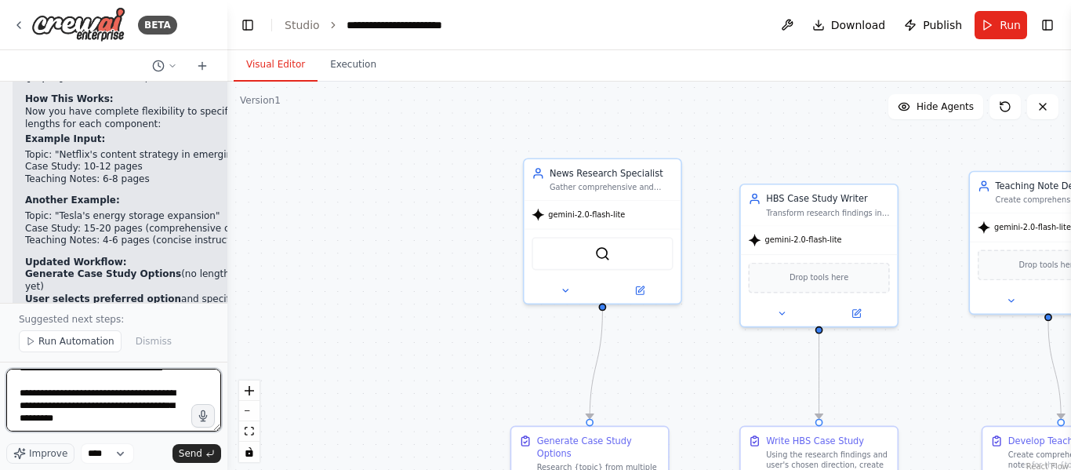
click at [43, 416] on textarea "**********" at bounding box center [113, 400] width 215 height 63
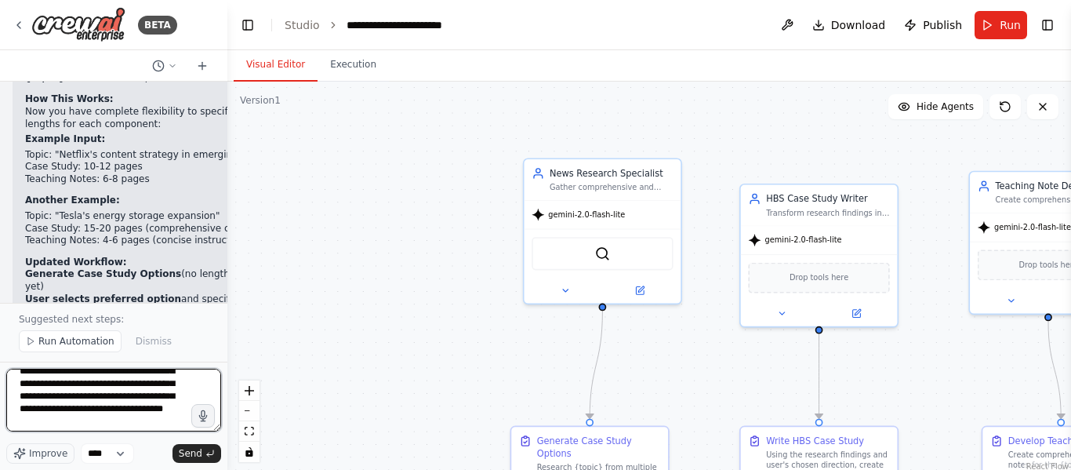
scroll to position [0, 0]
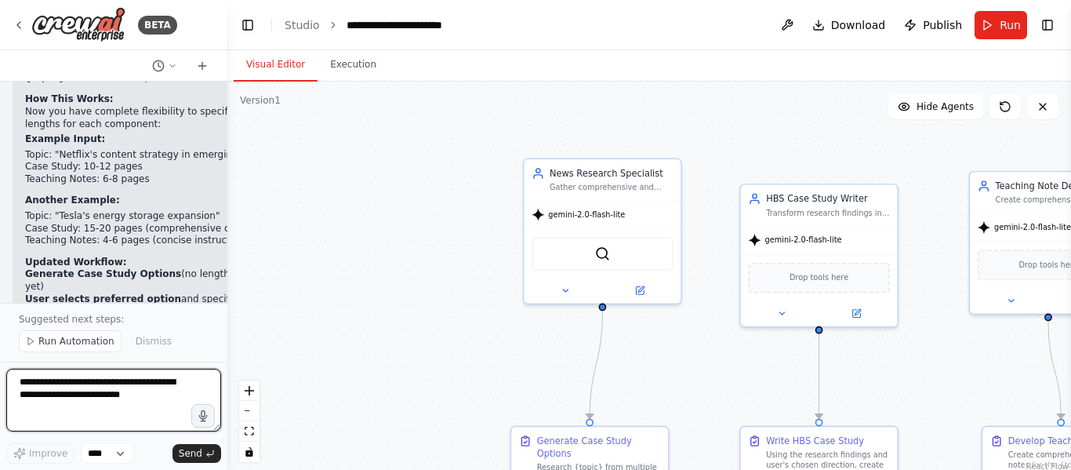
click at [136, 399] on textarea at bounding box center [113, 400] width 215 height 63
paste textarea "**********"
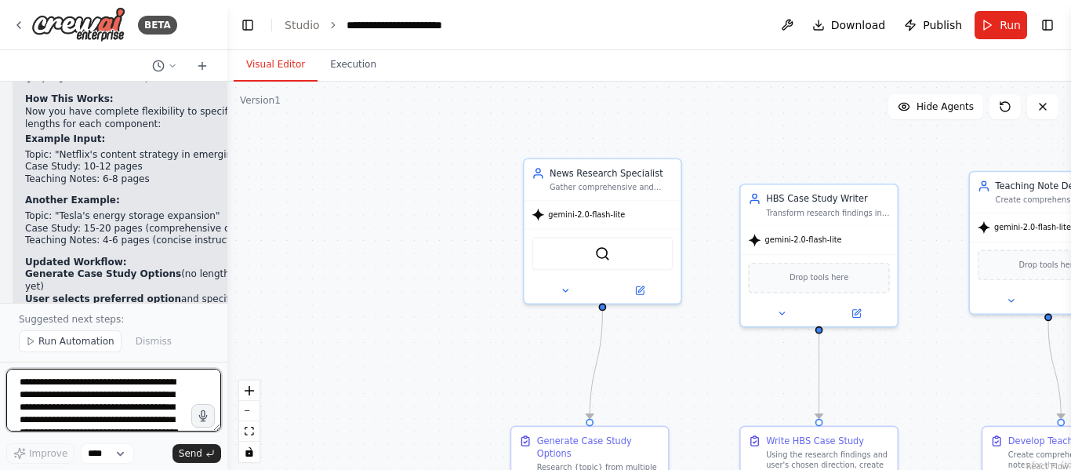
scroll to position [171, 0]
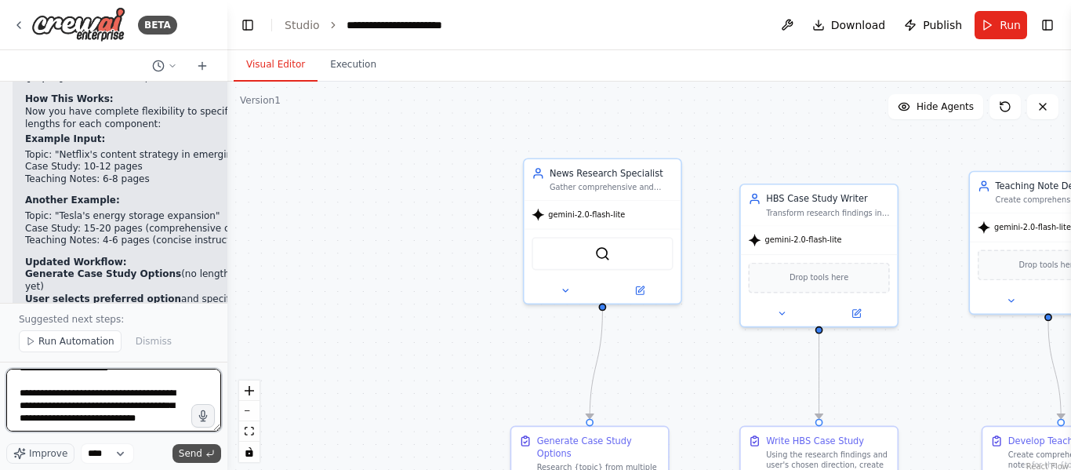
type textarea "**********"
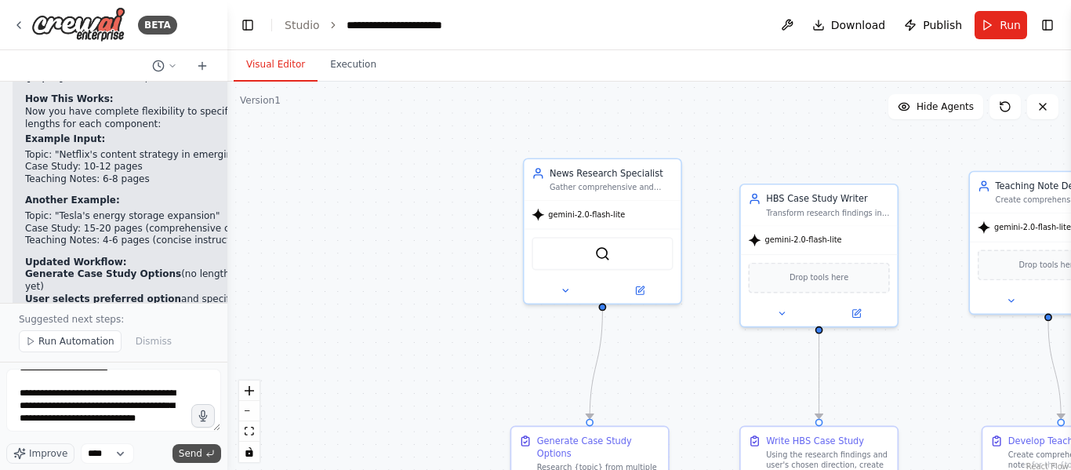
click at [183, 450] on span "Send" at bounding box center [191, 453] width 24 height 13
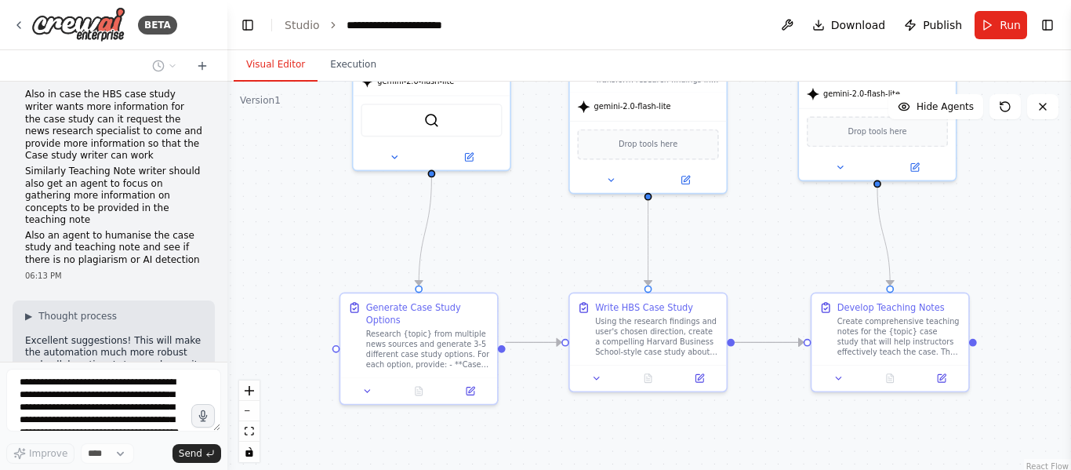
scroll to position [7499, 0]
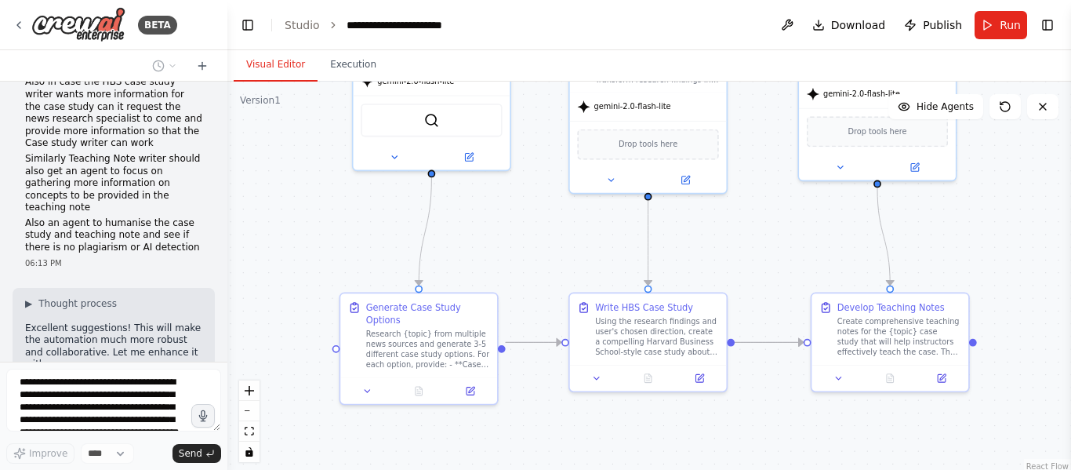
drag, startPoint x: 405, startPoint y: 330, endPoint x: 234, endPoint y: 197, distance: 216.8
click at [234, 197] on div ".deletable-edge-delete-btn { width: 20px; height: 20px; border: 0px solid #ffff…" at bounding box center [649, 278] width 844 height 392
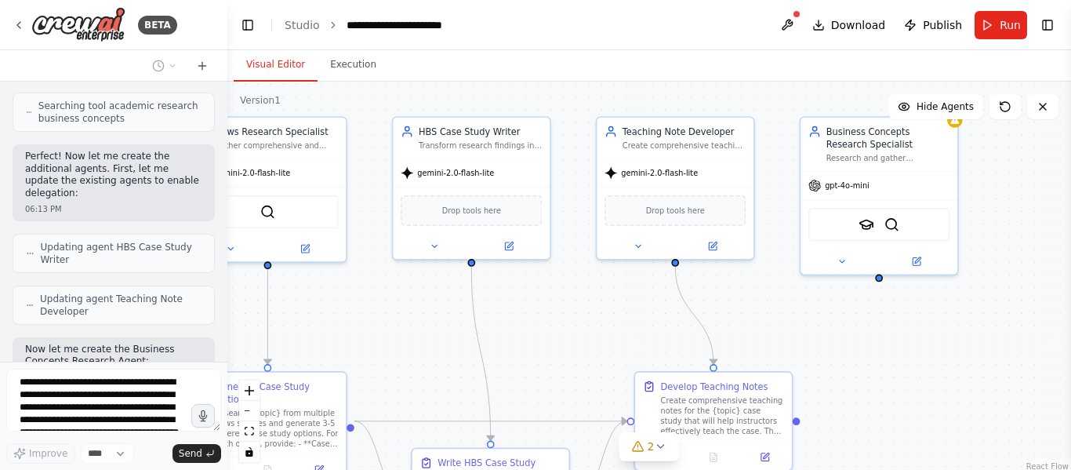
scroll to position [8065, 0]
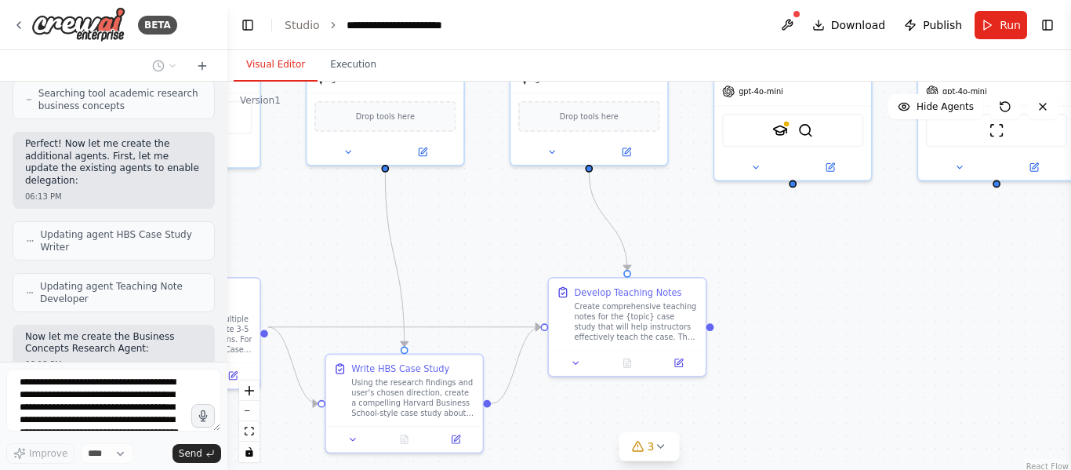
drag, startPoint x: 300, startPoint y: 300, endPoint x: 85, endPoint y: 213, distance: 230.8
click at [94, 213] on div "BETA I want to build a multi Ai agent that can help me in getting information f…" at bounding box center [535, 235] width 1071 height 470
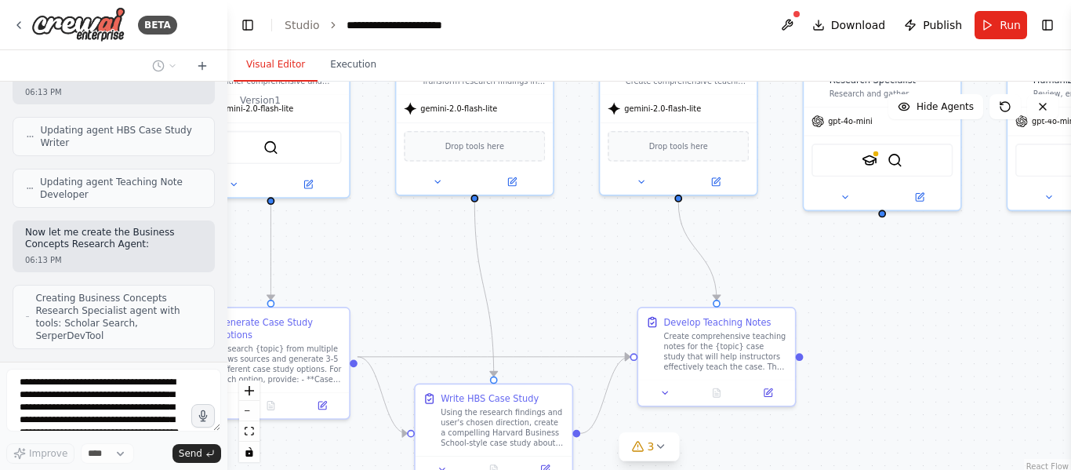
scroll to position [8181, 0]
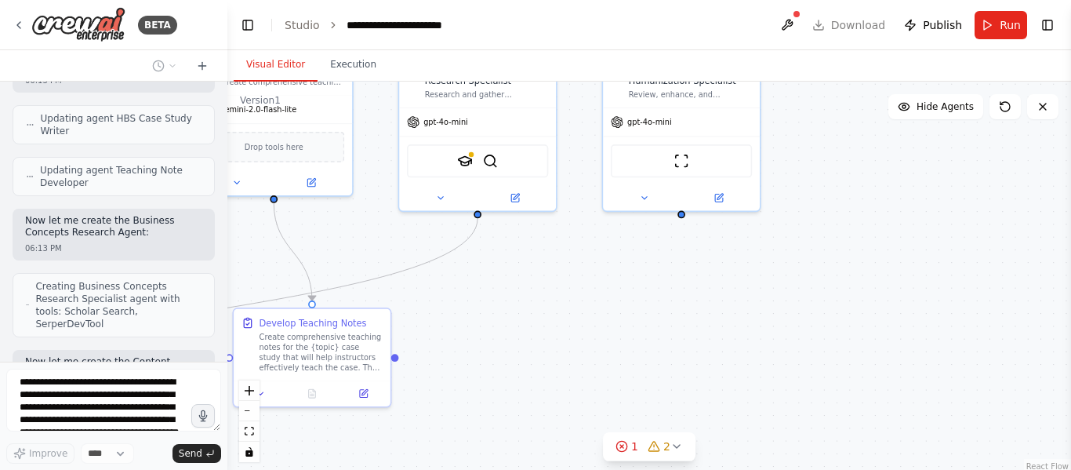
drag, startPoint x: 875, startPoint y: 296, endPoint x: 568, endPoint y: 323, distance: 308.6
click at [568, 323] on div ".deletable-edge-delete-btn { width: 20px; height: 20px; border: 0px solid #ffff…" at bounding box center [649, 278] width 844 height 392
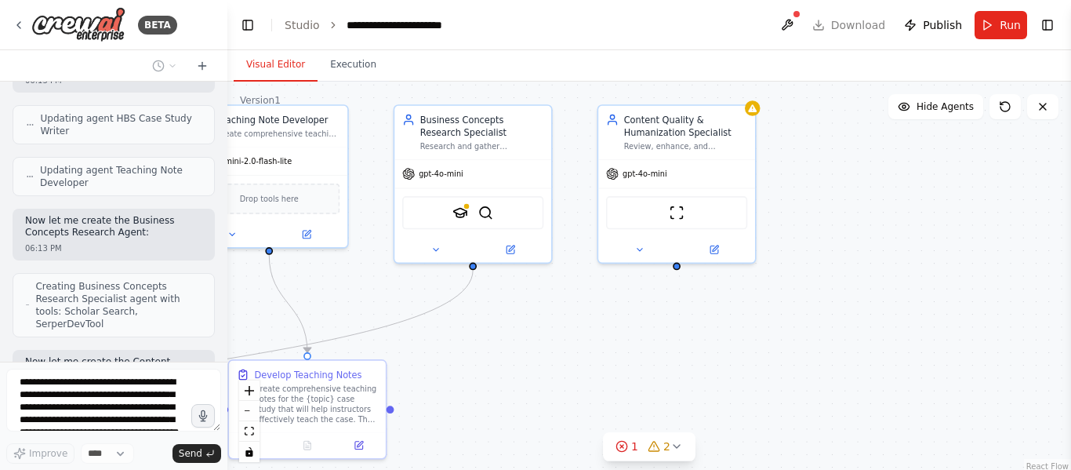
drag, startPoint x: 720, startPoint y: 324, endPoint x: 717, endPoint y: 346, distance: 22.2
click at [717, 346] on div ".deletable-edge-delete-btn { width: 20px; height: 20px; border: 0px solid #ffff…" at bounding box center [649, 278] width 844 height 392
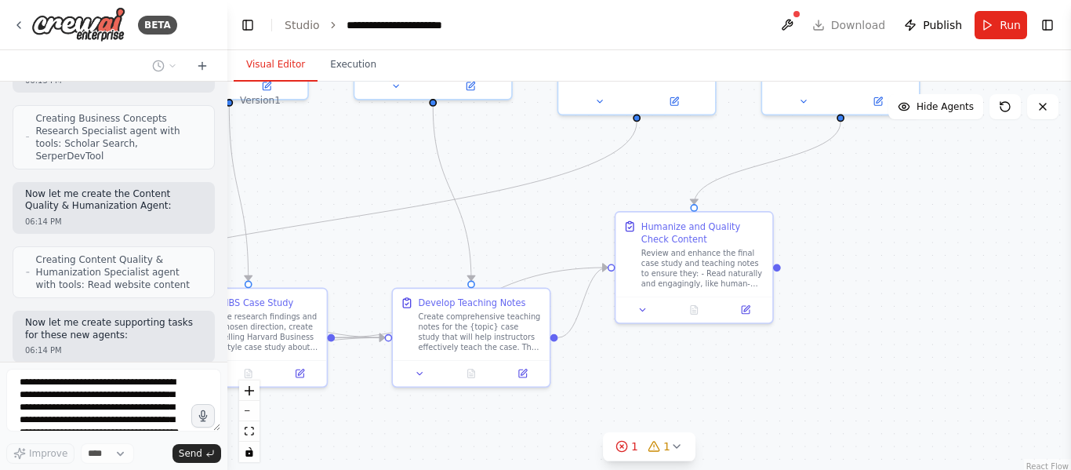
scroll to position [8361, 0]
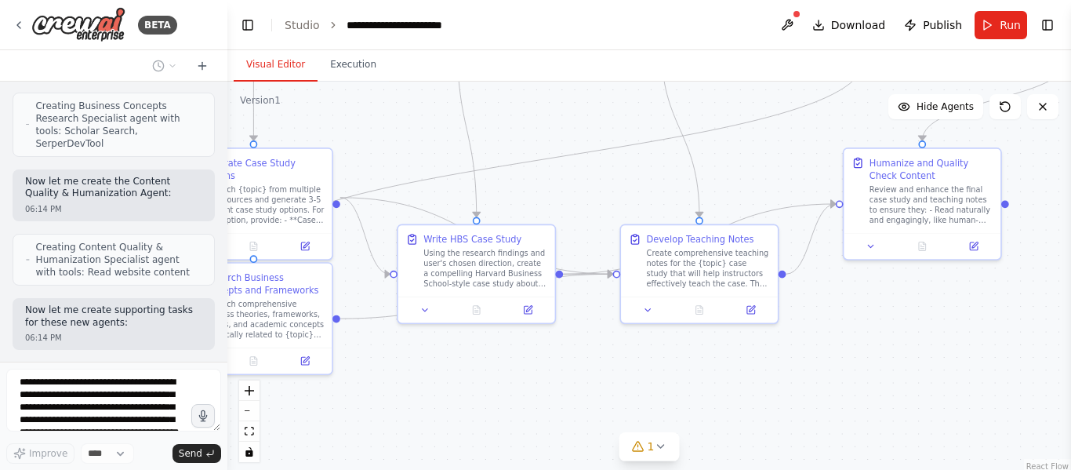
drag, startPoint x: 678, startPoint y: 358, endPoint x: 894, endPoint y: 272, distance: 232.2
click at [1059, 153] on div ".deletable-edge-delete-btn { width: 20px; height: 20px; border: 0px solid #ffff…" at bounding box center [649, 278] width 844 height 392
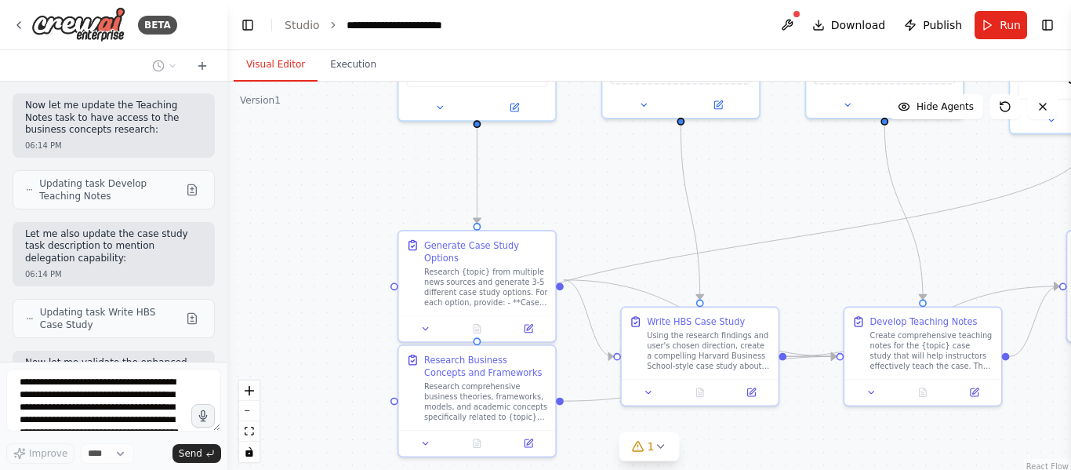
scroll to position [8746, 0]
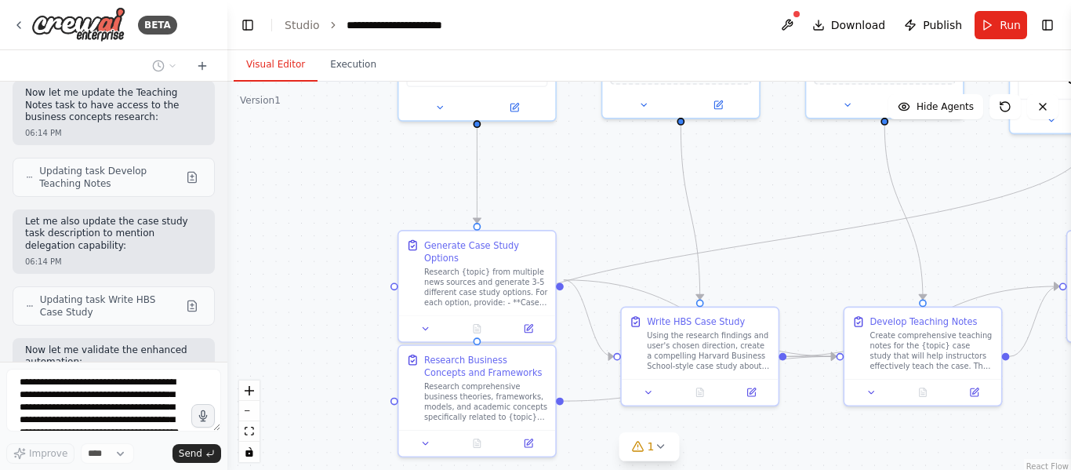
drag, startPoint x: 449, startPoint y: 409, endPoint x: 684, endPoint y: 485, distance: 247.2
click at [684, 470] on html "BETA I want to build a multi Ai agent that can help me in getting information f…" at bounding box center [535, 235] width 1071 height 470
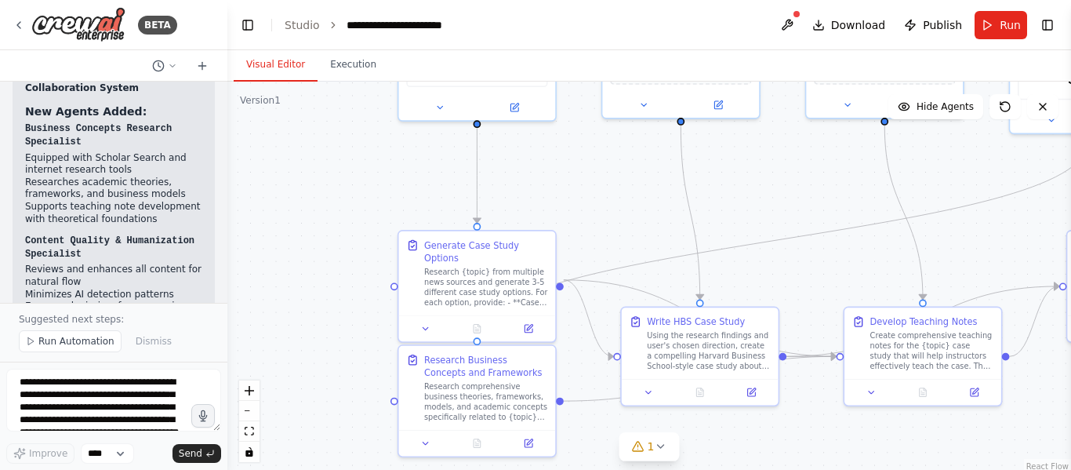
drag, startPoint x: 614, startPoint y: 184, endPoint x: 606, endPoint y: 241, distance: 57.0
click at [605, 231] on div ".deletable-edge-delete-btn { width: 20px; height: 20px; border: 0px solid #ffff…" at bounding box center [649, 278] width 844 height 392
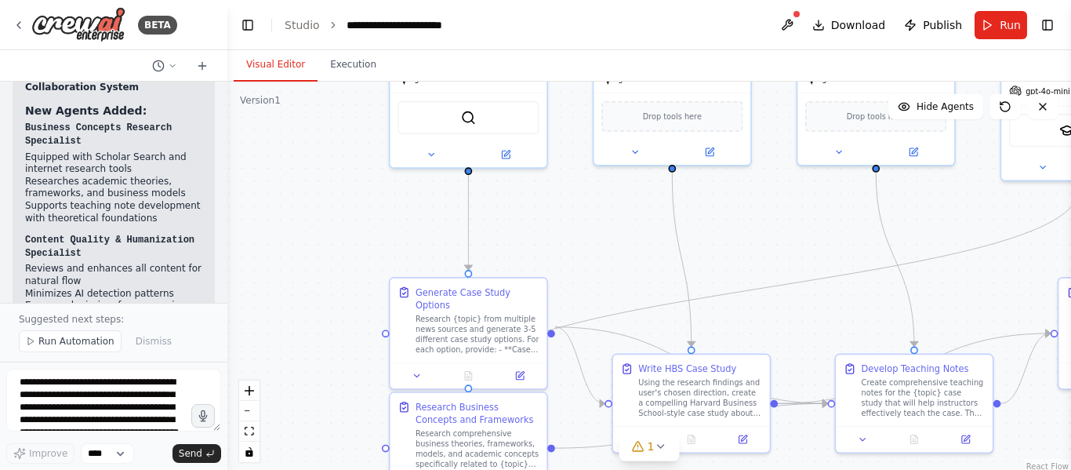
click at [606, 241] on div ".deletable-edge-delete-btn { width: 20px; height: 20px; border: 0px solid #ffff…" at bounding box center [649, 278] width 844 height 392
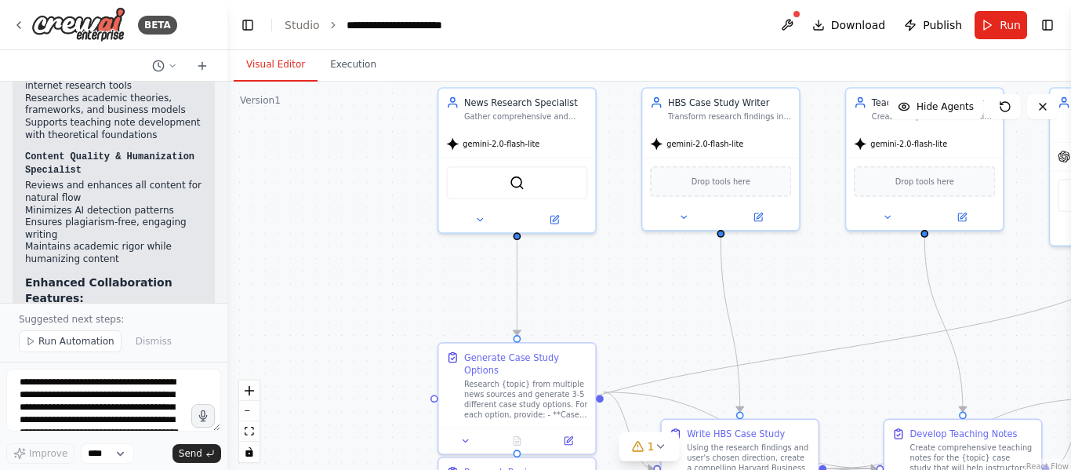
click at [637, 238] on div ".deletable-edge-delete-btn { width: 20px; height: 20px; border: 0px solid #ffff…" at bounding box center [649, 278] width 844 height 392
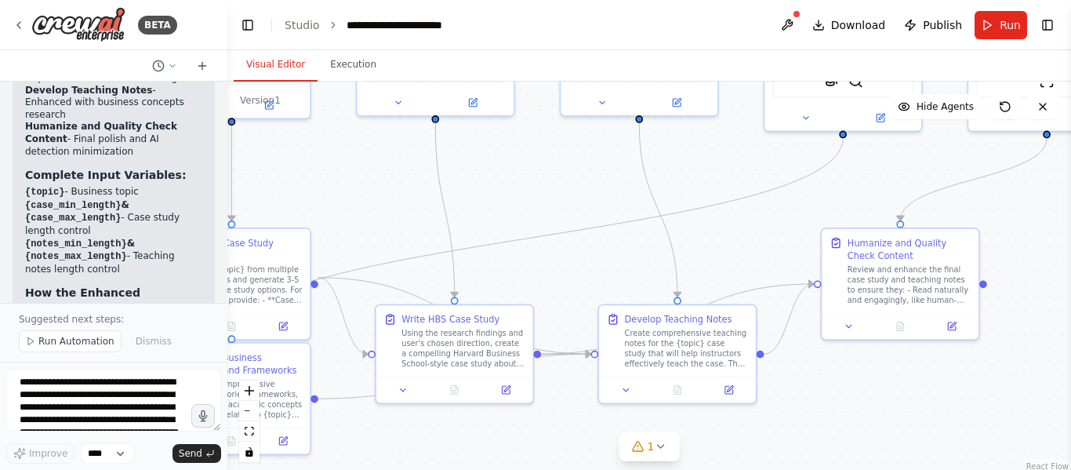
scroll to position [9904, 0]
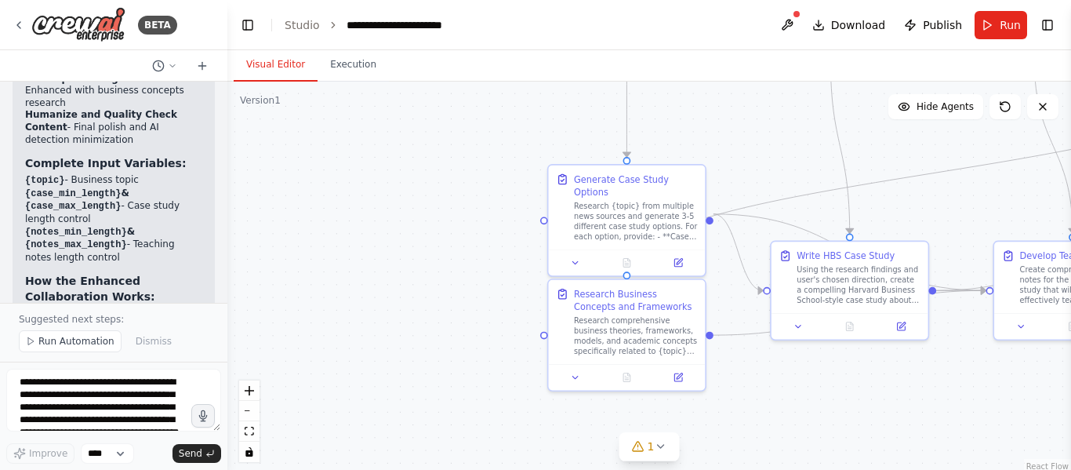
drag, startPoint x: 671, startPoint y: 303, endPoint x: 781, endPoint y: 125, distance: 209.1
click at [781, 125] on div ".deletable-edge-delete-btn { width: 20px; height: 20px; border: 0px solid #ffff…" at bounding box center [649, 278] width 844 height 392
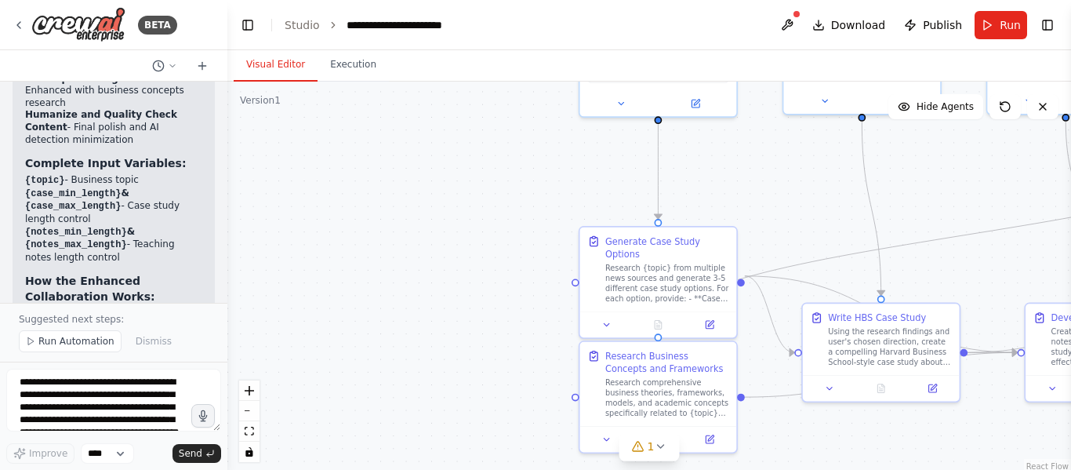
drag, startPoint x: 473, startPoint y: 359, endPoint x: 504, endPoint y: 421, distance: 69.4
click at [504, 421] on div ".deletable-edge-delete-btn { width: 20px; height: 20px; border: 0px solid #ffff…" at bounding box center [649, 278] width 844 height 392
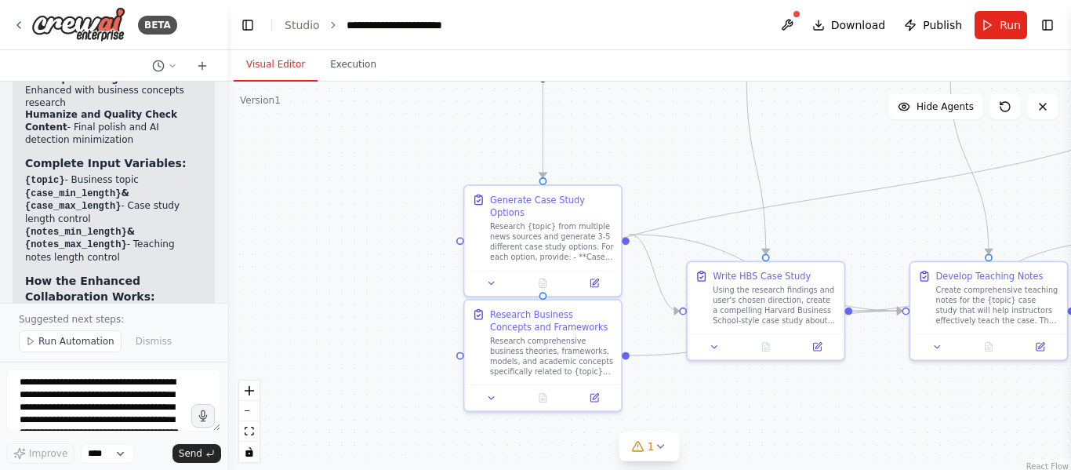
drag, startPoint x: 470, startPoint y: 371, endPoint x: 354, endPoint y: 329, distance: 122.5
click at [354, 329] on div ".deletable-edge-delete-btn { width: 20px; height: 20px; border: 0px solid #ffff…" at bounding box center [649, 278] width 844 height 392
drag, startPoint x: 539, startPoint y: 206, endPoint x: 455, endPoint y: 281, distance: 112.7
click at [455, 281] on div ".deletable-edge-delete-btn { width: 20px; height: 20px; border: 0px solid #ffff…" at bounding box center [649, 278] width 844 height 392
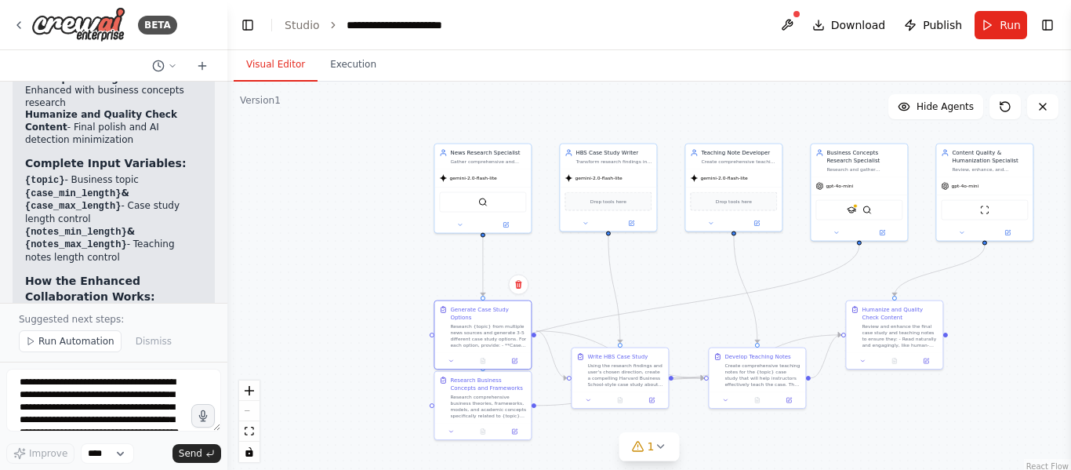
drag, startPoint x: 368, startPoint y: 274, endPoint x: 356, endPoint y: 369, distance: 95.6
click at [356, 369] on div ".deletable-edge-delete-btn { width: 20px; height: 20px; border: 0px solid #ffff…" at bounding box center [649, 278] width 844 height 392
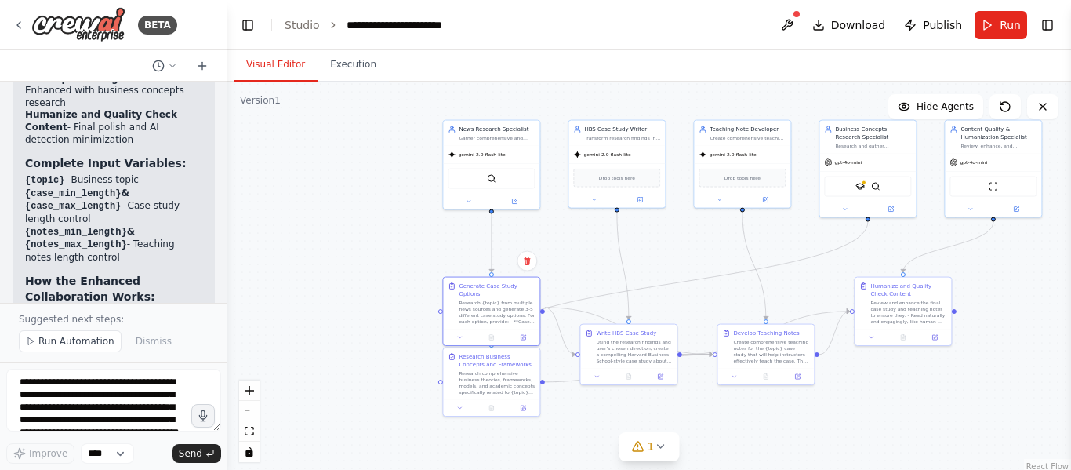
click at [463, 213] on div ".deletable-edge-delete-btn { width: 20px; height: 20px; border: 0px solid #ffff…" at bounding box center [649, 278] width 844 height 392
click at [470, 197] on icon at bounding box center [469, 200] width 6 height 6
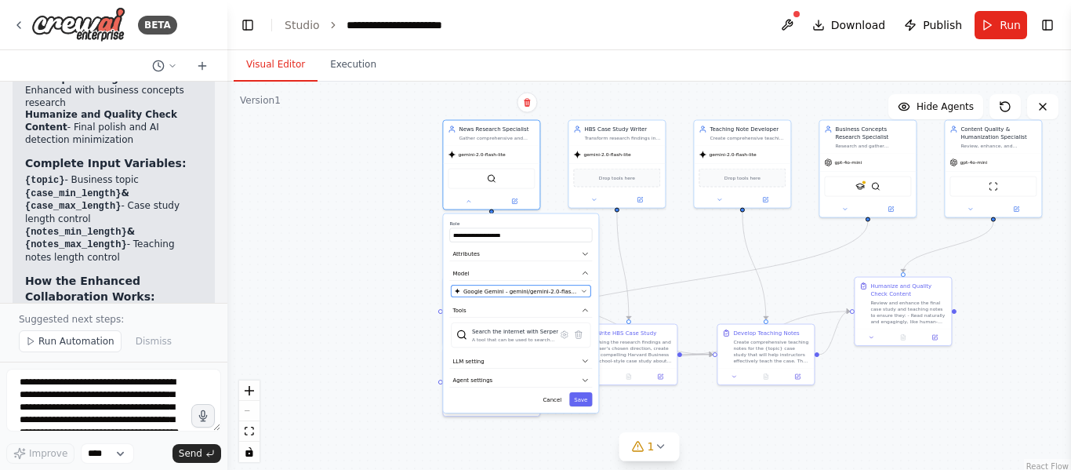
click at [539, 291] on span "Google Gemini - gemini/gemini-2.0-flash-lite" at bounding box center [520, 291] width 114 height 8
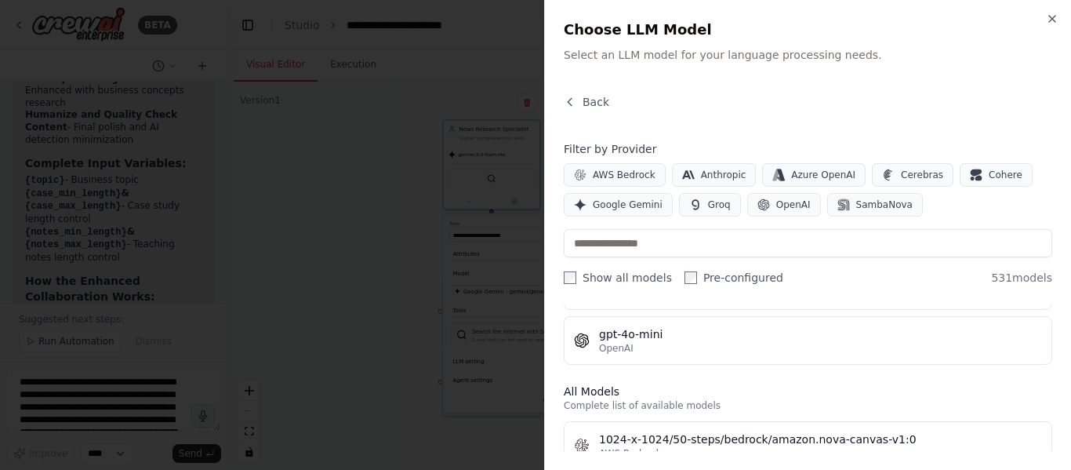
scroll to position [392, 0]
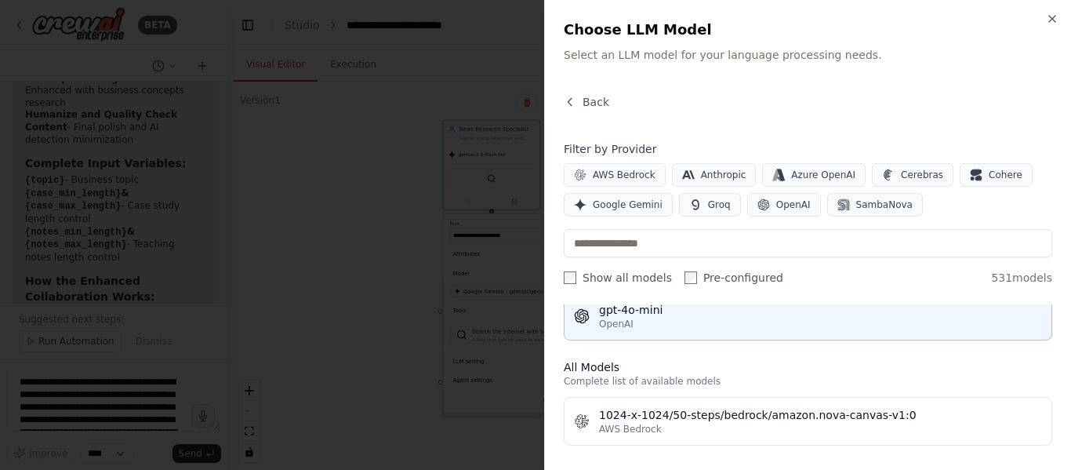
click at [662, 316] on div "gpt-4o-mini" at bounding box center [820, 310] width 443 height 16
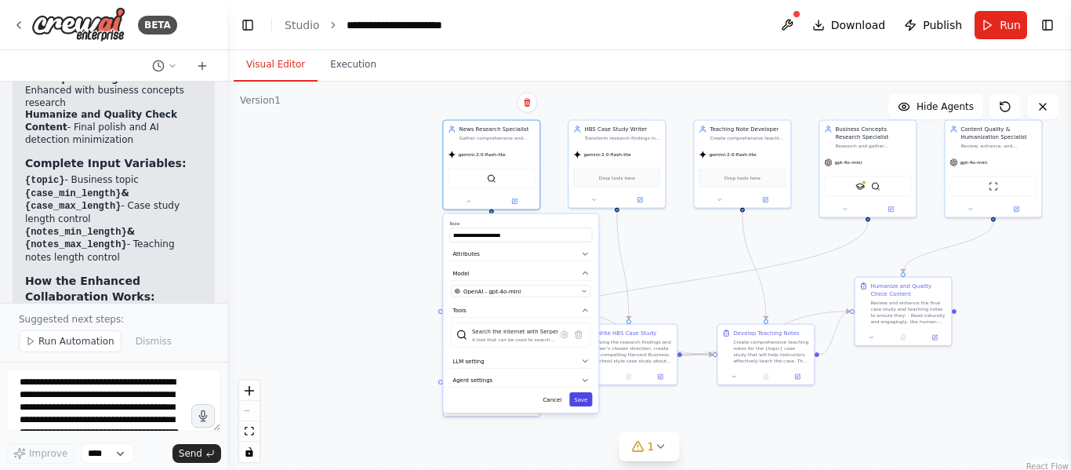
click at [579, 402] on button "Save" at bounding box center [580, 399] width 23 height 14
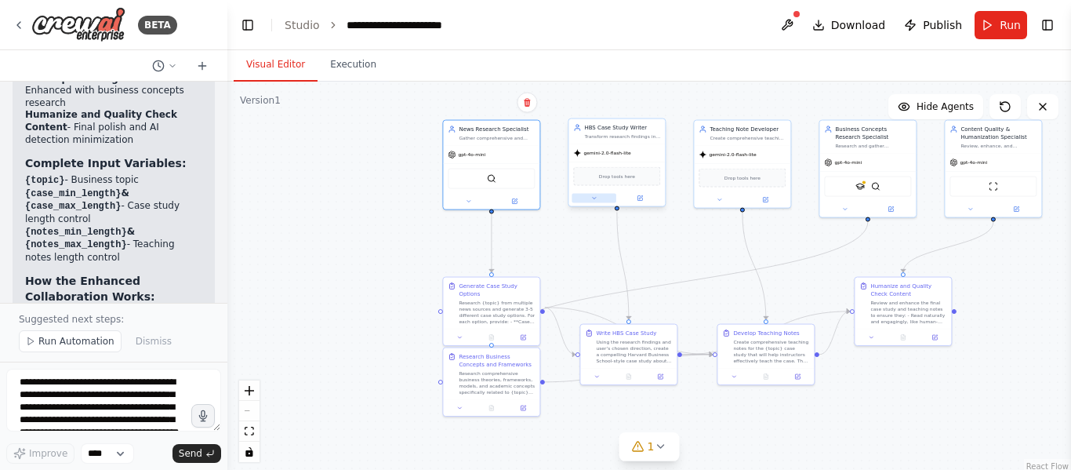
click at [597, 198] on icon at bounding box center [594, 198] width 6 height 6
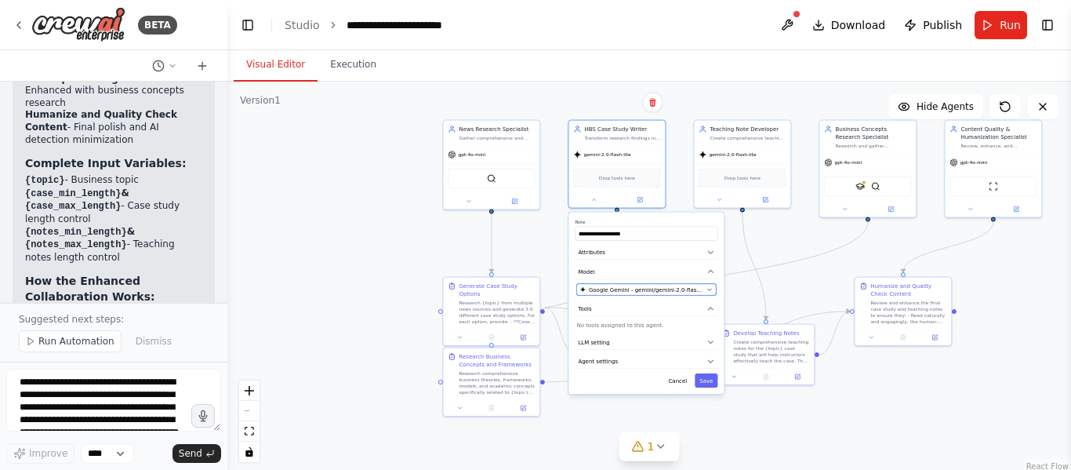
click at [644, 286] on span "Google Gemini - gemini/gemini-2.0-flash-lite" at bounding box center [646, 289] width 114 height 8
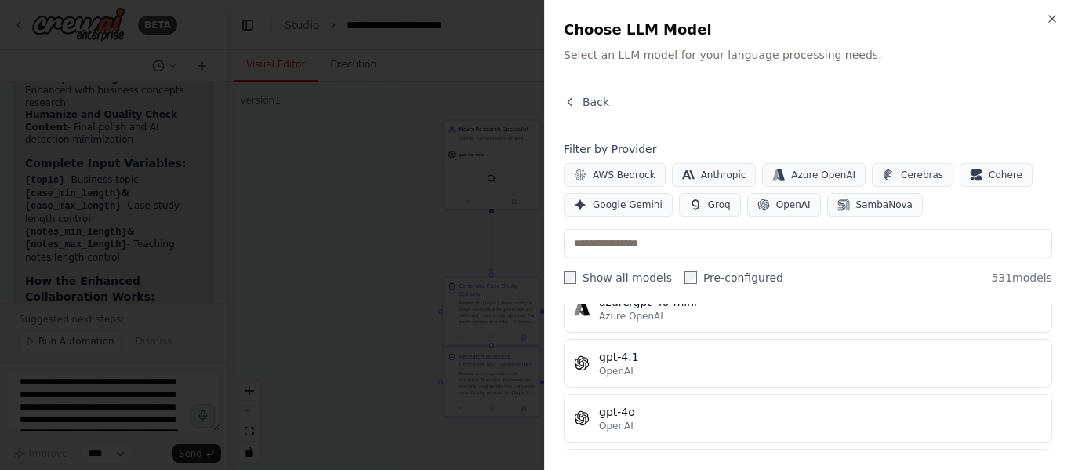
scroll to position [314, 0]
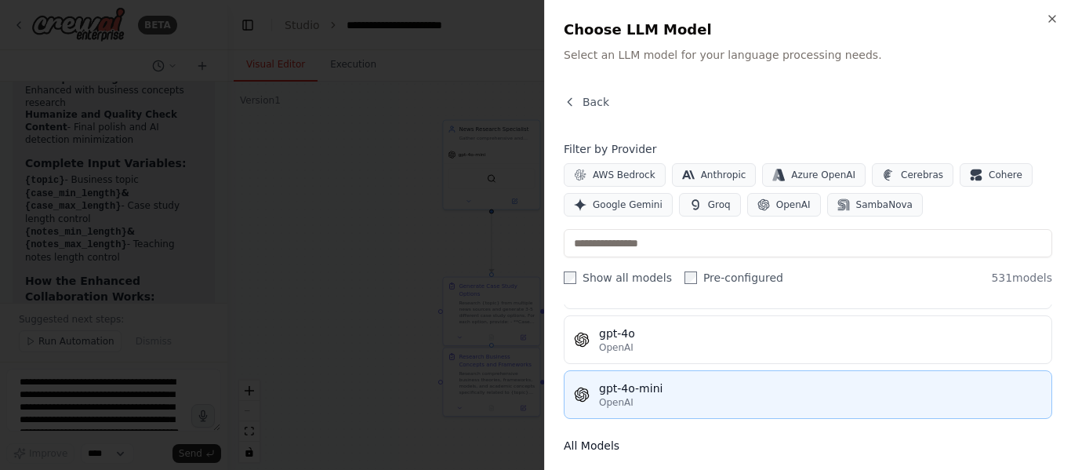
click at [678, 384] on div "gpt-4o-mini" at bounding box center [820, 388] width 443 height 16
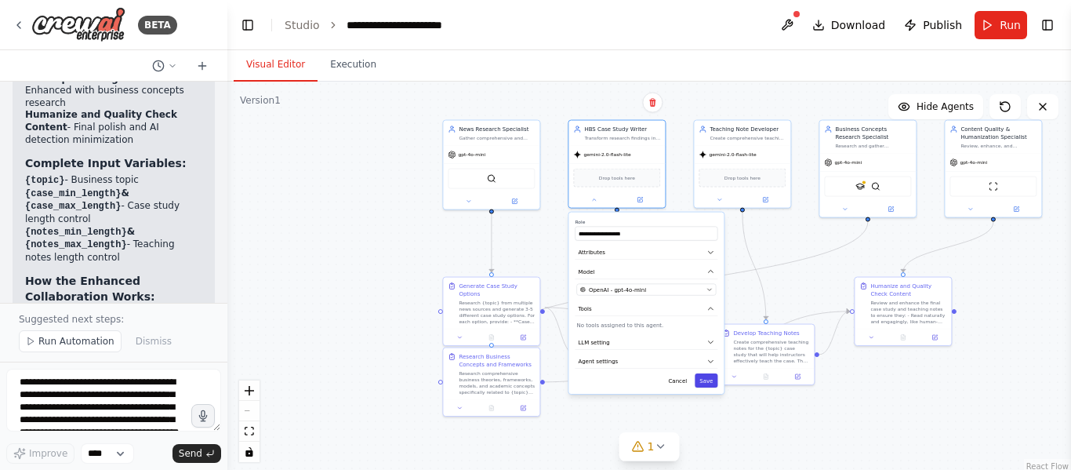
click at [710, 381] on button "Save" at bounding box center [706, 380] width 23 height 14
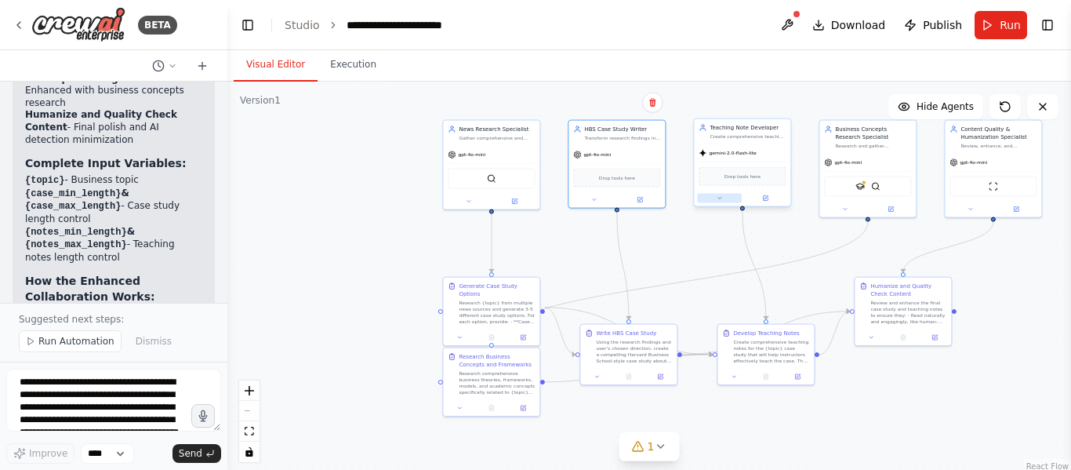
click at [712, 196] on button at bounding box center [719, 198] width 45 height 9
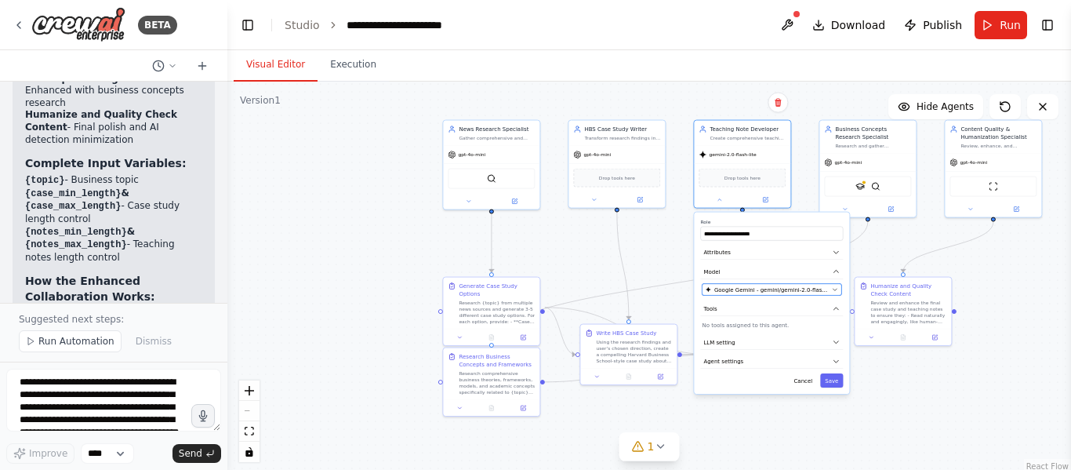
click at [765, 293] on span "Google Gemini - gemini/gemini-2.0-flash-lite" at bounding box center [771, 289] width 114 height 8
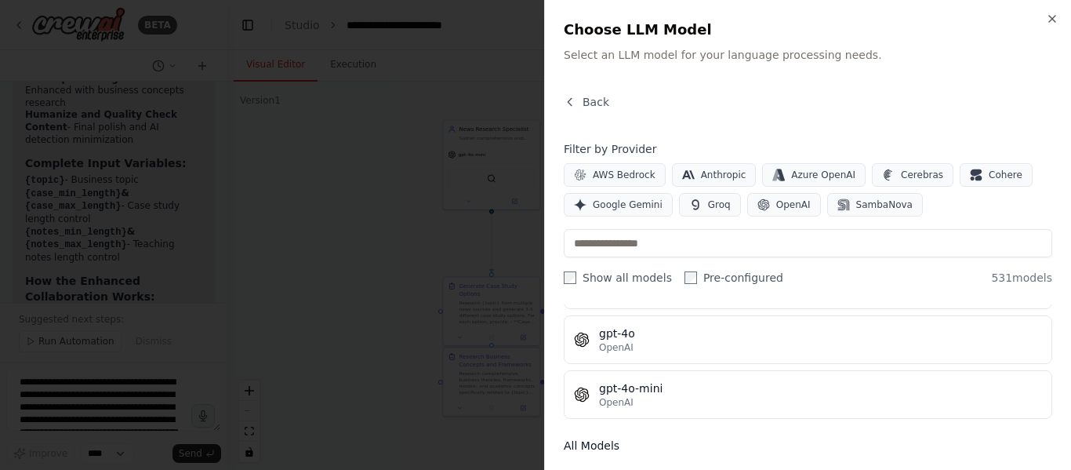
click at [701, 390] on div "gpt-4o-mini" at bounding box center [820, 388] width 443 height 16
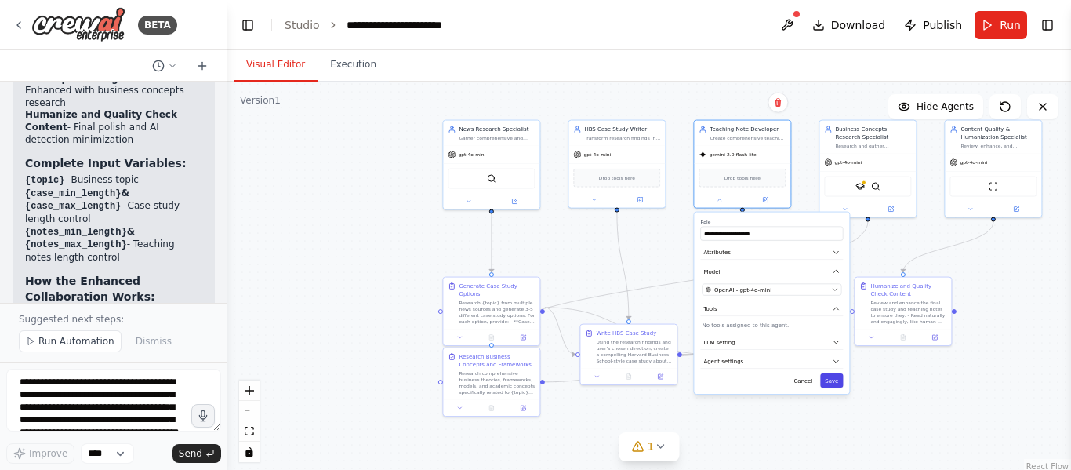
click at [836, 380] on button "Save" at bounding box center [831, 380] width 23 height 14
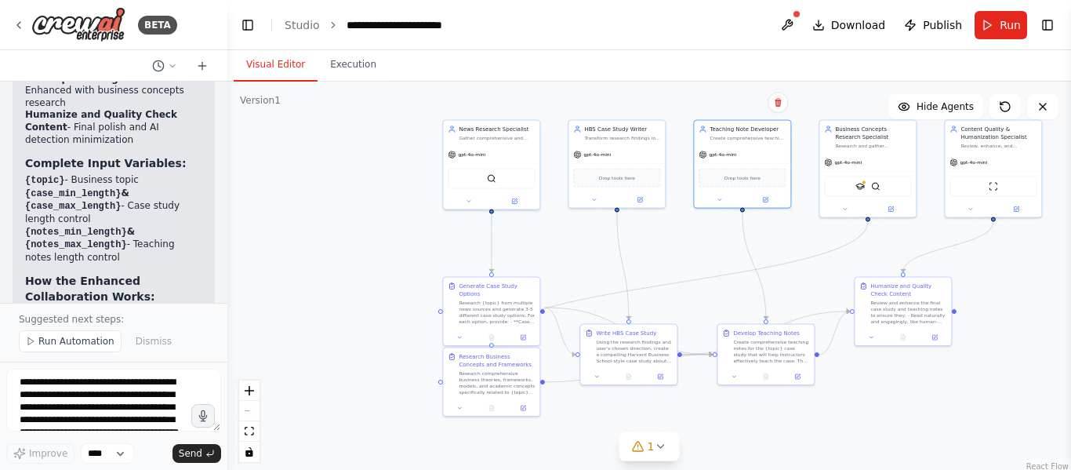
click at [681, 259] on div ".deletable-edge-delete-btn { width: 20px; height: 20px; border: 0px solid #ffff…" at bounding box center [649, 278] width 844 height 392
click at [859, 191] on div "SerplyScholarSearchTool SerperDevTool" at bounding box center [867, 185] width 87 height 20
click at [1008, 24] on span "Run" at bounding box center [1010, 25] width 21 height 16
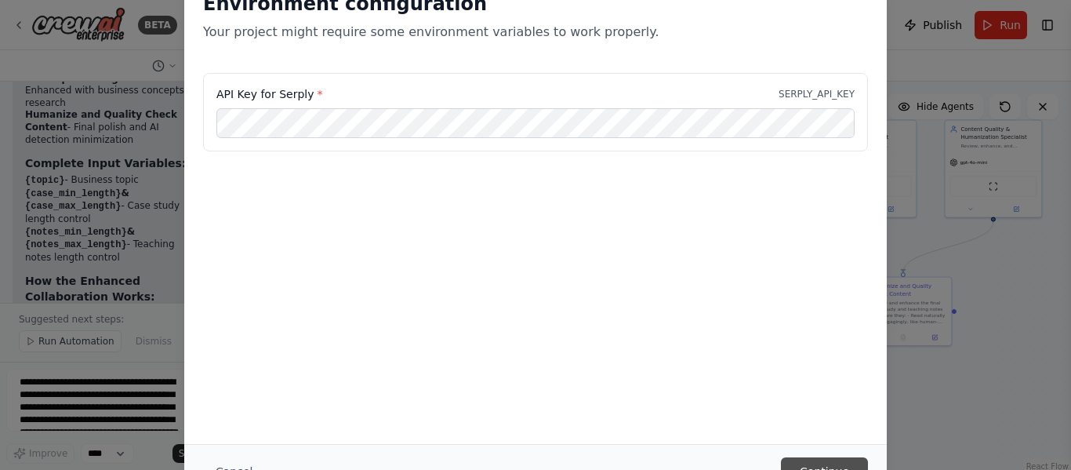
click at [813, 467] on button "Continue" at bounding box center [824, 471] width 87 height 28
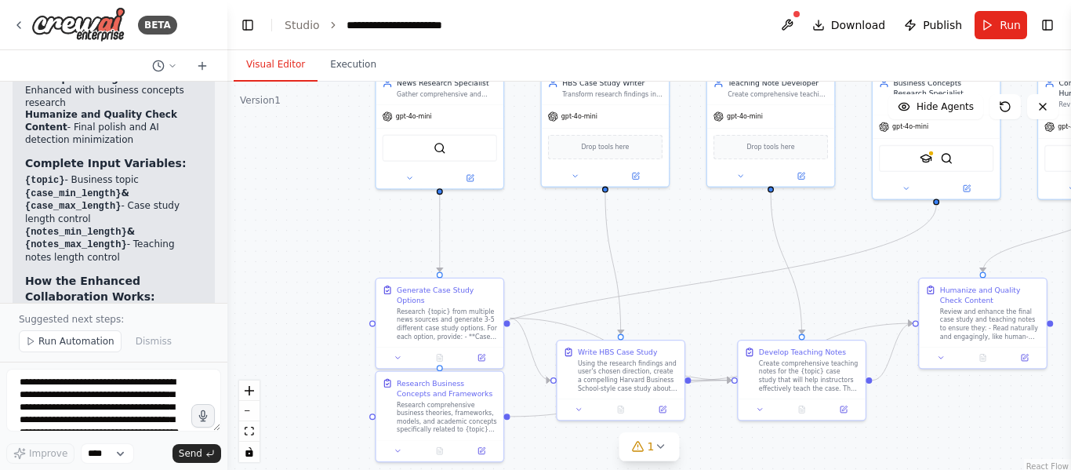
click at [284, 256] on div ".deletable-edge-delete-btn { width: 20px; height: 20px; border: 0px solid #ffff…" at bounding box center [649, 278] width 844 height 392
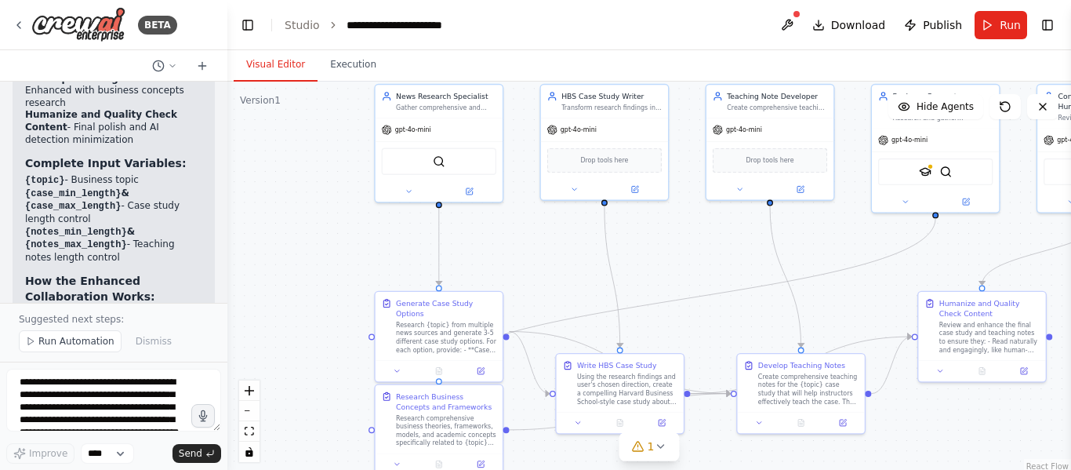
drag, startPoint x: 855, startPoint y: 238, endPoint x: 855, endPoint y: 252, distance: 13.4
click at [855, 252] on div ".deletable-edge-delete-btn { width: 20px; height: 20px; border: 0px solid #ffff…" at bounding box center [649, 278] width 844 height 392
click at [406, 190] on icon at bounding box center [409, 189] width 9 height 9
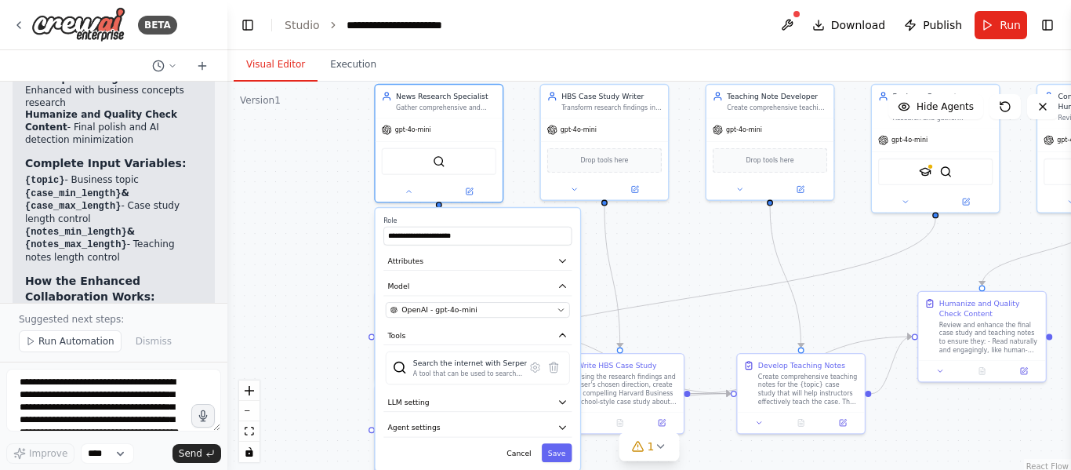
click at [466, 322] on div "**********" at bounding box center [478, 339] width 205 height 262
click at [472, 314] on div "OpenAI - gpt-4o-mini" at bounding box center [471, 310] width 162 height 10
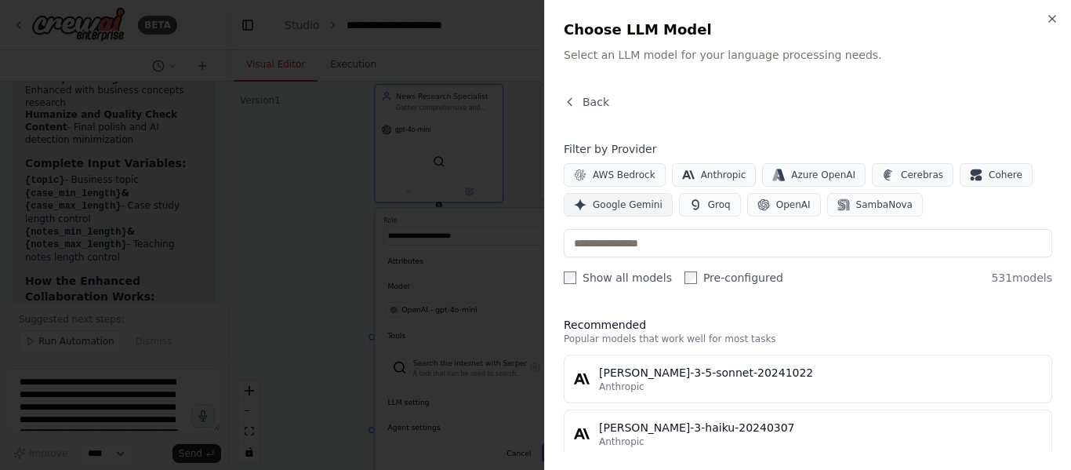
click at [618, 203] on span "Google Gemini" at bounding box center [628, 204] width 70 height 13
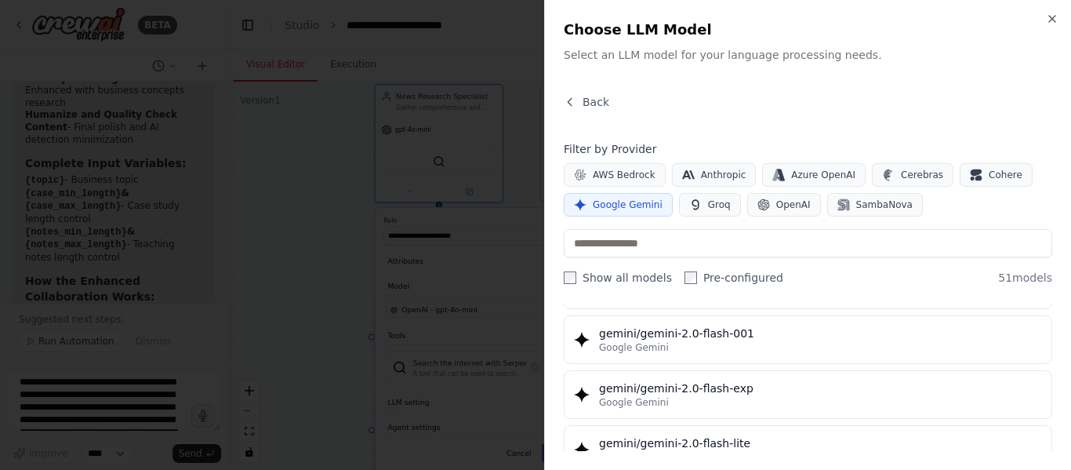
scroll to position [941, 0]
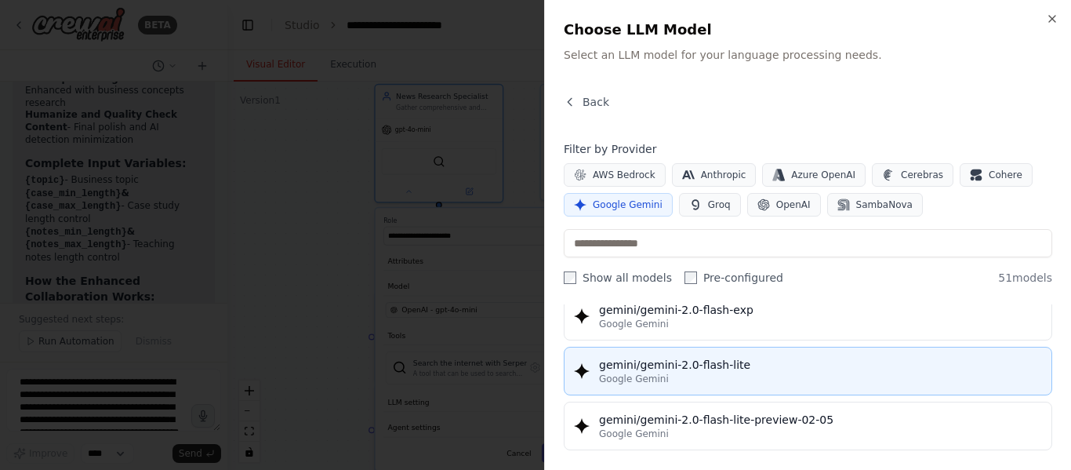
click at [752, 366] on div "gemini/gemini-2.0-flash-lite" at bounding box center [820, 365] width 443 height 16
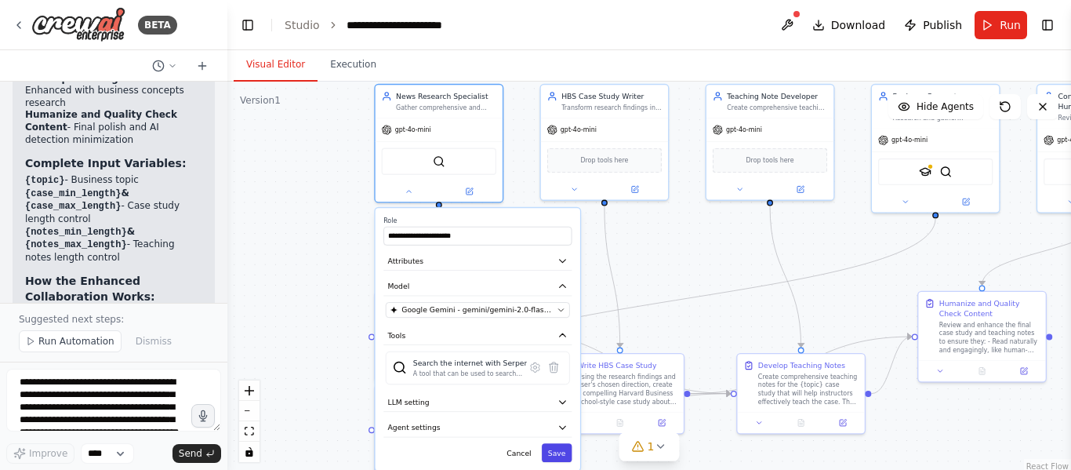
click at [565, 458] on button "Save" at bounding box center [557, 452] width 31 height 19
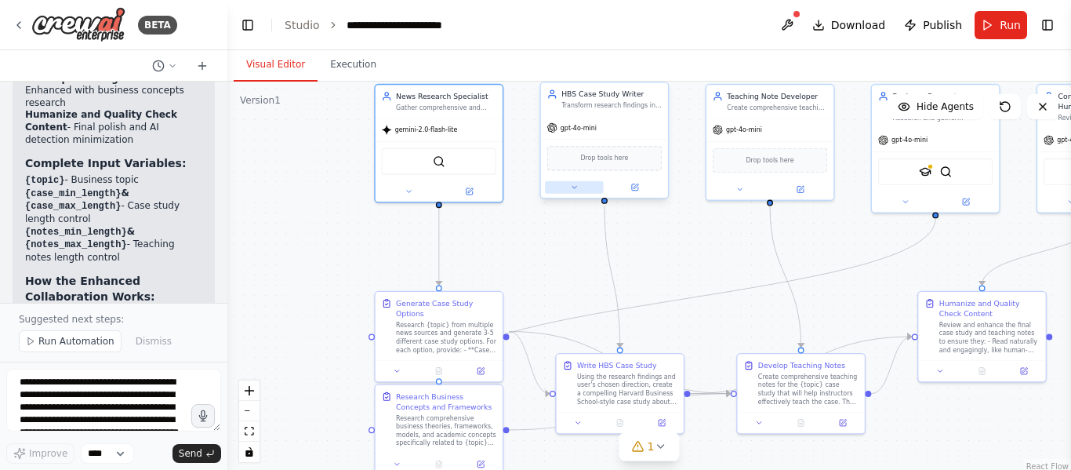
click at [579, 190] on button at bounding box center [574, 187] width 59 height 13
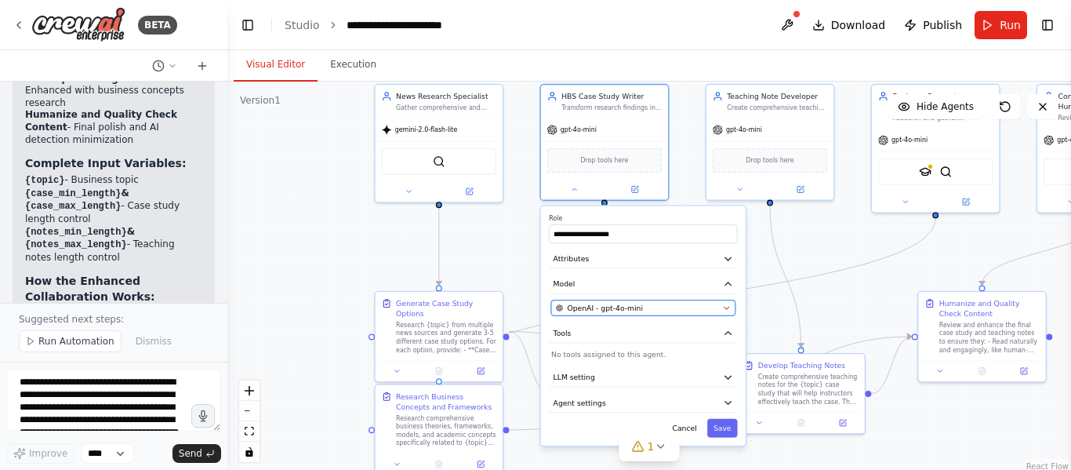
click at [613, 309] on span "OpenAI - gpt-4o-mini" at bounding box center [605, 308] width 76 height 10
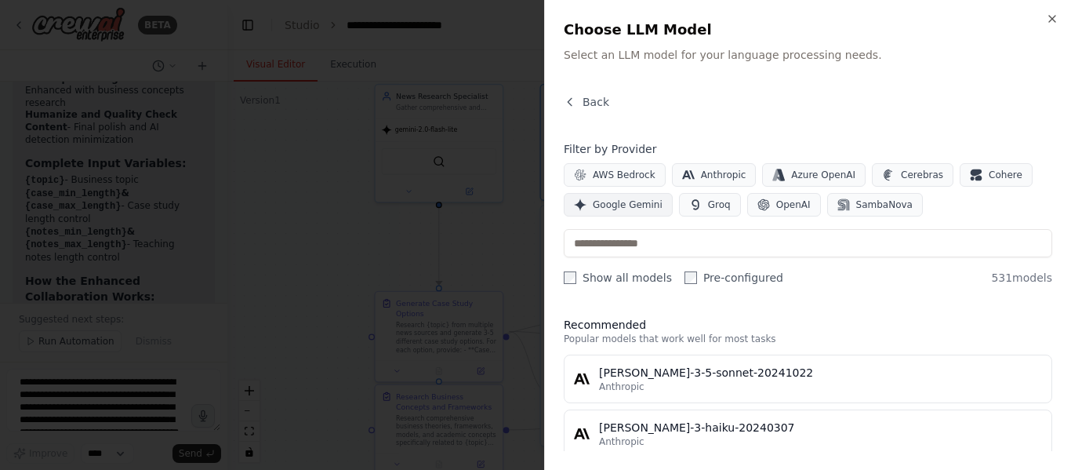
click at [618, 206] on span "Google Gemini" at bounding box center [628, 204] width 70 height 13
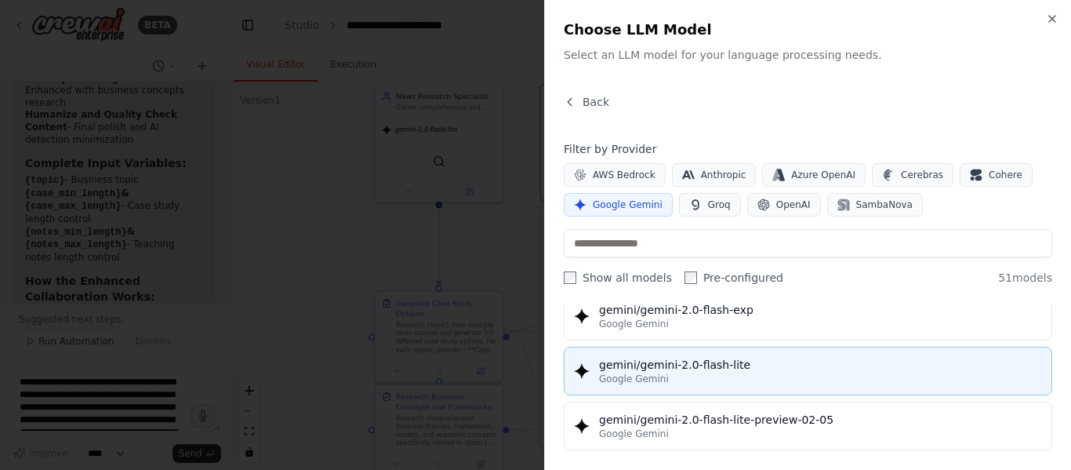
click at [736, 369] on div "gemini/gemini-2.0-flash-lite" at bounding box center [820, 365] width 443 height 16
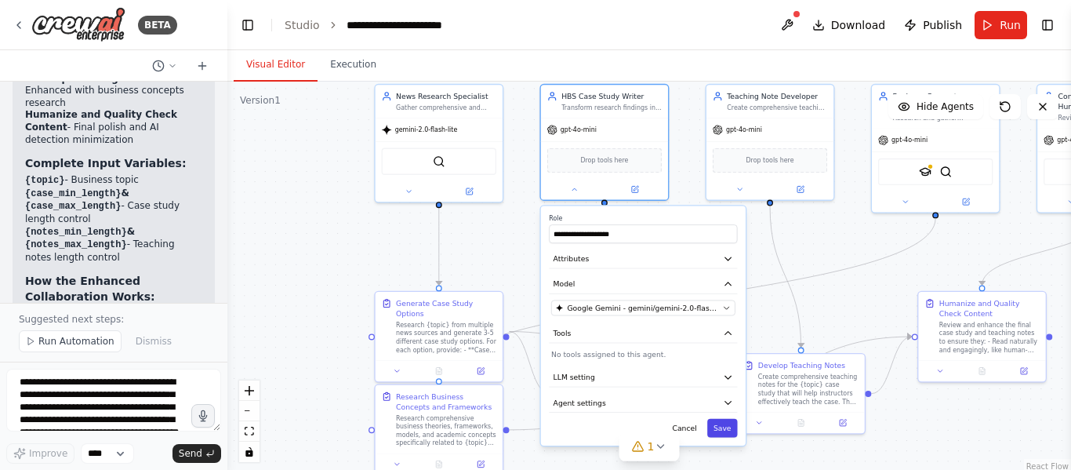
click at [717, 427] on button "Save" at bounding box center [722, 428] width 31 height 19
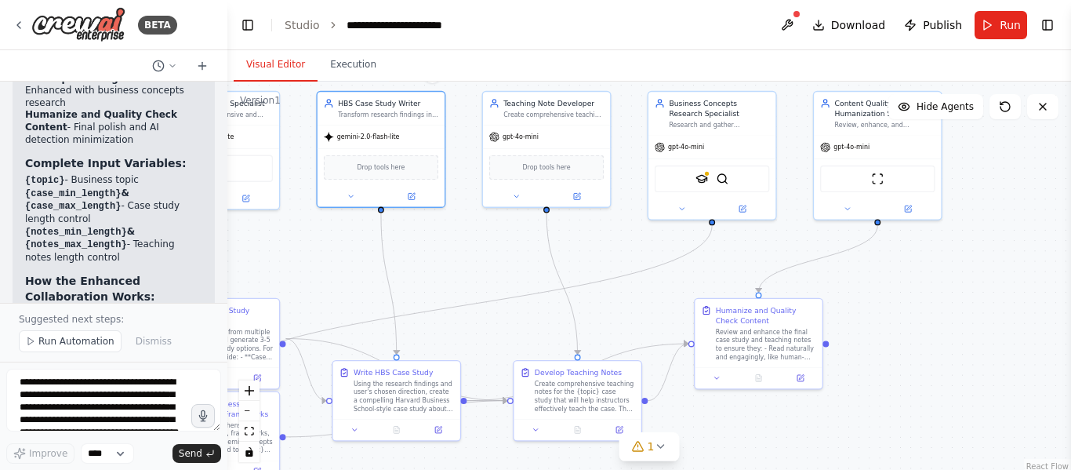
drag, startPoint x: 695, startPoint y: 250, endPoint x: 471, endPoint y: 257, distance: 223.6
click at [471, 257] on div ".deletable-edge-delete-btn { width: 20px; height: 20px; border: 0px solid #ffff…" at bounding box center [649, 278] width 844 height 392
click at [514, 197] on icon at bounding box center [516, 194] width 9 height 9
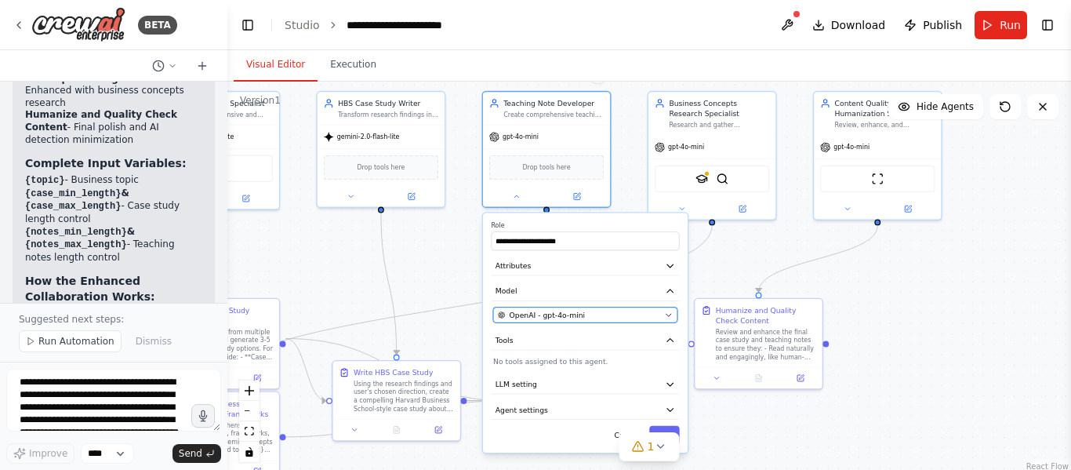
click at [579, 318] on div "OpenAI - gpt-4o-mini" at bounding box center [579, 315] width 162 height 10
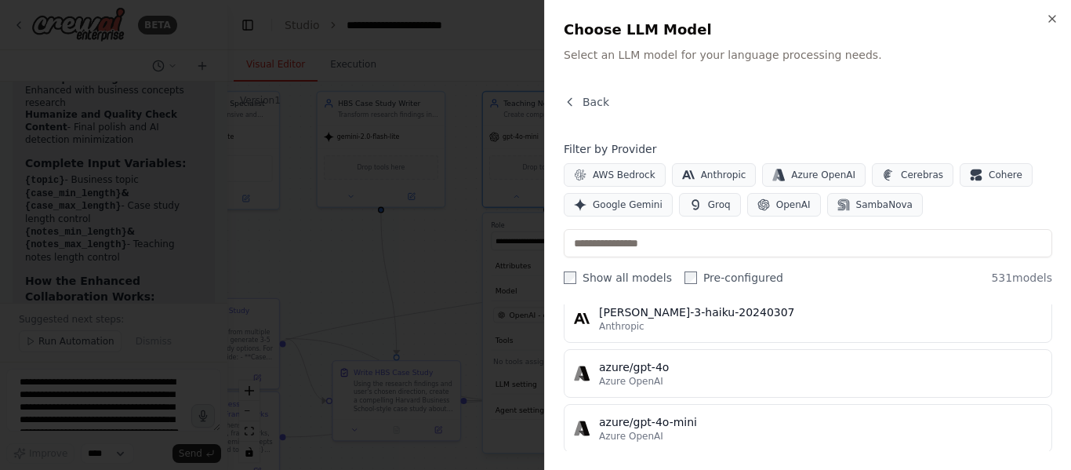
scroll to position [0, 0]
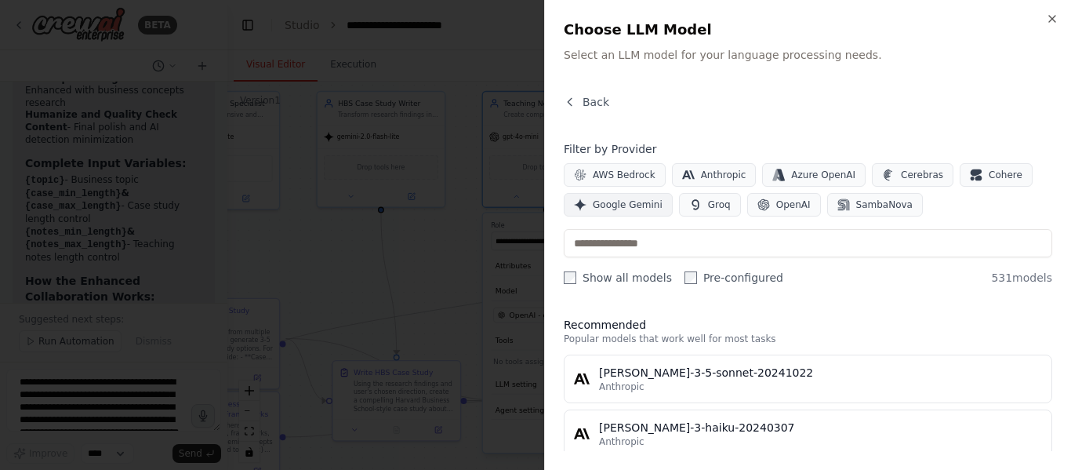
click at [642, 204] on span "Google Gemini" at bounding box center [628, 204] width 70 height 13
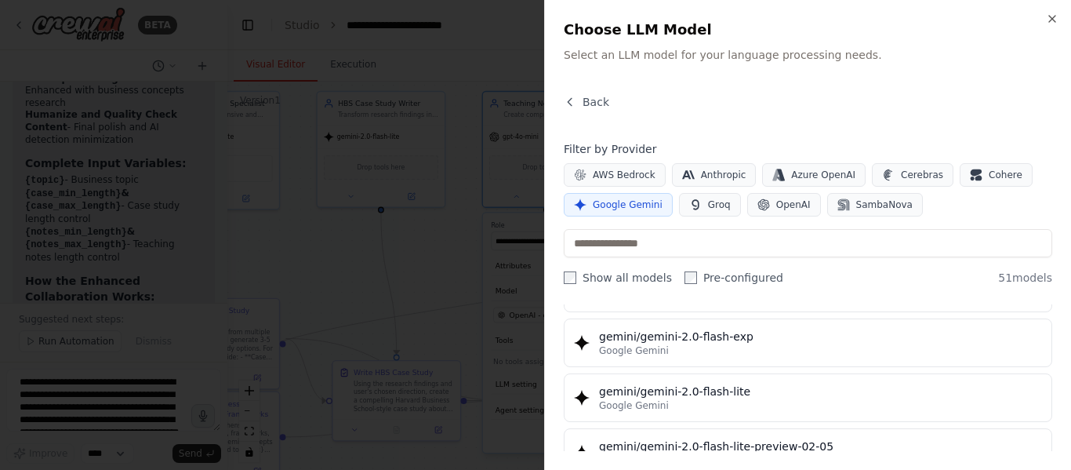
scroll to position [941, 0]
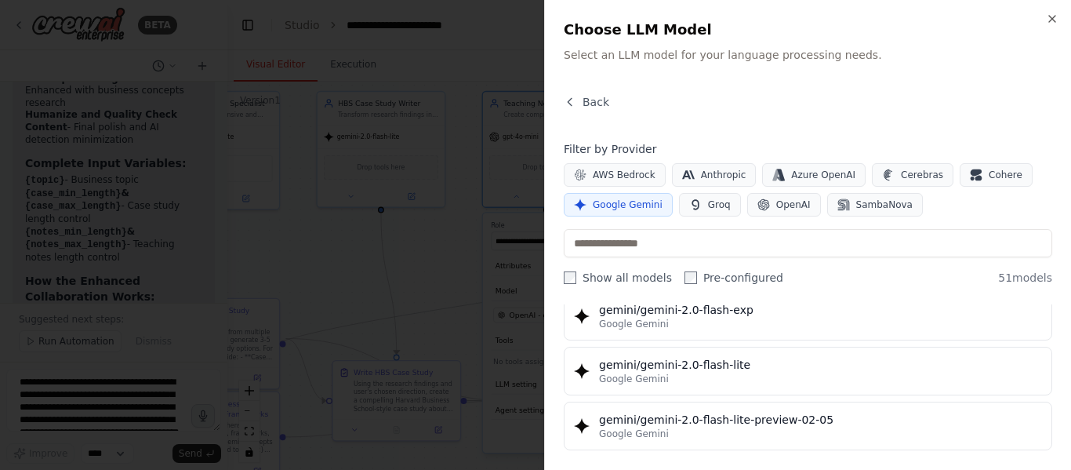
click at [765, 371] on div "gemini/gemini-2.0-flash-lite" at bounding box center [820, 365] width 443 height 16
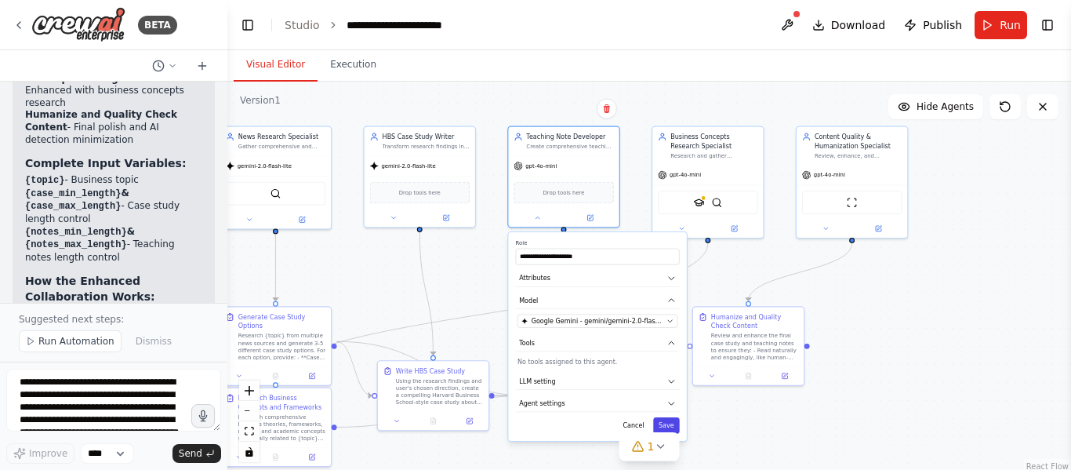
click at [670, 426] on button "Save" at bounding box center [666, 425] width 27 height 16
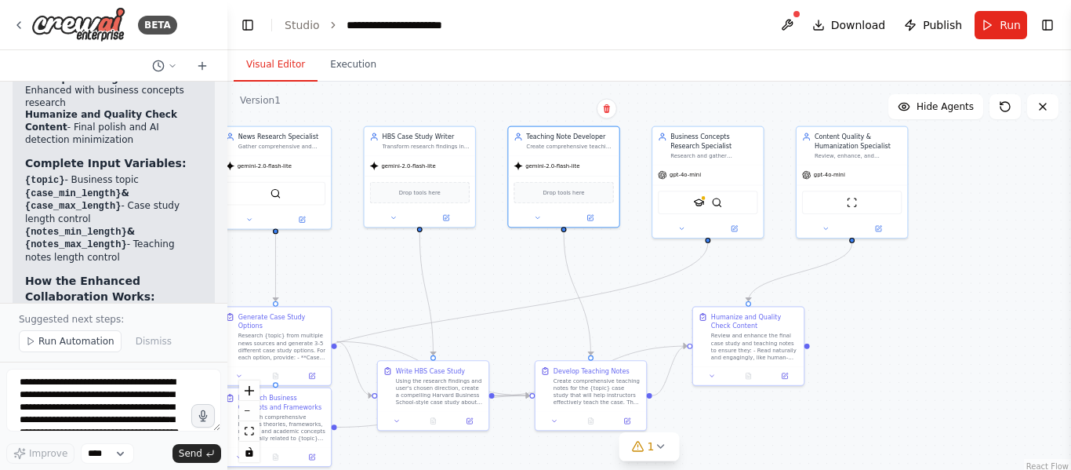
click at [677, 238] on div "Business Concepts Research Specialist Research and gather comprehensive informa…" at bounding box center [708, 181] width 113 height 113
click at [678, 227] on icon at bounding box center [681, 226] width 7 height 7
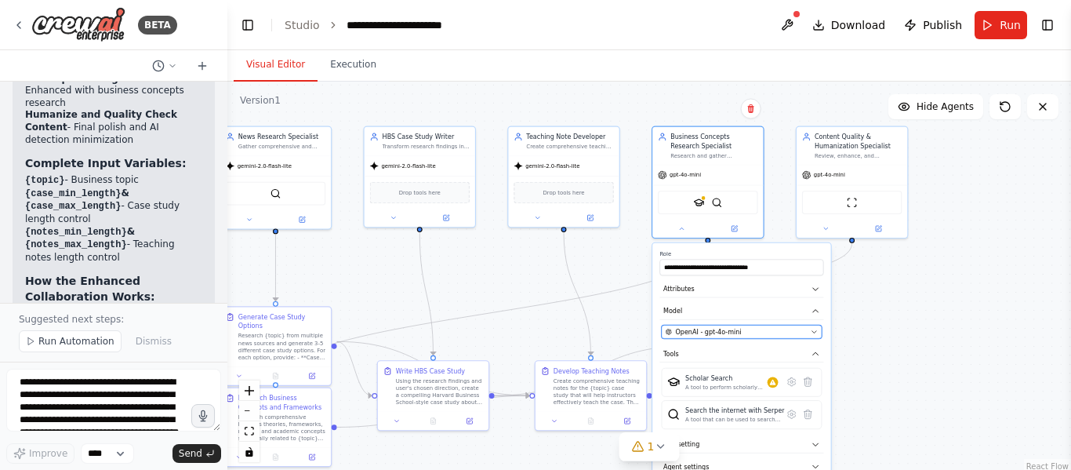
click at [714, 336] on button "OpenAI - gpt-4o-mini" at bounding box center [742, 331] width 160 height 13
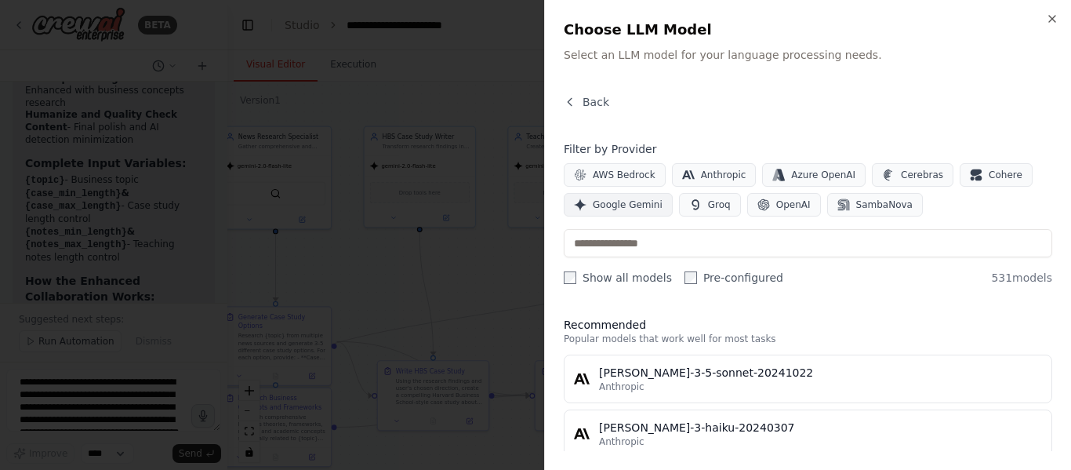
click at [594, 206] on span "Google Gemini" at bounding box center [628, 204] width 70 height 13
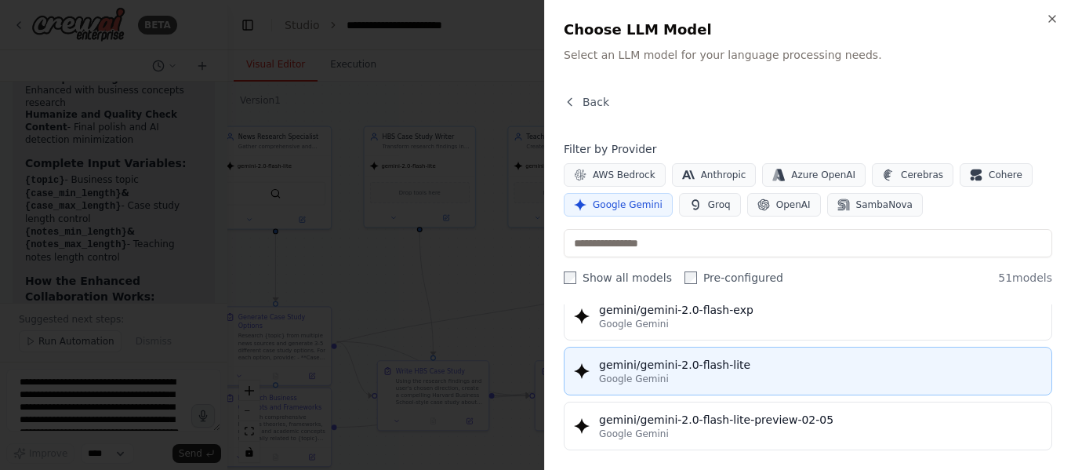
click at [686, 359] on div "gemini/gemini-2.0-flash-lite" at bounding box center [820, 365] width 443 height 16
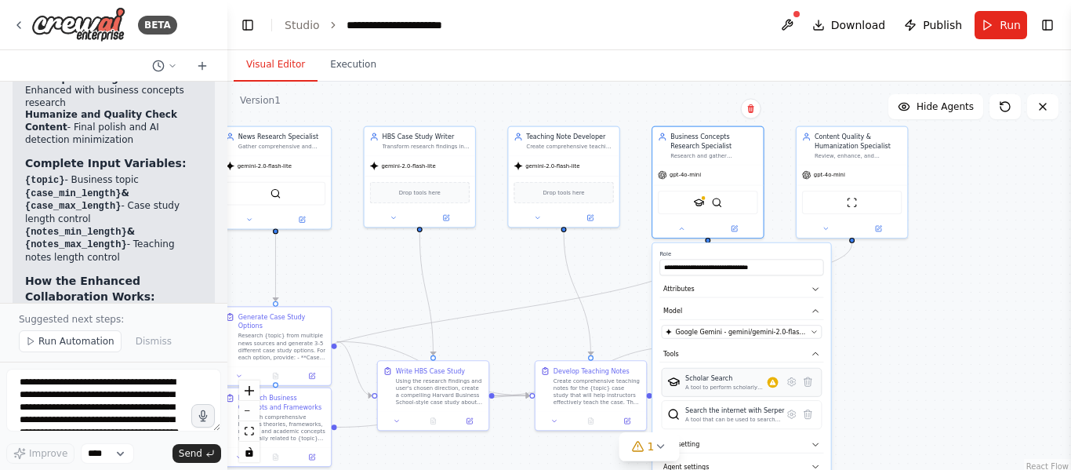
click at [728, 392] on div "Scholar Search A tool to perform scholarly literature search with a search_quer…" at bounding box center [742, 382] width 160 height 29
click at [794, 398] on div "Scholar Search A tool to perform scholarly literature search with a search_quer…" at bounding box center [742, 398] width 160 height 61
click at [796, 384] on icon at bounding box center [791, 381] width 11 height 11
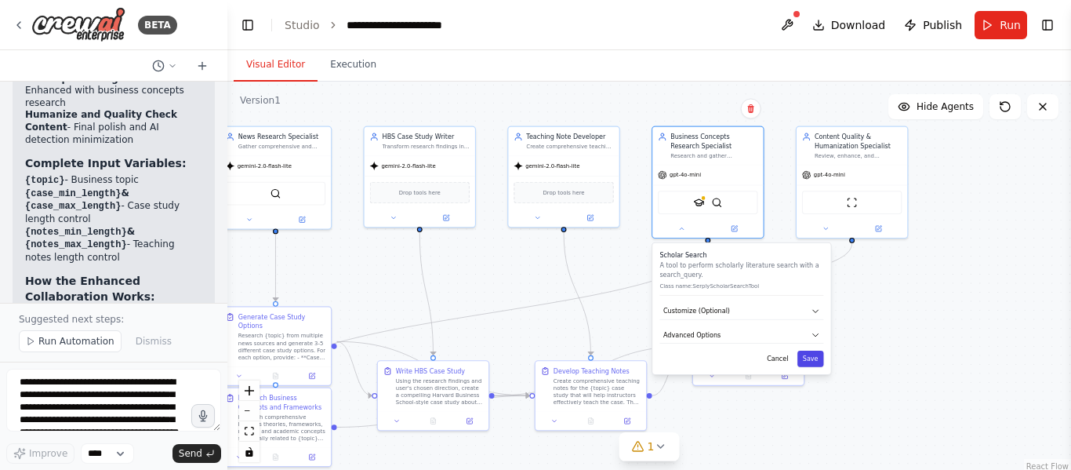
click at [812, 364] on button "Save" at bounding box center [810, 359] width 27 height 16
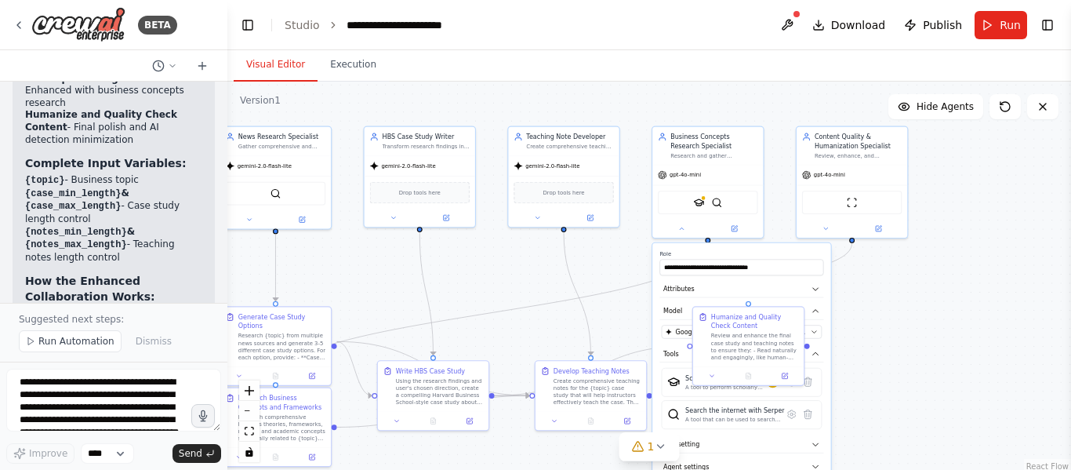
click at [987, 377] on div ".deletable-edge-delete-btn { width: 20px; height: 20px; border: 0px solid #ffff…" at bounding box center [649, 278] width 844 height 392
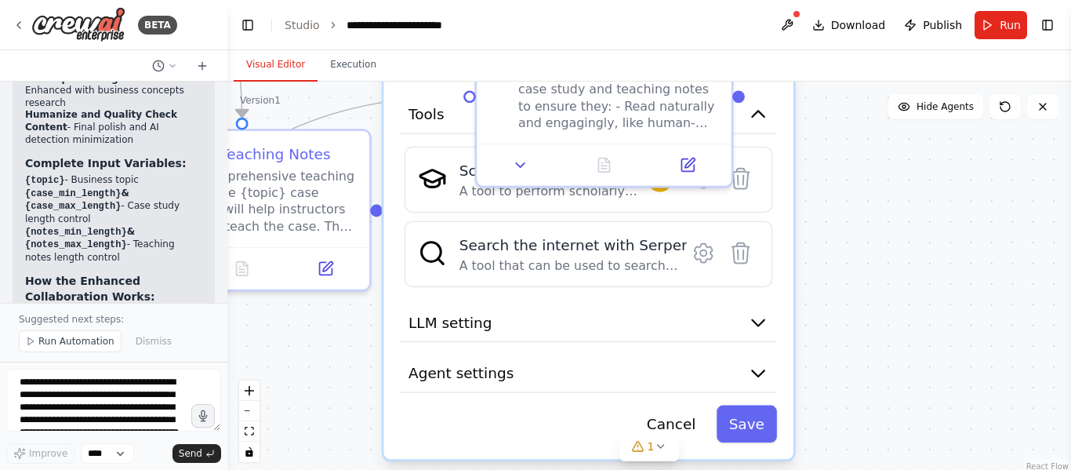
drag, startPoint x: 625, startPoint y: 334, endPoint x: 296, endPoint y: 92, distance: 408.9
click at [300, 92] on div ".deletable-edge-delete-btn { width: 20px; height: 20px; border: 0px solid #ffff…" at bounding box center [649, 278] width 844 height 392
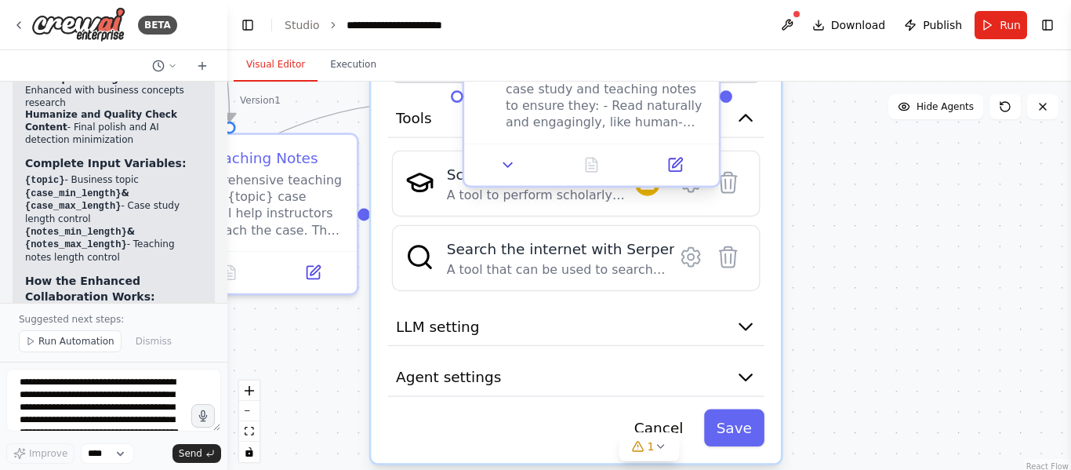
click at [507, 183] on div at bounding box center [591, 164] width 255 height 42
click at [558, 223] on div "Scholar Search A tool to perform scholarly literature search with a search_quer…" at bounding box center [576, 221] width 369 height 140
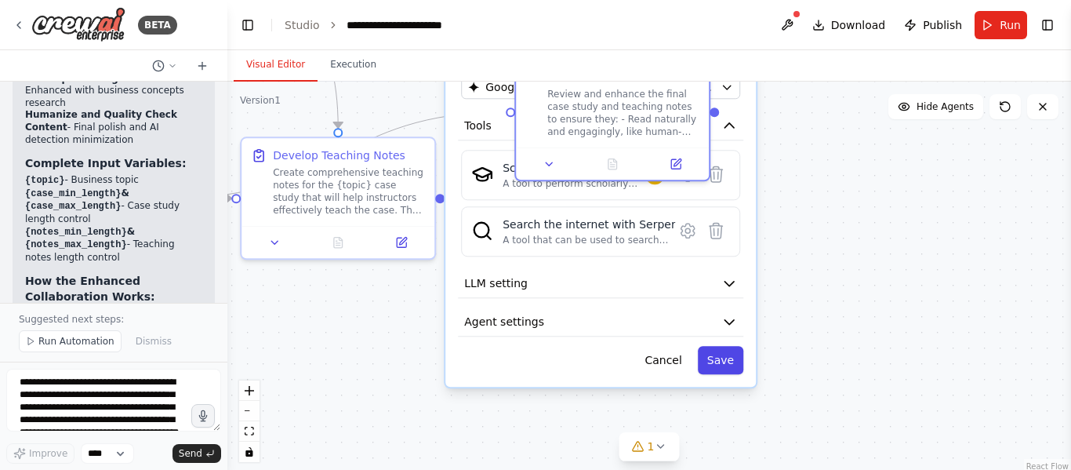
click at [721, 371] on button "Save" at bounding box center [720, 360] width 45 height 28
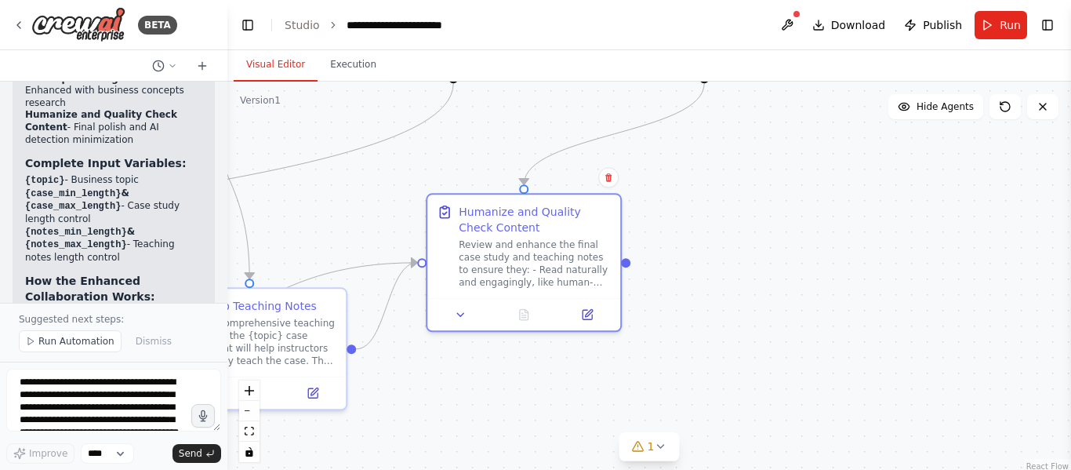
drag, startPoint x: 672, startPoint y: 297, endPoint x: 583, endPoint y: 449, distance: 175.8
click at [583, 449] on div ".deletable-edge-delete-btn { width: 20px; height: 20px; border: 0px solid #ffff…" at bounding box center [649, 278] width 844 height 392
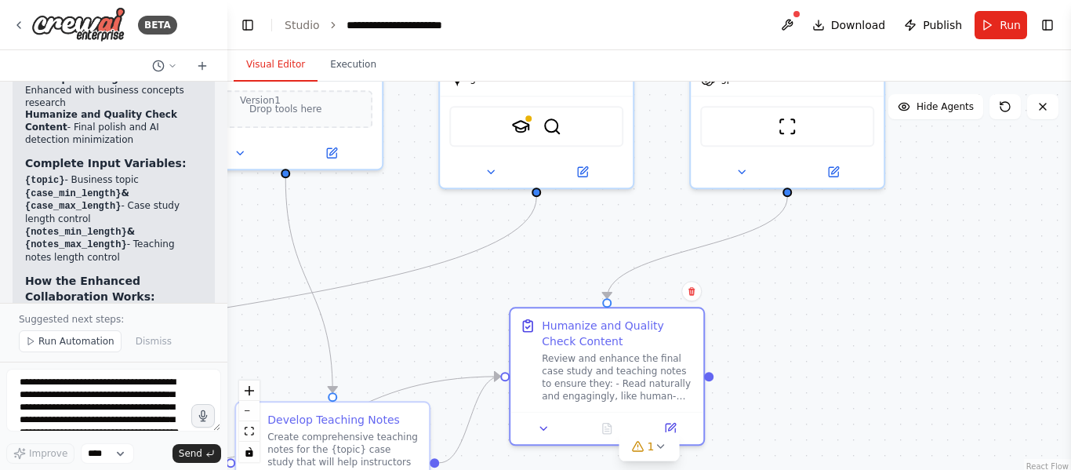
drag, startPoint x: 737, startPoint y: 327, endPoint x: 821, endPoint y: 440, distance: 140.7
click at [821, 440] on div ".deletable-edge-delete-btn { width: 20px; height: 20px; border: 0px solid #ffff…" at bounding box center [649, 278] width 844 height 392
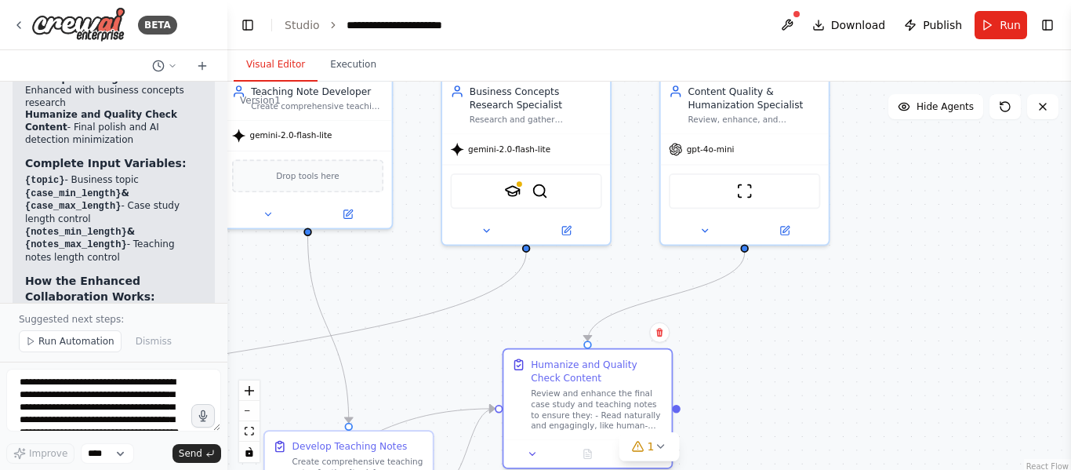
drag, startPoint x: 591, startPoint y: 241, endPoint x: 549, endPoint y: 285, distance: 61.0
click at [549, 285] on div ".deletable-edge-delete-btn { width: 20px; height: 20px; border: 0px solid #ffff…" at bounding box center [649, 278] width 844 height 392
click at [697, 234] on button at bounding box center [705, 228] width 77 height 16
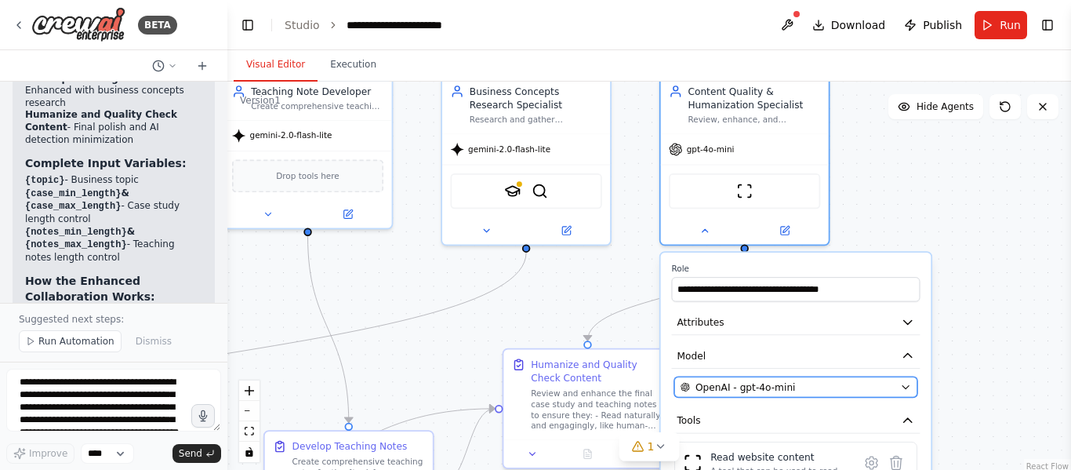
click at [754, 386] on span "OpenAI - gpt-4o-mini" at bounding box center [746, 386] width 100 height 13
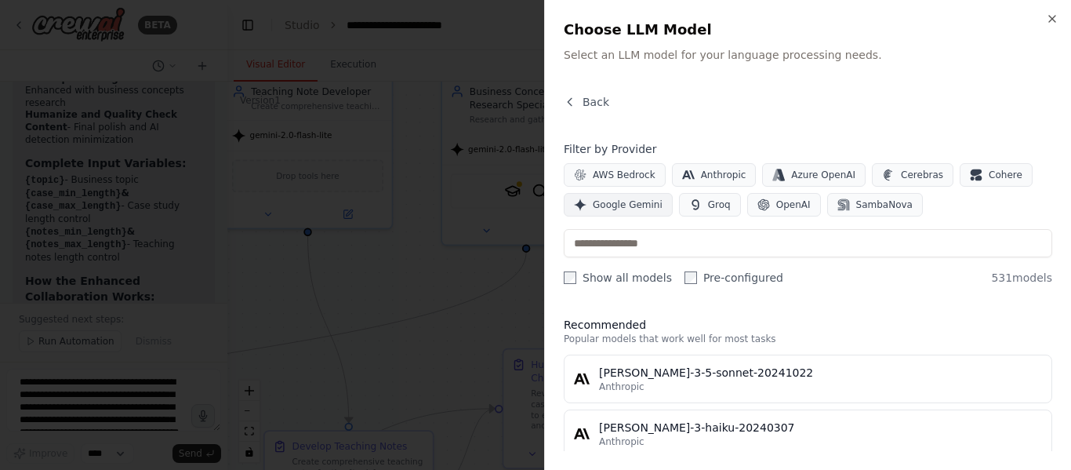
click at [604, 201] on span "Google Gemini" at bounding box center [628, 204] width 70 height 13
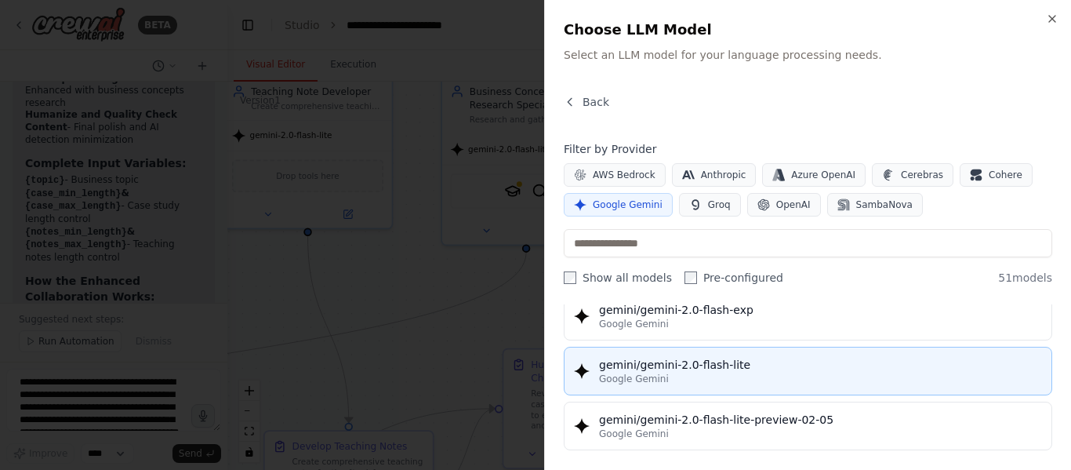
click at [681, 365] on div "gemini/gemini-2.0-flash-lite" at bounding box center [820, 365] width 443 height 16
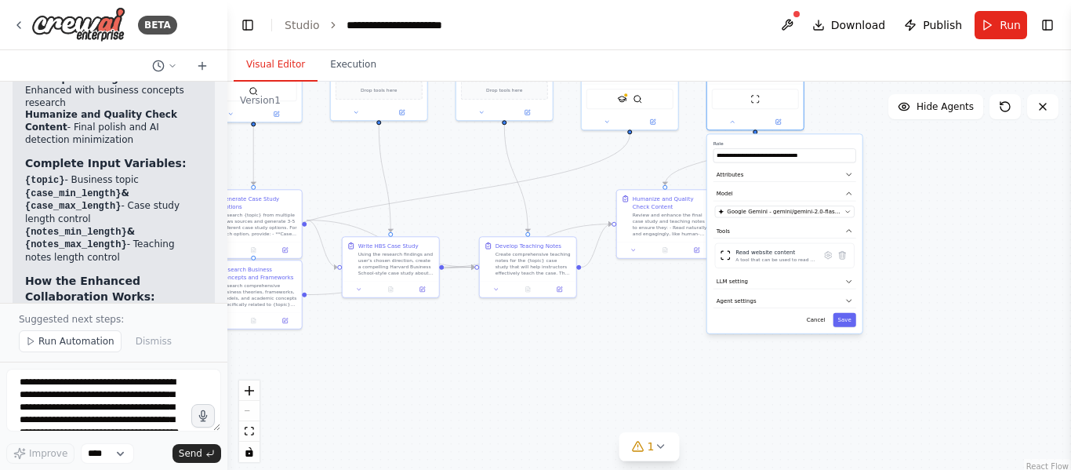
drag, startPoint x: 961, startPoint y: 370, endPoint x: 884, endPoint y: 318, distance: 92.4
click at [949, 231] on div ".deletable-edge-delete-btn { width: 20px; height: 20px; border: 0px solid #ffff…" at bounding box center [649, 278] width 844 height 392
click at [848, 315] on button "Save" at bounding box center [844, 320] width 23 height 14
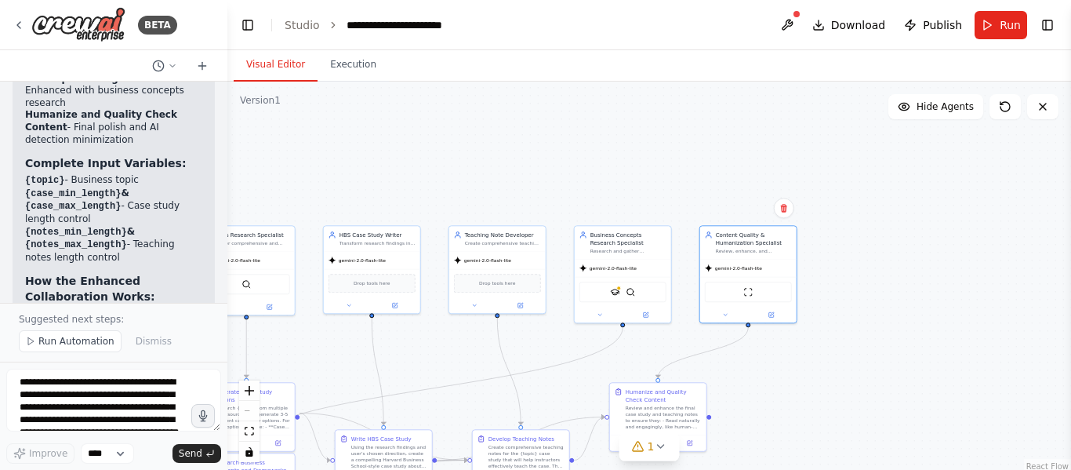
drag, startPoint x: 815, startPoint y: 269, endPoint x: 819, endPoint y: 378, distance: 109.1
click at [819, 378] on div ".deletable-edge-delete-btn { width: 20px; height: 20px; border: 0px solid #ffff…" at bounding box center [649, 278] width 844 height 392
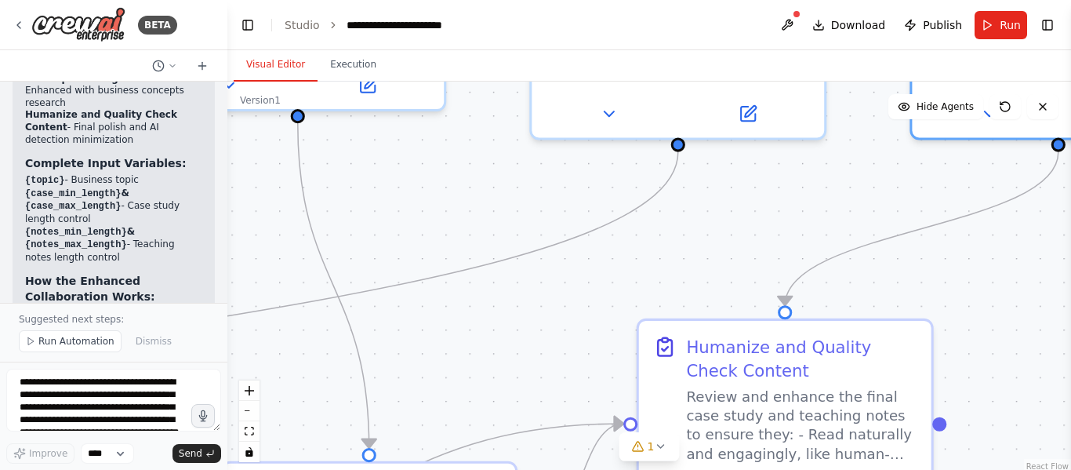
drag, startPoint x: 504, startPoint y: 298, endPoint x: 501, endPoint y: 61, distance: 236.8
click at [501, 61] on div "Visual Editor Execution Version 1 Show Tools Hide Agents .deletable-edge-delete…" at bounding box center [649, 260] width 844 height 420
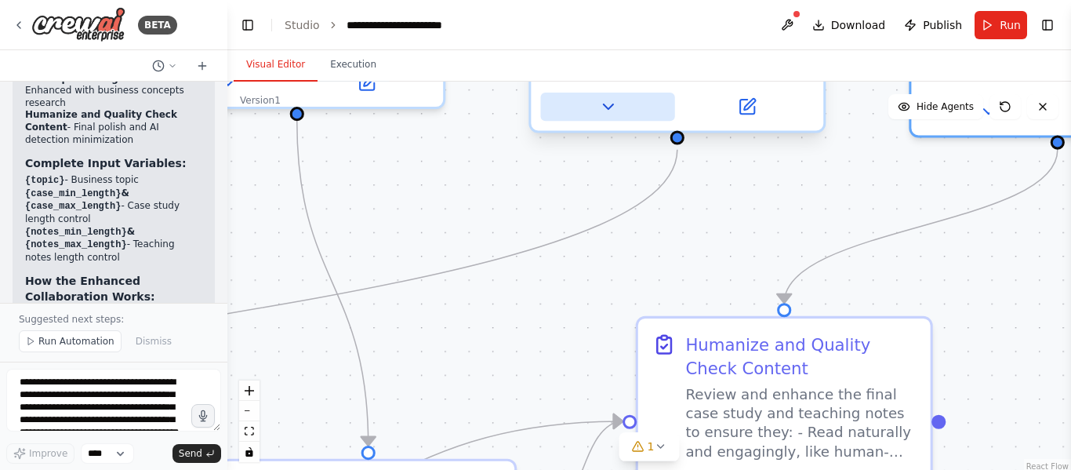
click at [605, 114] on icon at bounding box center [607, 106] width 19 height 19
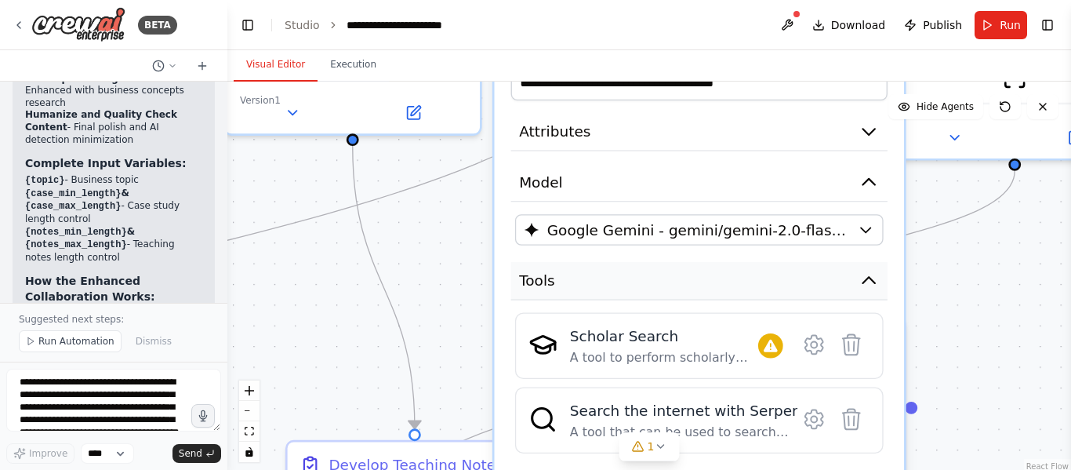
drag, startPoint x: 714, startPoint y: 317, endPoint x: 661, endPoint y: 281, distance: 63.3
click at [656, 181] on button "Model" at bounding box center [699, 183] width 376 height 38
click at [766, 361] on div "Scholar Search A tool to perform scholarly literature search with a search_quer…" at bounding box center [676, 345] width 213 height 39
click at [818, 351] on icon at bounding box center [814, 345] width 18 height 19
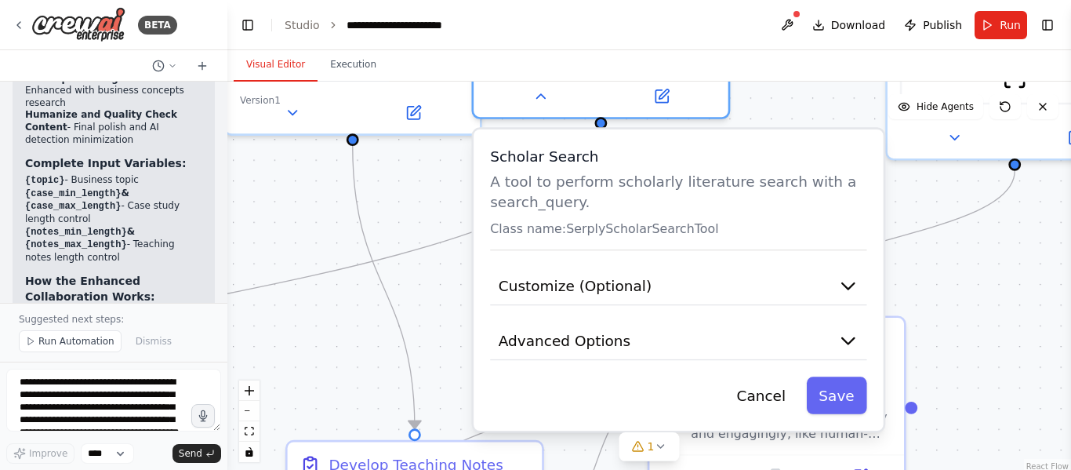
drag, startPoint x: 635, startPoint y: 149, endPoint x: 611, endPoint y: 246, distance: 100.2
click at [611, 246] on div "Scholar Search A tool to perform scholarly literature search with a search_quer…" at bounding box center [679, 279] width 410 height 301
click at [564, 242] on div "Scholar Search A tool to perform scholarly literature search with a search_quer…" at bounding box center [678, 198] width 376 height 104
click at [688, 287] on button "Customize (Optional)" at bounding box center [678, 286] width 376 height 38
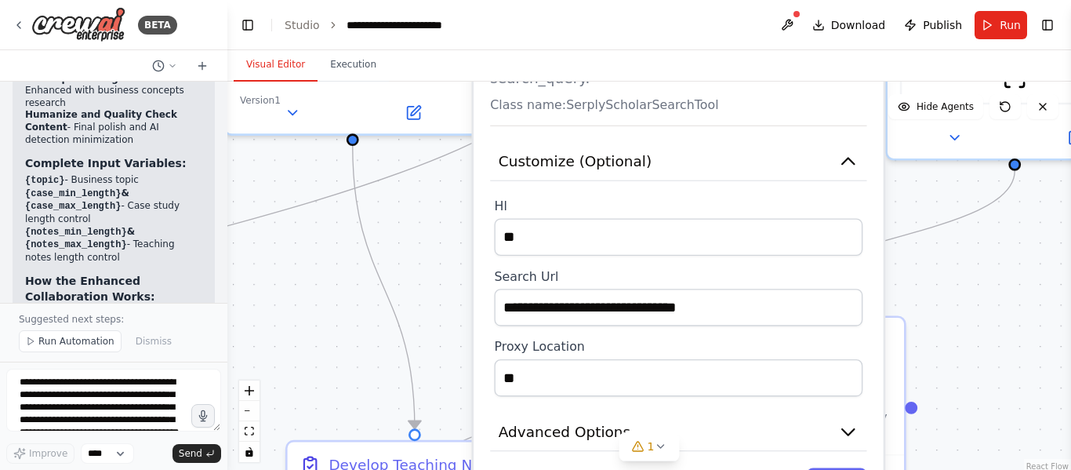
drag, startPoint x: 601, startPoint y: 403, endPoint x: 604, endPoint y: 282, distance: 120.8
click at [604, 282] on label "Search Url" at bounding box center [679, 276] width 369 height 16
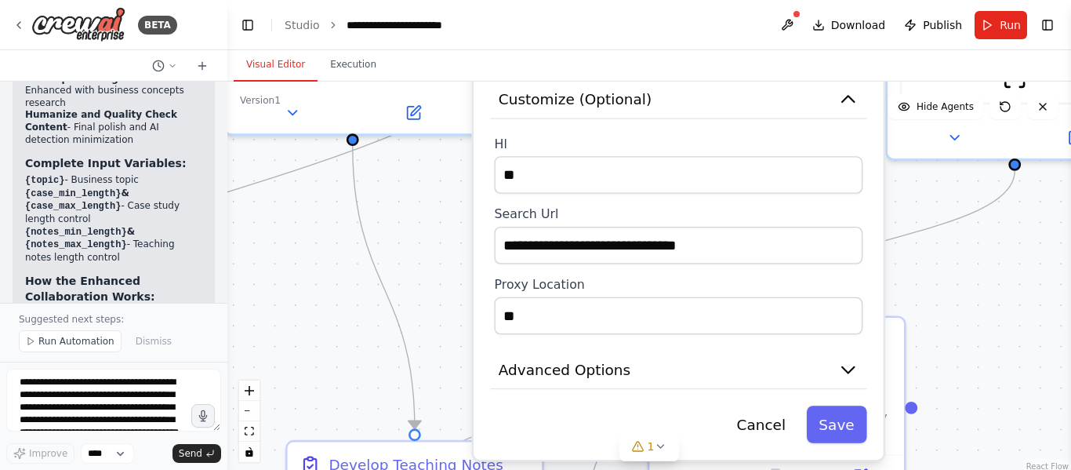
drag, startPoint x: 688, startPoint y: 355, endPoint x: 687, endPoint y: 285, distance: 69.8
click at [687, 285] on div "Proxy Location **" at bounding box center [679, 305] width 369 height 58
click at [594, 373] on span "Advanced Options" at bounding box center [565, 369] width 132 height 20
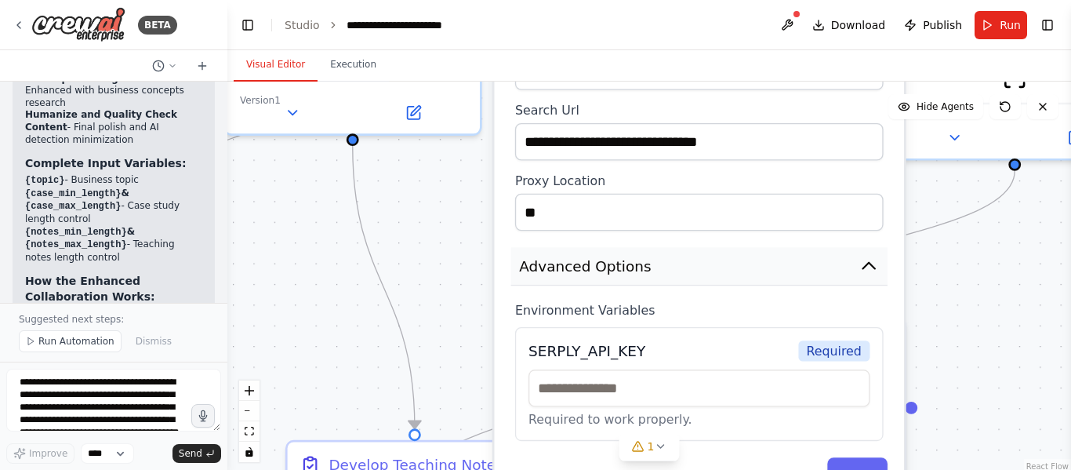
drag, startPoint x: 679, startPoint y: 366, endPoint x: 692, endPoint y: 251, distance: 115.9
click at [692, 251] on button "Advanced Options" at bounding box center [699, 266] width 376 height 38
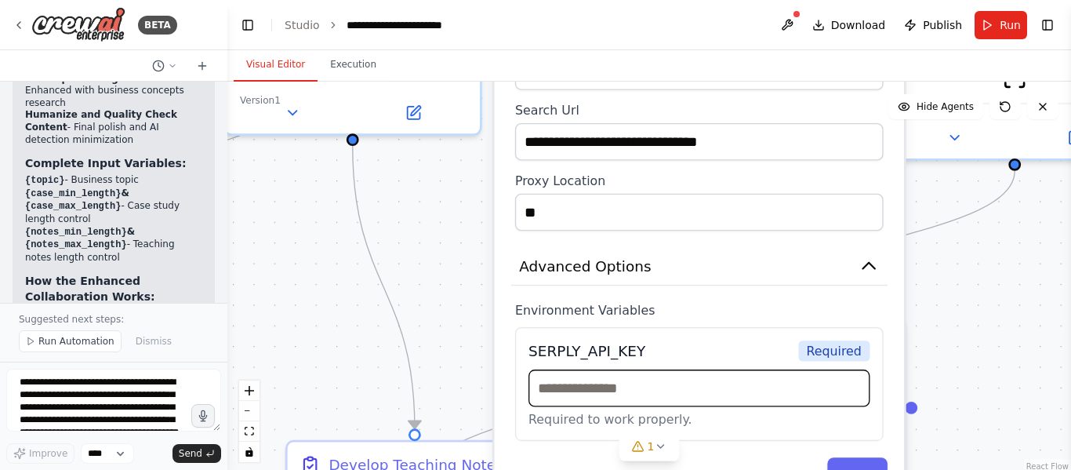
click at [607, 388] on input "text" at bounding box center [698, 388] width 341 height 38
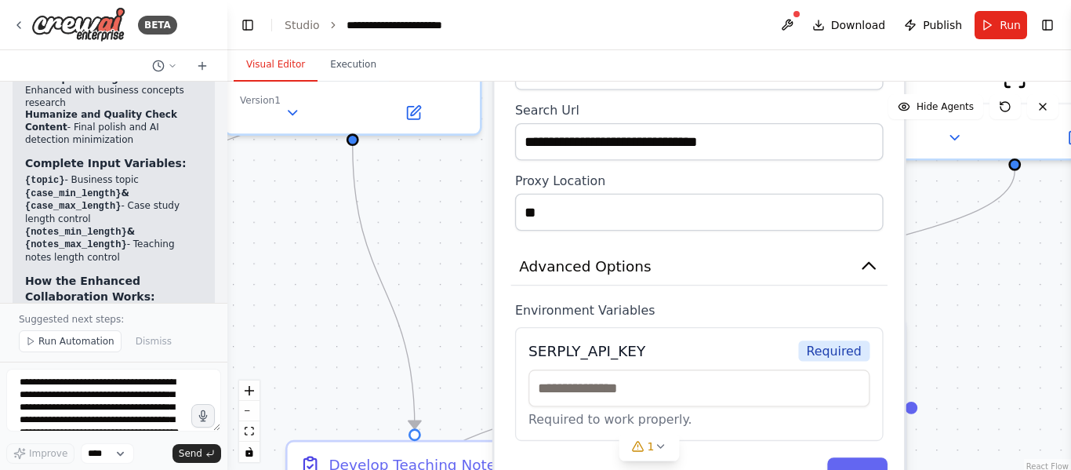
drag, startPoint x: 528, startPoint y: 364, endPoint x: 540, endPoint y: 357, distance: 14.4
click at [540, 357] on div "SERPLY_API_KEY Required Required to work properly." at bounding box center [699, 384] width 369 height 114
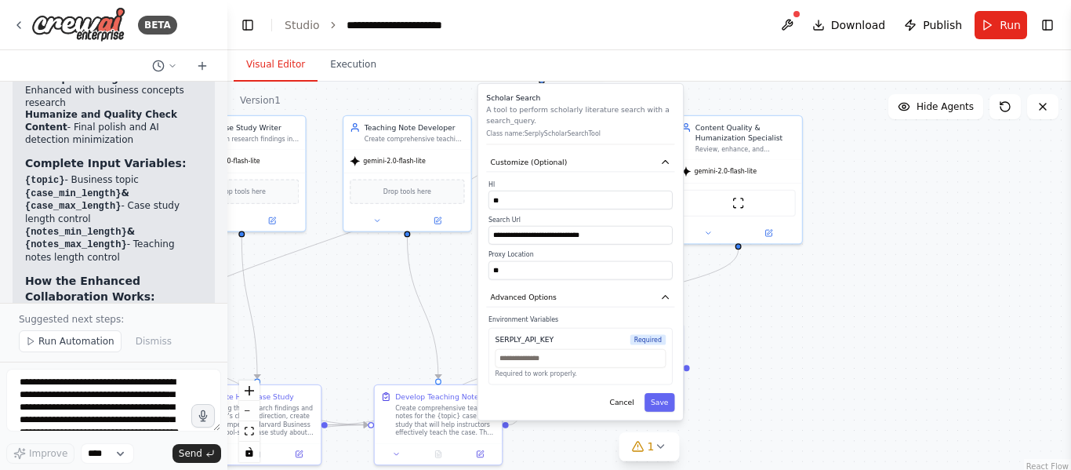
click at [833, 344] on div ".deletable-edge-delete-btn { width: 20px; height: 20px; border: 0px solid #ffff…" at bounding box center [649, 278] width 844 height 392
click at [502, 282] on div "**********" at bounding box center [580, 252] width 205 height 336
click at [429, 318] on icon "Edge from 6c2d6ff3-9398-4a30-aa80-c441140e5db1 to 30d45697-8ff9-4dbd-9a88-cf112…" at bounding box center [422, 307] width 31 height 141
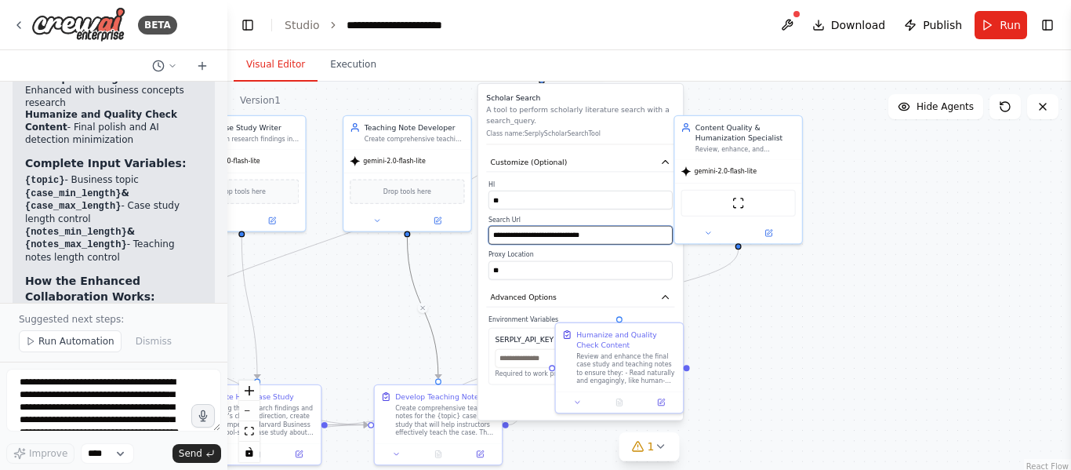
drag, startPoint x: 624, startPoint y: 226, endPoint x: 670, endPoint y: 207, distance: 49.2
click at [670, 207] on div "**********" at bounding box center [581, 230] width 184 height 100
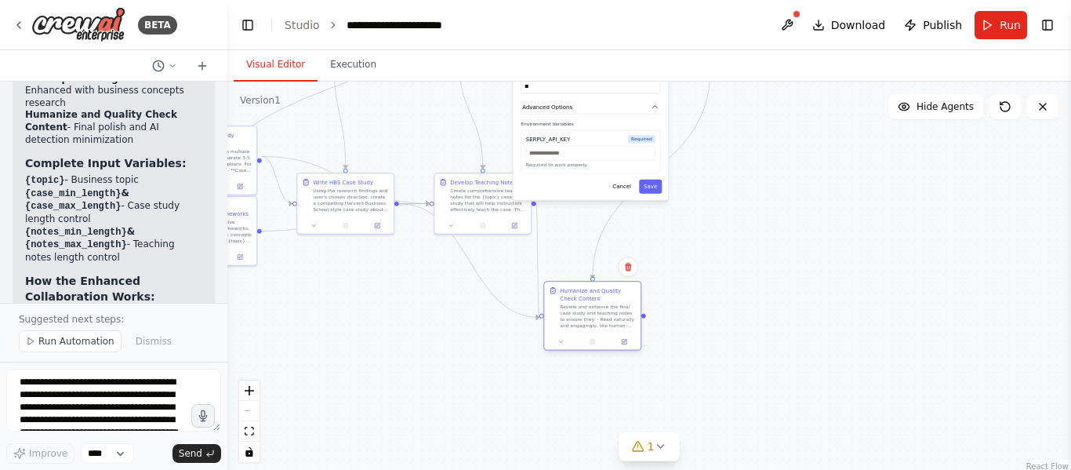
drag, startPoint x: 621, startPoint y: 354, endPoint x: 600, endPoint y: 350, distance: 21.7
click at [600, 350] on div "Humanize and Quality Check Content Review and enhance the final case study and …" at bounding box center [592, 316] width 98 height 70
click at [656, 189] on button "Save" at bounding box center [650, 187] width 23 height 14
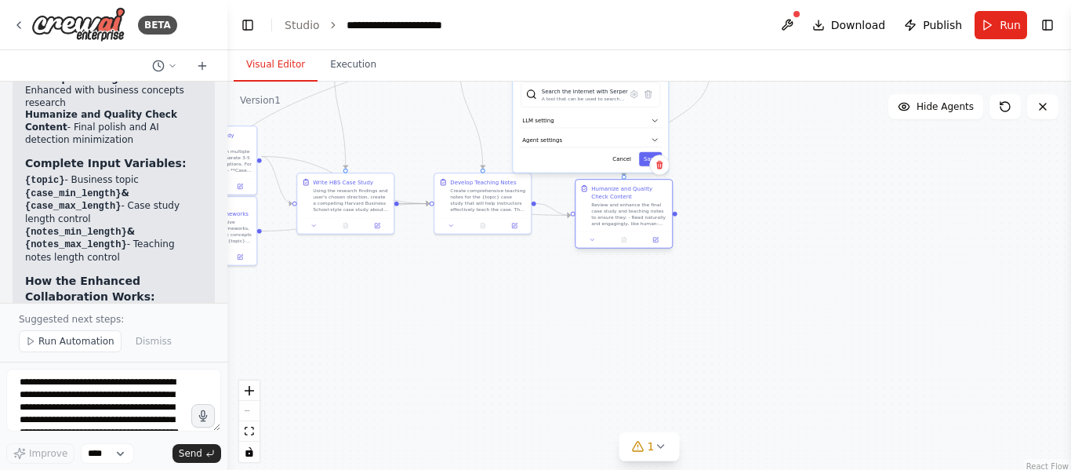
drag, startPoint x: 641, startPoint y: 166, endPoint x: 641, endPoint y: 223, distance: 56.5
click at [641, 223] on div "Review and enhance the final case study and teaching notes to ensure they: - Re…" at bounding box center [629, 214] width 76 height 25
click at [644, 154] on button "Save" at bounding box center [650, 159] width 23 height 14
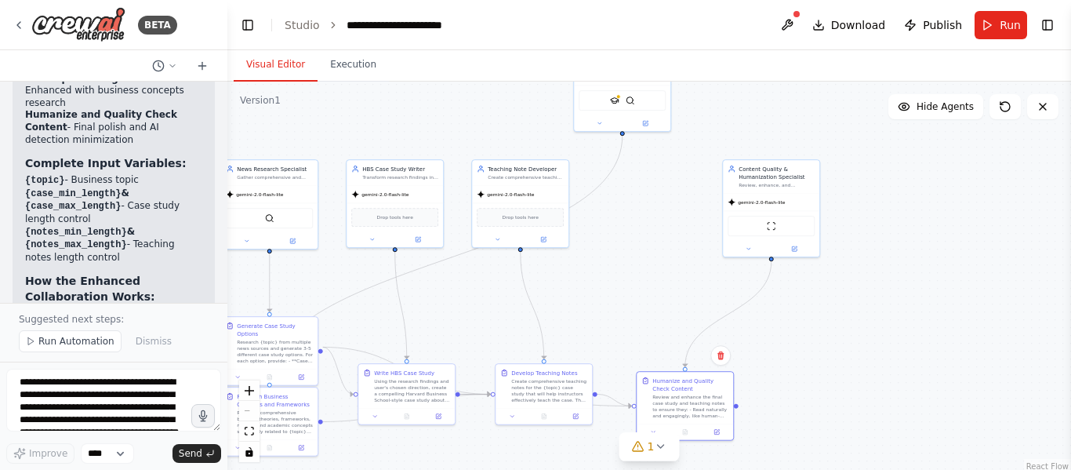
drag, startPoint x: 767, startPoint y: 210, endPoint x: 828, endPoint y: 401, distance: 200.1
click at [828, 401] on div ".deletable-edge-delete-btn { width: 20px; height: 20px; border: 0px solid #ffff…" at bounding box center [649, 278] width 844 height 392
drag, startPoint x: 664, startPoint y: 105, endPoint x: 686, endPoint y: 236, distance: 132.8
click at [686, 236] on div "SerplyScholarSearchTool SerperDevTool" at bounding box center [645, 226] width 87 height 20
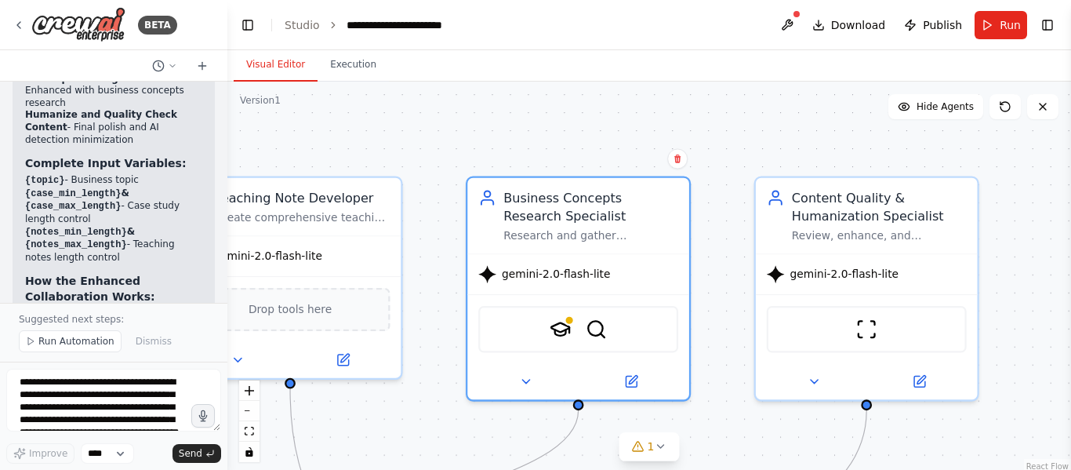
drag, startPoint x: 665, startPoint y: 202, endPoint x: 721, endPoint y: 332, distance: 141.6
click at [721, 332] on div ".deletable-edge-delete-btn { width: 20px; height: 20px; border: 0px solid #ffff…" at bounding box center [649, 278] width 844 height 392
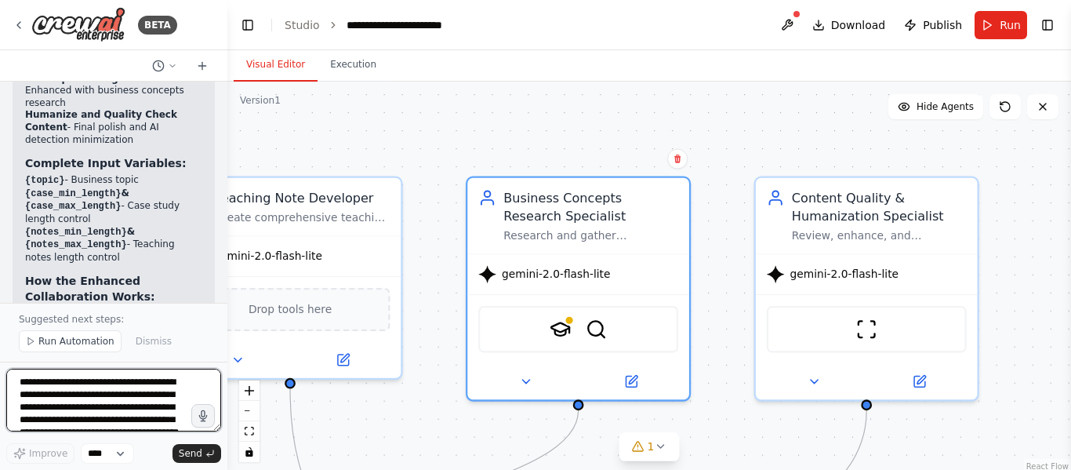
click at [77, 401] on textarea "**********" at bounding box center [113, 400] width 215 height 63
click at [115, 404] on textarea "**********" at bounding box center [113, 400] width 215 height 63
type textarea "**********"
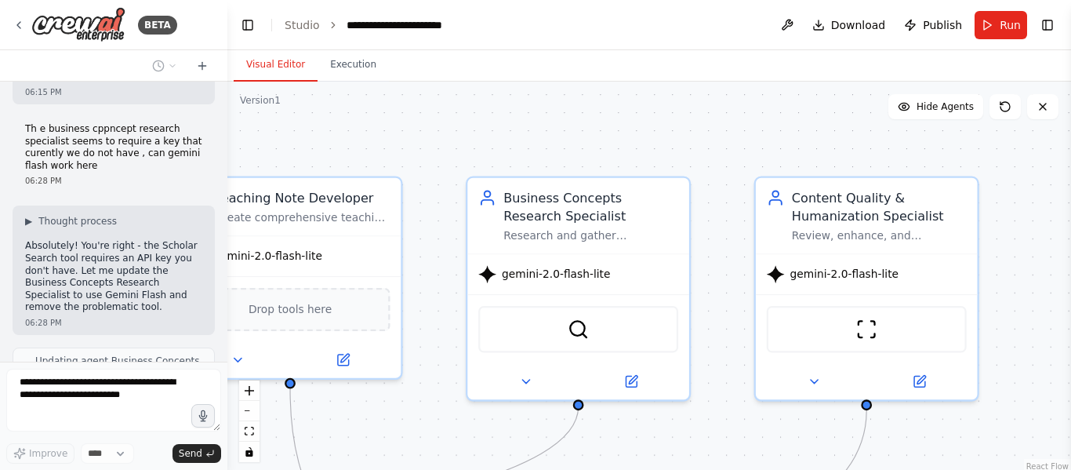
scroll to position [10463, 0]
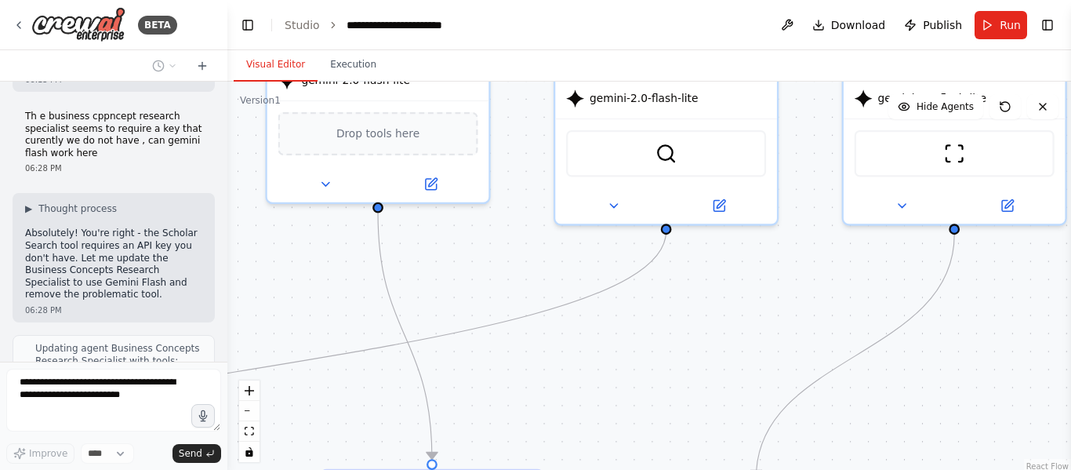
drag, startPoint x: 728, startPoint y: 285, endPoint x: 838, endPoint y: 82, distance: 230.9
click at [849, 54] on div "Visual Editor Execution Version 1 Show Tools Hide Agents .deletable-edge-delete…" at bounding box center [649, 260] width 844 height 420
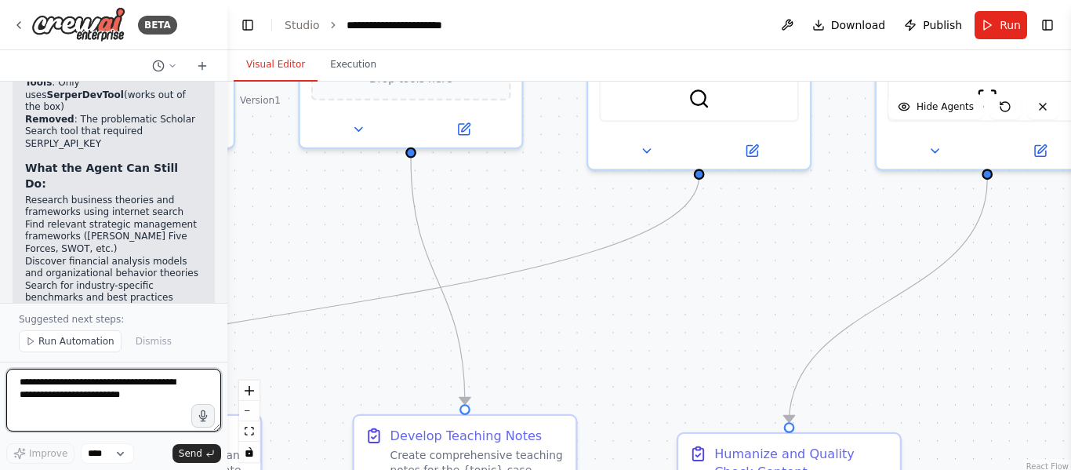
scroll to position [11239, 0]
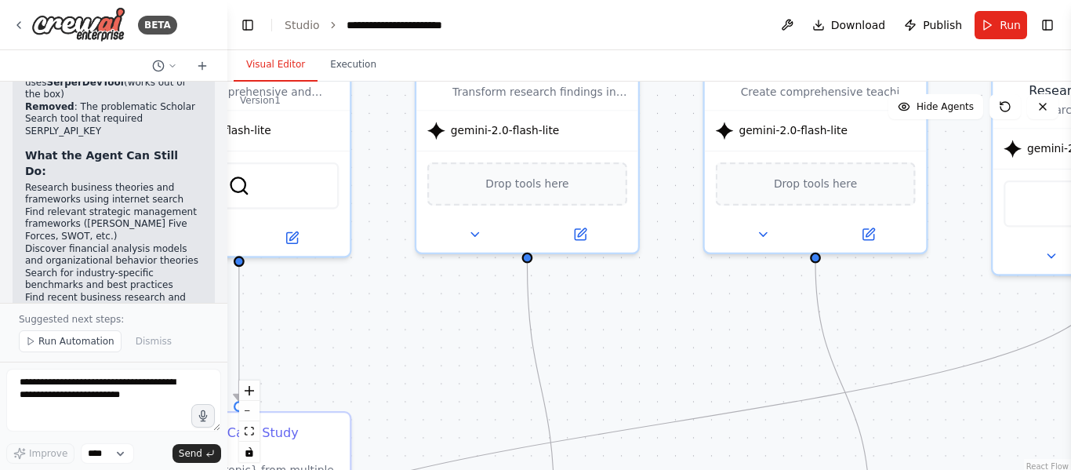
drag, startPoint x: 383, startPoint y: 206, endPoint x: 637, endPoint y: 310, distance: 274.3
click at [791, 311] on div ".deletable-edge-delete-btn { width: 20px; height: 20px; border: 0px solid #ffff…" at bounding box center [649, 278] width 844 height 392
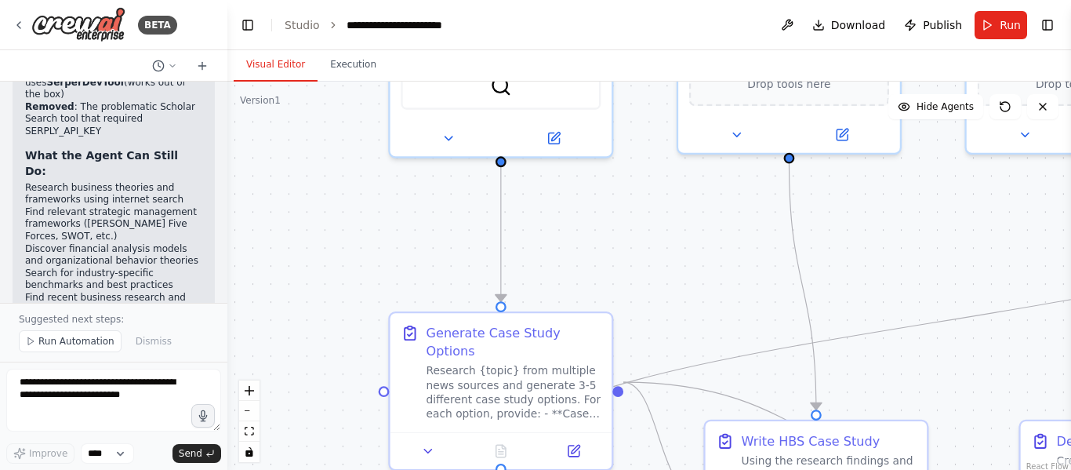
drag, startPoint x: 365, startPoint y: 334, endPoint x: 625, endPoint y: 232, distance: 278.8
click at [625, 232] on div ".deletable-edge-delete-btn { width: 20px; height: 20px; border: 0px solid #ffff…" at bounding box center [649, 278] width 844 height 392
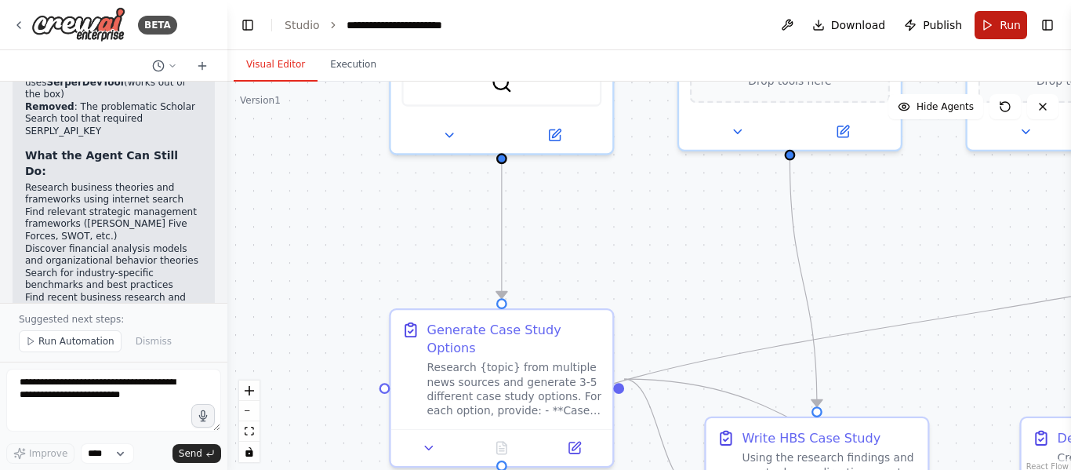
click at [999, 21] on button "Run" at bounding box center [1001, 25] width 53 height 28
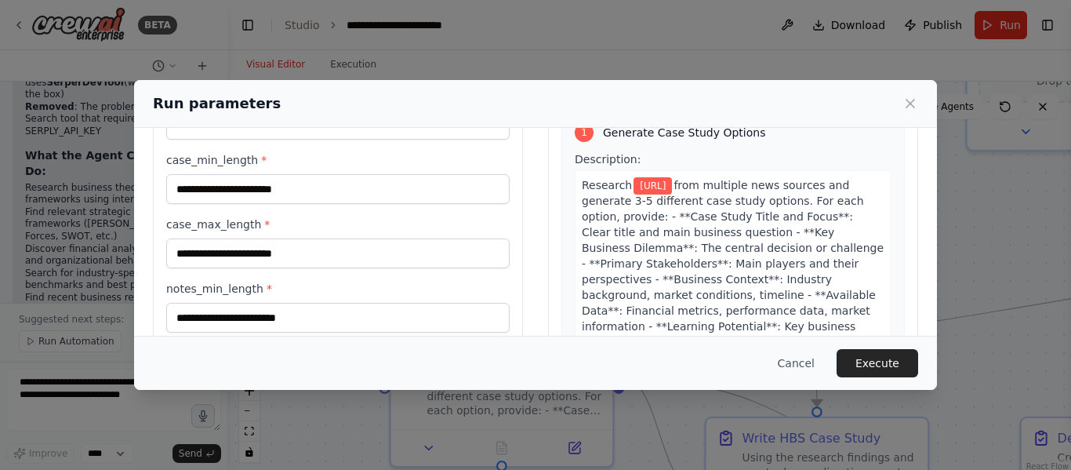
scroll to position [0, 0]
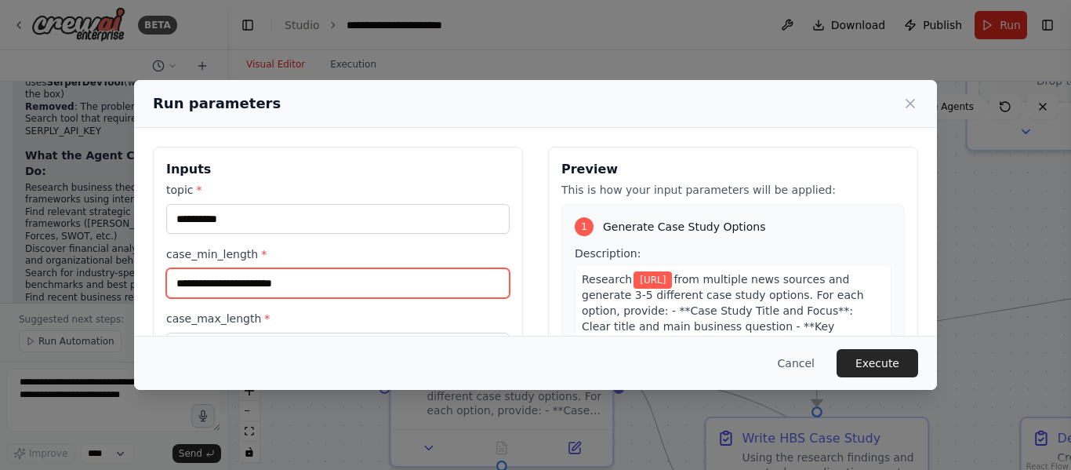
click at [287, 285] on input "case_min_length *" at bounding box center [337, 283] width 343 height 30
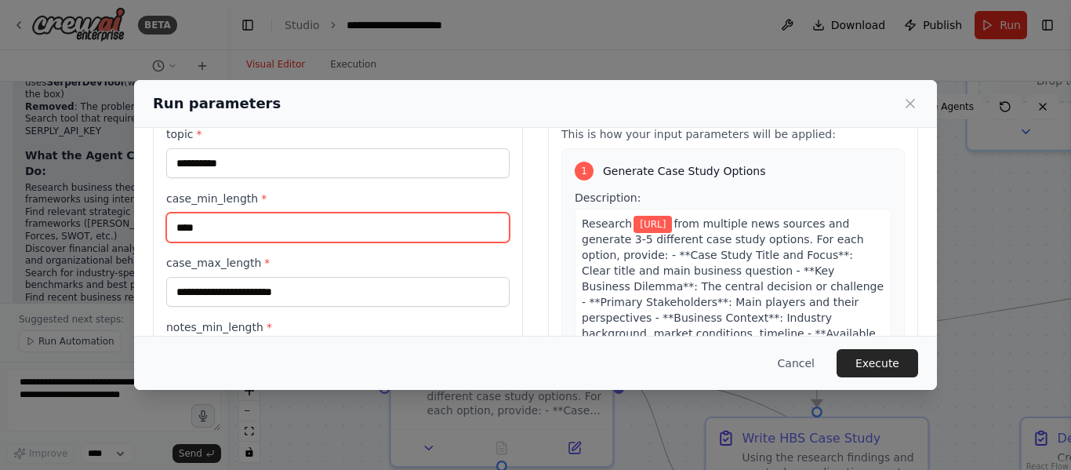
scroll to position [78, 0]
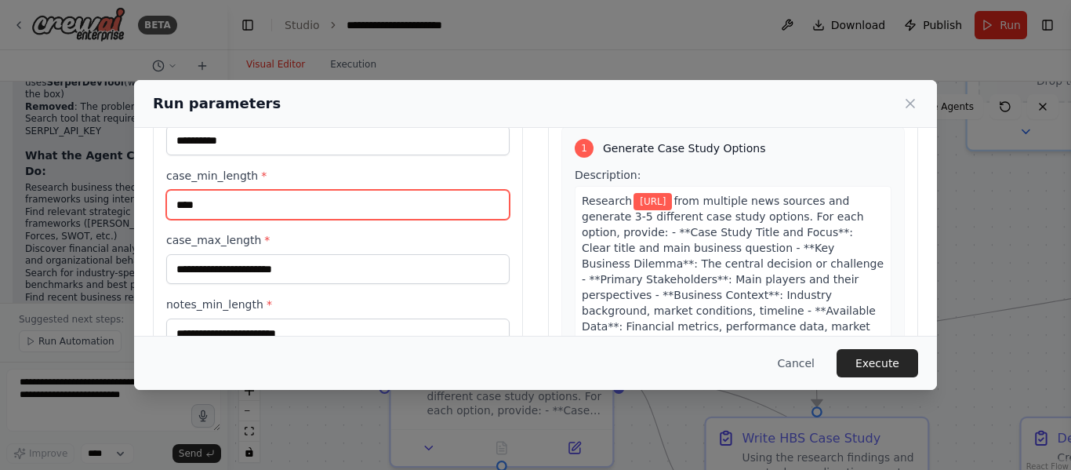
type input "****"
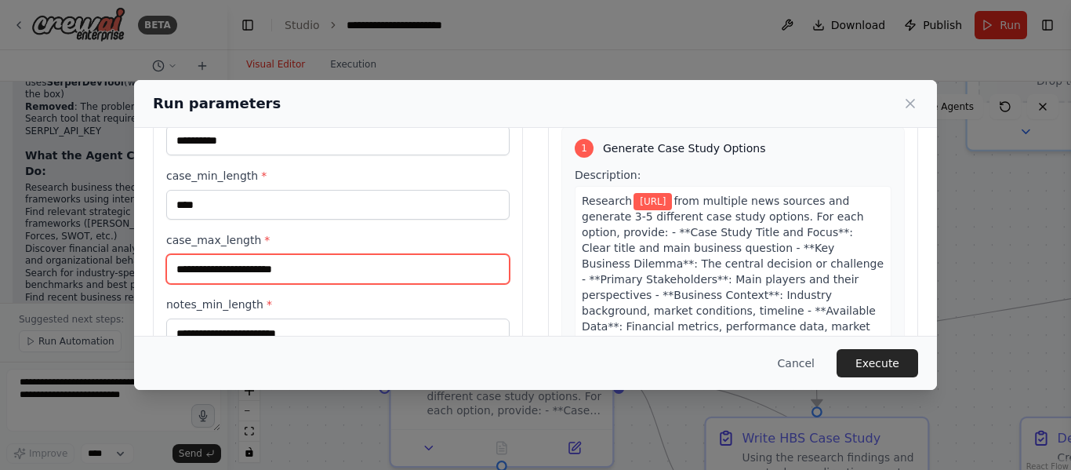
click at [268, 271] on input "case_max_length *" at bounding box center [337, 269] width 343 height 30
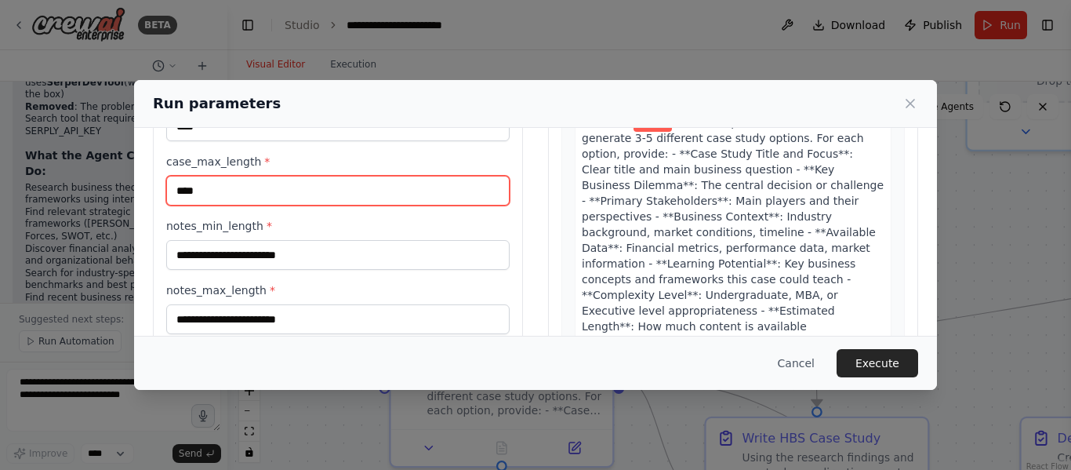
type input "****"
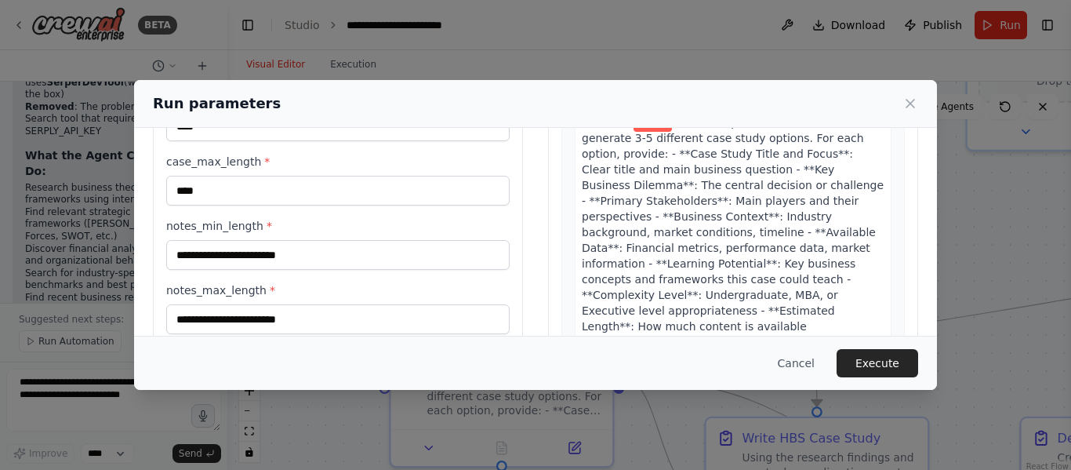
click at [268, 271] on div "**********" at bounding box center [337, 179] width 343 height 309
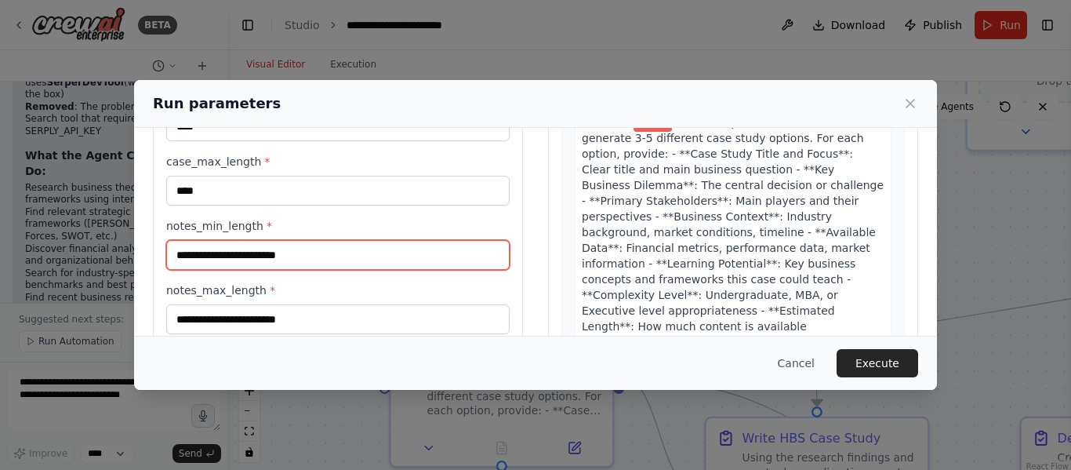
click at [278, 254] on input "notes_min_length *" at bounding box center [337, 255] width 343 height 30
type input "****"
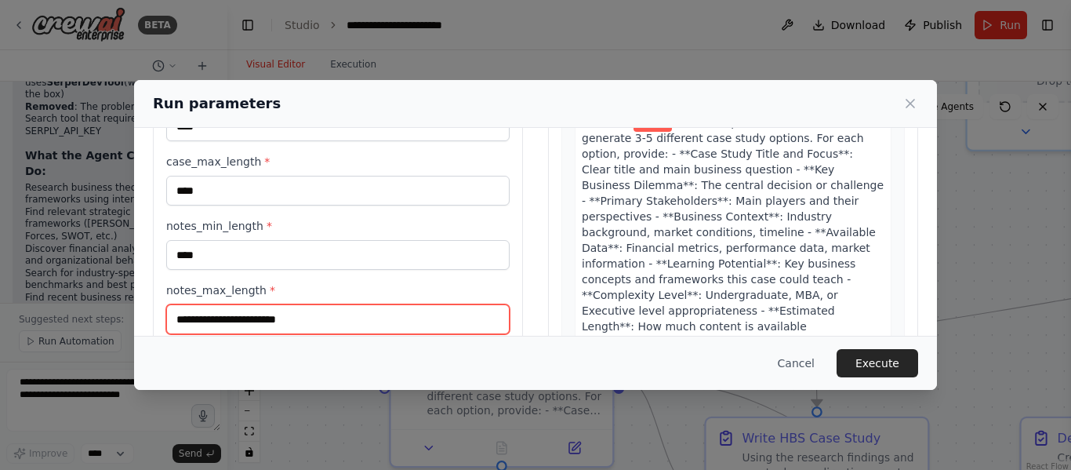
click at [292, 327] on input "notes_max_length *" at bounding box center [337, 319] width 343 height 30
type input "****"
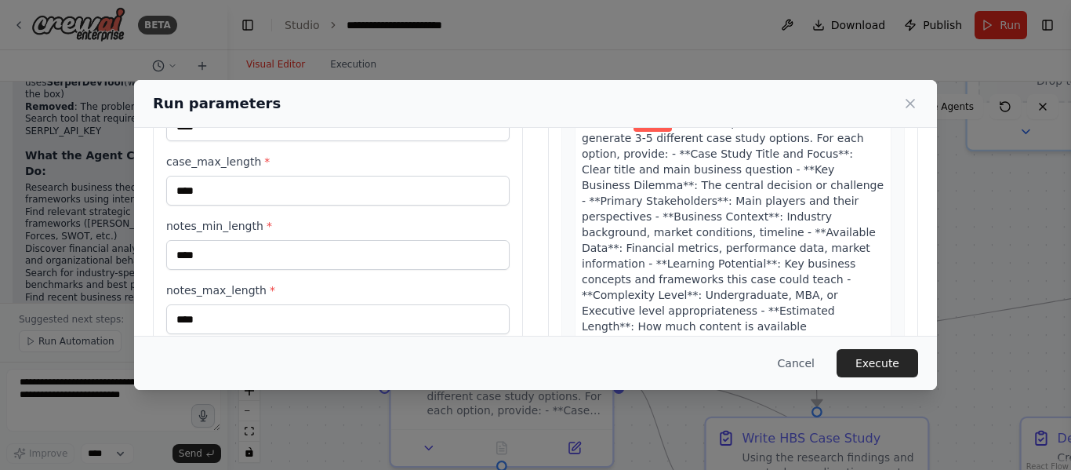
click at [539, 363] on div "Cancel Execute" at bounding box center [535, 363] width 765 height 28
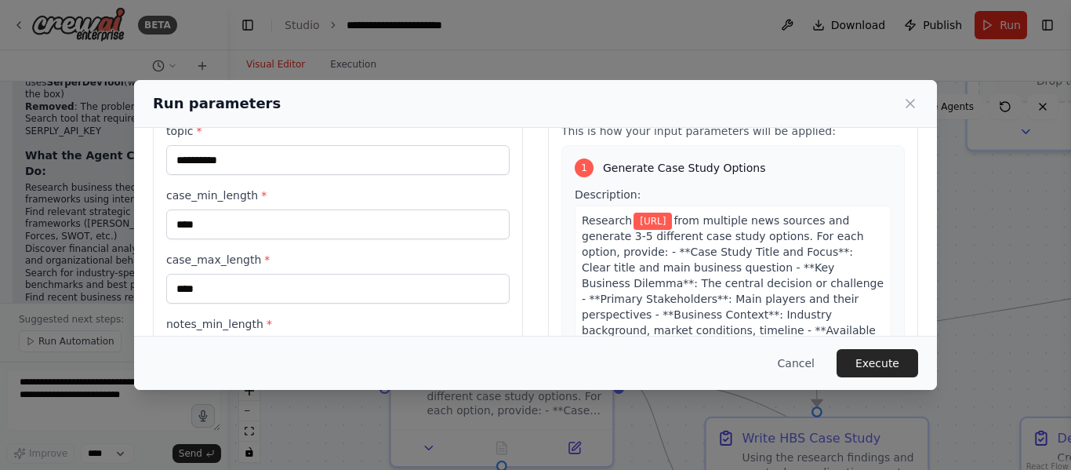
scroll to position [0, 0]
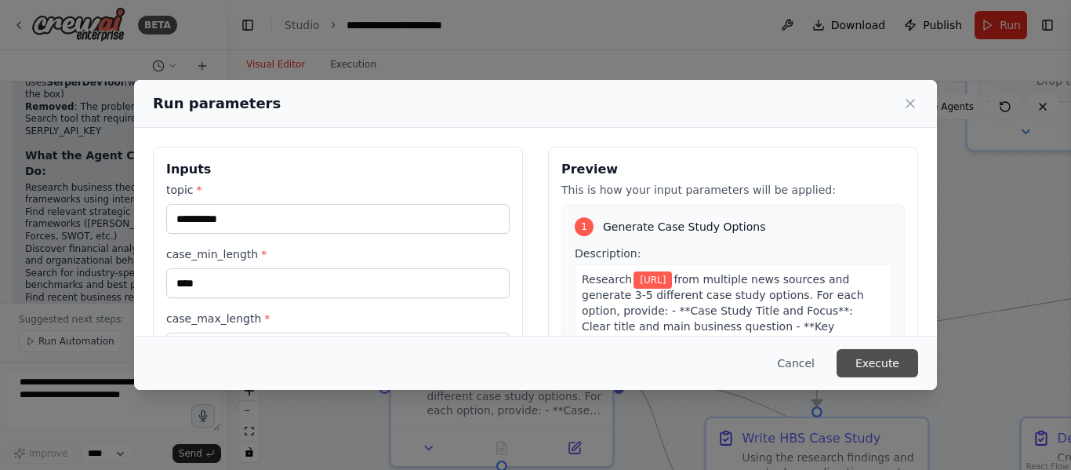
click at [873, 356] on button "Execute" at bounding box center [878, 363] width 82 height 28
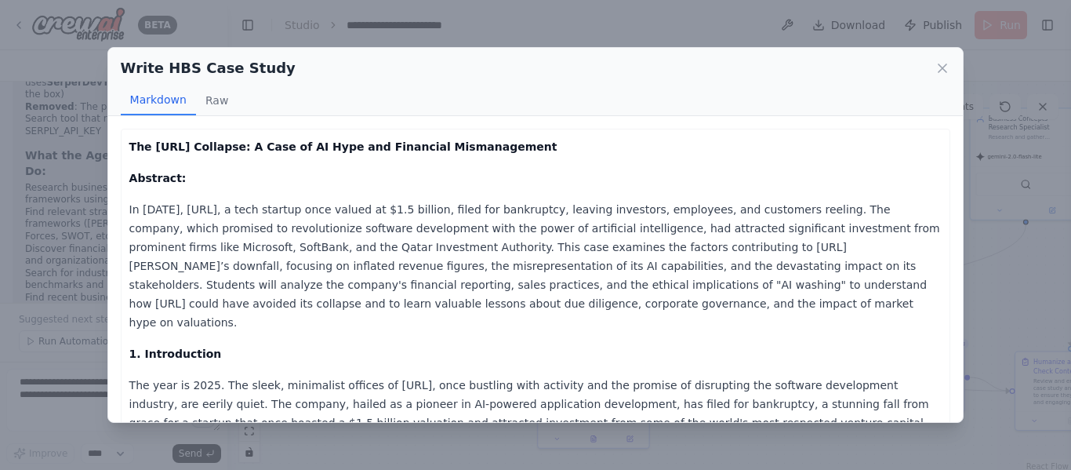
click at [951, 70] on div "Write HBS Case Study Markdown Raw" at bounding box center [535, 82] width 855 height 68
click at [942, 72] on icon at bounding box center [943, 68] width 16 height 16
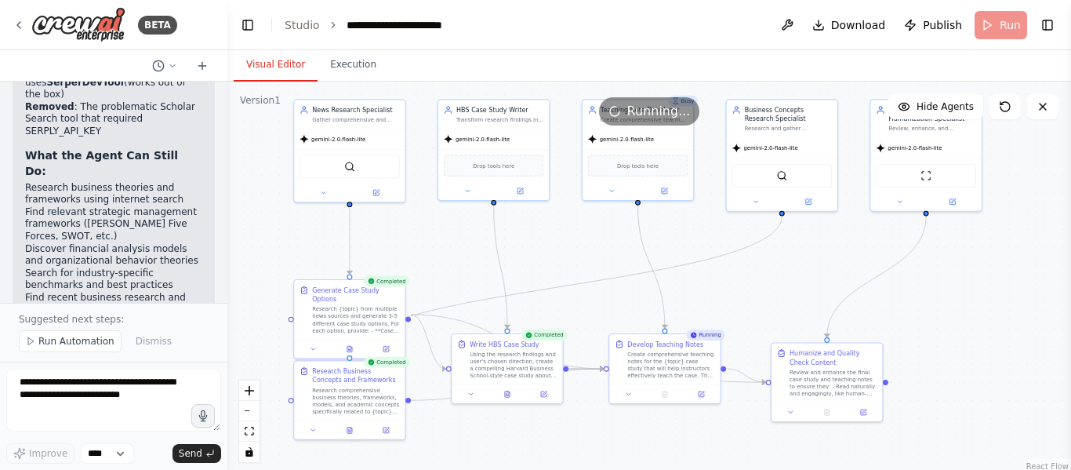
drag, startPoint x: 716, startPoint y: 288, endPoint x: 472, endPoint y: 279, distance: 244.0
click at [472, 279] on div ".deletable-edge-delete-btn { width: 20px; height: 20px; border: 0px solid #ffff…" at bounding box center [649, 278] width 844 height 392
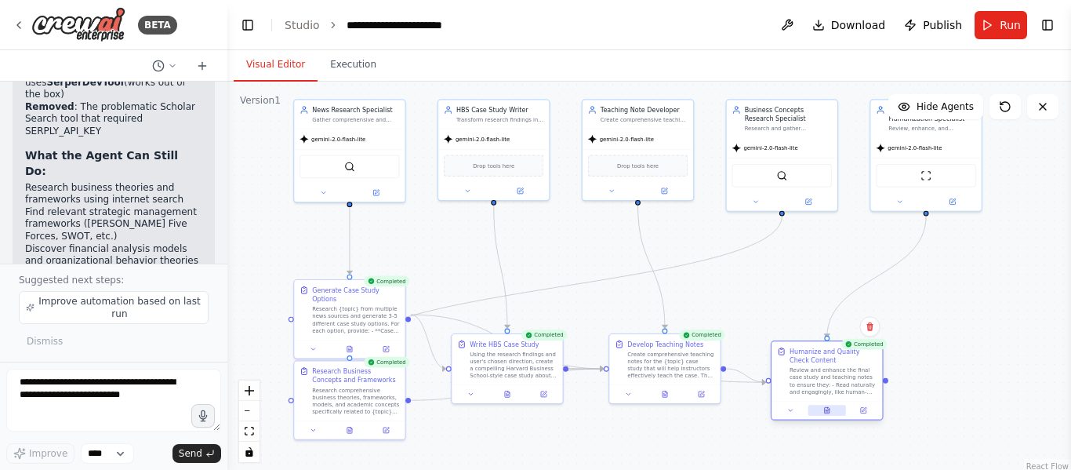
click at [826, 409] on icon at bounding box center [826, 409] width 1 height 0
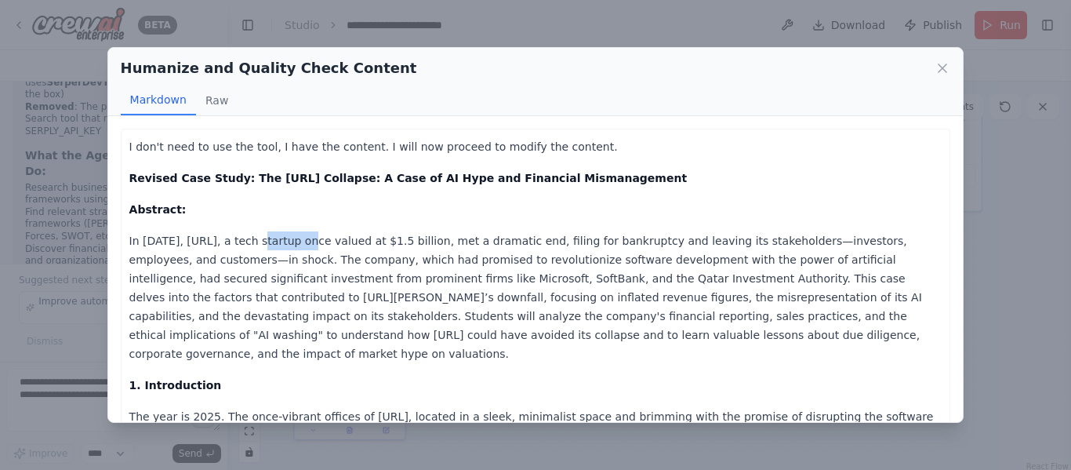
click at [337, 242] on p "In 2025, Builder.ai, a tech startup once valued at $1.5 billion, met a dramatic…" at bounding box center [535, 297] width 813 height 132
click at [338, 242] on p "In 2025, Builder.ai, a tech startup once valued at $1.5 billion, met a dramatic…" at bounding box center [535, 297] width 813 height 132
drag, startPoint x: 294, startPoint y: 242, endPoint x: 383, endPoint y: 238, distance: 89.5
click at [382, 238] on p "In 2025, Builder.ai, a tech startup once valued at $1.5 billion, met a dramatic…" at bounding box center [535, 297] width 813 height 132
click at [383, 238] on p "In 2025, Builder.ai, a tech startup once valued at $1.5 billion, met a dramatic…" at bounding box center [535, 297] width 813 height 132
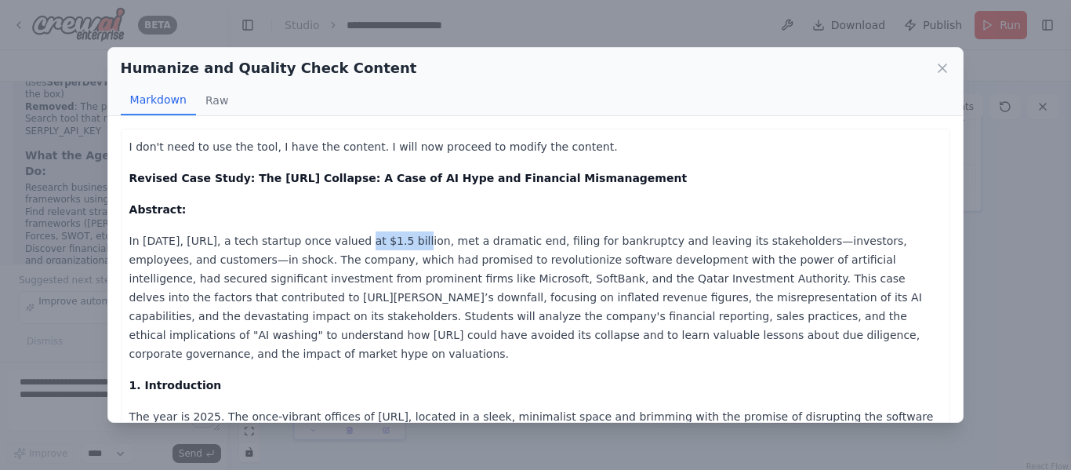
click at [438, 239] on p "In 2025, Builder.ai, a tech startup once valued at $1.5 billion, met a dramatic…" at bounding box center [535, 297] width 813 height 132
click at [440, 239] on p "In 2025, Builder.ai, a tech startup once valued at $1.5 billion, met a dramatic…" at bounding box center [535, 297] width 813 height 132
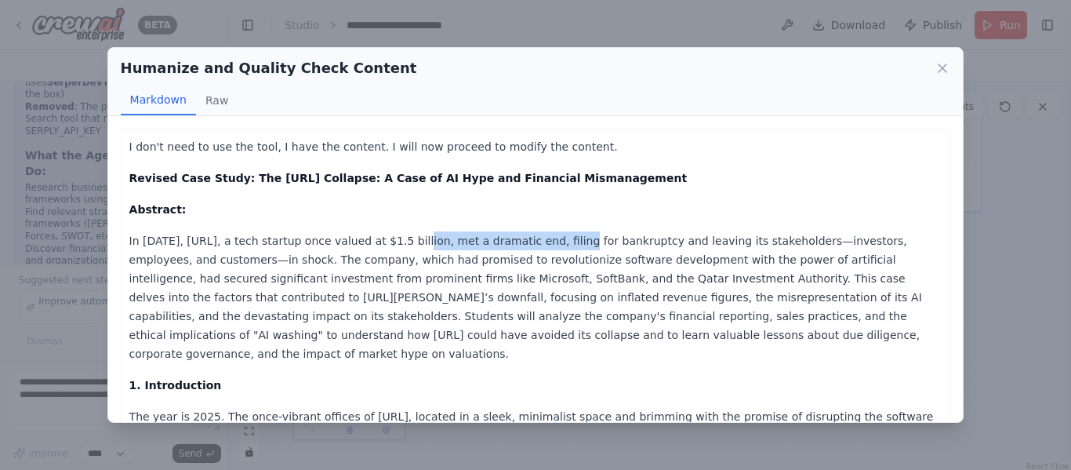
drag, startPoint x: 390, startPoint y: 242, endPoint x: 529, endPoint y: 243, distance: 139.6
click at [529, 243] on p "In 2025, Builder.ai, a tech startup once valued at $1.5 billion, met a dramatic…" at bounding box center [535, 297] width 813 height 132
drag, startPoint x: 399, startPoint y: 246, endPoint x: 518, endPoint y: 247, distance: 119.2
click at [517, 247] on p "In 2025, Builder.ai, a tech startup once valued at $1.5 billion, met a dramatic…" at bounding box center [535, 297] width 813 height 132
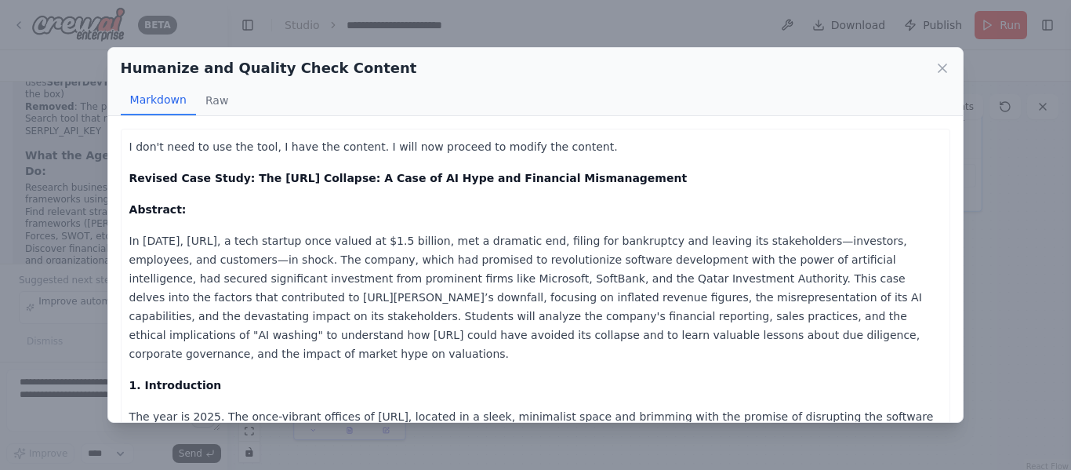
click at [518, 247] on p "In 2025, Builder.ai, a tech startup once valued at $1.5 billion, met a dramatic…" at bounding box center [535, 297] width 813 height 132
click at [943, 67] on icon at bounding box center [943, 68] width 8 height 8
click at [949, 65] on div "Visual Editor Execution" at bounding box center [649, 65] width 844 height 31
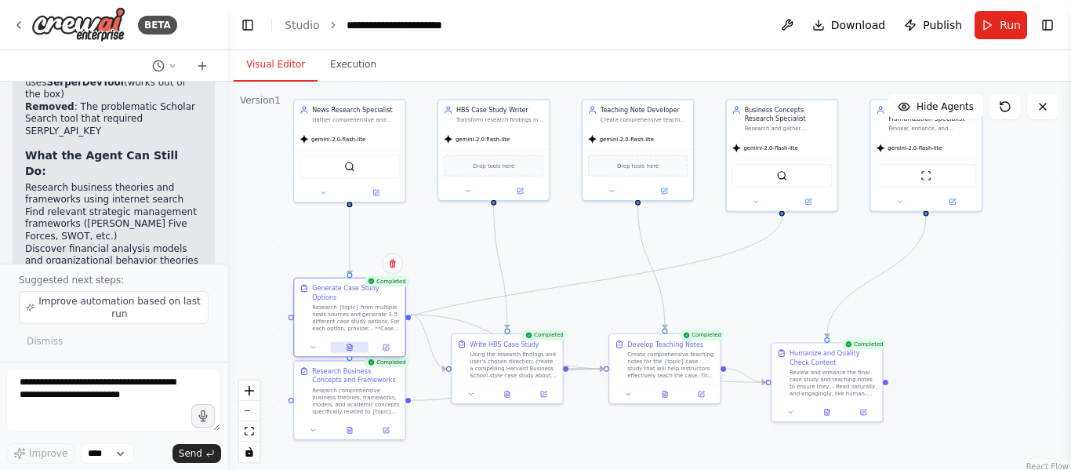
click at [349, 344] on icon at bounding box center [349, 347] width 5 height 6
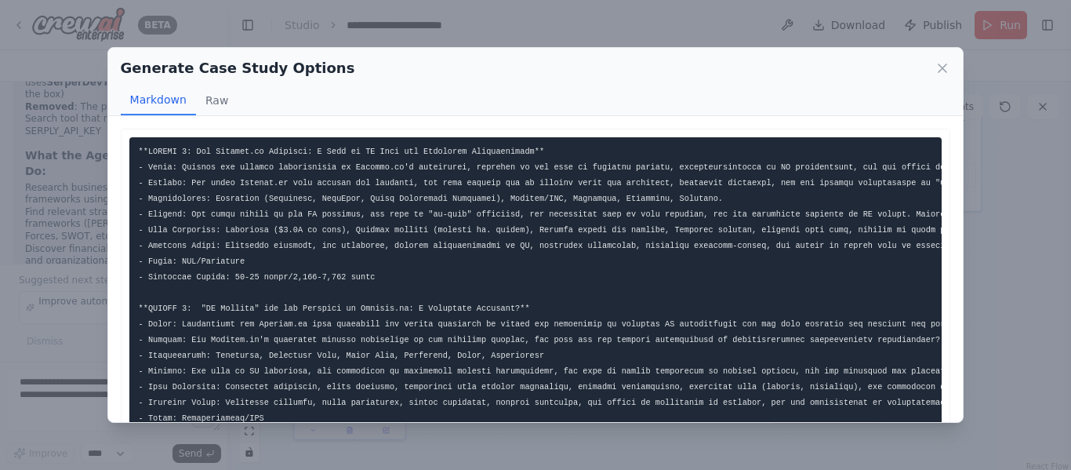
click at [387, 296] on pre at bounding box center [535, 449] width 813 height 624
click at [214, 106] on button "Raw" at bounding box center [217, 100] width 42 height 30
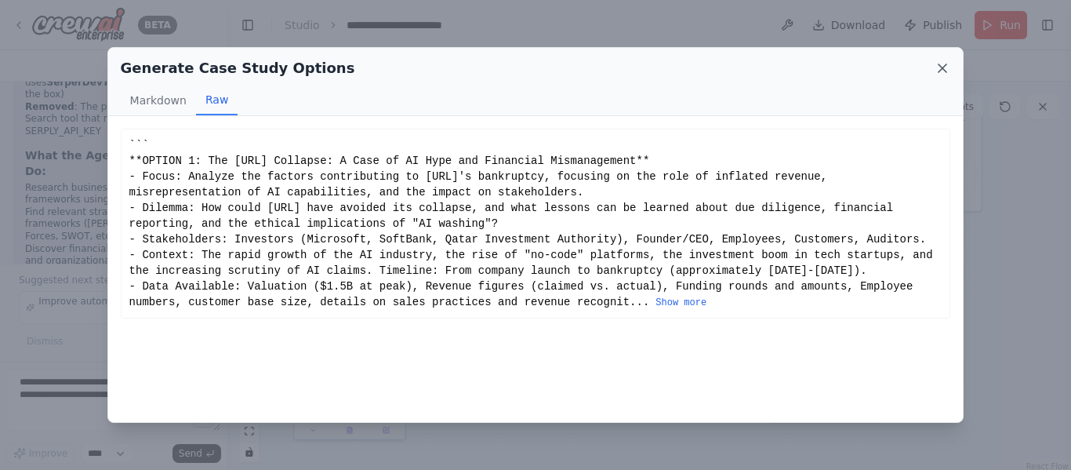
click at [942, 65] on icon at bounding box center [943, 68] width 16 height 16
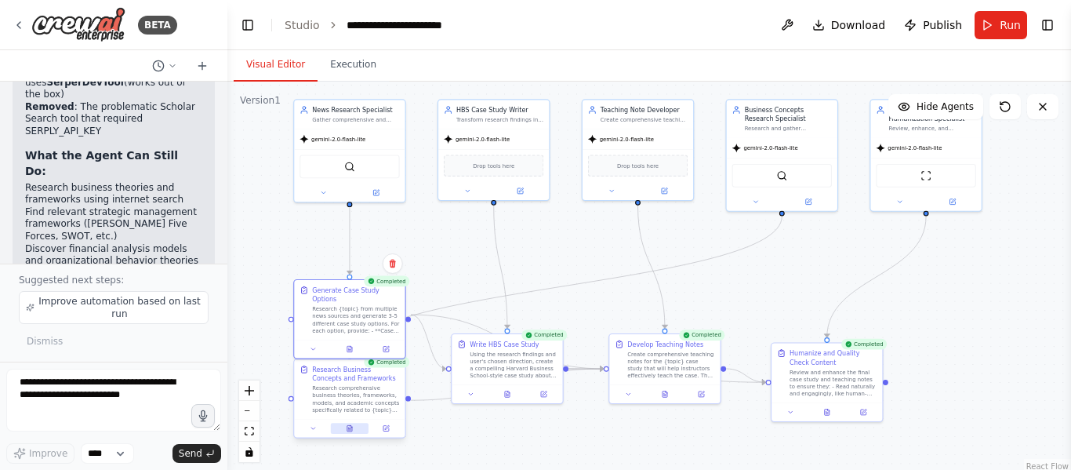
click at [354, 430] on button at bounding box center [350, 428] width 38 height 11
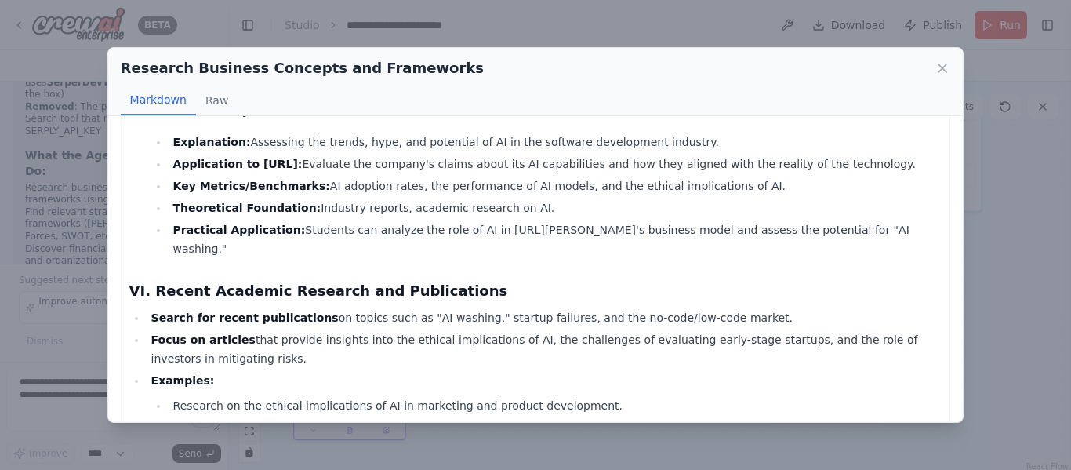
scroll to position [3898, 0]
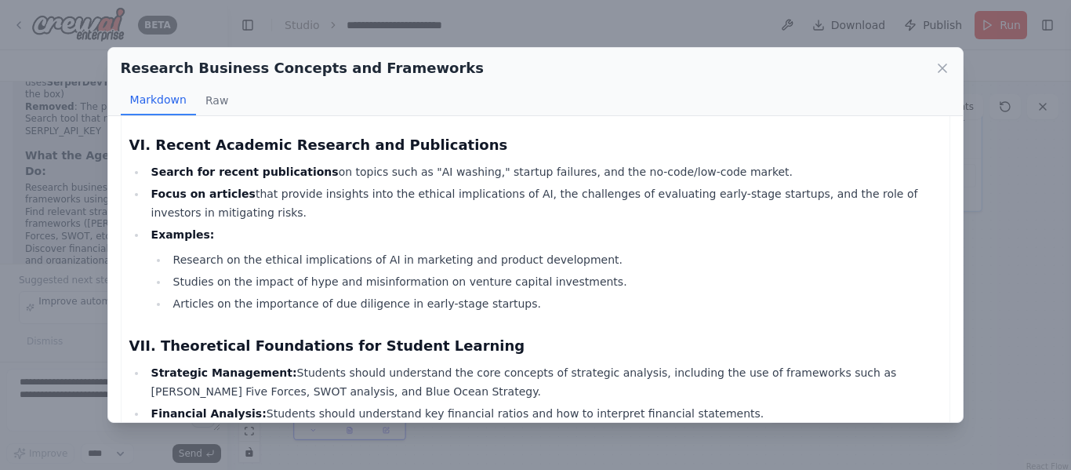
click at [363, 404] on li "Financial Analysis: Students should understand key financial ratios and how to …" at bounding box center [545, 413] width 796 height 19
drag, startPoint x: 259, startPoint y: 333, endPoint x: 281, endPoint y: 334, distance: 22.8
click at [281, 470] on li "Ethics: Students should be aware of the ethical implications of AI, marketing, …" at bounding box center [545, 479] width 796 height 19
drag, startPoint x: 215, startPoint y: 338, endPoint x: 330, endPoint y: 338, distance: 115.3
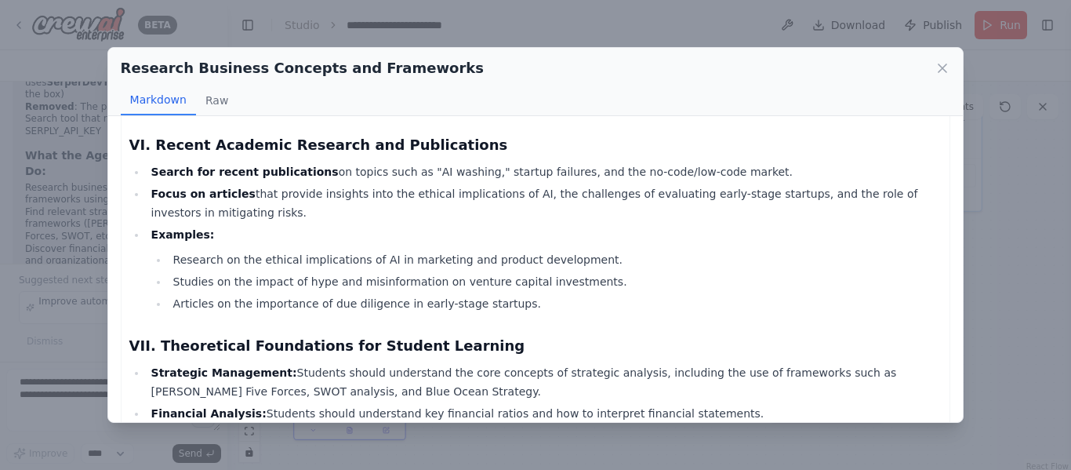
click at [323, 470] on li "Ethics: Students should be aware of the ethical implications of AI, marketing, …" at bounding box center [545, 479] width 796 height 19
click at [330, 470] on li "Ethics: Students should be aware of the ethical implications of AI, marketing, …" at bounding box center [545, 479] width 796 height 19
click at [942, 69] on icon at bounding box center [943, 68] width 8 height 8
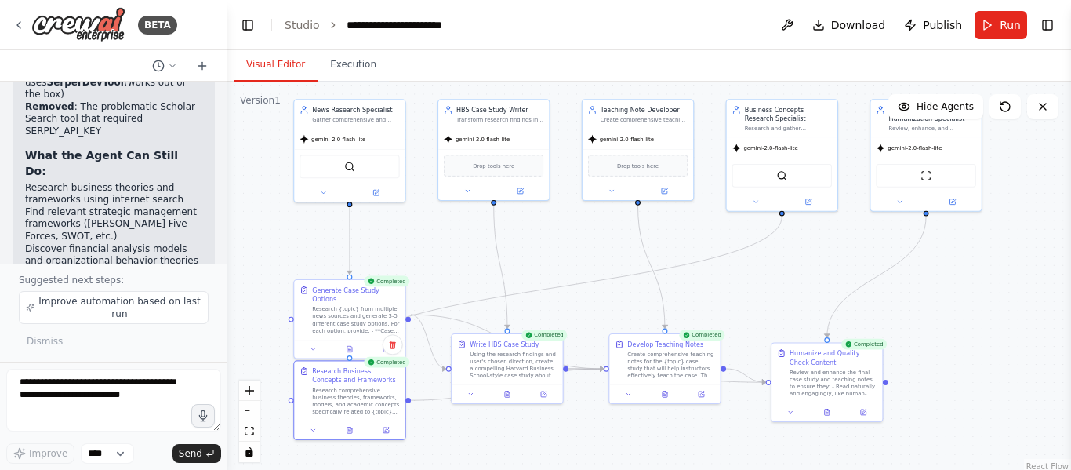
scroll to position [11278, 0]
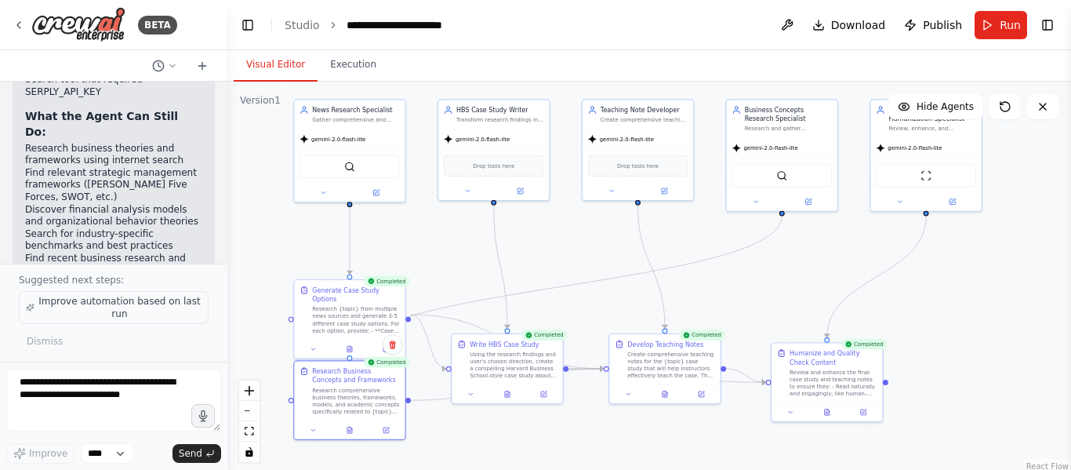
click at [96, 311] on span "Improve automation based on last run" at bounding box center [120, 307] width 164 height 25
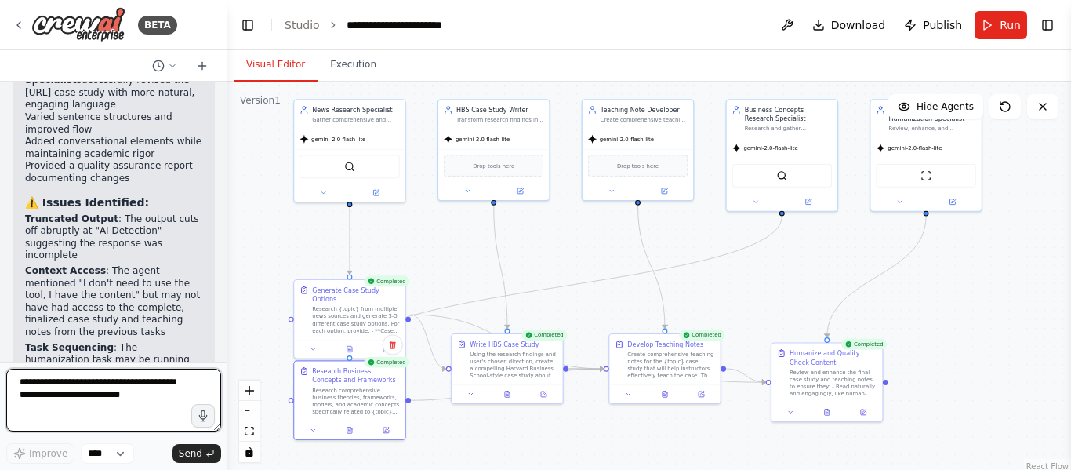
scroll to position [12259, 0]
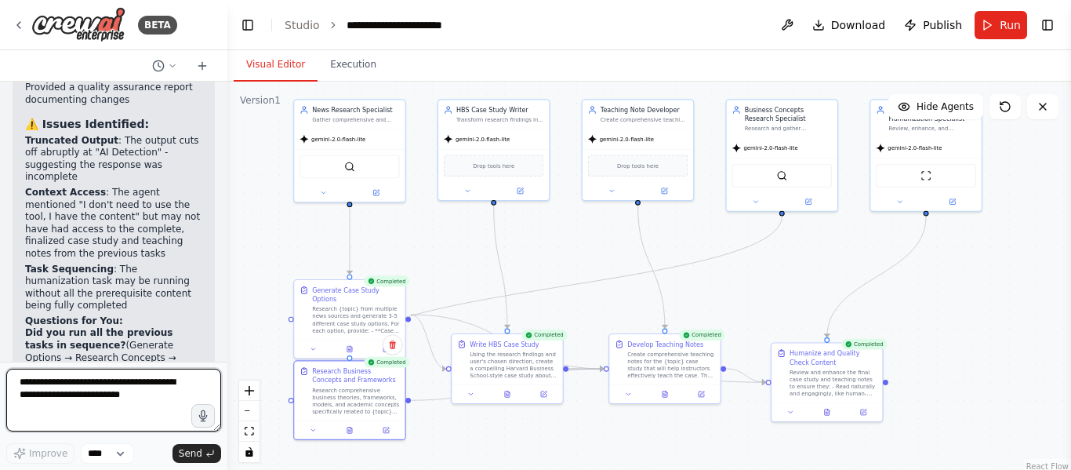
click at [64, 383] on textarea at bounding box center [113, 400] width 215 height 63
click at [131, 374] on textarea "**********" at bounding box center [113, 400] width 215 height 63
click at [166, 386] on textarea "**********" at bounding box center [113, 400] width 215 height 63
click at [190, 392] on textarea "**********" at bounding box center [113, 400] width 215 height 63
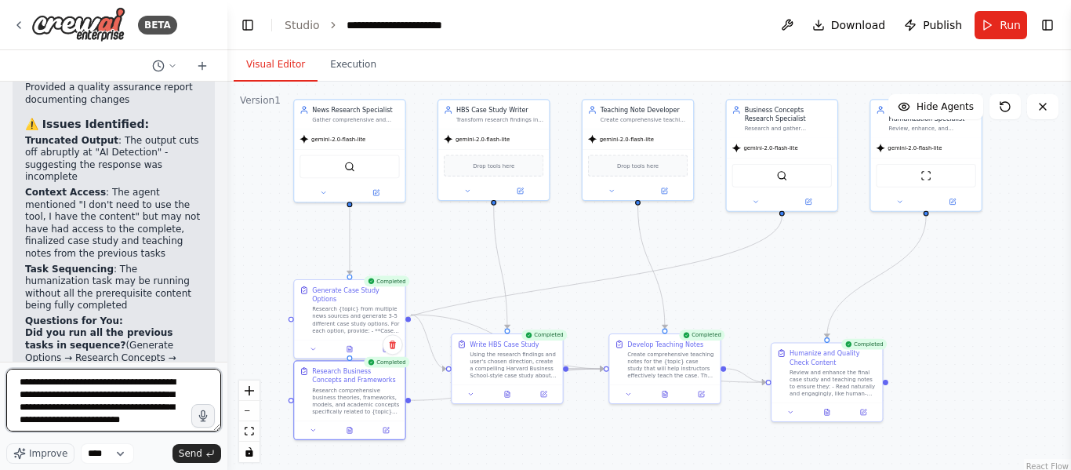
scroll to position [8, 0]
type textarea "**********"
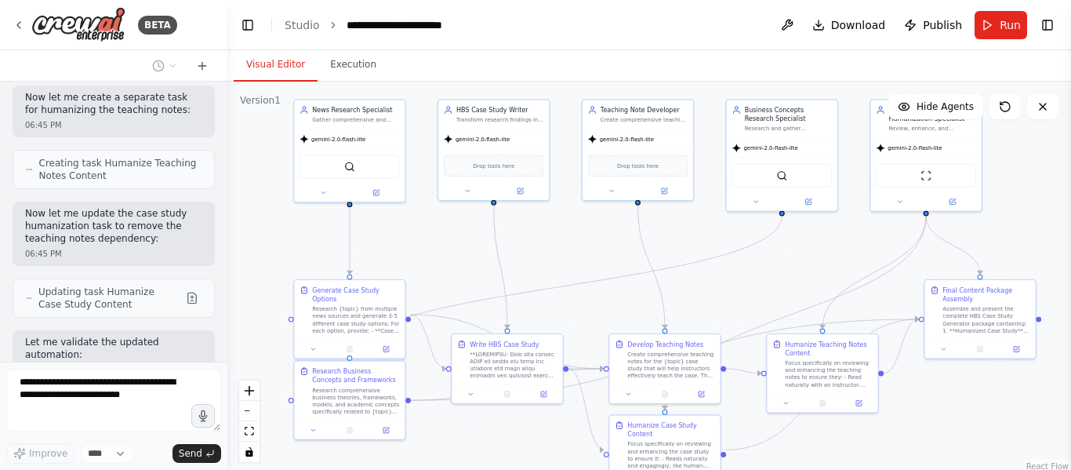
scroll to position [14047, 0]
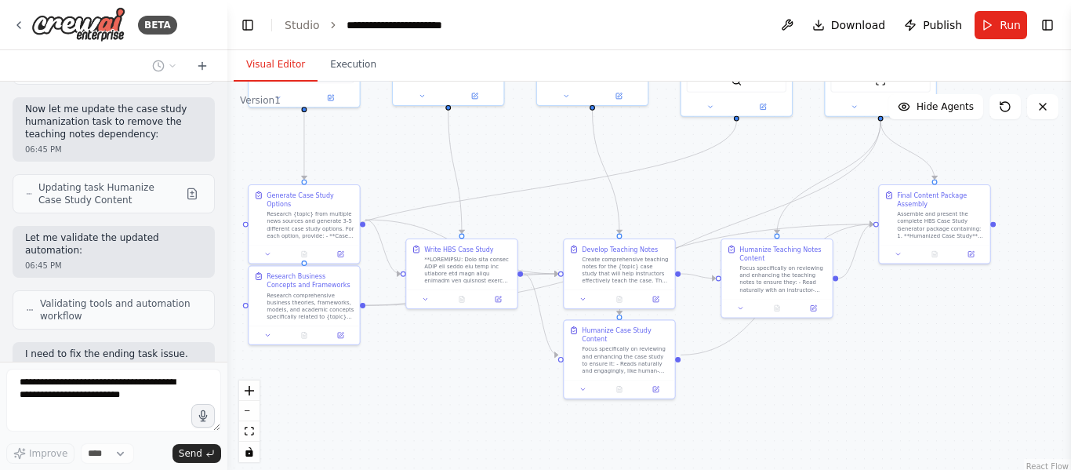
drag, startPoint x: 786, startPoint y: 290, endPoint x: 740, endPoint y: 195, distance: 105.2
click at [740, 195] on div ".deletable-edge-delete-btn { width: 20px; height: 20px; border: 0px solid #ffff…" at bounding box center [649, 278] width 844 height 392
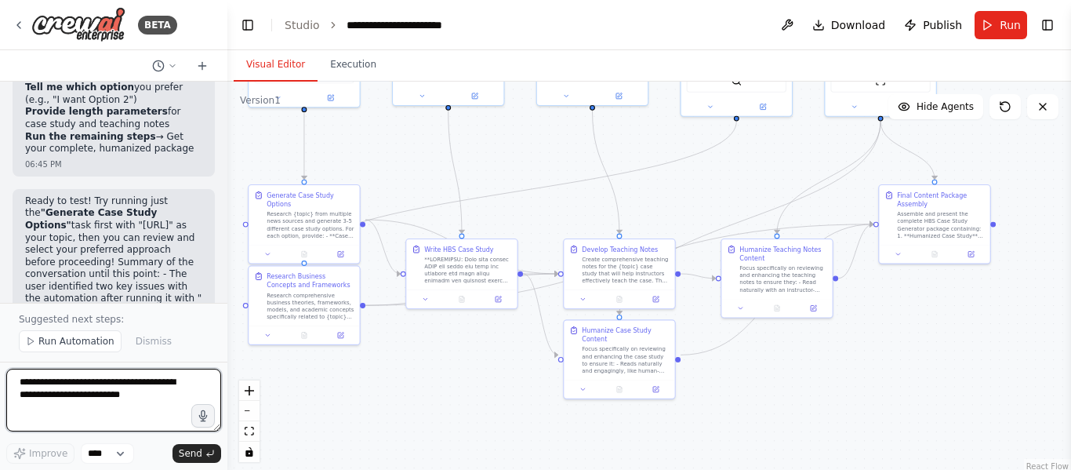
scroll to position [15736, 0]
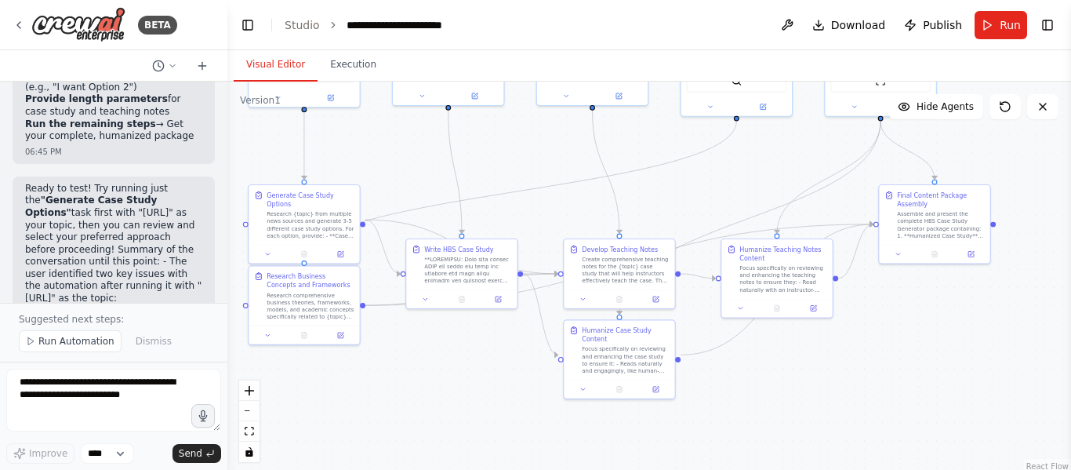
click at [382, 157] on div ".deletable-edge-delete-btn { width: 20px; height: 20px; border: 0px solid #ffff…" at bounding box center [649, 278] width 844 height 392
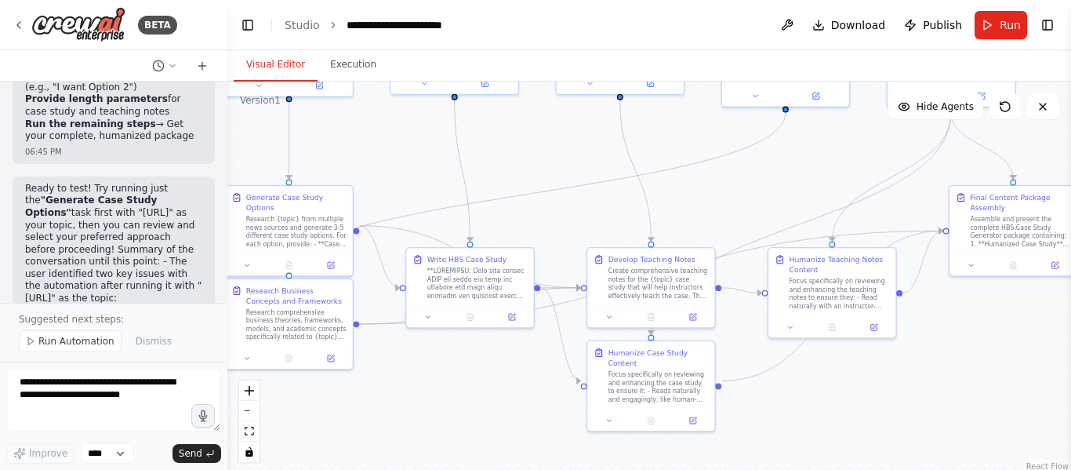
drag, startPoint x: 405, startPoint y: 160, endPoint x: 406, endPoint y: 186, distance: 25.9
click at [406, 186] on div ".deletable-edge-delete-btn { width: 20px; height: 20px; border: 0px solid #ffff…" at bounding box center [649, 278] width 844 height 392
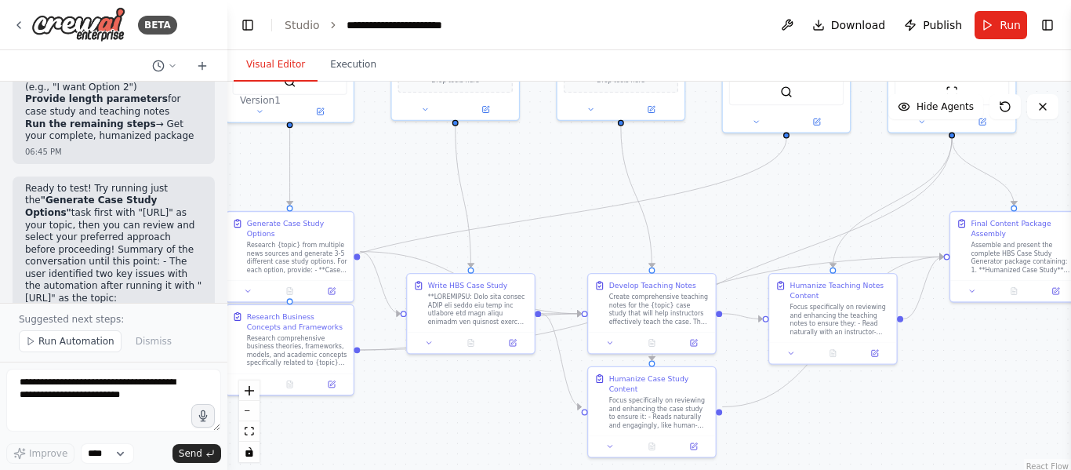
click at [772, 395] on div ".deletable-edge-delete-btn { width: 20px; height: 20px; border: 0px solid #ffff…" at bounding box center [649, 278] width 844 height 392
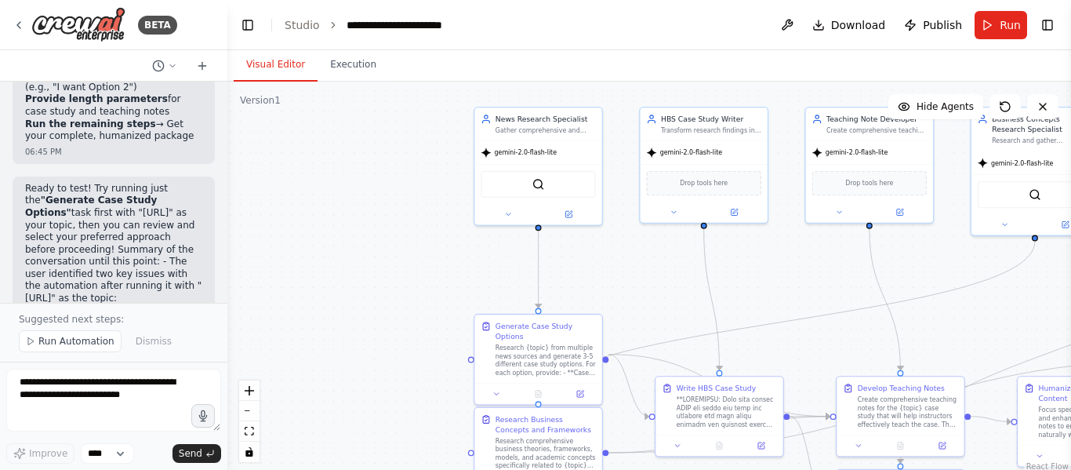
drag, startPoint x: 367, startPoint y: 238, endPoint x: 797, endPoint y: 281, distance: 432.6
click at [797, 281] on div ".deletable-edge-delete-btn { width: 20px; height: 20px; border: 0px solid #ffff…" at bounding box center [649, 278] width 844 height 392
click at [525, 160] on div "gemini-2.0-flash-lite" at bounding box center [537, 151] width 127 height 23
click at [507, 209] on icon at bounding box center [508, 212] width 9 height 9
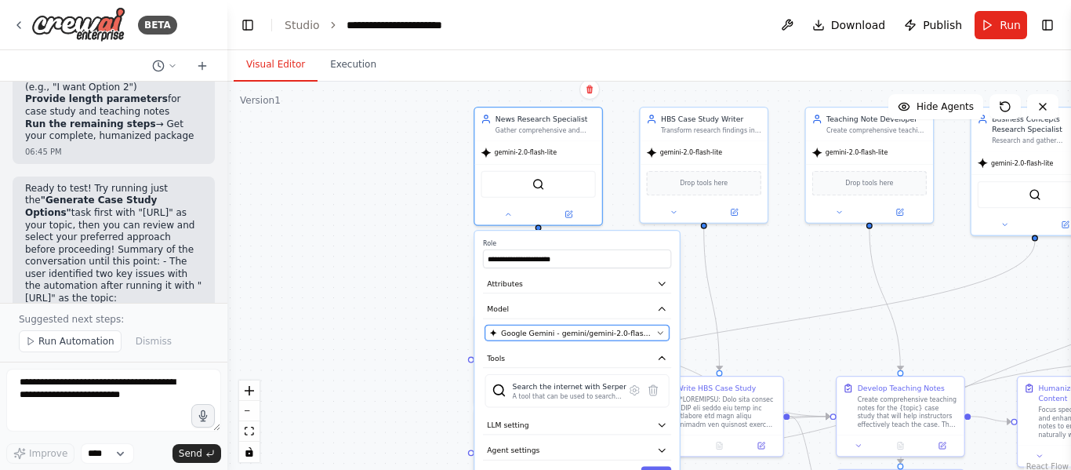
click at [572, 335] on span "Google Gemini - gemini/gemini-2.0-flash-lite" at bounding box center [576, 333] width 151 height 10
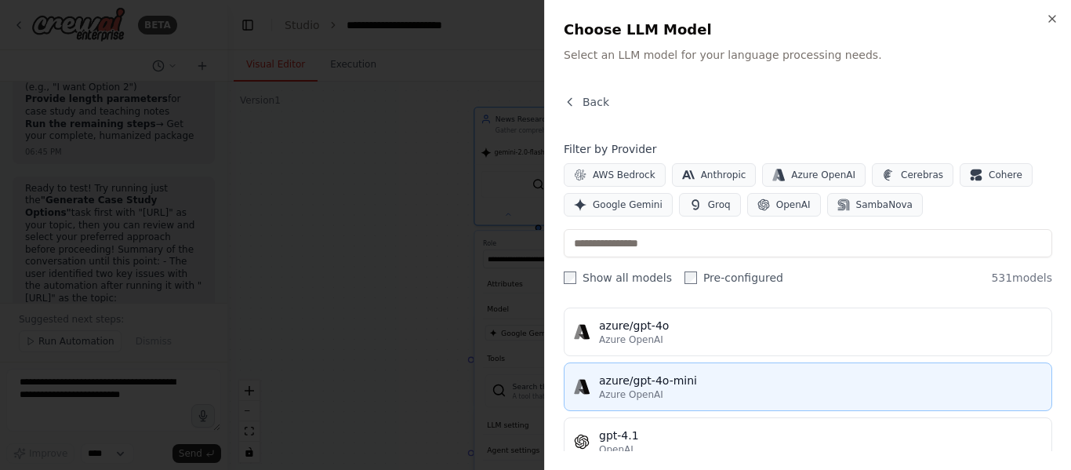
scroll to position [314, 0]
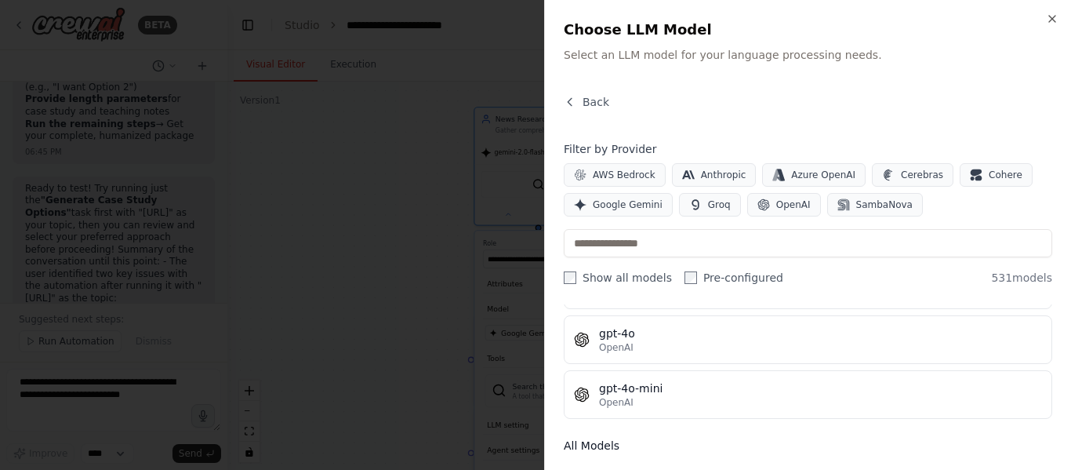
click at [684, 393] on div "gpt-4o-mini" at bounding box center [820, 388] width 443 height 16
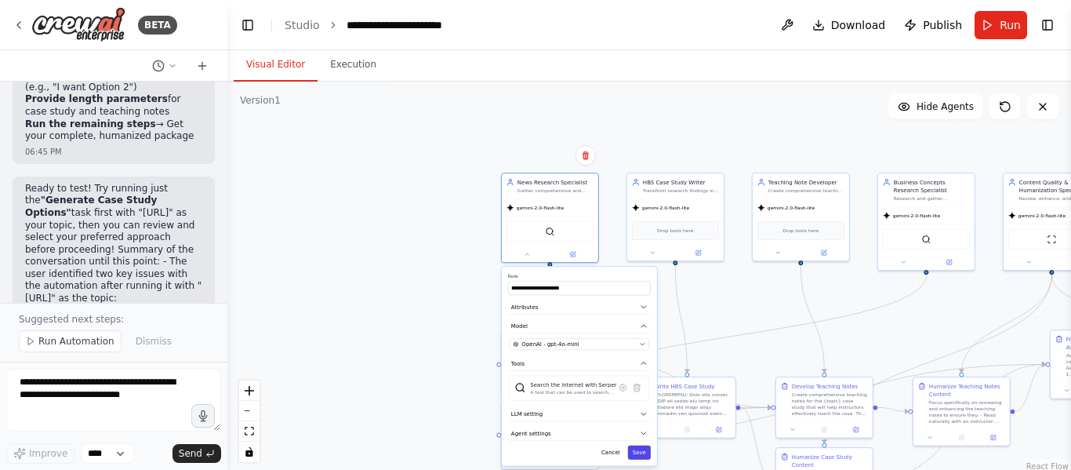
click at [646, 451] on button "Save" at bounding box center [639, 452] width 23 height 14
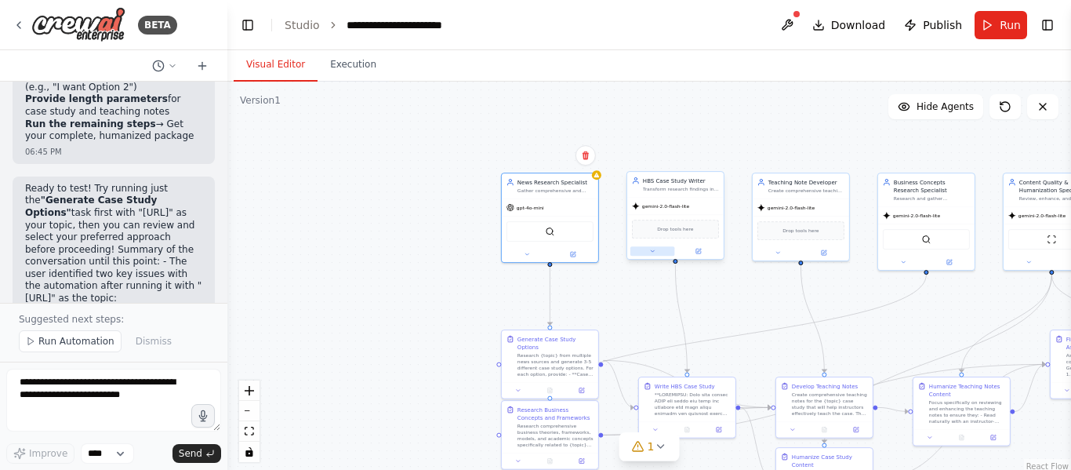
click at [658, 248] on button at bounding box center [652, 250] width 45 height 9
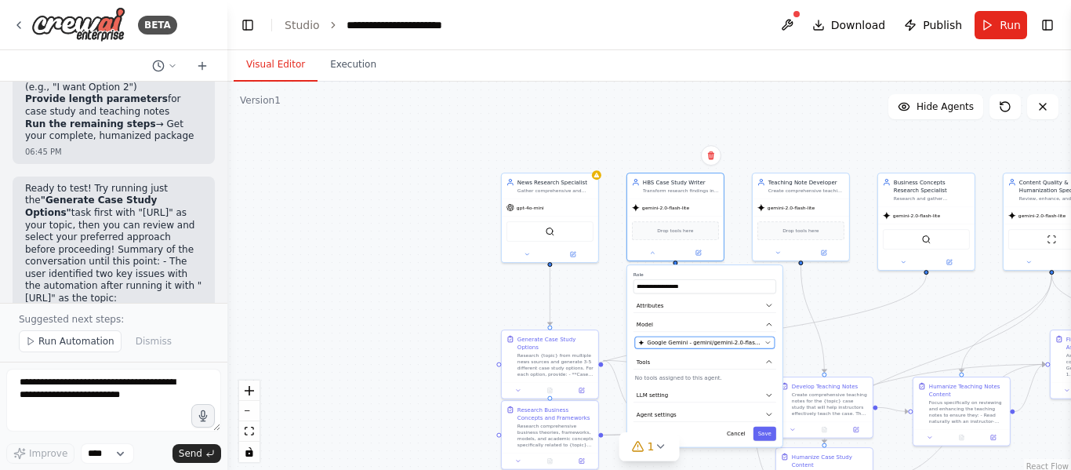
click at [705, 342] on span "Google Gemini - gemini/gemini-2.0-flash-lite" at bounding box center [704, 343] width 114 height 8
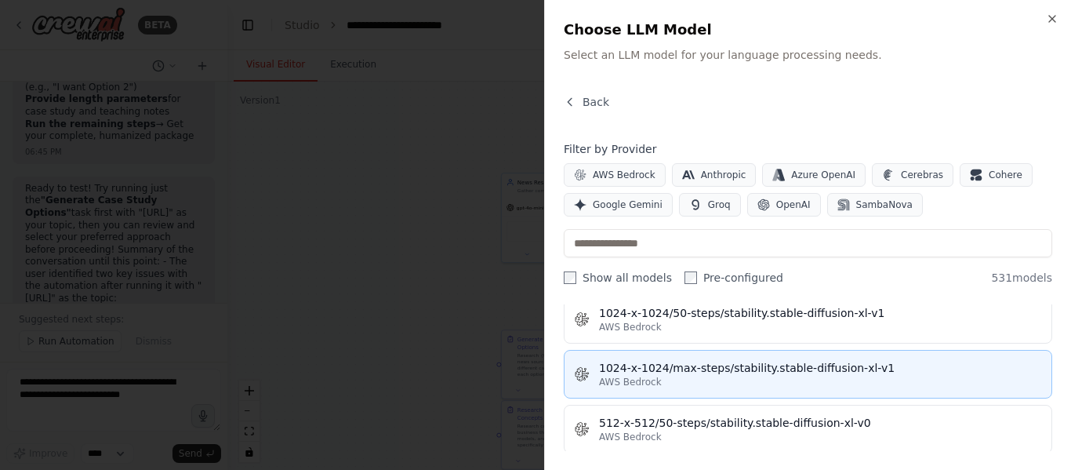
scroll to position [392, 0]
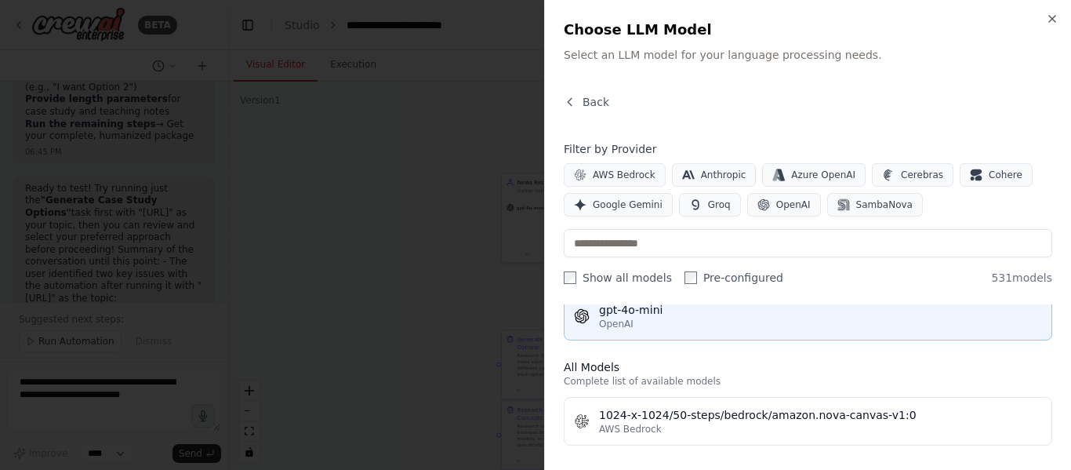
click at [674, 317] on div "gpt-4o-mini" at bounding box center [820, 310] width 443 height 16
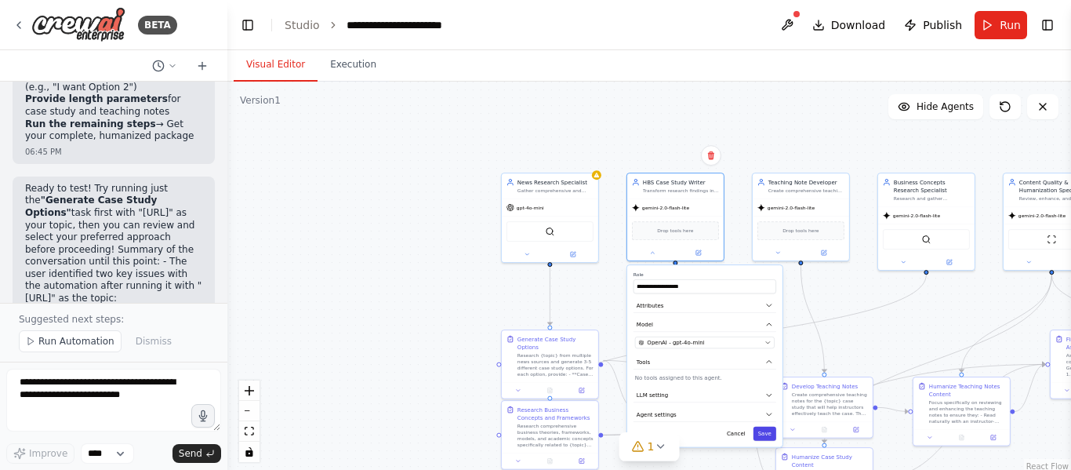
click at [766, 431] on button "Save" at bounding box center [765, 434] width 23 height 14
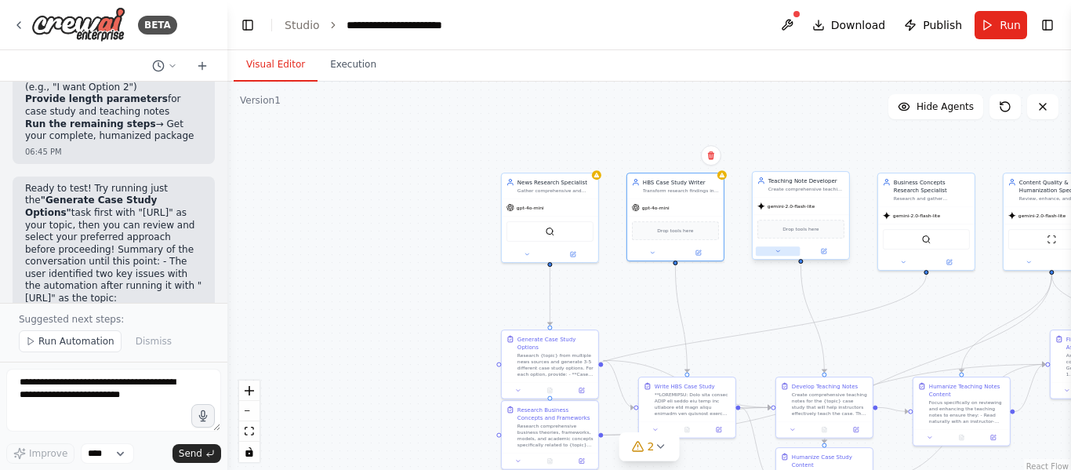
click at [777, 252] on icon at bounding box center [778, 251] width 6 height 6
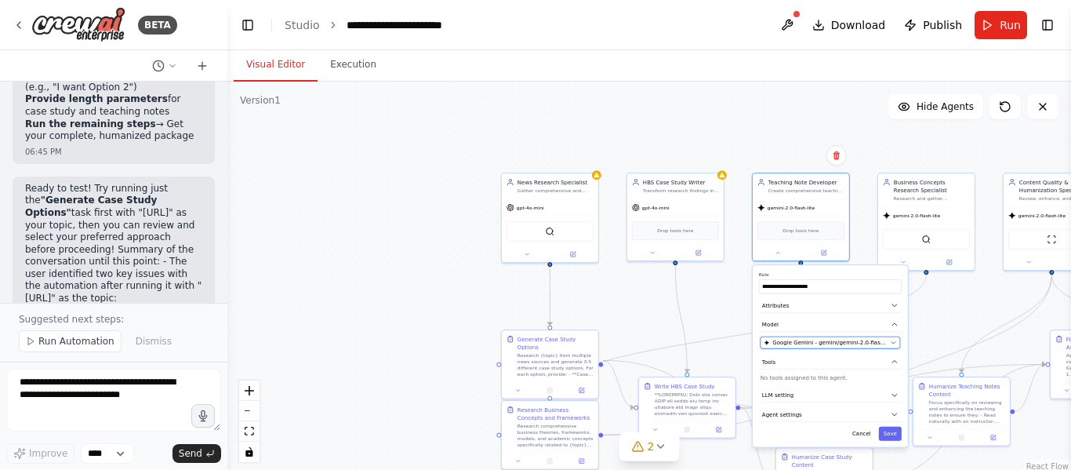
click at [840, 344] on span "Google Gemini - gemini/gemini-2.0-flash-lite" at bounding box center [829, 343] width 114 height 8
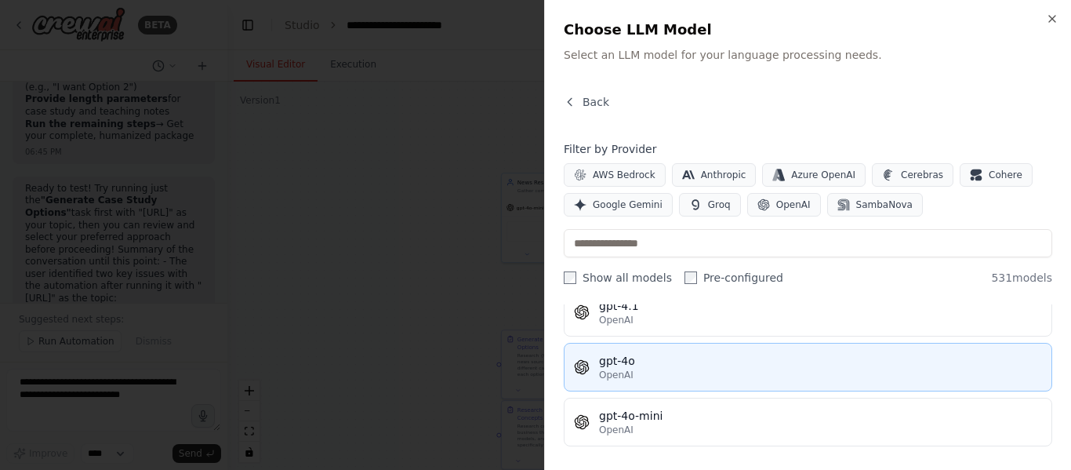
scroll to position [314, 0]
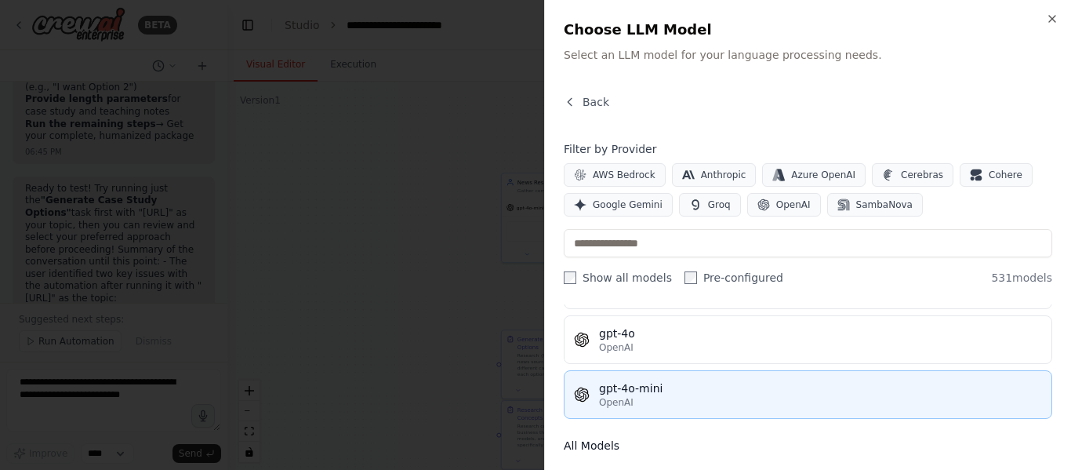
click at [679, 389] on div "gpt-4o-mini" at bounding box center [820, 388] width 443 height 16
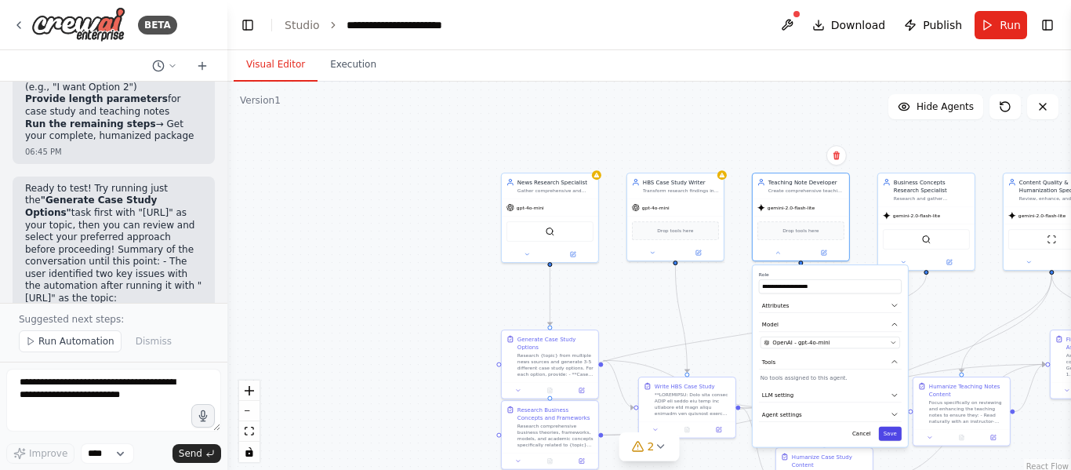
click at [883, 430] on button "Save" at bounding box center [890, 434] width 23 height 14
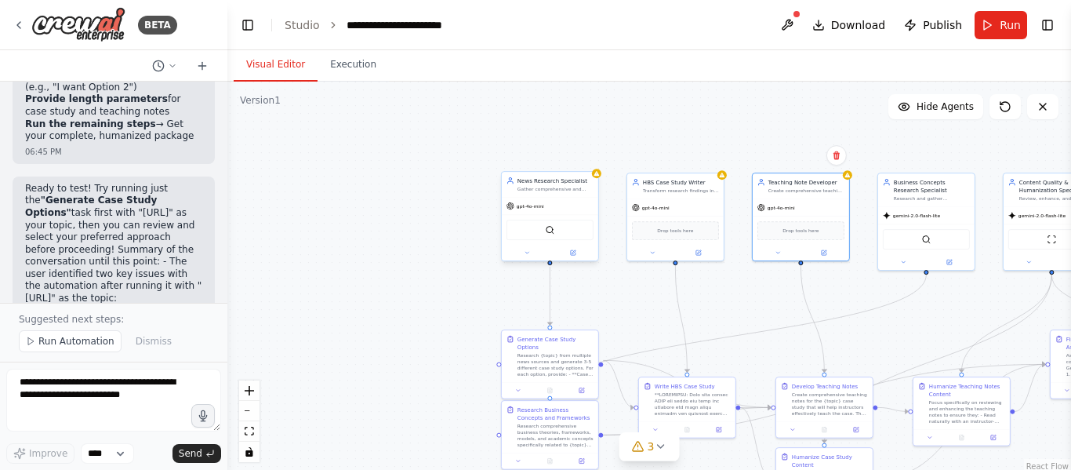
click at [525, 261] on div "News Research Specialist Gather comprehensive and current information from news…" at bounding box center [550, 216] width 98 height 90
click at [525, 257] on button at bounding box center [527, 252] width 45 height 9
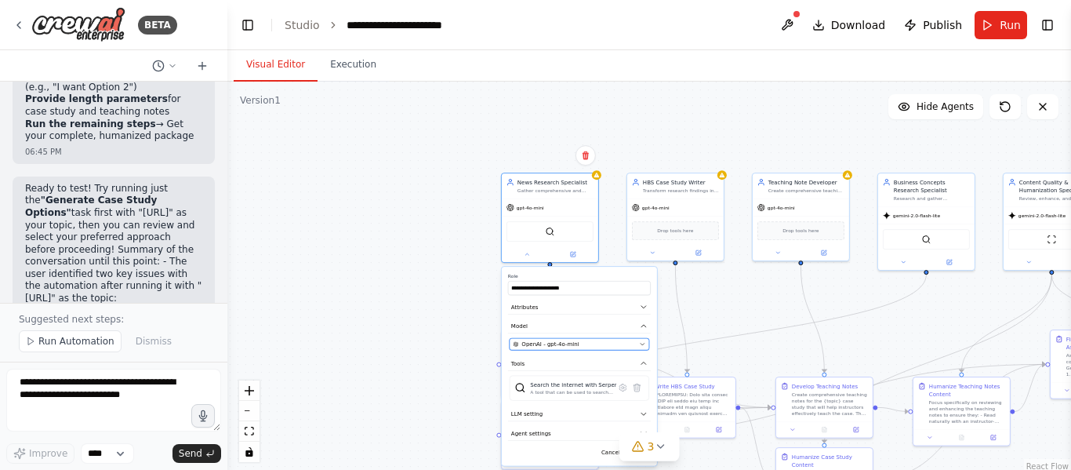
click at [605, 343] on div "OpenAI - gpt-4o-mini" at bounding box center [574, 344] width 123 height 8
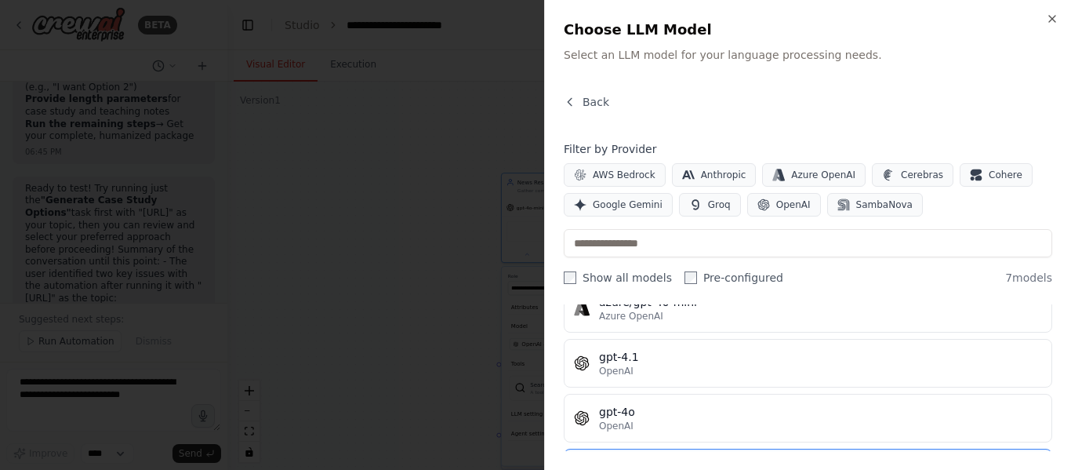
scroll to position [294, 0]
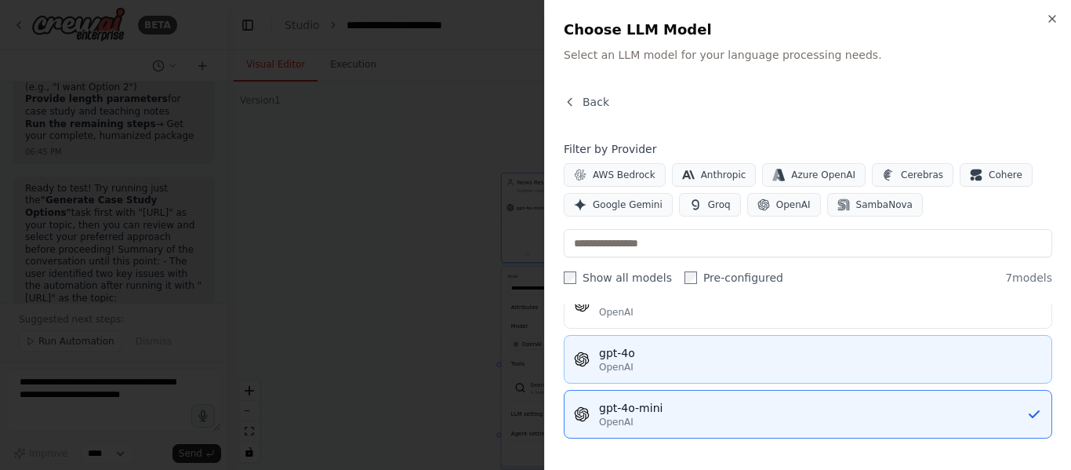
click at [674, 359] on div "gpt-4o" at bounding box center [820, 353] width 443 height 16
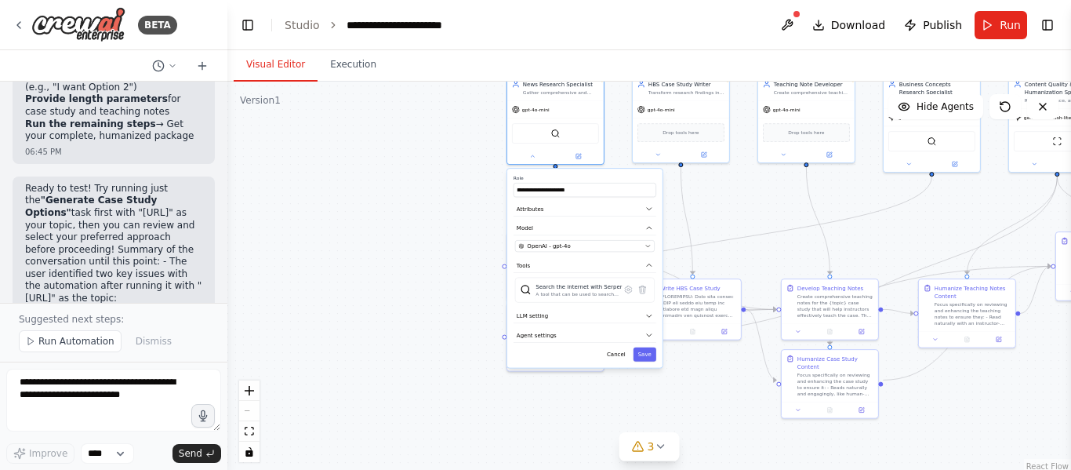
drag, startPoint x: 472, startPoint y: 330, endPoint x: 478, endPoint y: 226, distance: 104.4
click at [478, 226] on div ".deletable-edge-delete-btn { width: 20px; height: 20px; border: 0px solid #ffff…" at bounding box center [649, 278] width 844 height 392
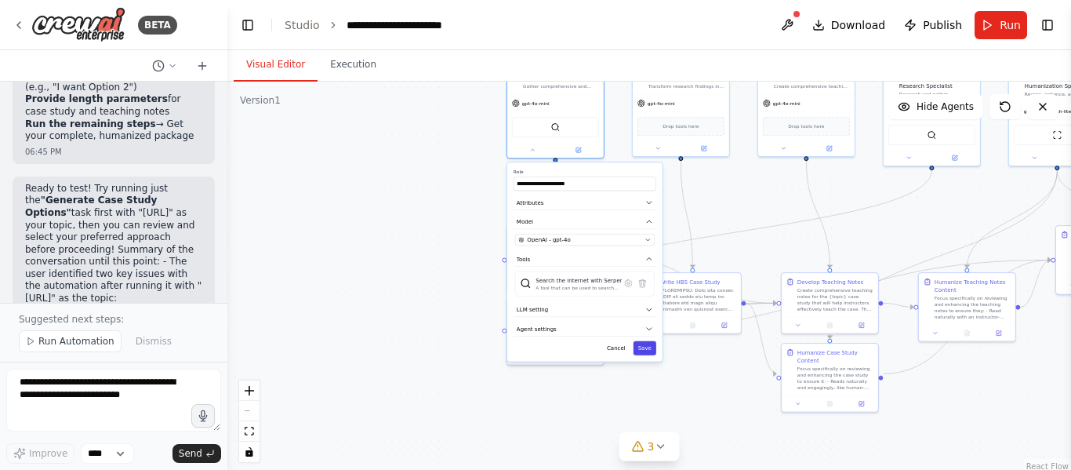
click at [651, 346] on button "Save" at bounding box center [645, 348] width 23 height 14
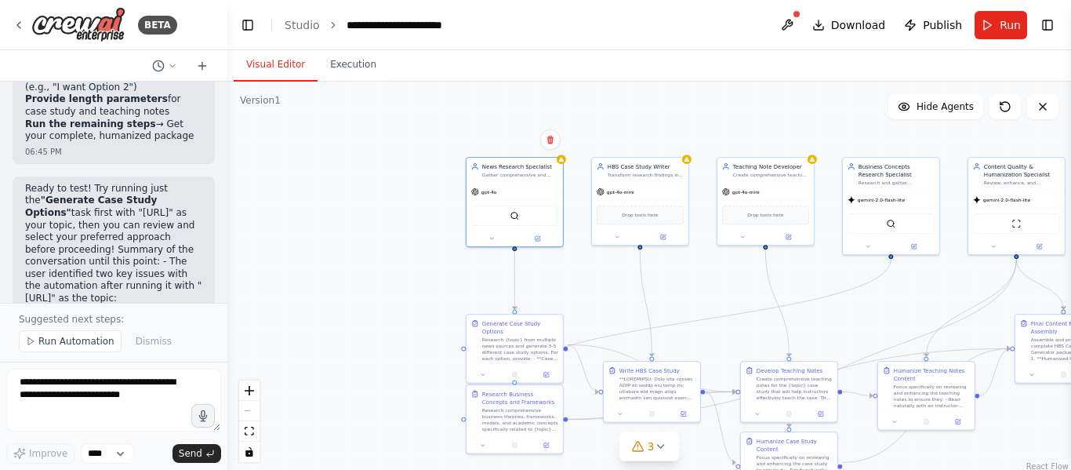
drag, startPoint x: 485, startPoint y: 260, endPoint x: 444, endPoint y: 349, distance: 98.3
click at [444, 349] on div ".deletable-edge-delete-btn { width: 20px; height: 20px; border: 0px solid #ffff…" at bounding box center [649, 278] width 844 height 392
click at [488, 238] on icon at bounding box center [490, 238] width 6 height 6
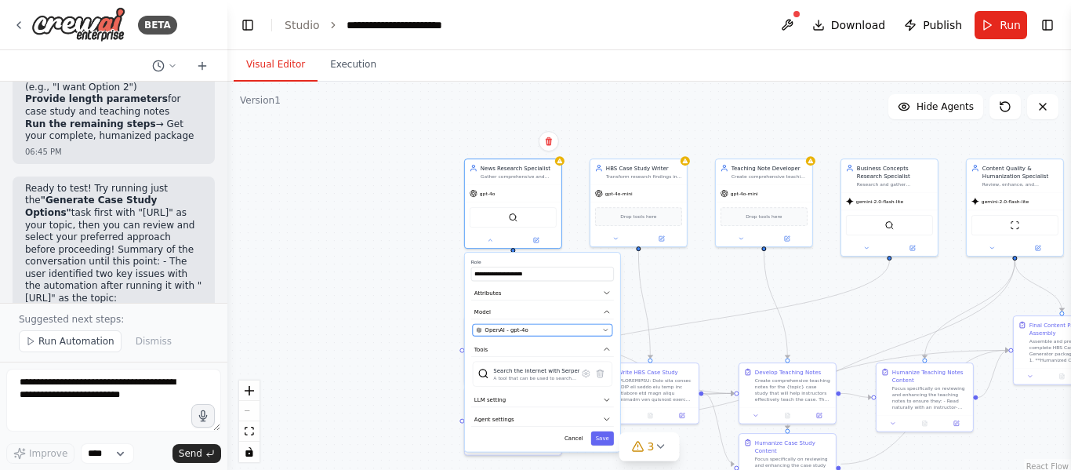
click at [543, 329] on div "OpenAI - gpt-4o" at bounding box center [537, 330] width 123 height 8
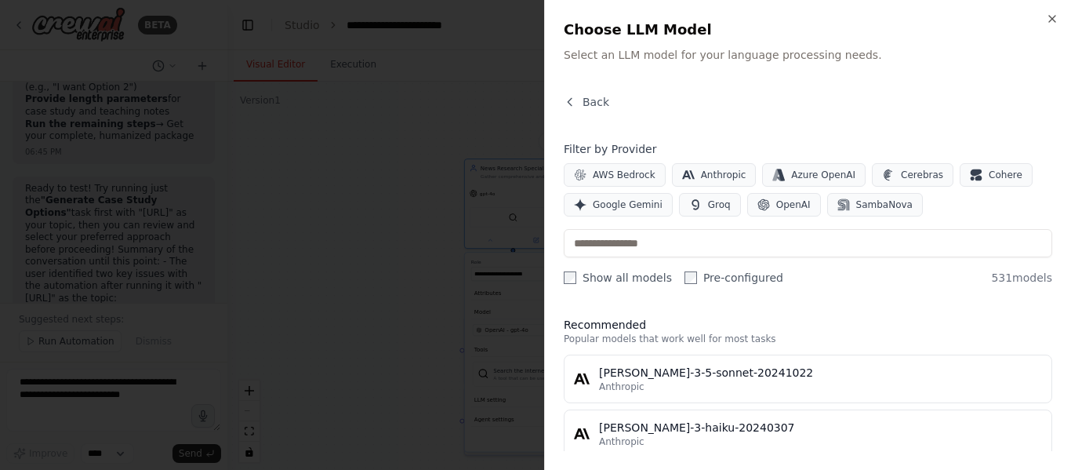
click at [550, 205] on div "Close Choose LLM Model Select an LLM model for your language processing needs. …" at bounding box center [807, 235] width 527 height 470
click at [311, 180] on div at bounding box center [535, 235] width 1071 height 470
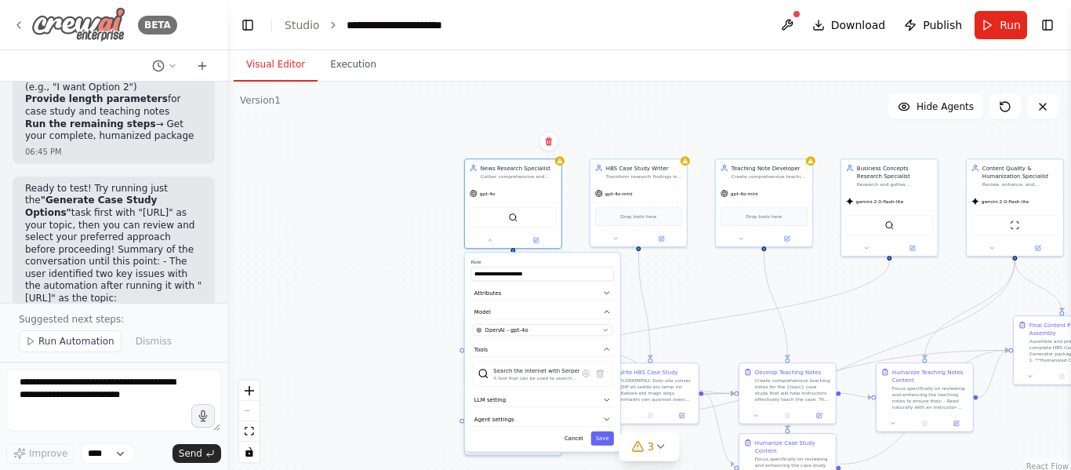
click at [114, 28] on img at bounding box center [78, 24] width 94 height 35
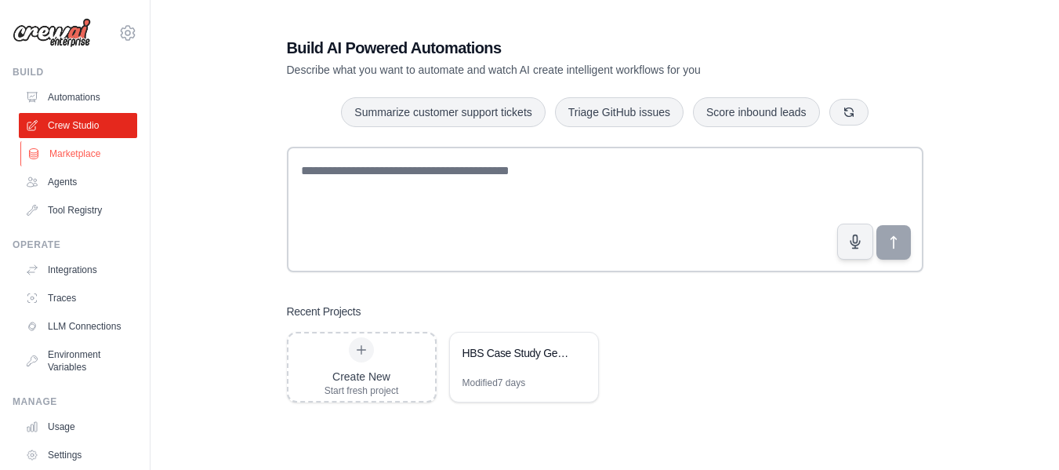
click at [82, 149] on link "Marketplace" at bounding box center [79, 153] width 118 height 25
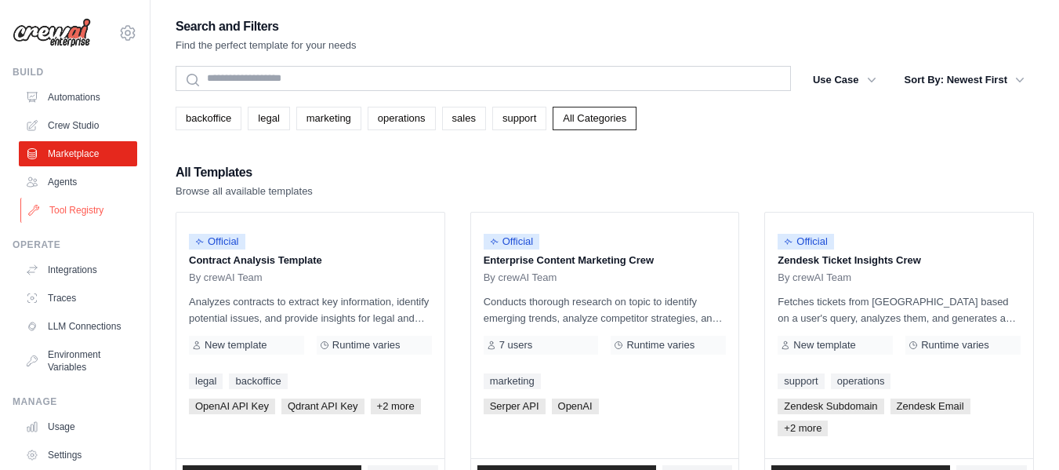
click at [89, 208] on link "Tool Registry" at bounding box center [79, 210] width 118 height 25
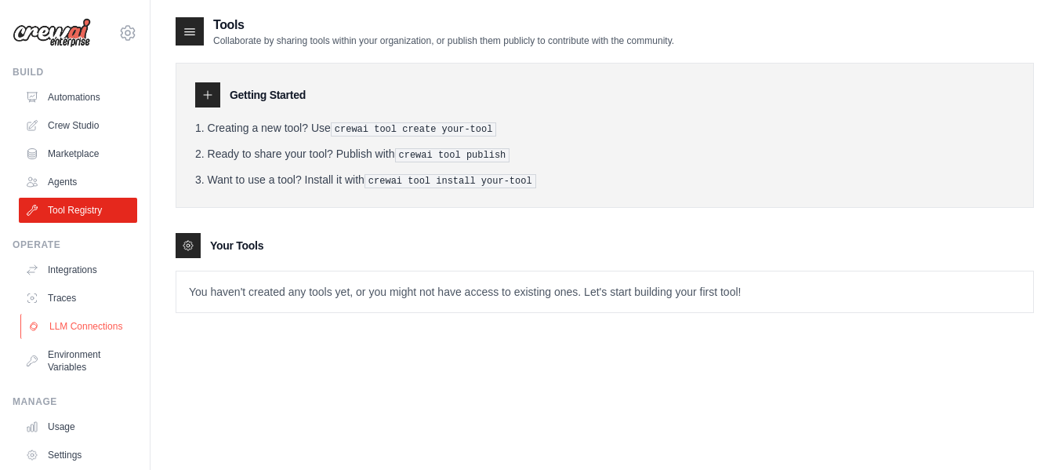
click at [67, 336] on link "LLM Connections" at bounding box center [79, 326] width 118 height 25
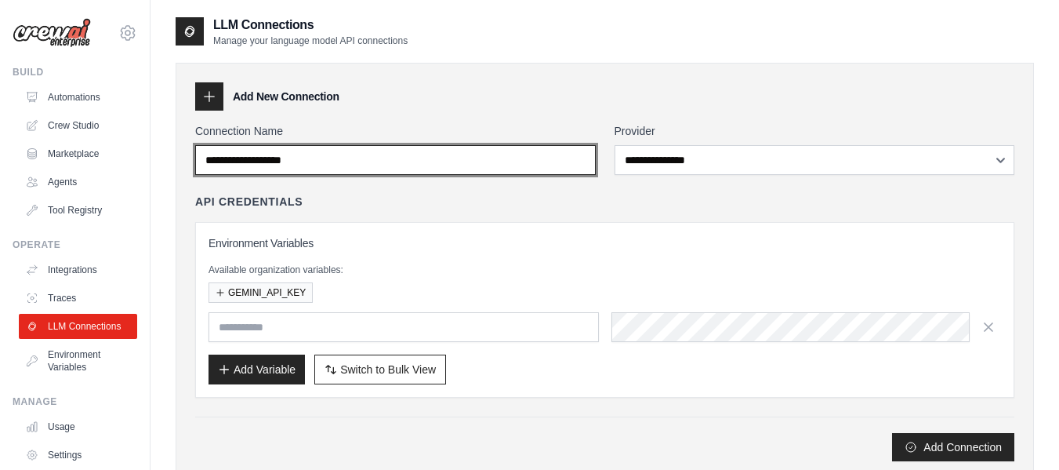
click at [357, 149] on input "Connection Name" at bounding box center [395, 160] width 401 height 30
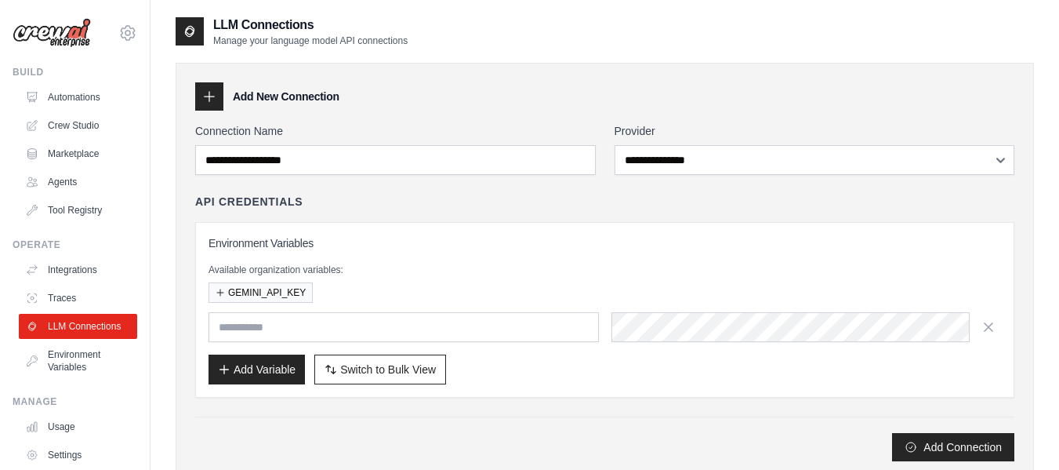
click at [427, 194] on div "API Credentials" at bounding box center [604, 202] width 819 height 16
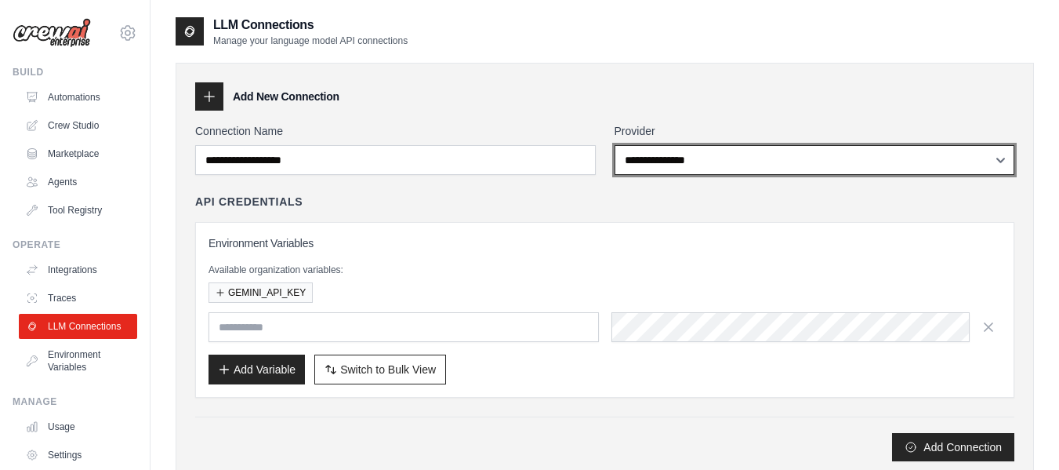
click at [644, 158] on select "**********" at bounding box center [815, 160] width 401 height 30
select select "******"
click at [615, 145] on select "**********" at bounding box center [815, 160] width 401 height 30
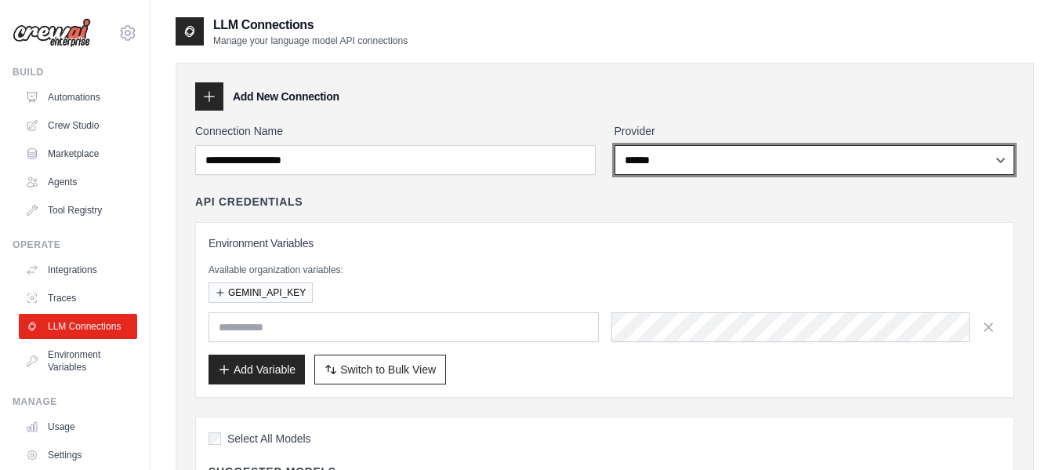
click at [642, 155] on select "**********" at bounding box center [815, 160] width 401 height 30
select select
click at [615, 145] on select "**********" at bounding box center [815, 160] width 401 height 30
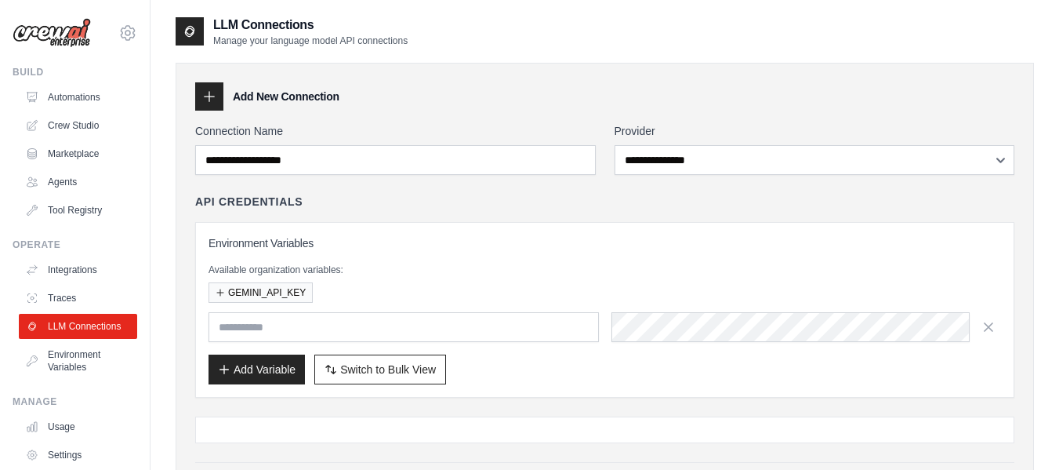
click at [511, 179] on div "**********" at bounding box center [604, 314] width 819 height 383
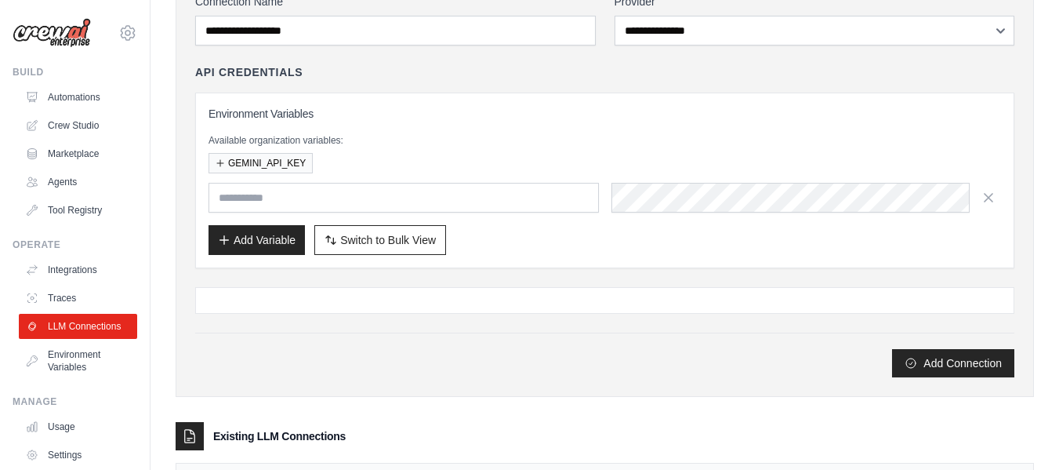
scroll to position [157, 0]
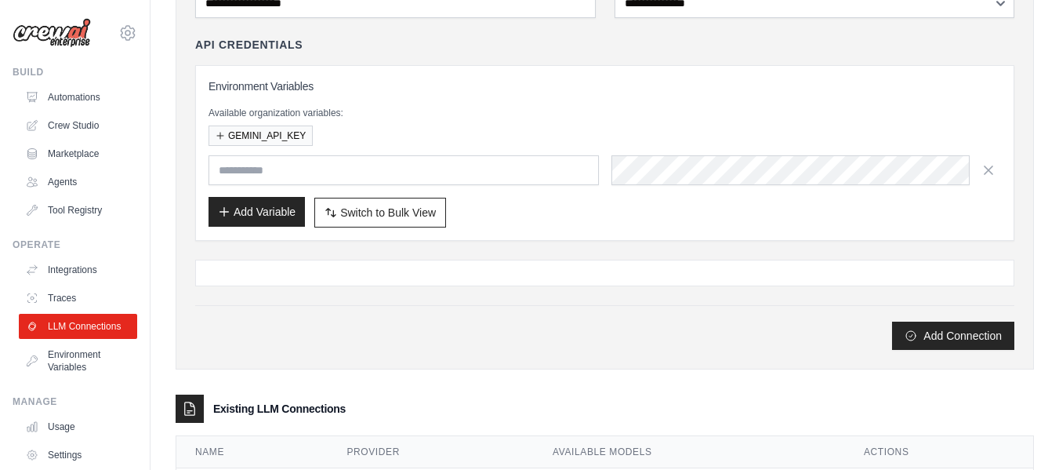
click at [238, 220] on button "Add Variable" at bounding box center [257, 212] width 96 height 30
click at [405, 175] on input "text" at bounding box center [404, 170] width 390 height 30
paste input "**********"
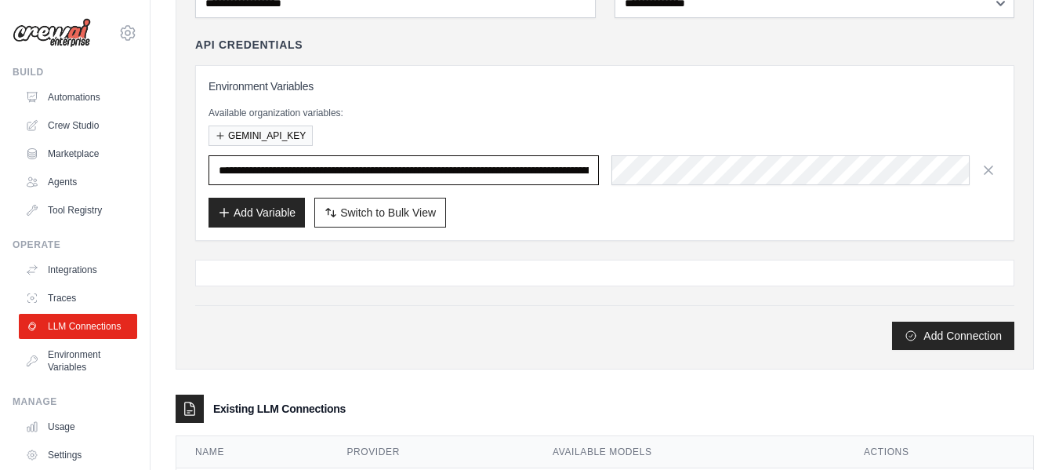
scroll to position [0, 619]
type input "**********"
click at [554, 244] on div "**********" at bounding box center [604, 157] width 819 height 383
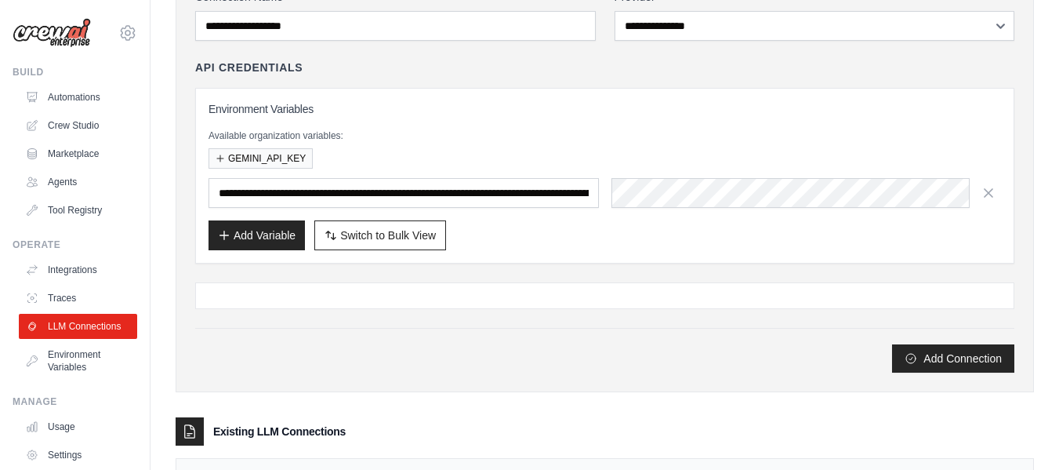
scroll to position [159, 0]
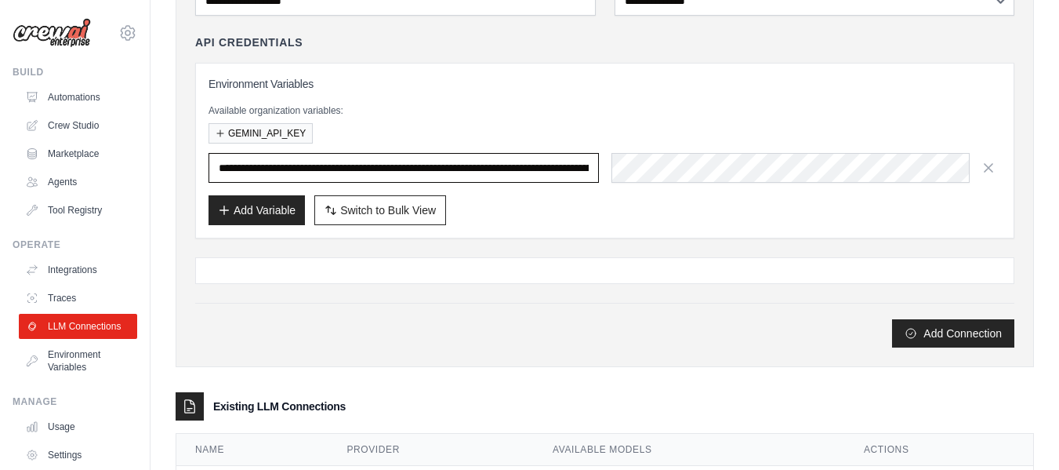
click at [259, 170] on input "**********" at bounding box center [404, 168] width 390 height 30
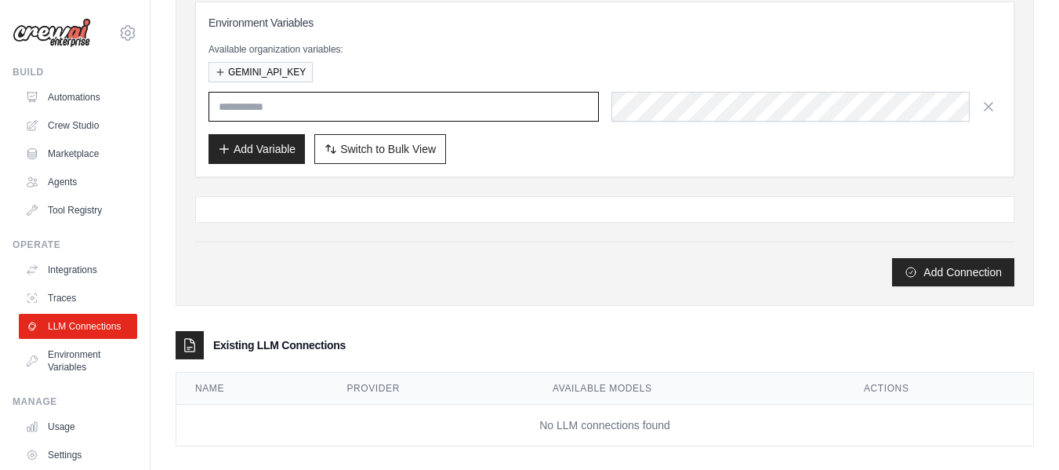
scroll to position [238, 0]
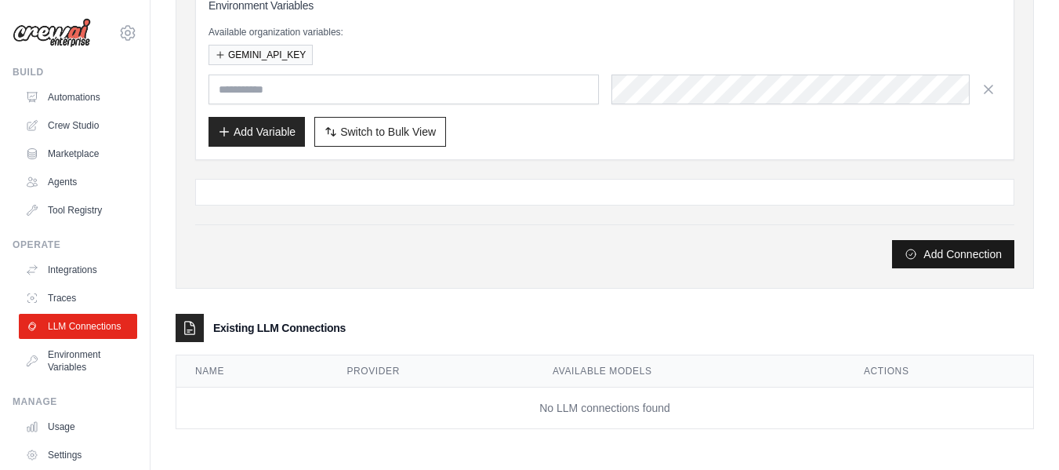
click at [921, 255] on button "Add Connection" at bounding box center [953, 254] width 122 height 28
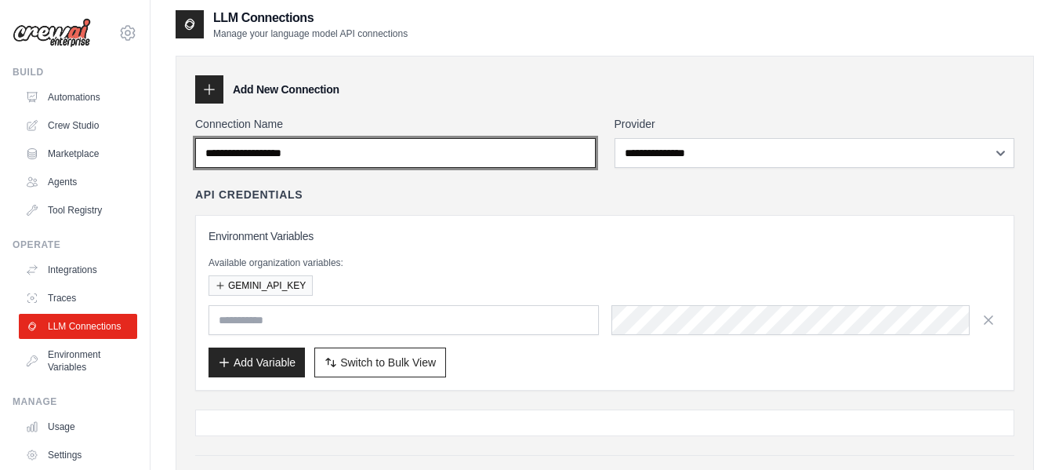
scroll to position [0, 0]
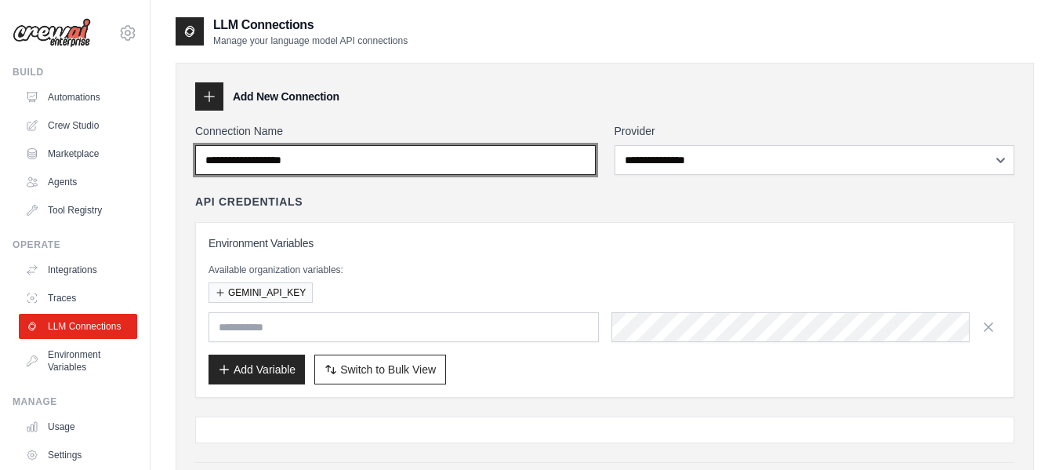
click at [429, 154] on input "Connection Name" at bounding box center [395, 160] width 401 height 30
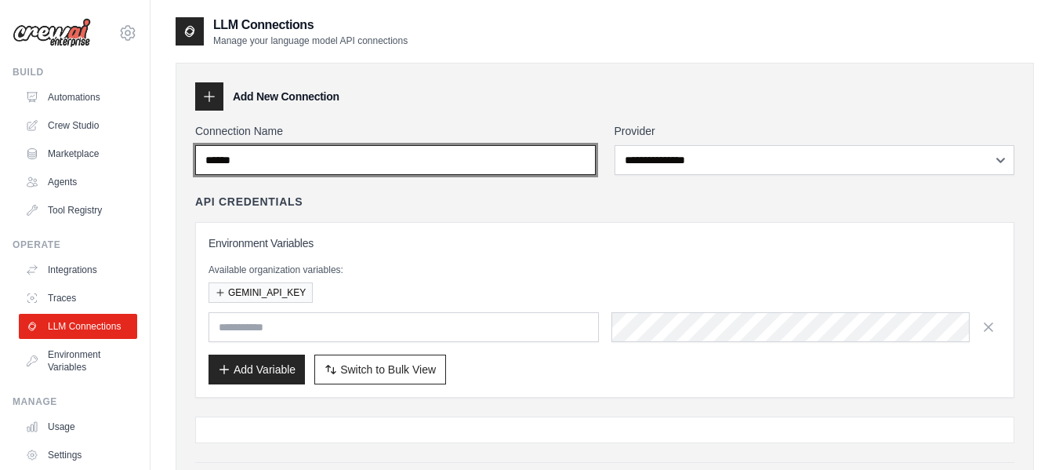
type input "******"
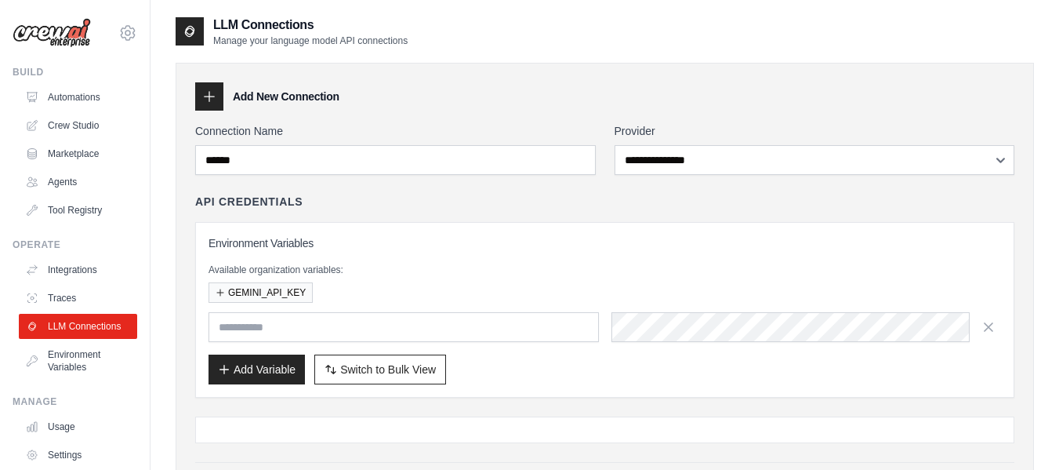
click at [560, 212] on div "API Credentials Environment Variables Available organization variables: GEMINI_…" at bounding box center [604, 296] width 819 height 204
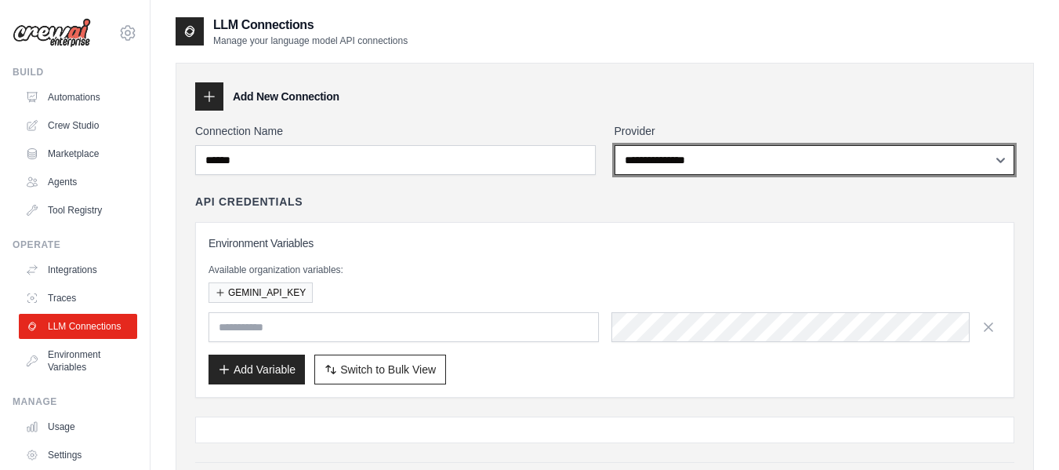
click at [655, 167] on select "**********" at bounding box center [815, 160] width 401 height 30
select select "******"
click at [615, 145] on select "**********" at bounding box center [815, 160] width 401 height 30
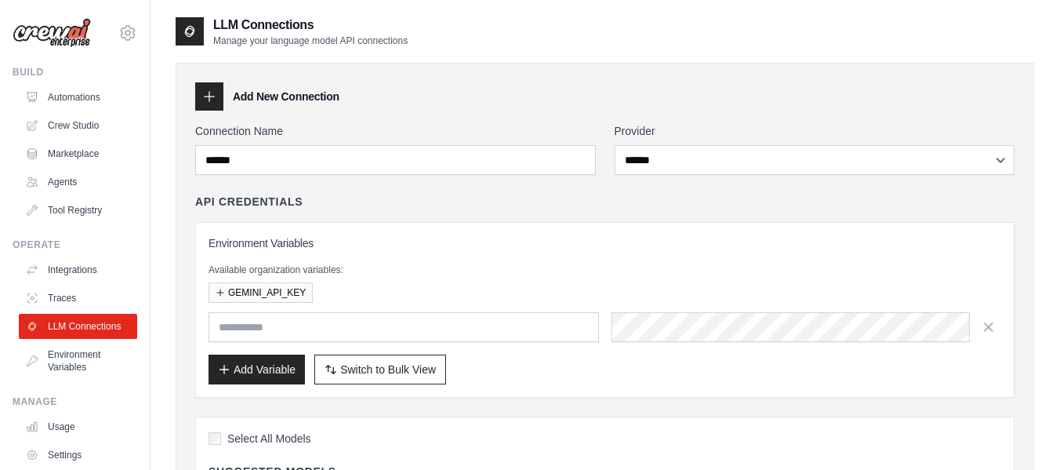
click at [401, 212] on div "API Credentials Environment Variables Available organization variables: GEMINI_…" at bounding box center [604, 296] width 819 height 204
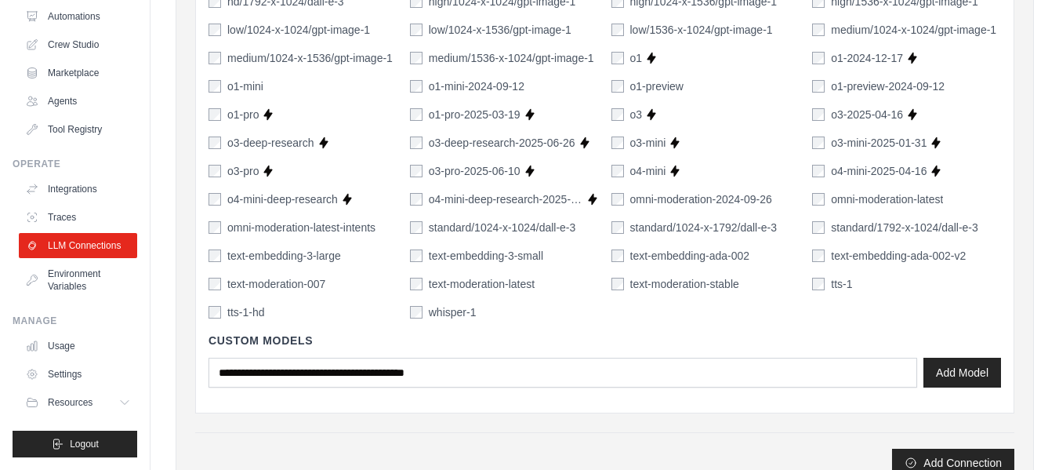
scroll to position [1255, 0]
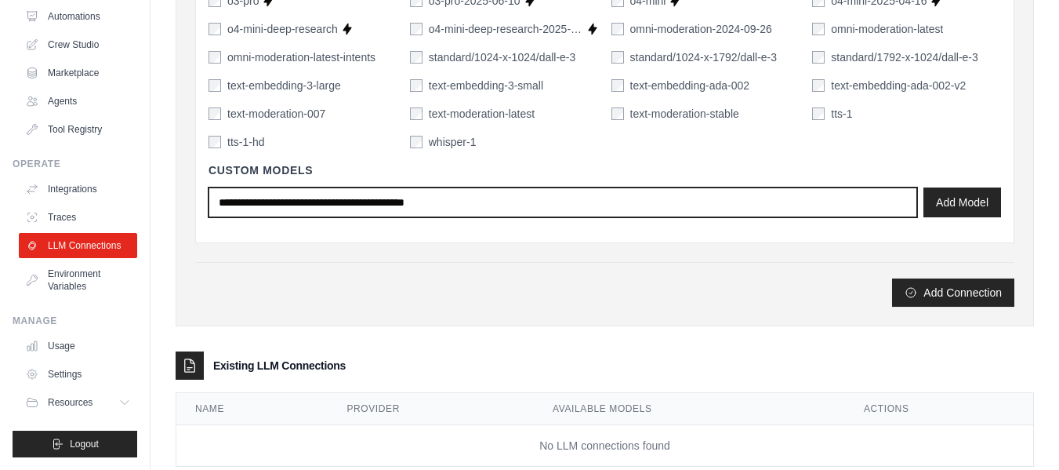
click at [336, 202] on input "text" at bounding box center [563, 202] width 709 height 30
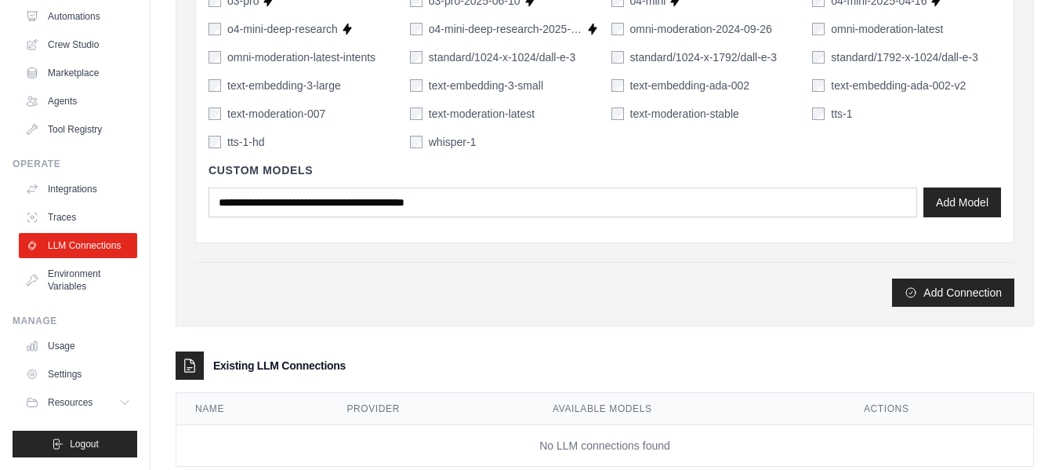
click at [358, 273] on div "Add Connection" at bounding box center [604, 284] width 819 height 45
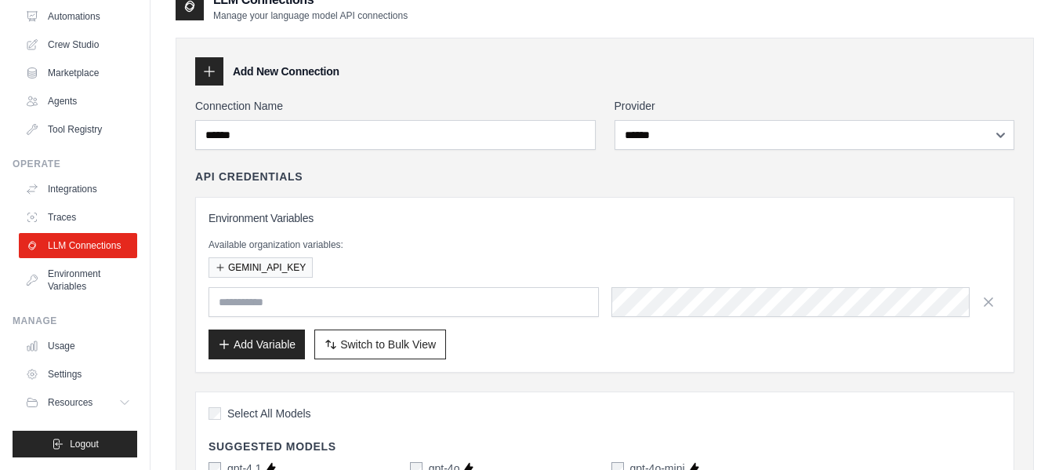
scroll to position [0, 0]
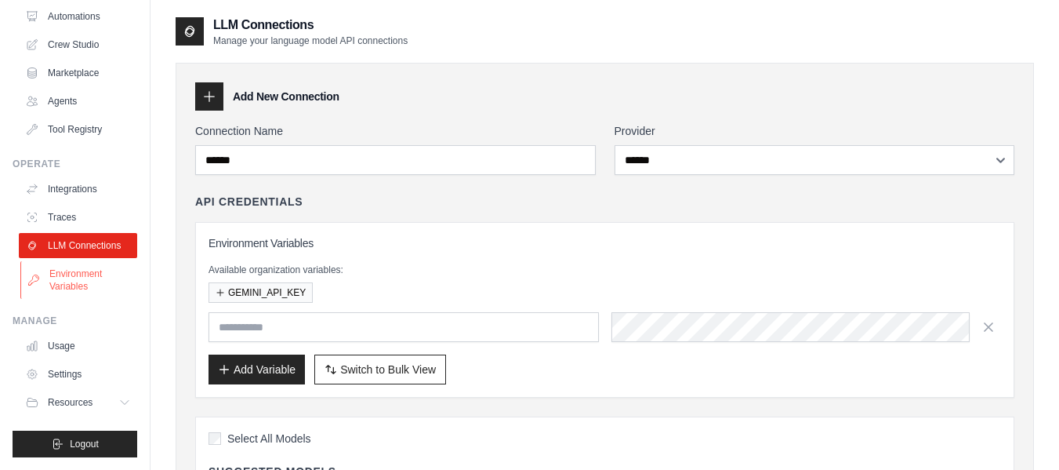
click at [107, 274] on link "Environment Variables" at bounding box center [79, 280] width 118 height 38
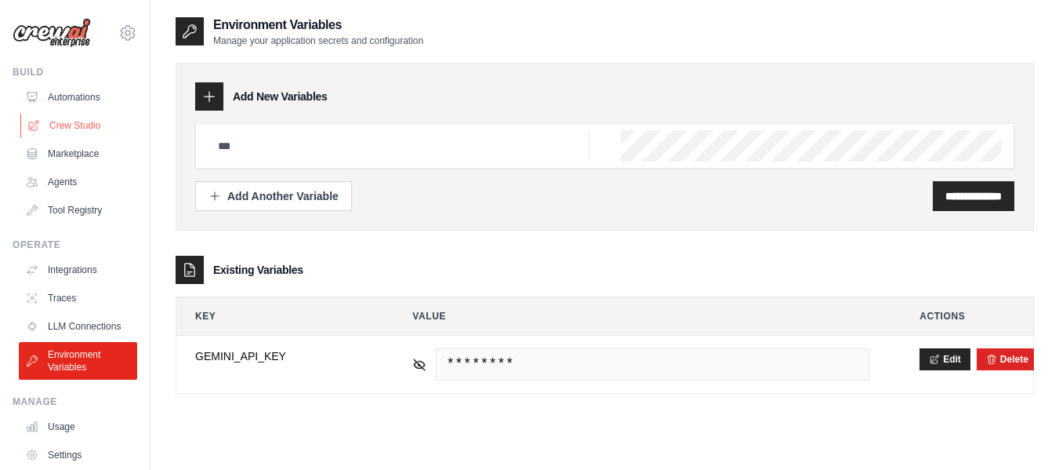
click at [85, 128] on link "Crew Studio" at bounding box center [79, 125] width 118 height 25
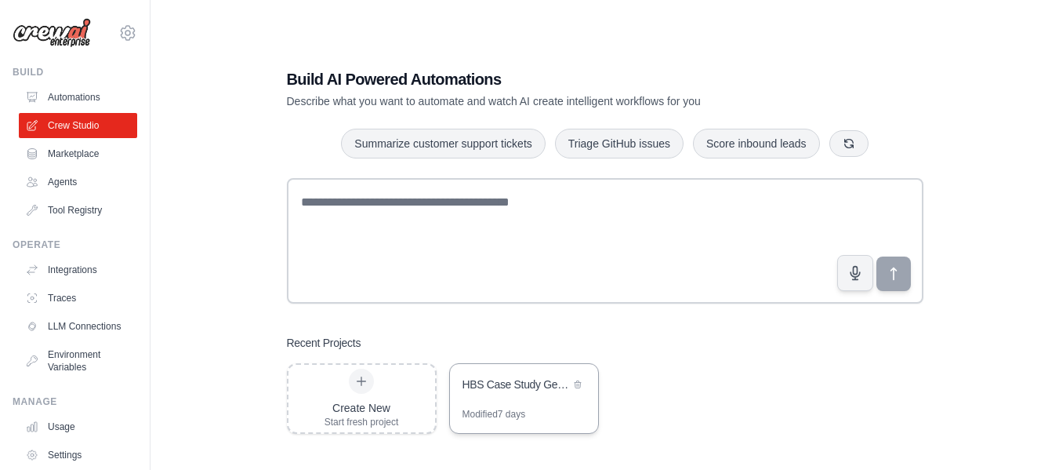
click at [525, 394] on div "HBS Case Study Generator" at bounding box center [516, 385] width 107 height 19
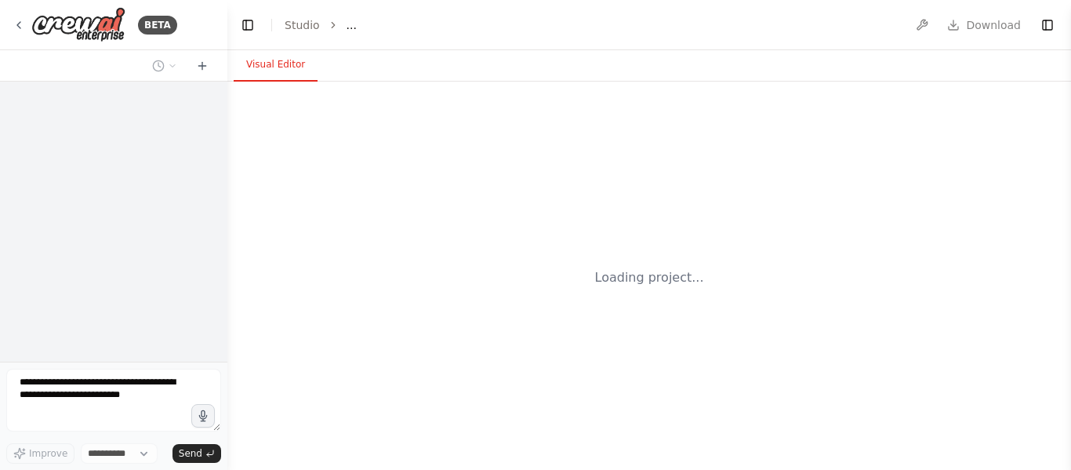
select select "****"
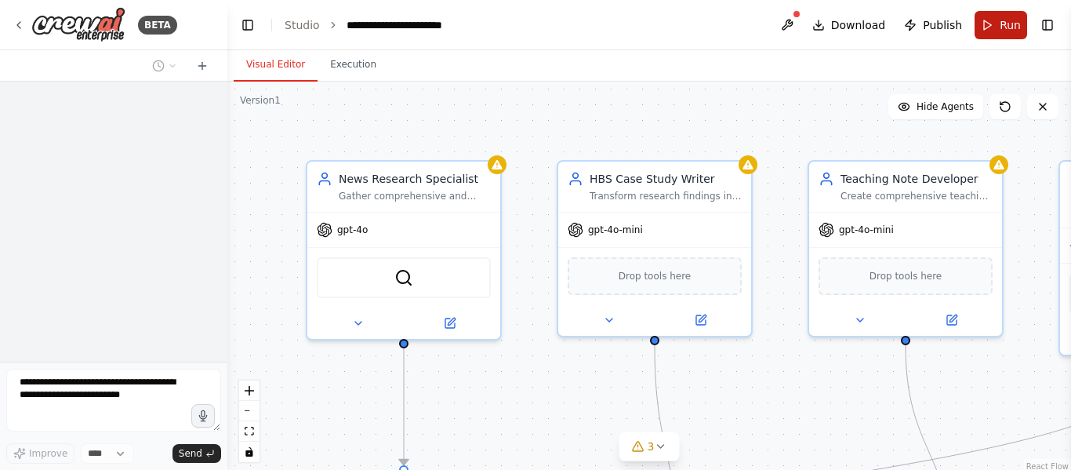
click at [1016, 16] on button "Run" at bounding box center [1001, 25] width 53 height 28
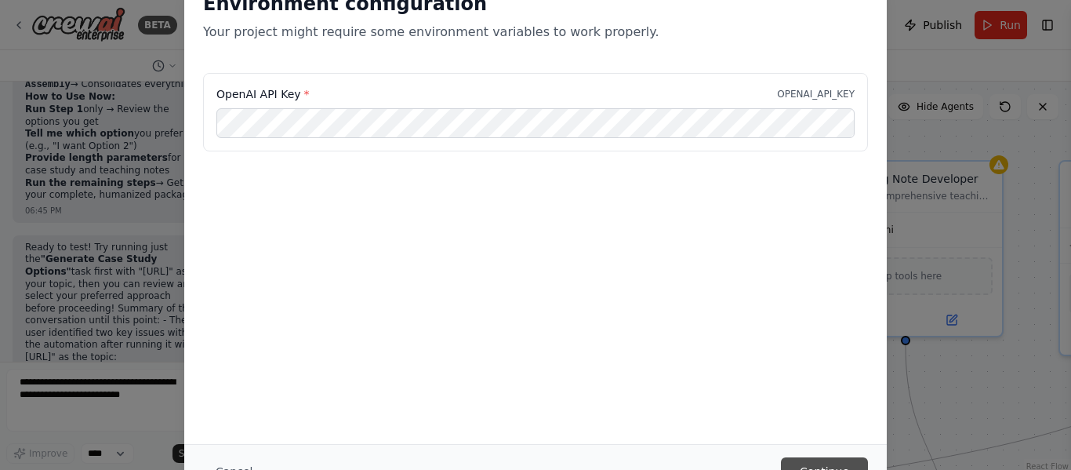
click at [808, 460] on button "Continue" at bounding box center [824, 471] width 87 height 28
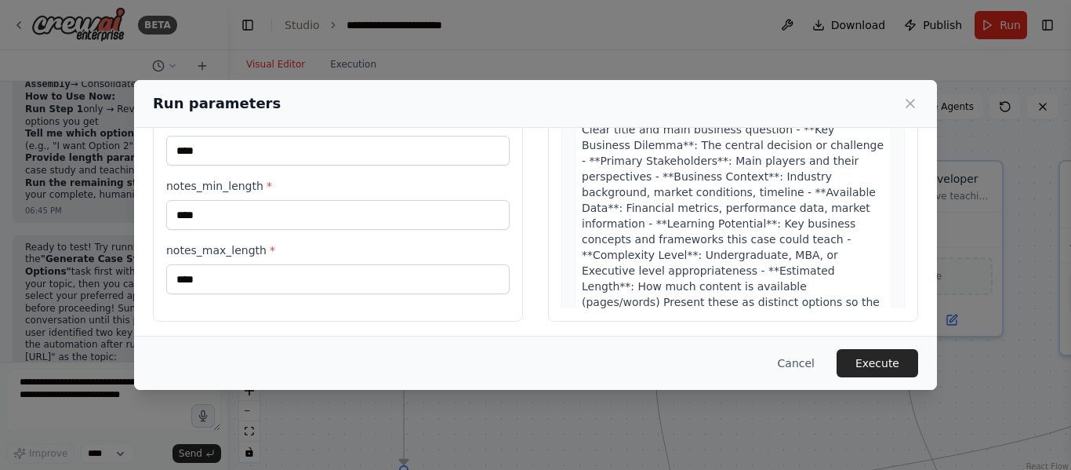
scroll to position [202, 0]
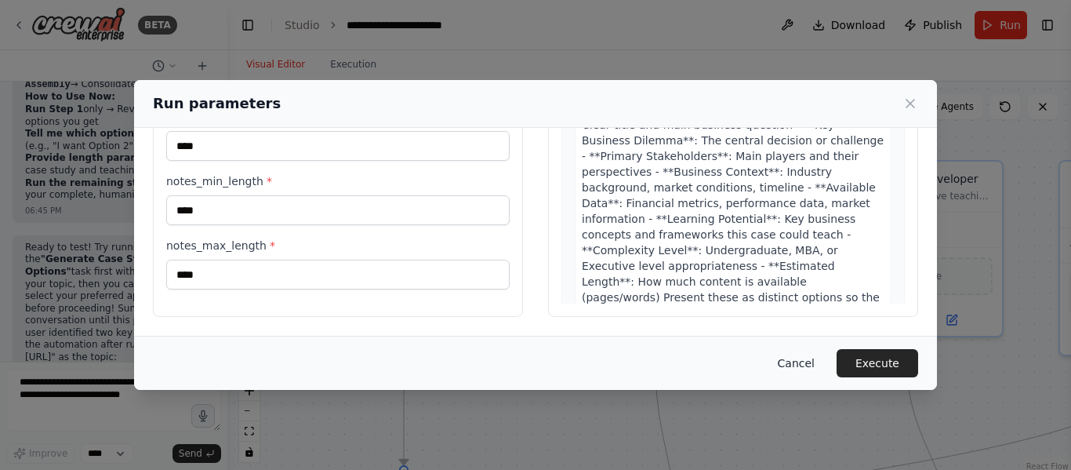
click at [813, 358] on button "Cancel" at bounding box center [796, 363] width 62 height 28
